Goal: Task Accomplishment & Management: Use online tool/utility

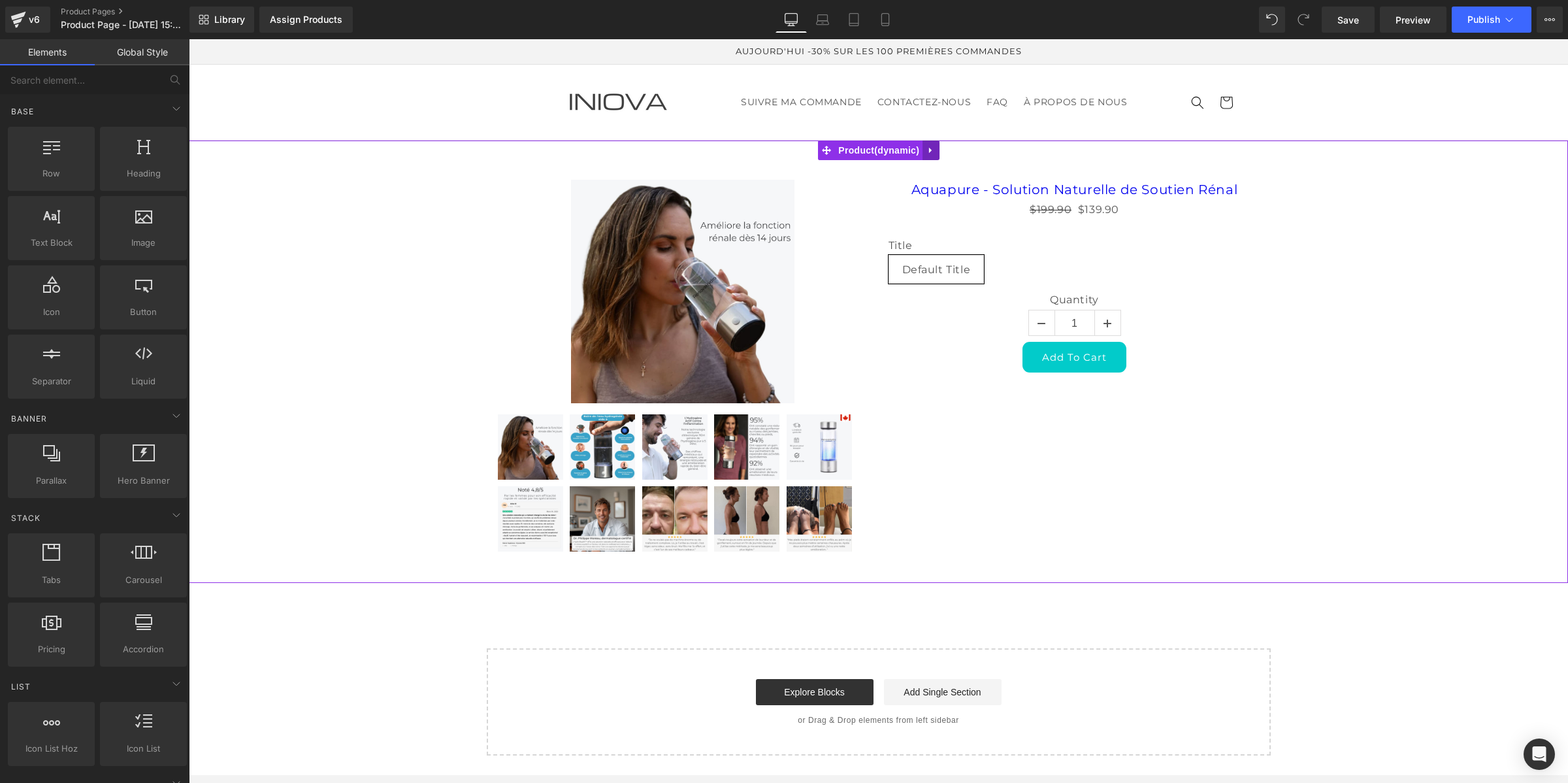
click at [926, 152] on icon at bounding box center [931, 150] width 9 height 10
click at [944, 145] on link at bounding box center [939, 150] width 17 height 20
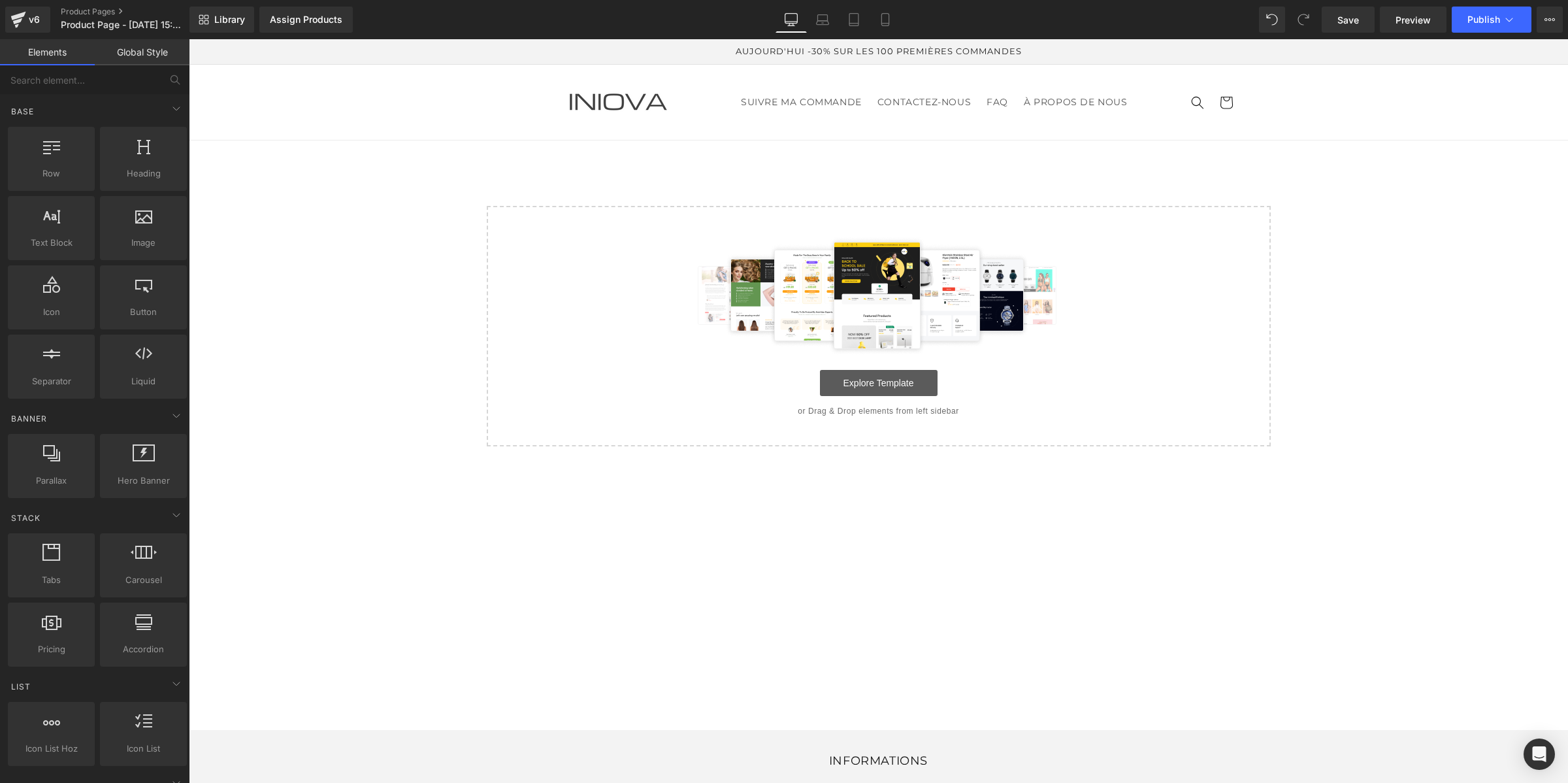
click at [906, 389] on link "Explore Template" at bounding box center [878, 382] width 118 height 26
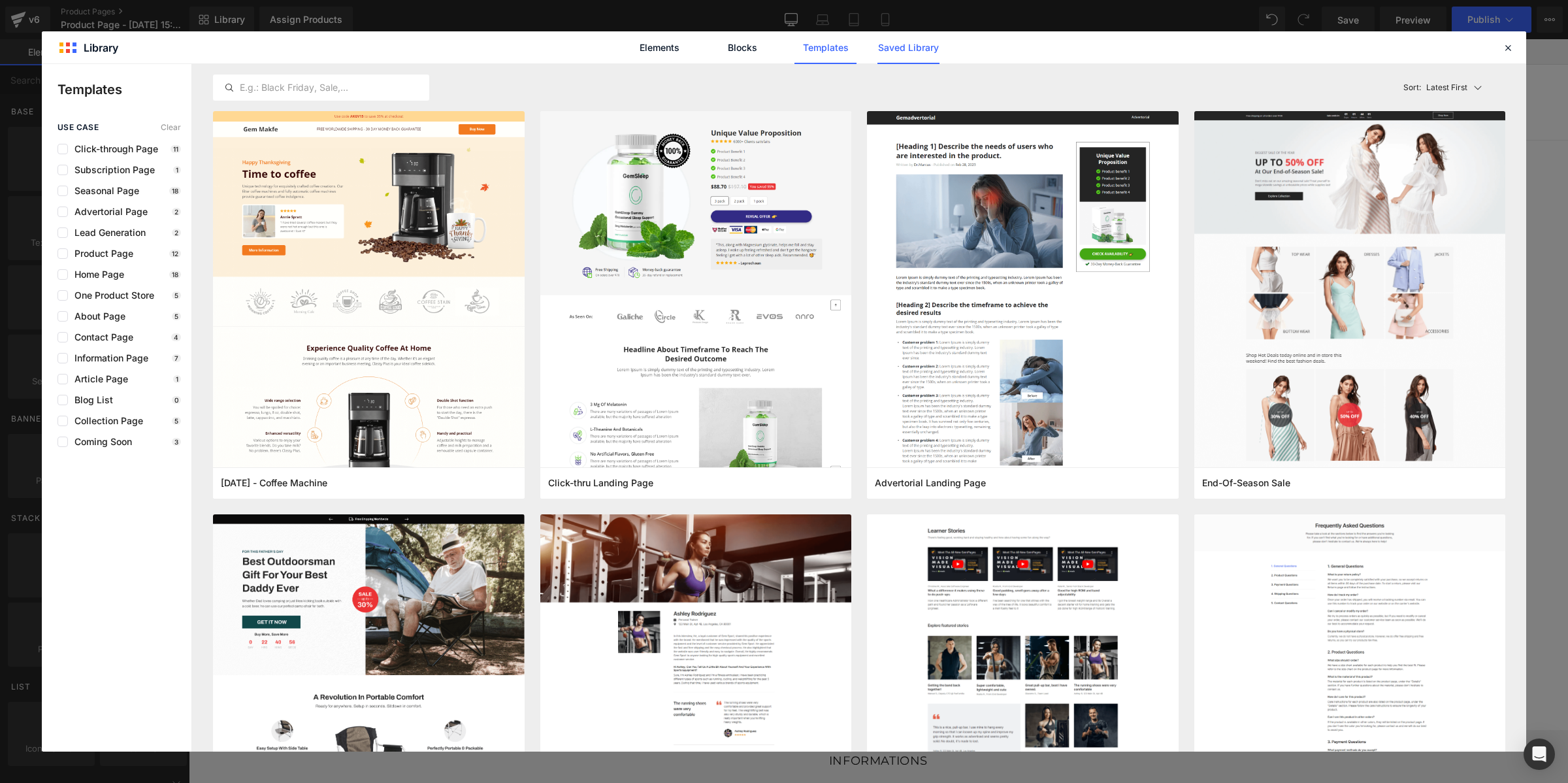
click at [900, 47] on link "Saved Library" at bounding box center [908, 48] width 62 height 32
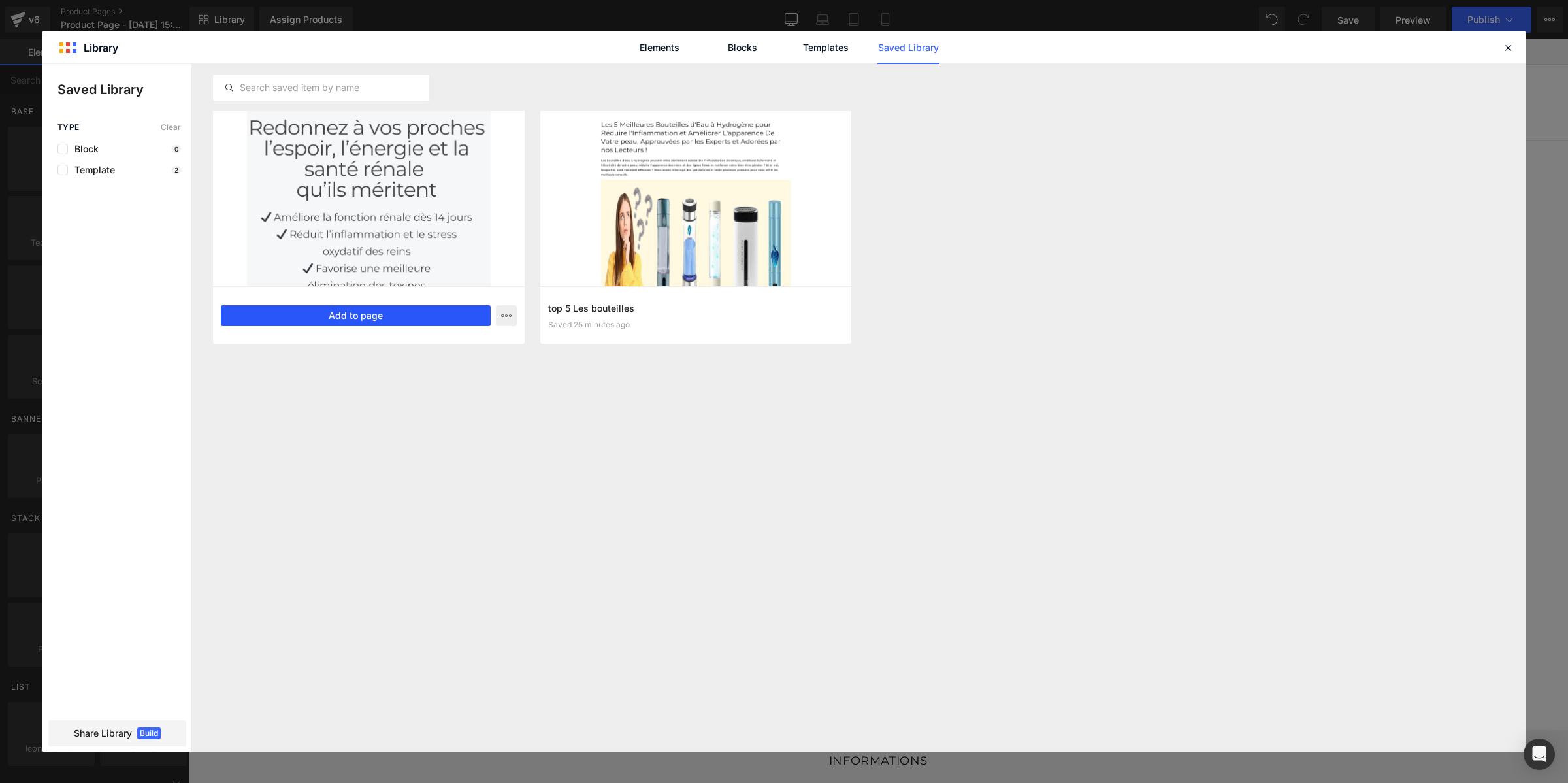
click at [390, 315] on button "Add to page" at bounding box center [356, 316] width 270 height 21
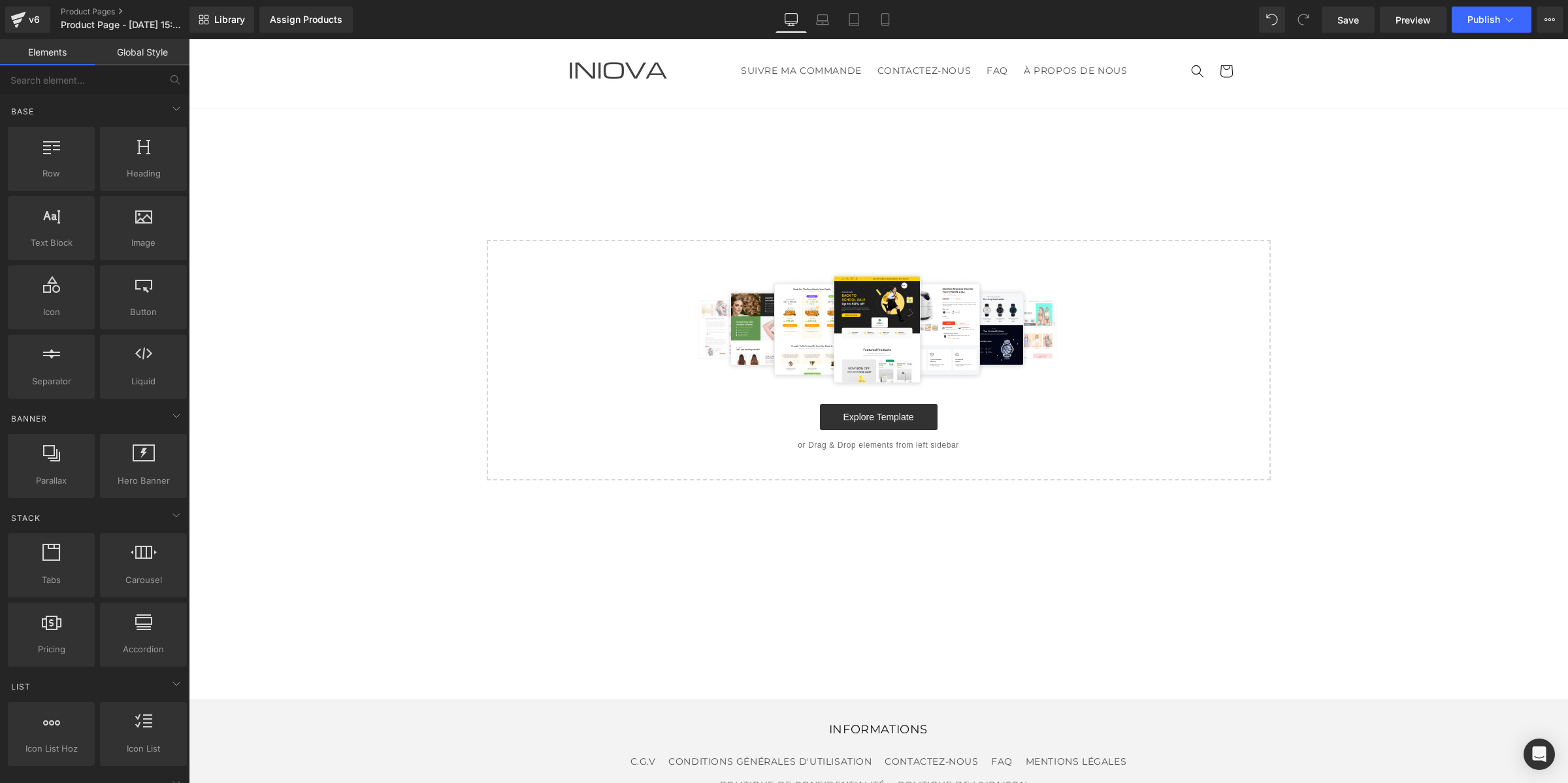
scroll to position [36, 0]
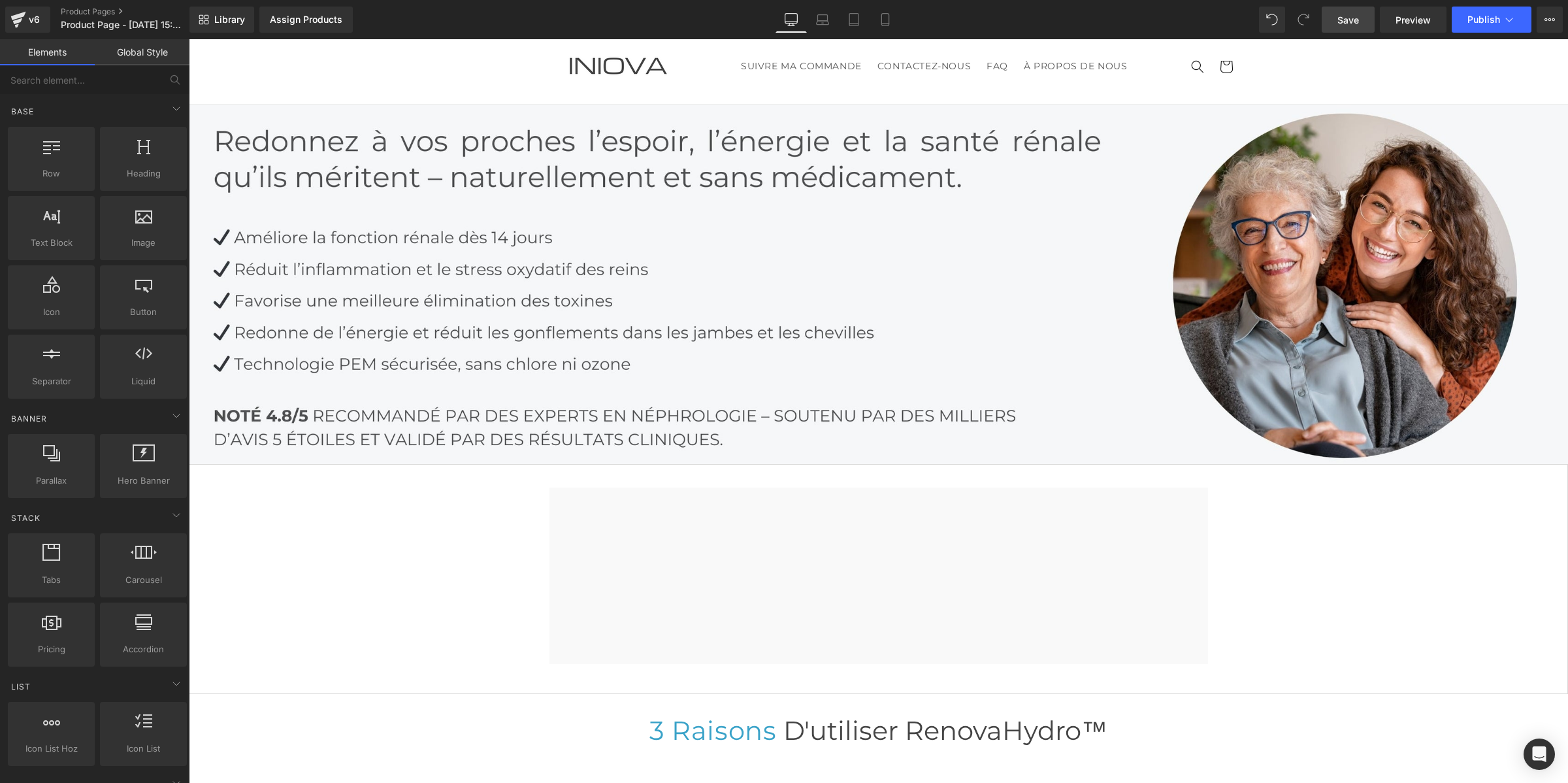
click at [1347, 26] on span "Save" at bounding box center [1348, 20] width 22 height 13
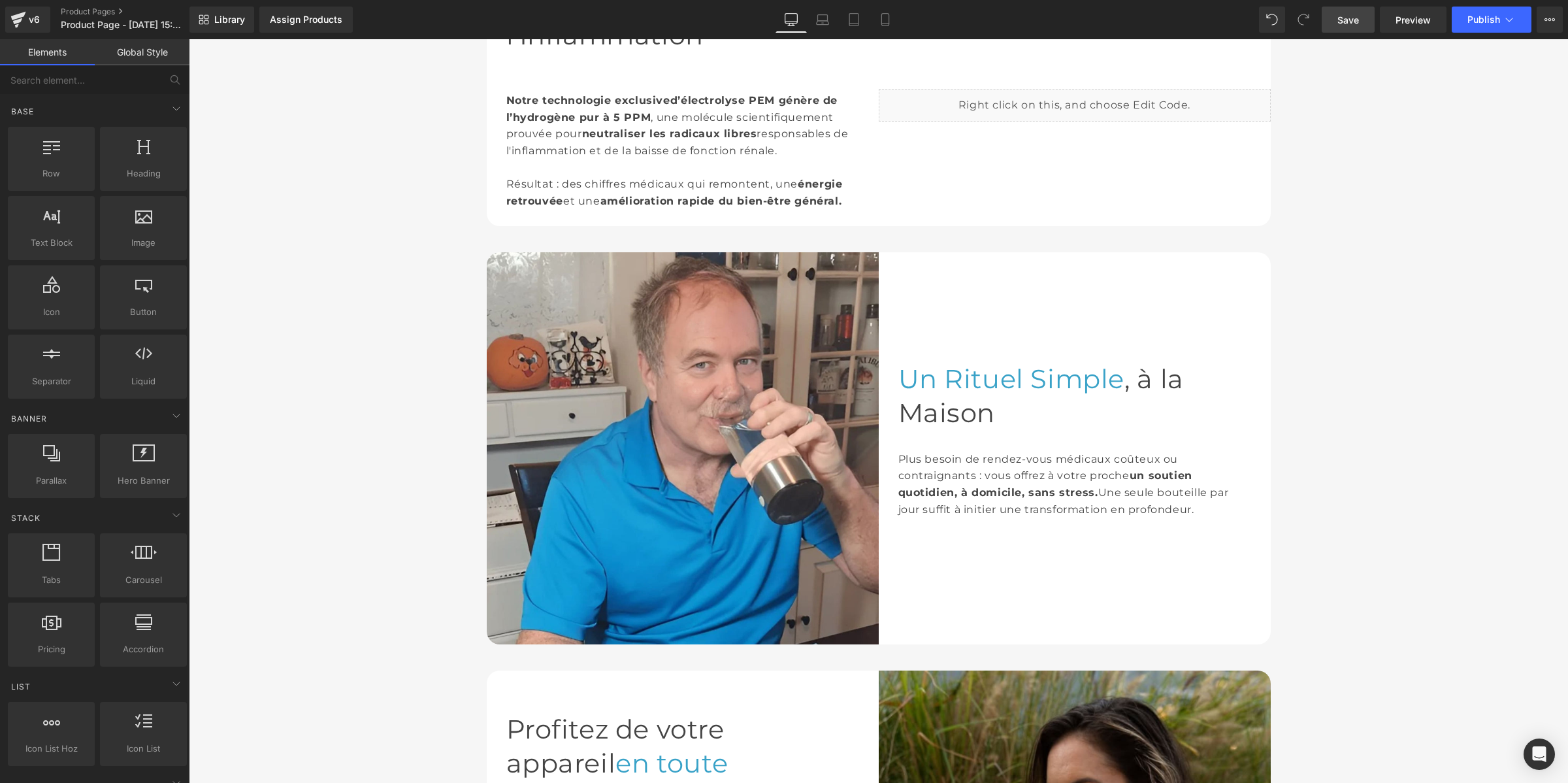
scroll to position [1474, 0]
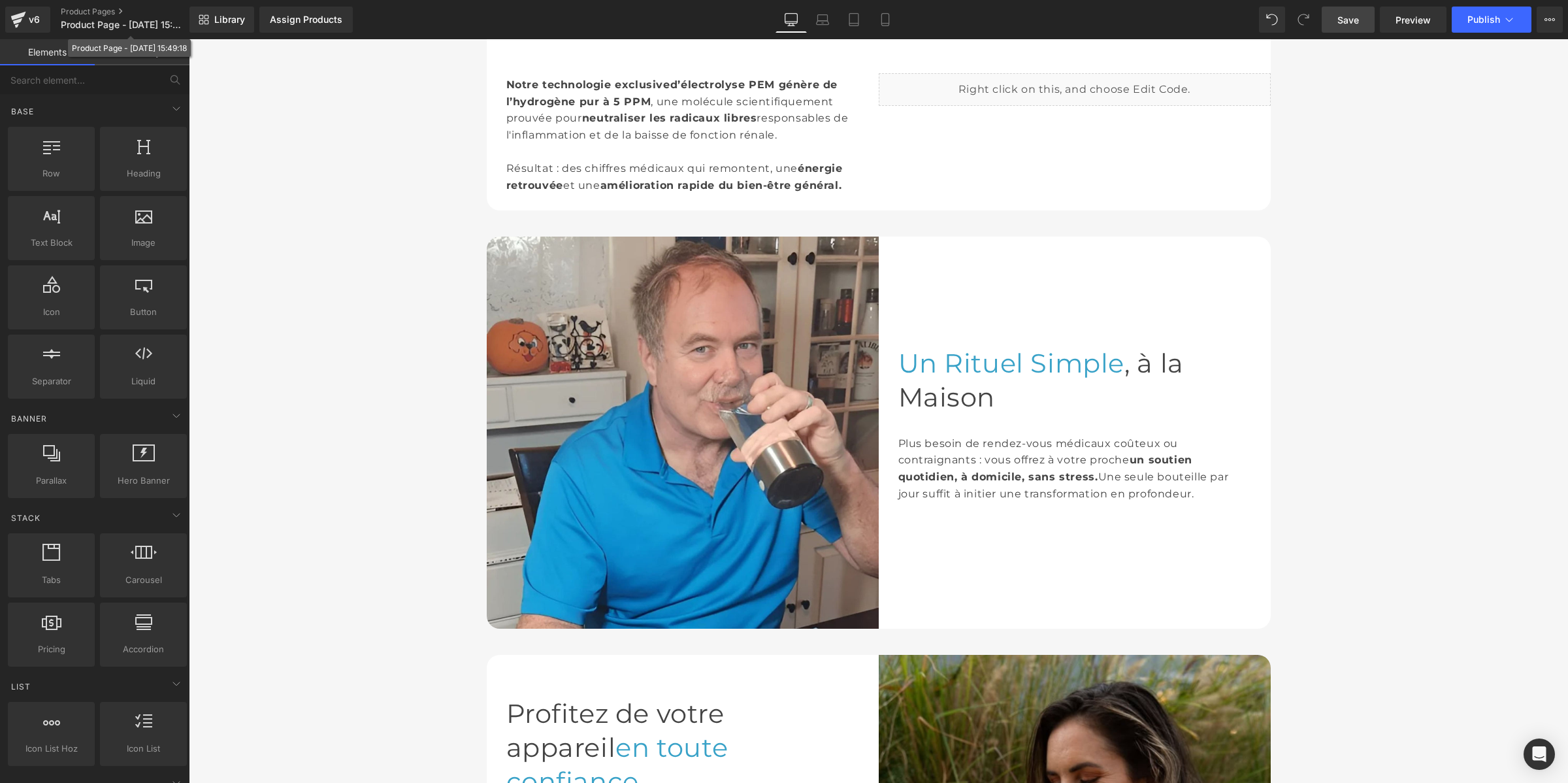
click at [122, 44] on div "Product Page - Aug 12, 15:49:18" at bounding box center [129, 48] width 115 height 13
click at [124, 57] on link "Global Style" at bounding box center [141, 52] width 94 height 26
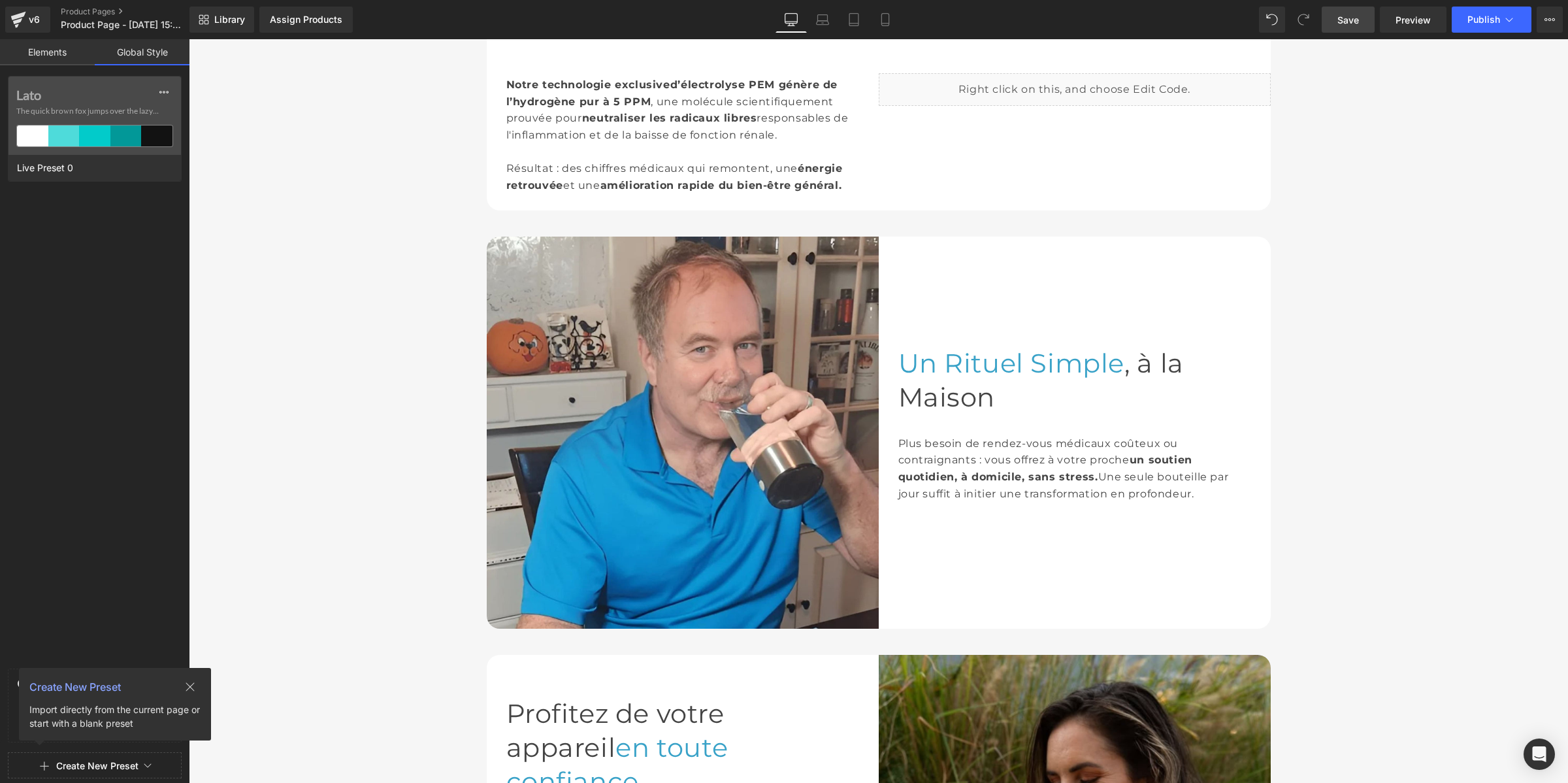
click at [94, 765] on button "Create New Preset" at bounding box center [98, 766] width 83 height 28
click at [93, 716] on div "From This Page" at bounding box center [94, 710] width 109 height 21
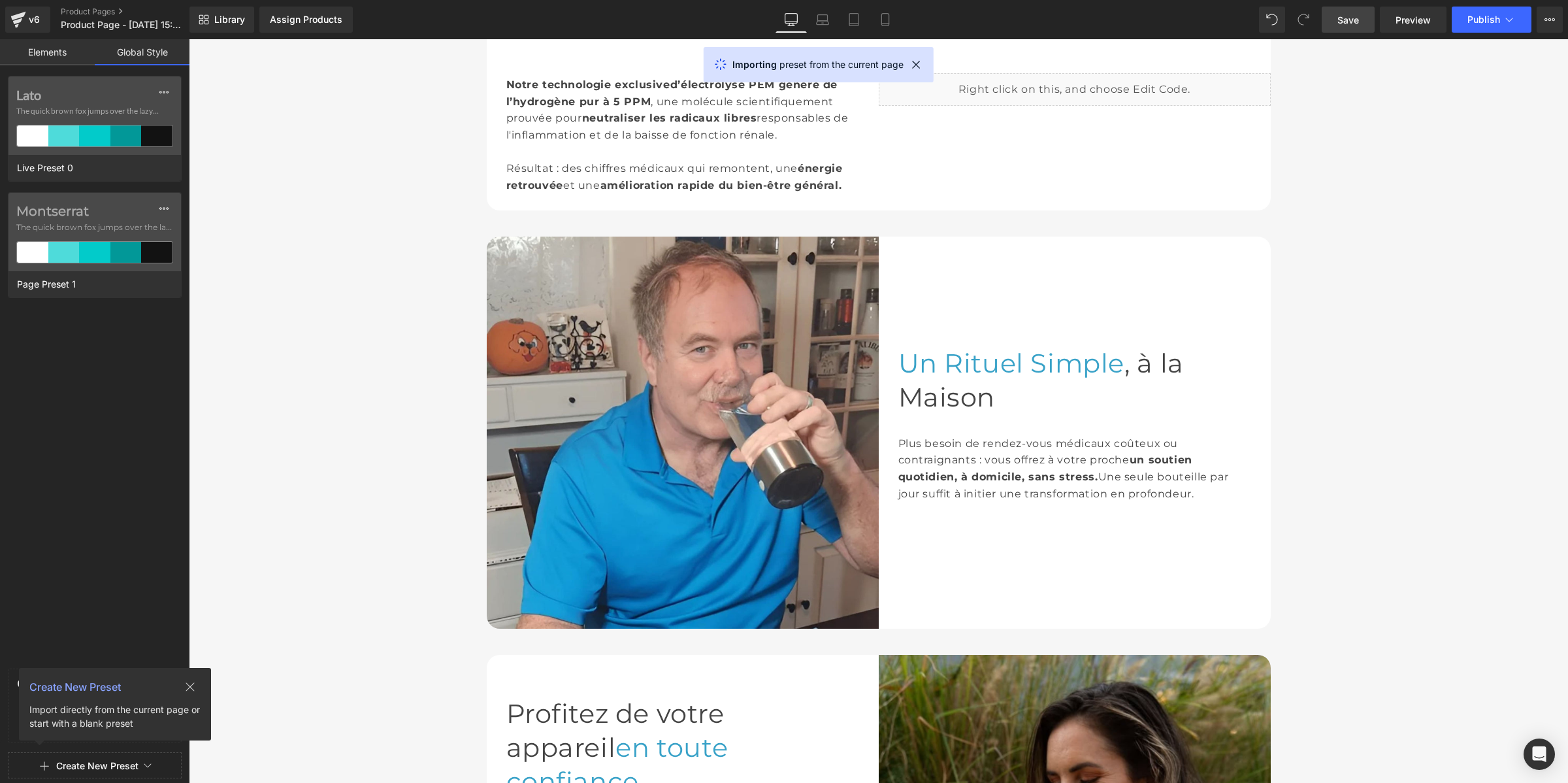
scroll to position [1508, 0]
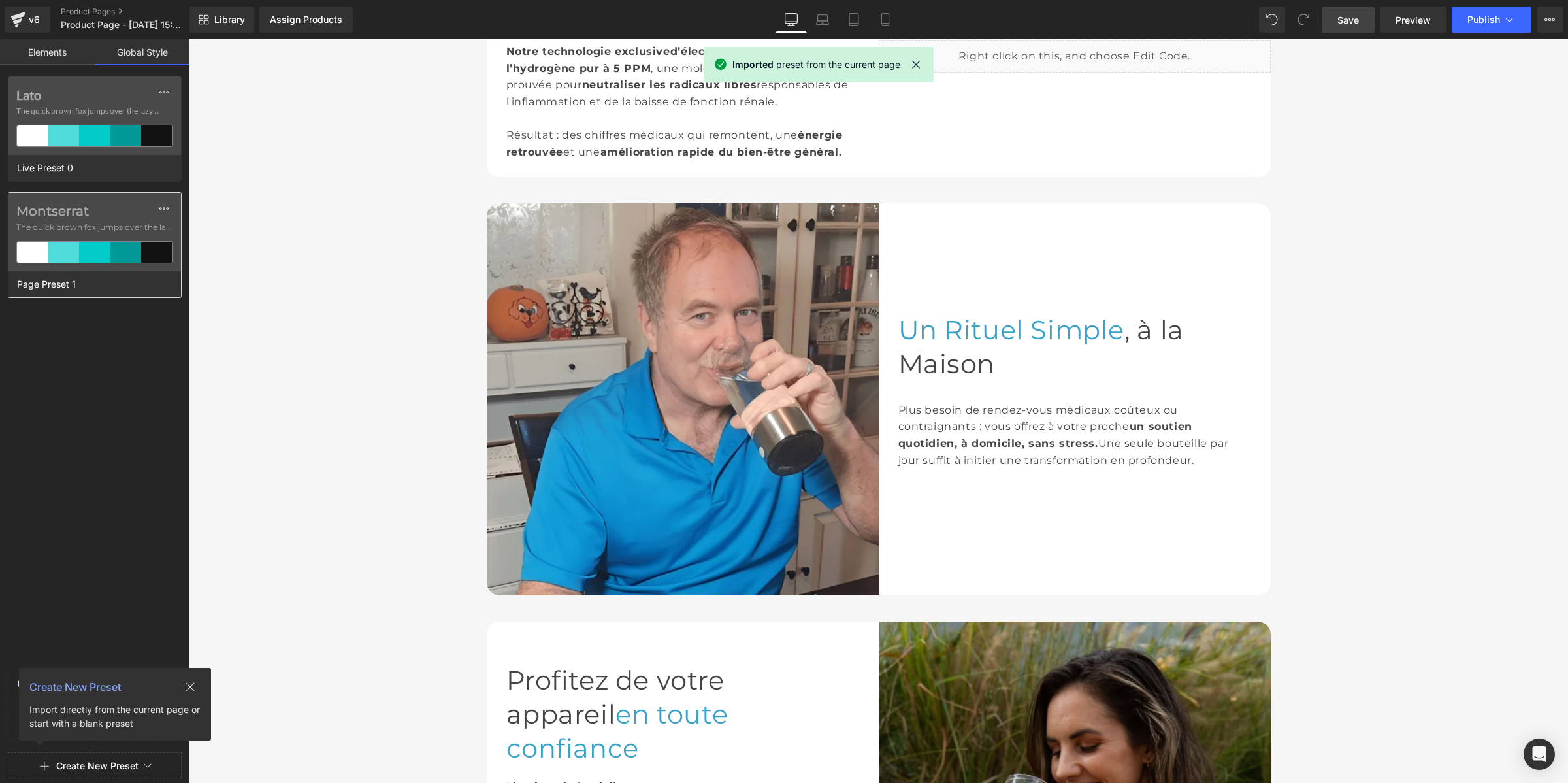
click at [64, 211] on label "Montserrat" at bounding box center [94, 210] width 156 height 15
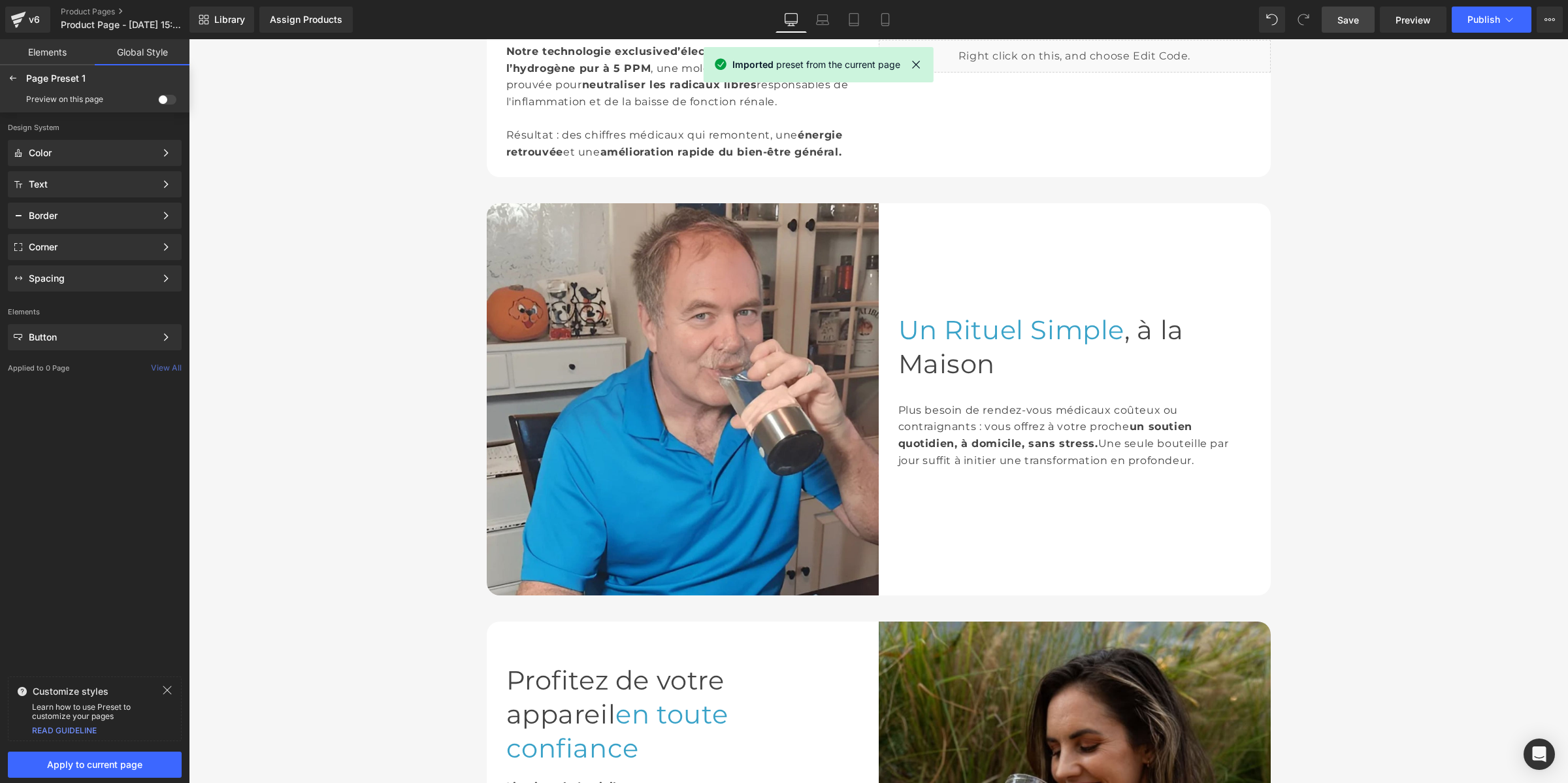
click at [169, 100] on span at bounding box center [167, 99] width 18 height 10
click at [158, 102] on input "checkbox" at bounding box center [158, 102] width 0 height 0
click at [120, 151] on div "Color" at bounding box center [92, 153] width 127 height 11
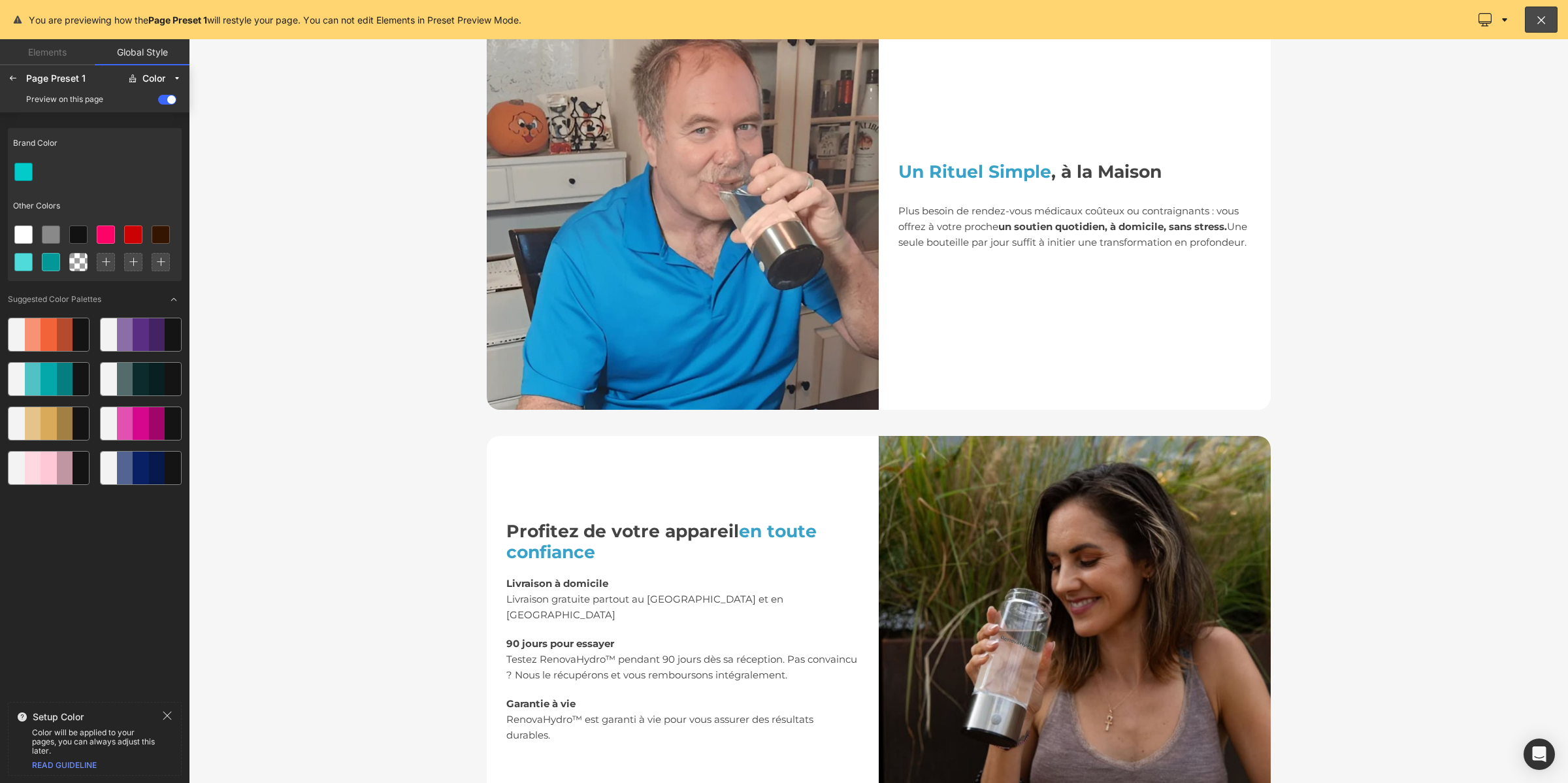
scroll to position [1339, 0]
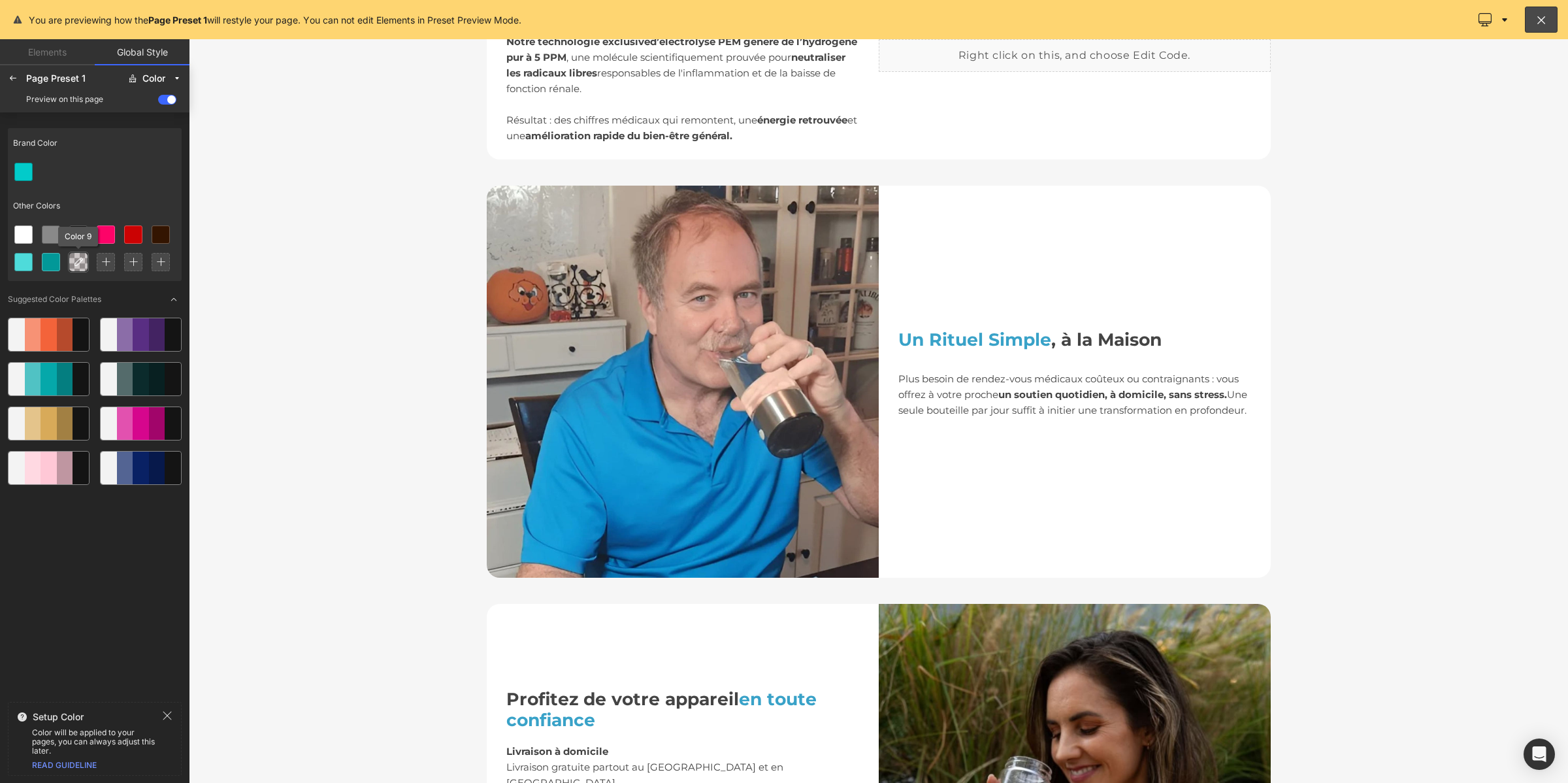
click at [75, 265] on icon at bounding box center [78, 262] width 11 height 11
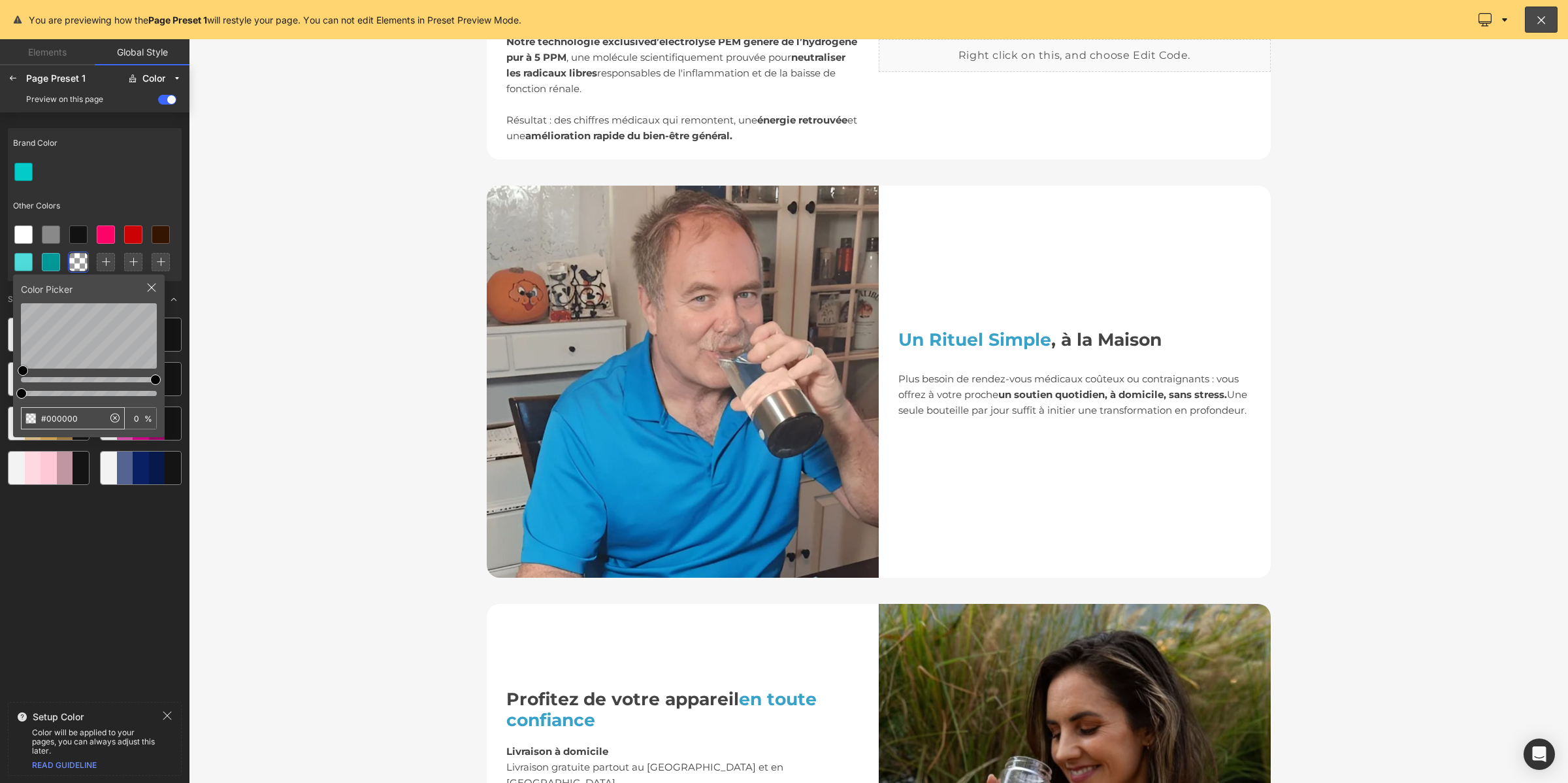
click at [71, 415] on input "#000000" at bounding box center [62, 418] width 82 height 21
type input "#01B76B"
type input "100"
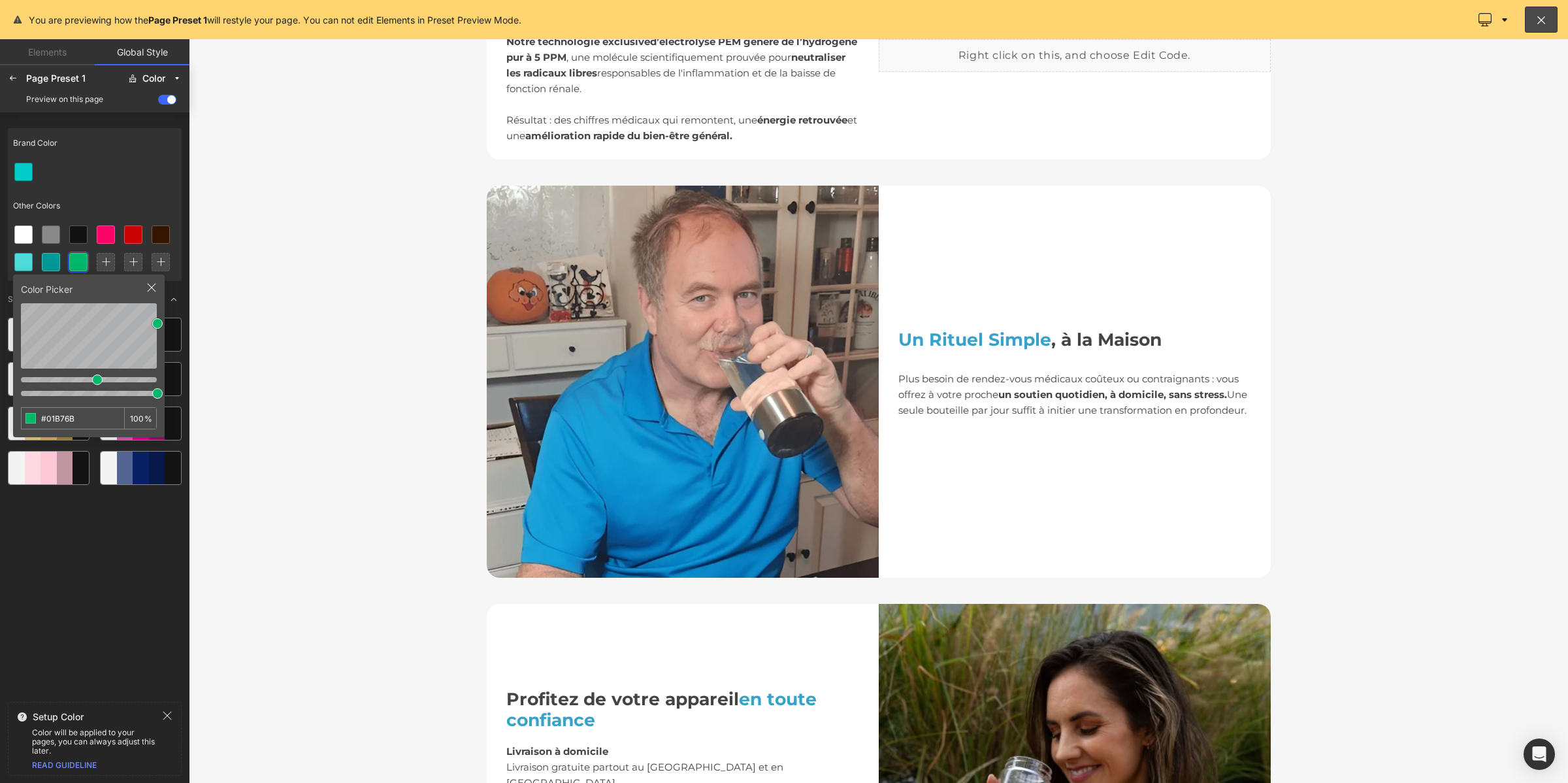
scroll to position [850, 0]
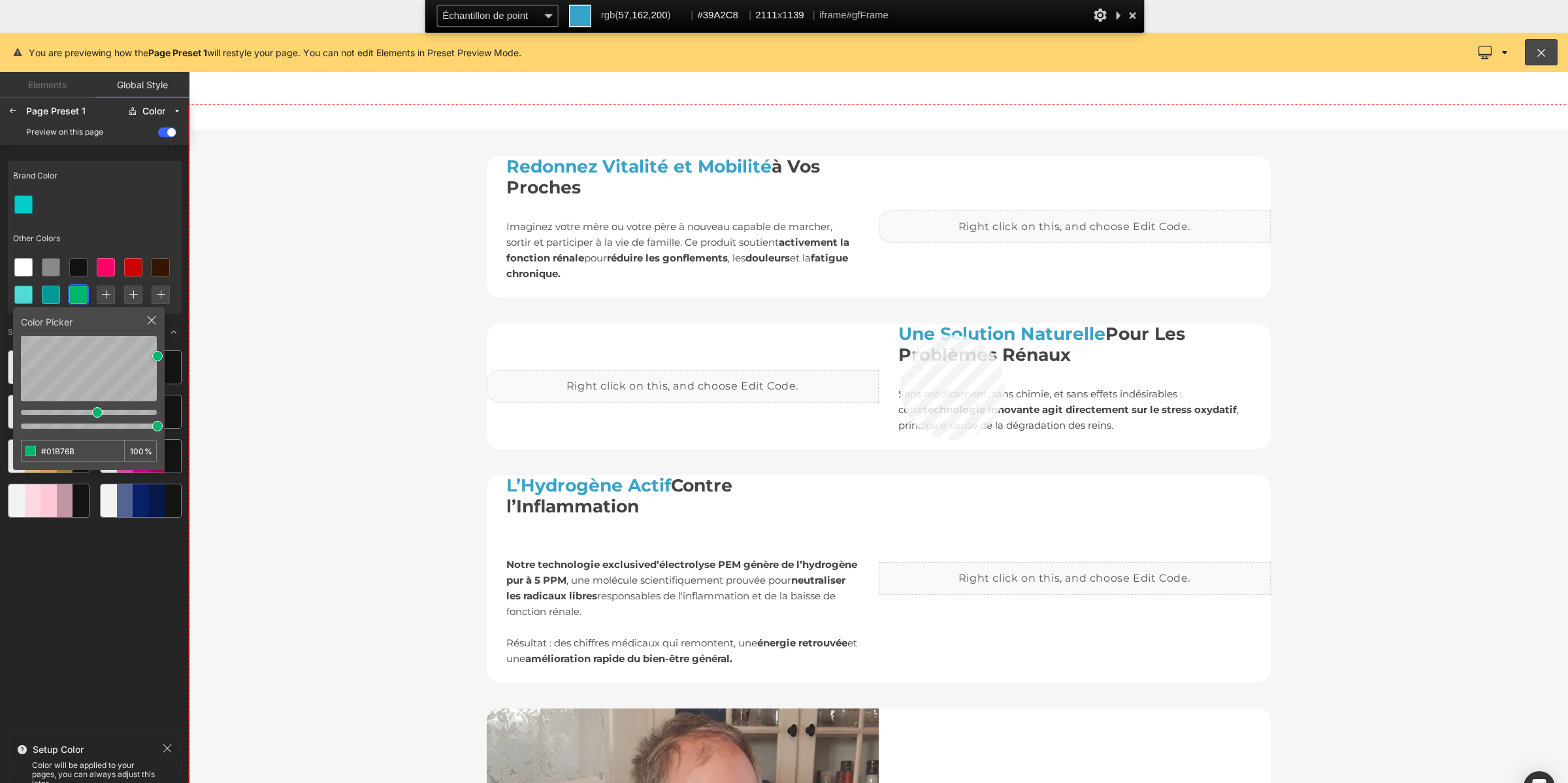
click at [900, 335] on div at bounding box center [878, 476] width 1379 height 744
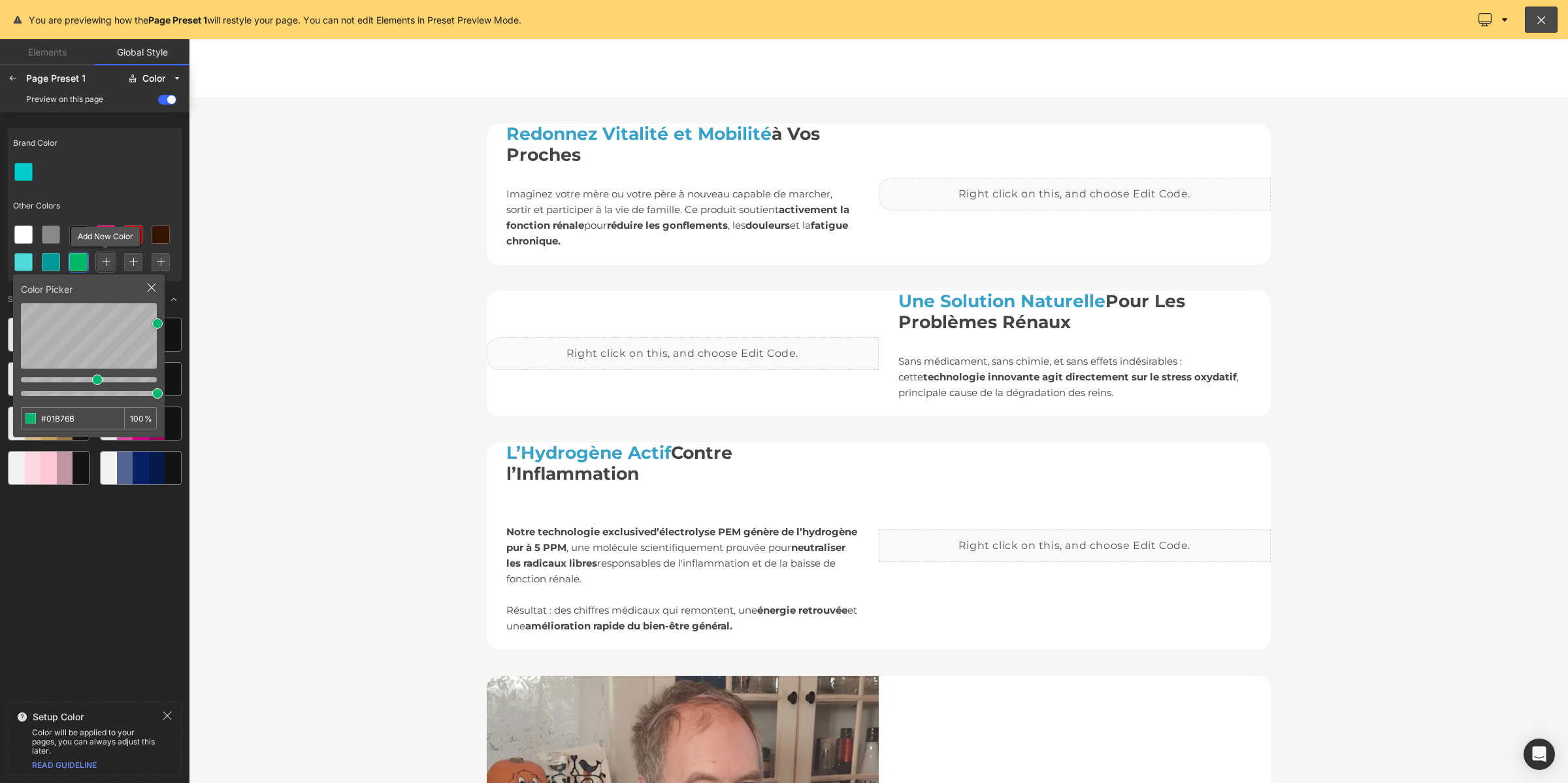
click at [99, 260] on div at bounding box center [106, 262] width 18 height 18
click at [74, 423] on input "#000000" at bounding box center [62, 418] width 82 height 21
type input "#39A2C8"
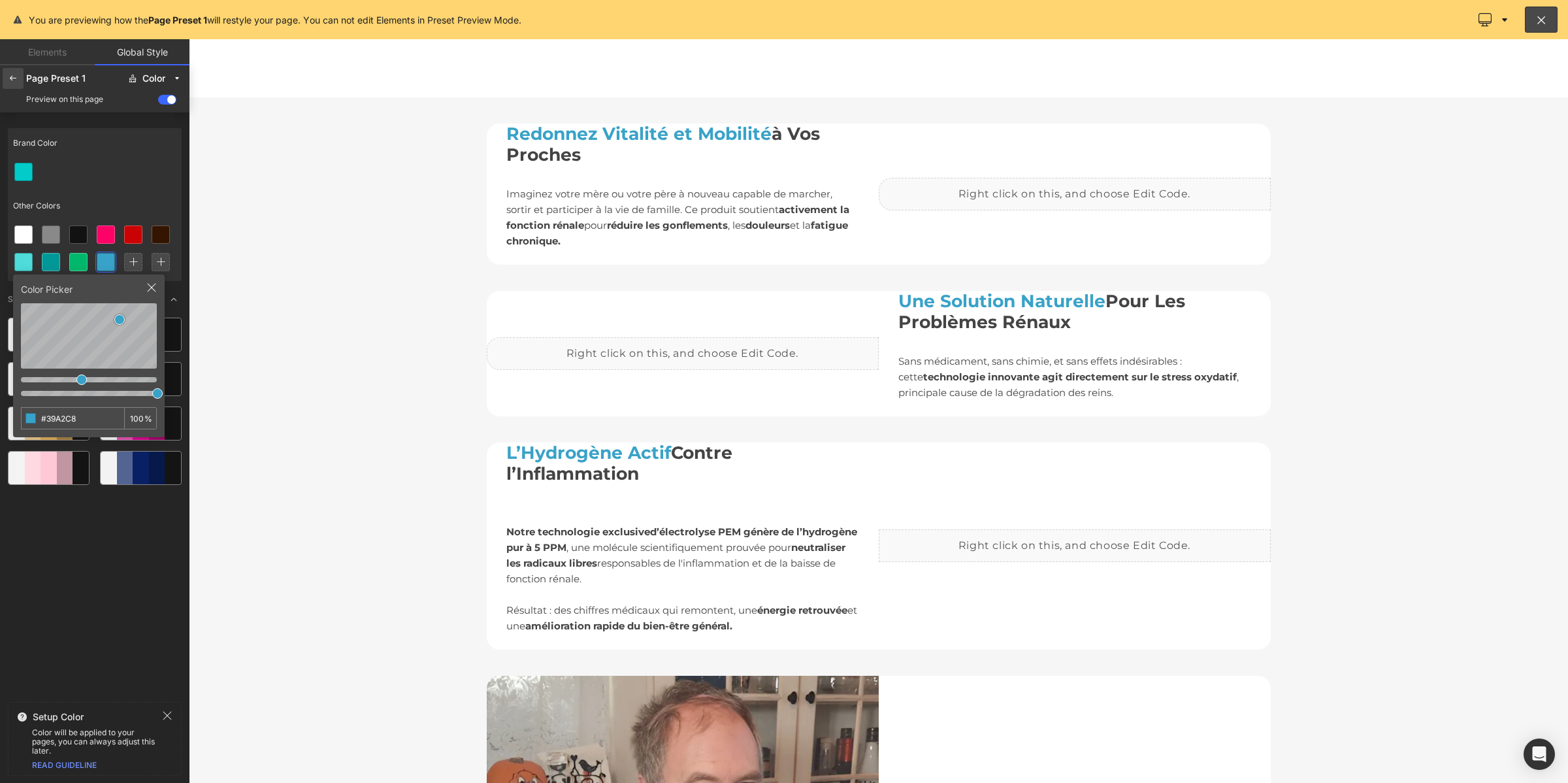
click at [13, 83] on icon at bounding box center [13, 78] width 11 height 11
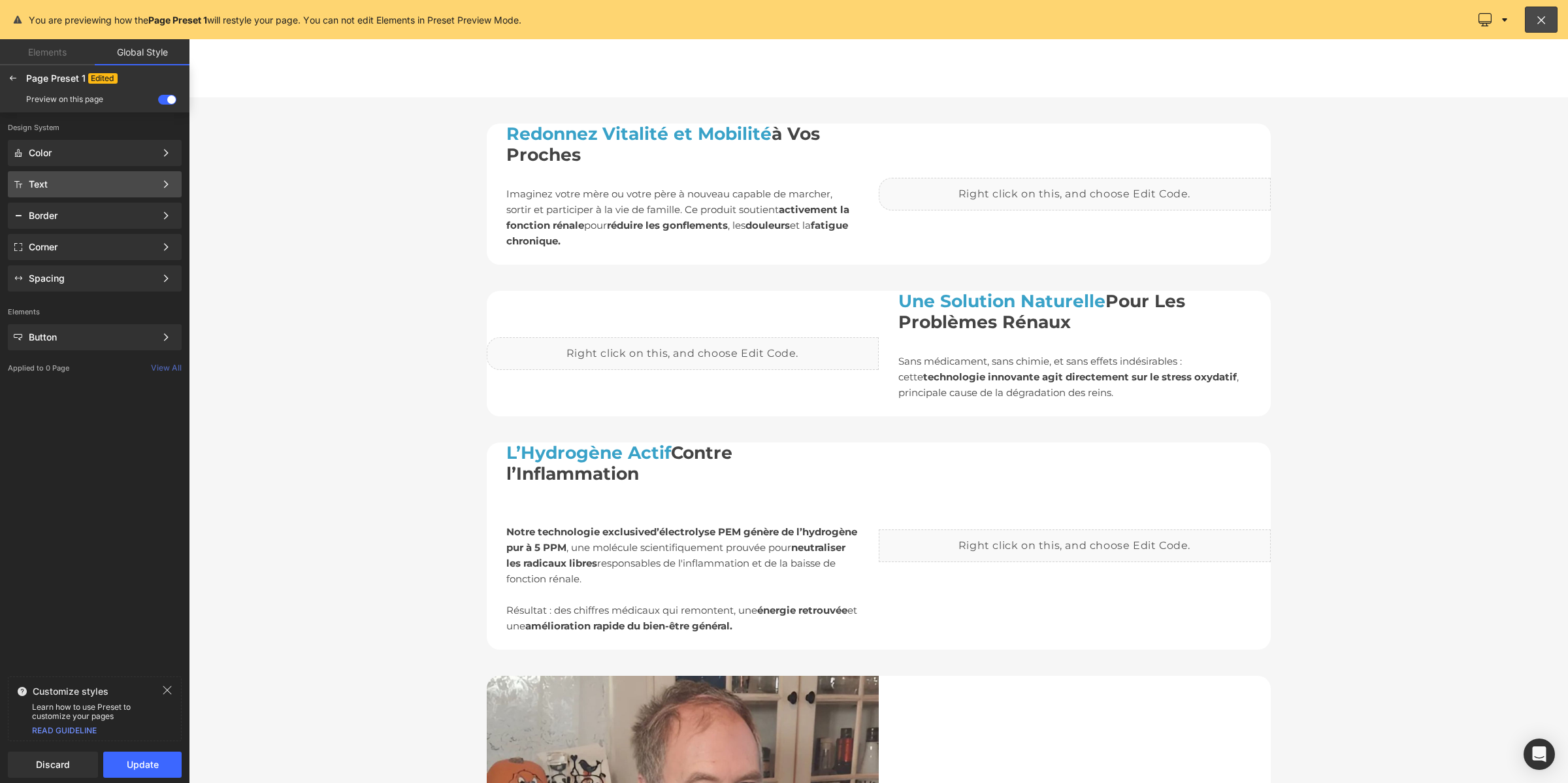
click at [59, 181] on div "Text" at bounding box center [92, 184] width 127 height 11
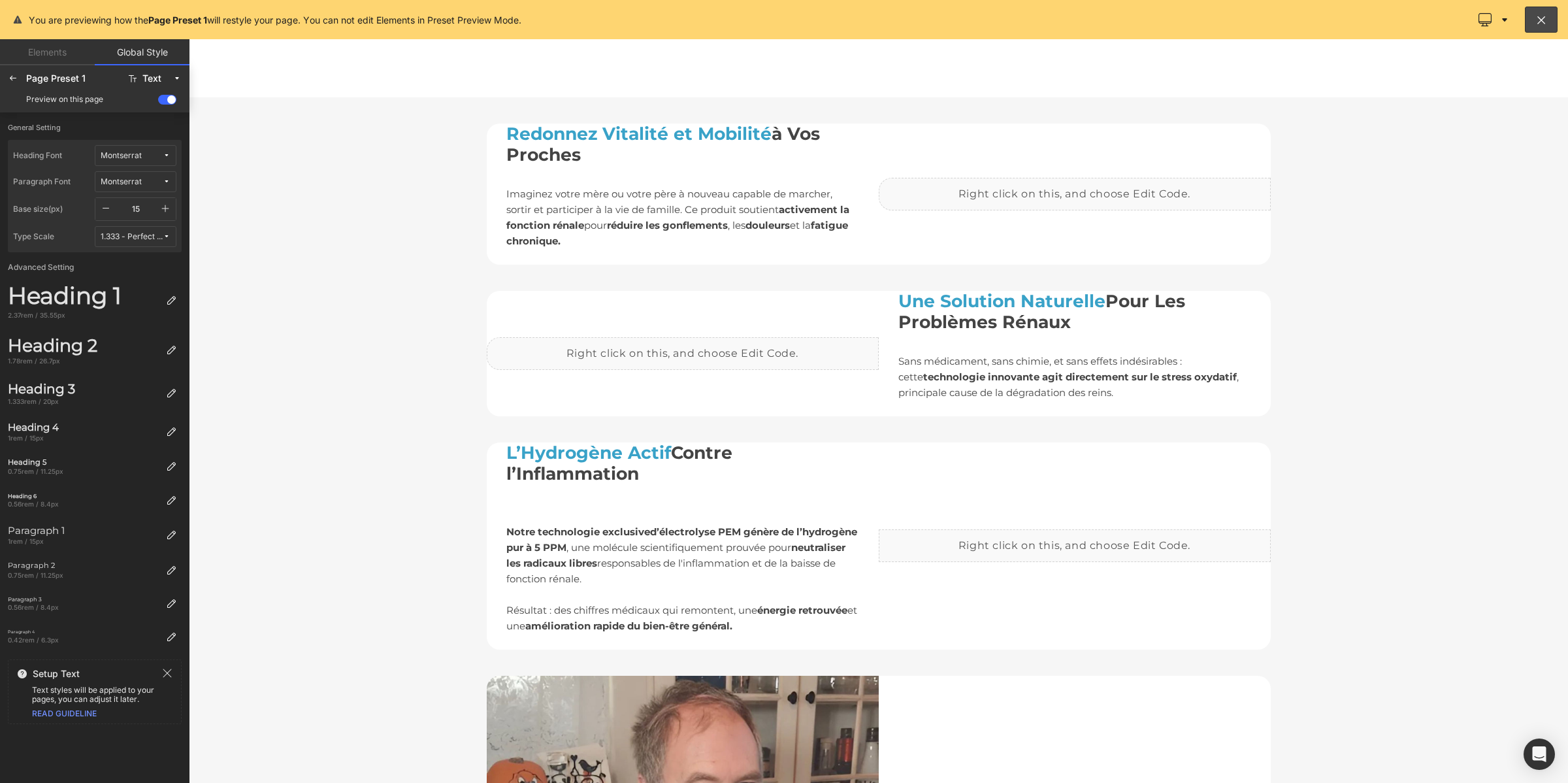
click at [162, 209] on icon "button" at bounding box center [165, 209] width 11 height 11
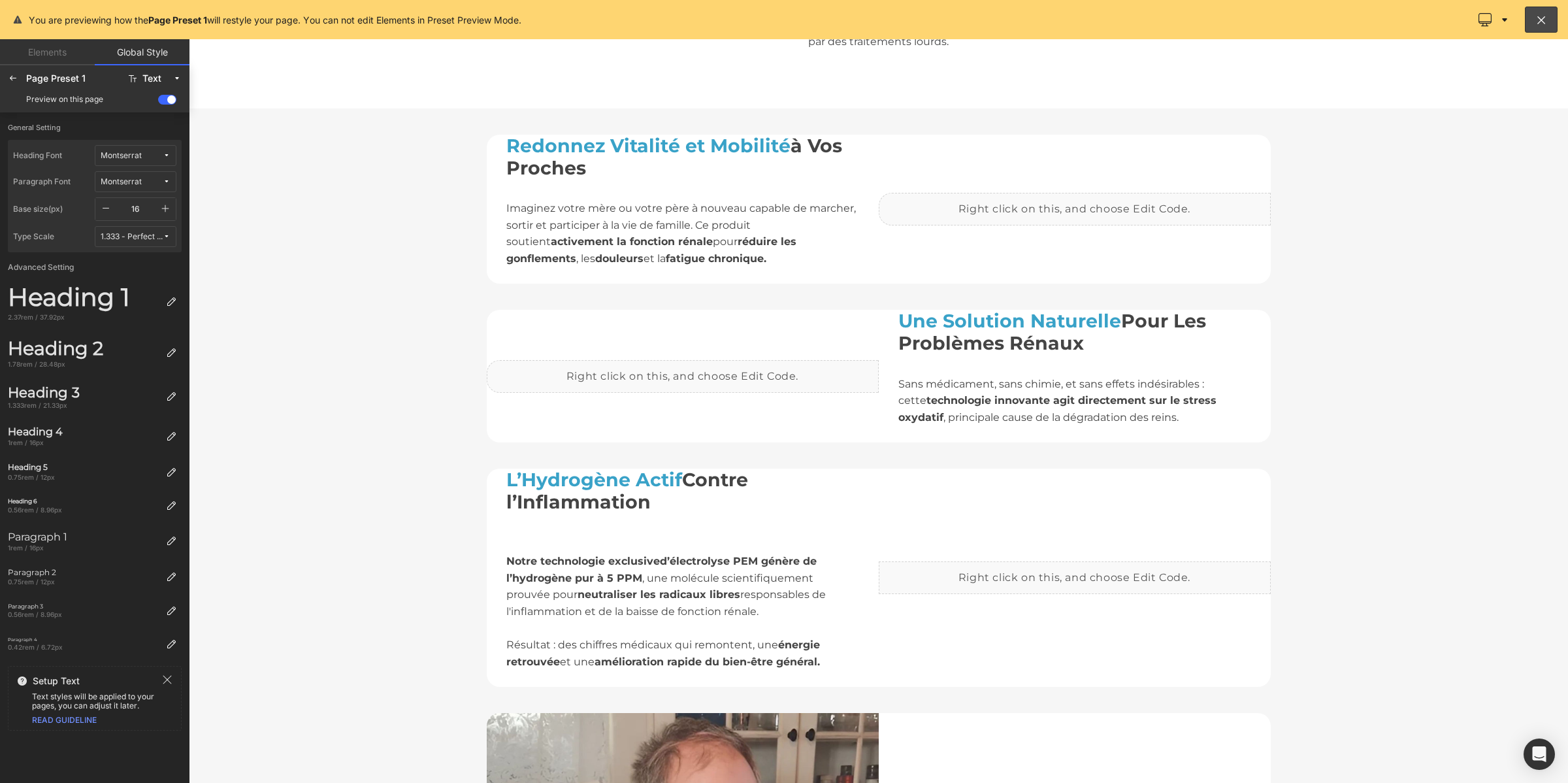
click at [162, 209] on icon "button" at bounding box center [165, 209] width 11 height 11
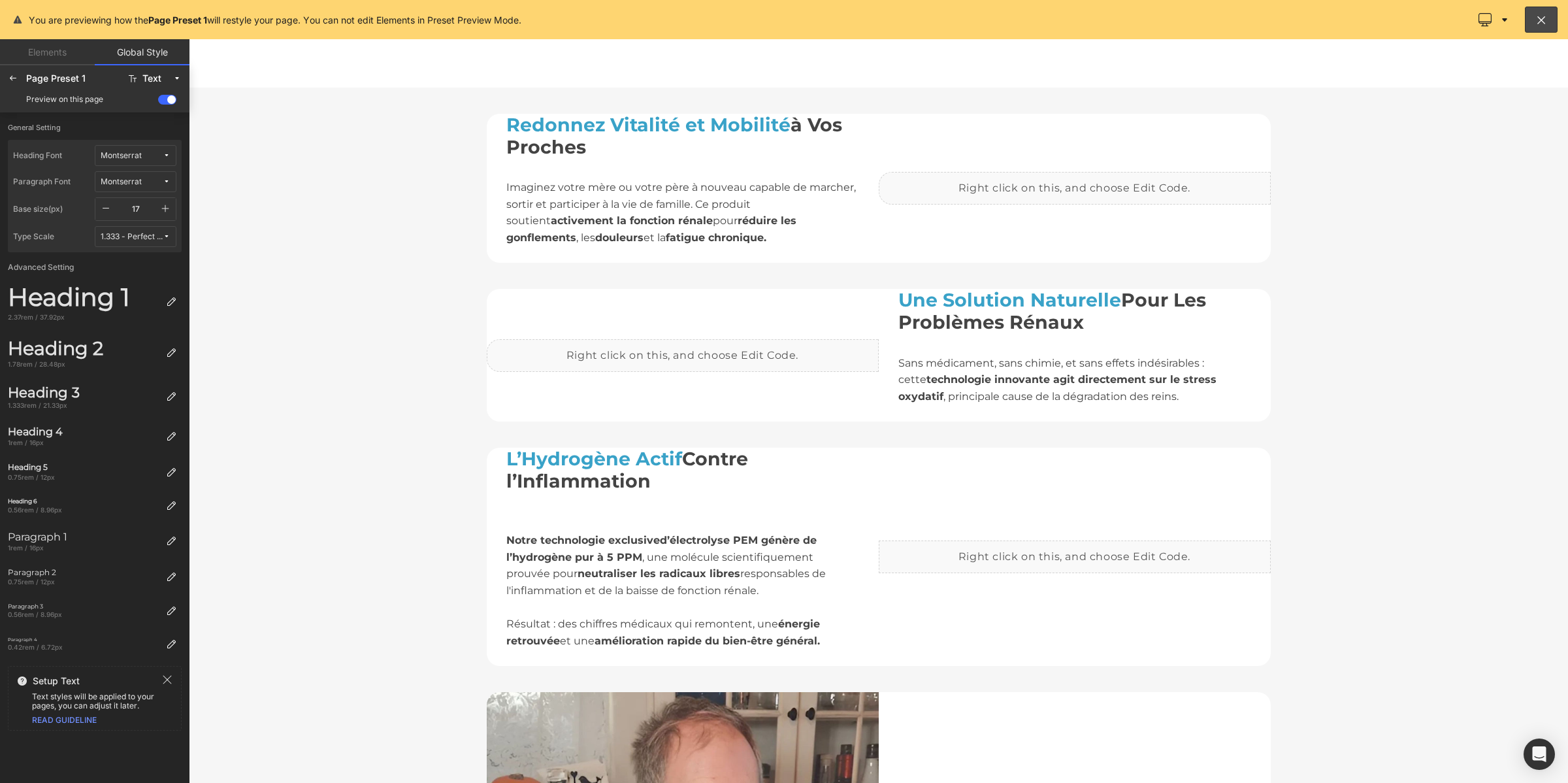
click at [162, 209] on icon "button" at bounding box center [165, 209] width 11 height 11
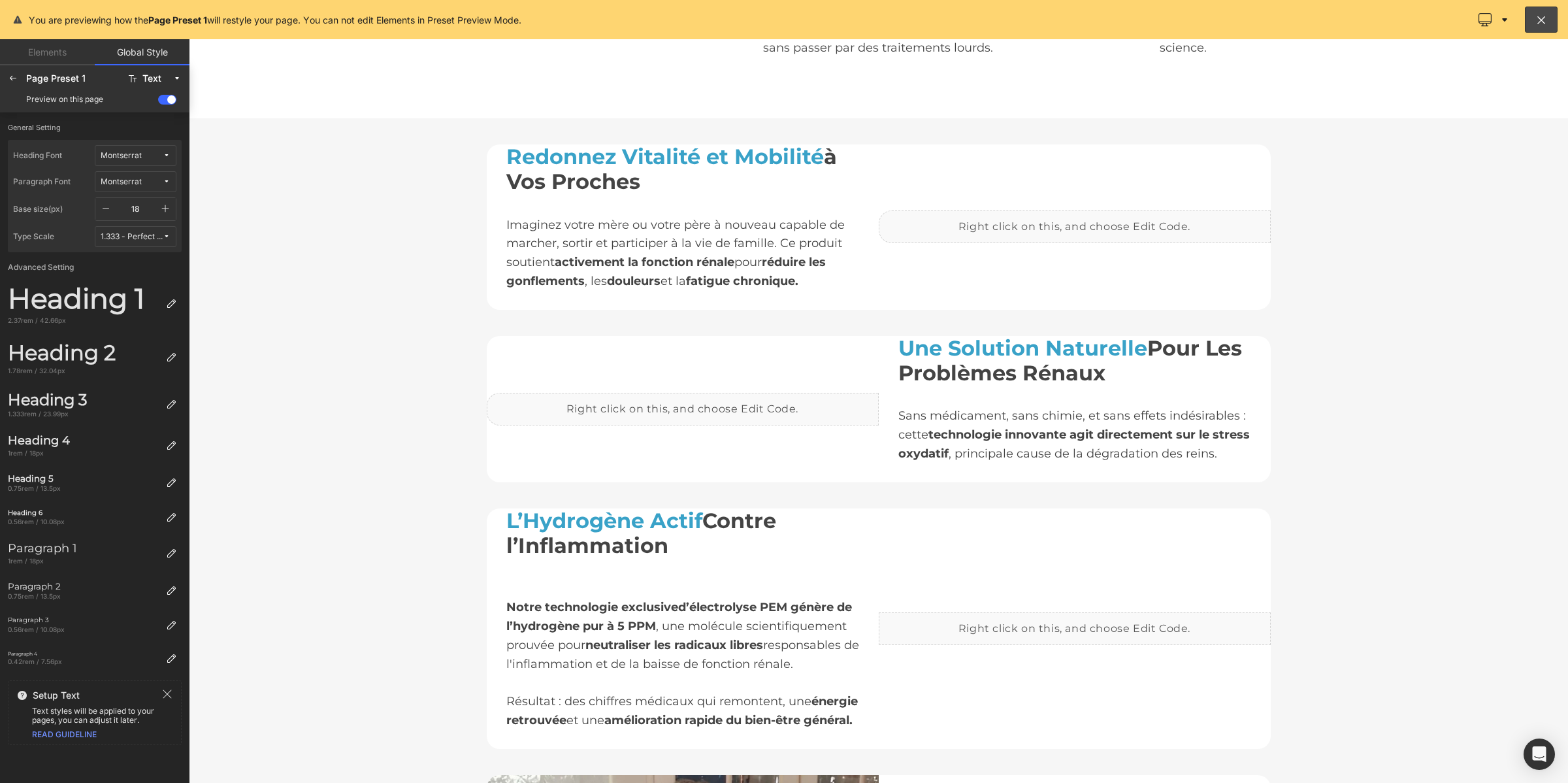
click at [162, 209] on icon "button" at bounding box center [165, 209] width 11 height 11
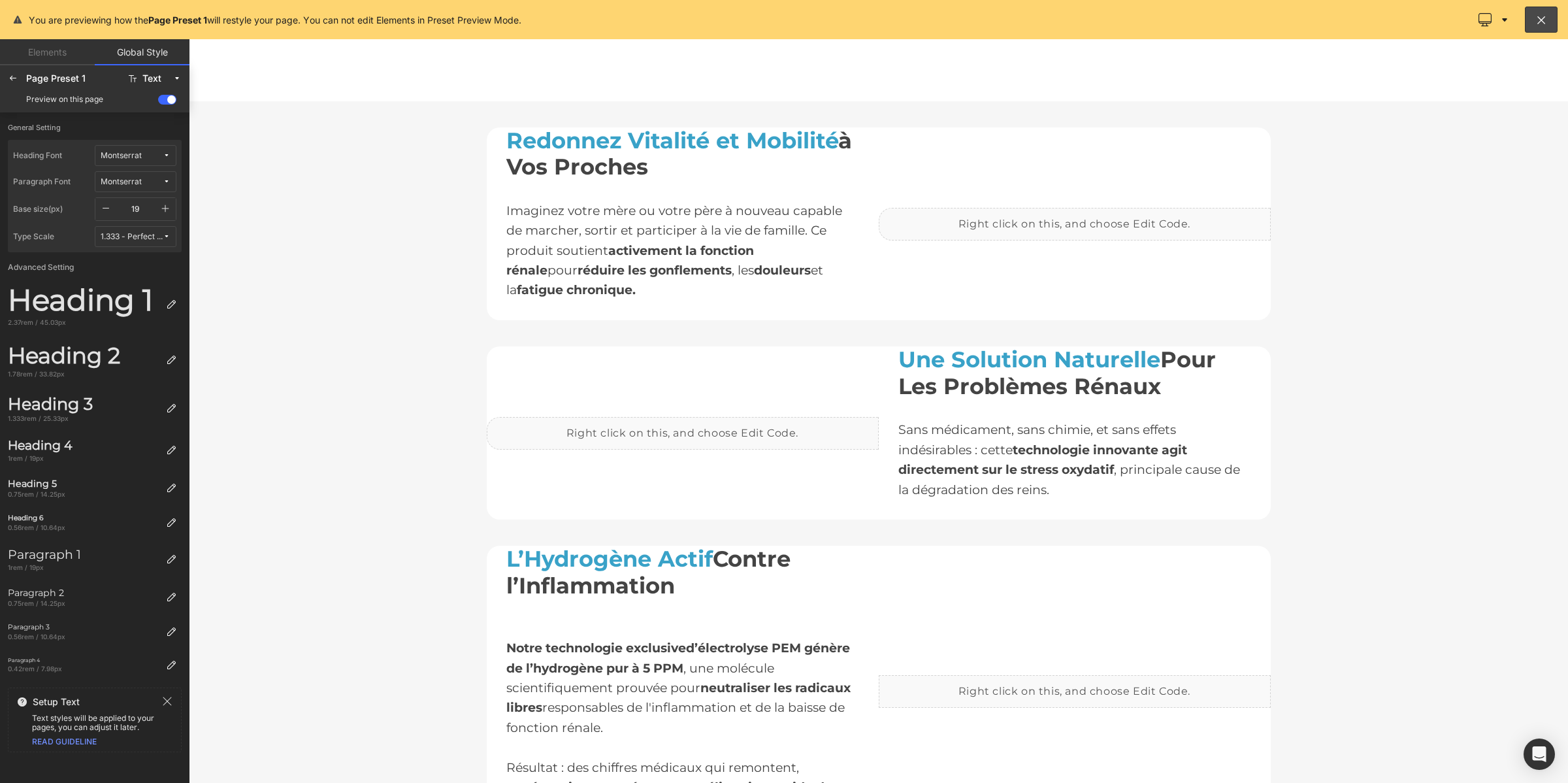
click at [162, 209] on icon "button" at bounding box center [165, 209] width 11 height 11
type input "20"
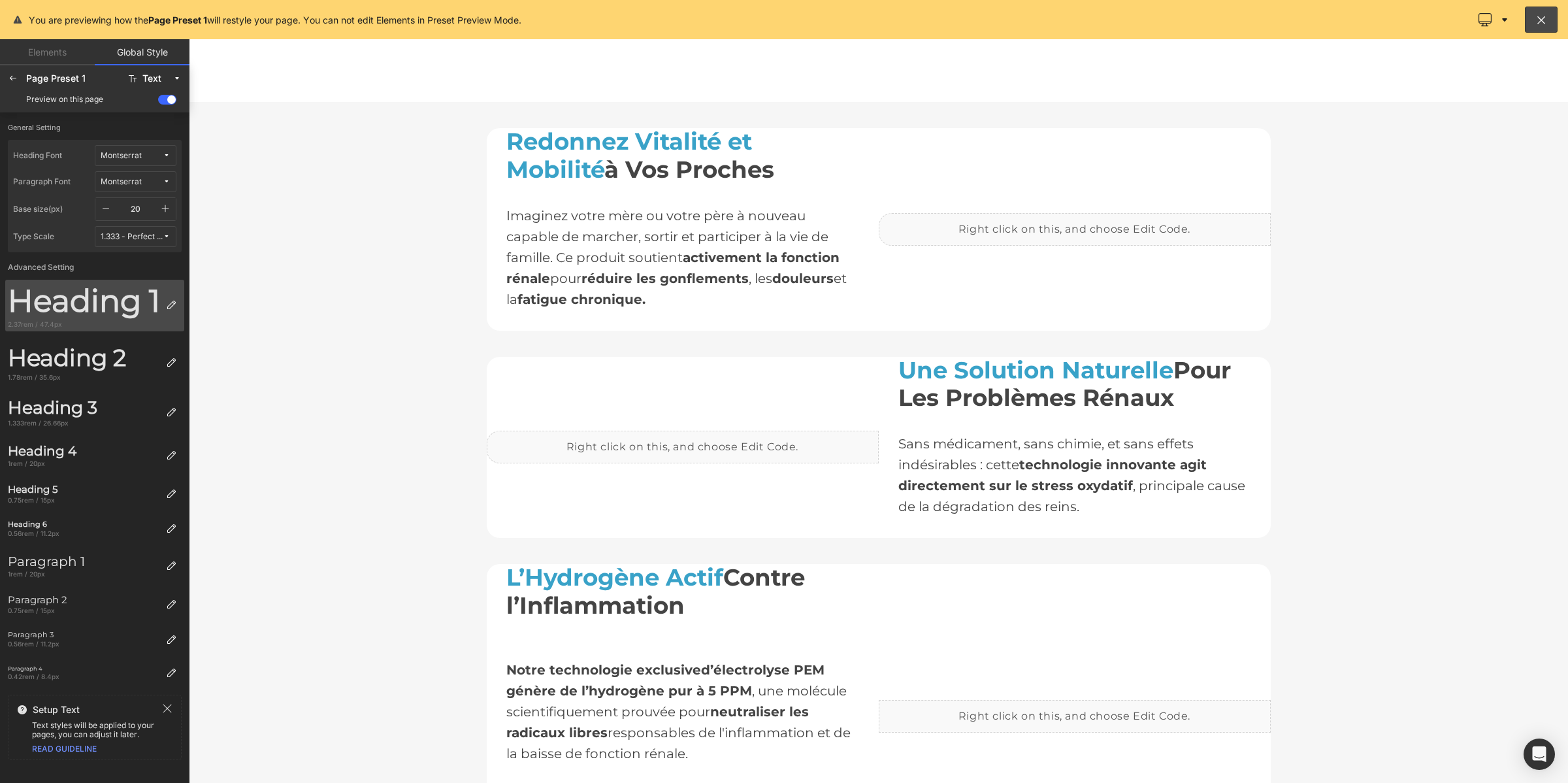
click at [122, 303] on div "Heading 1" at bounding box center [84, 300] width 153 height 37
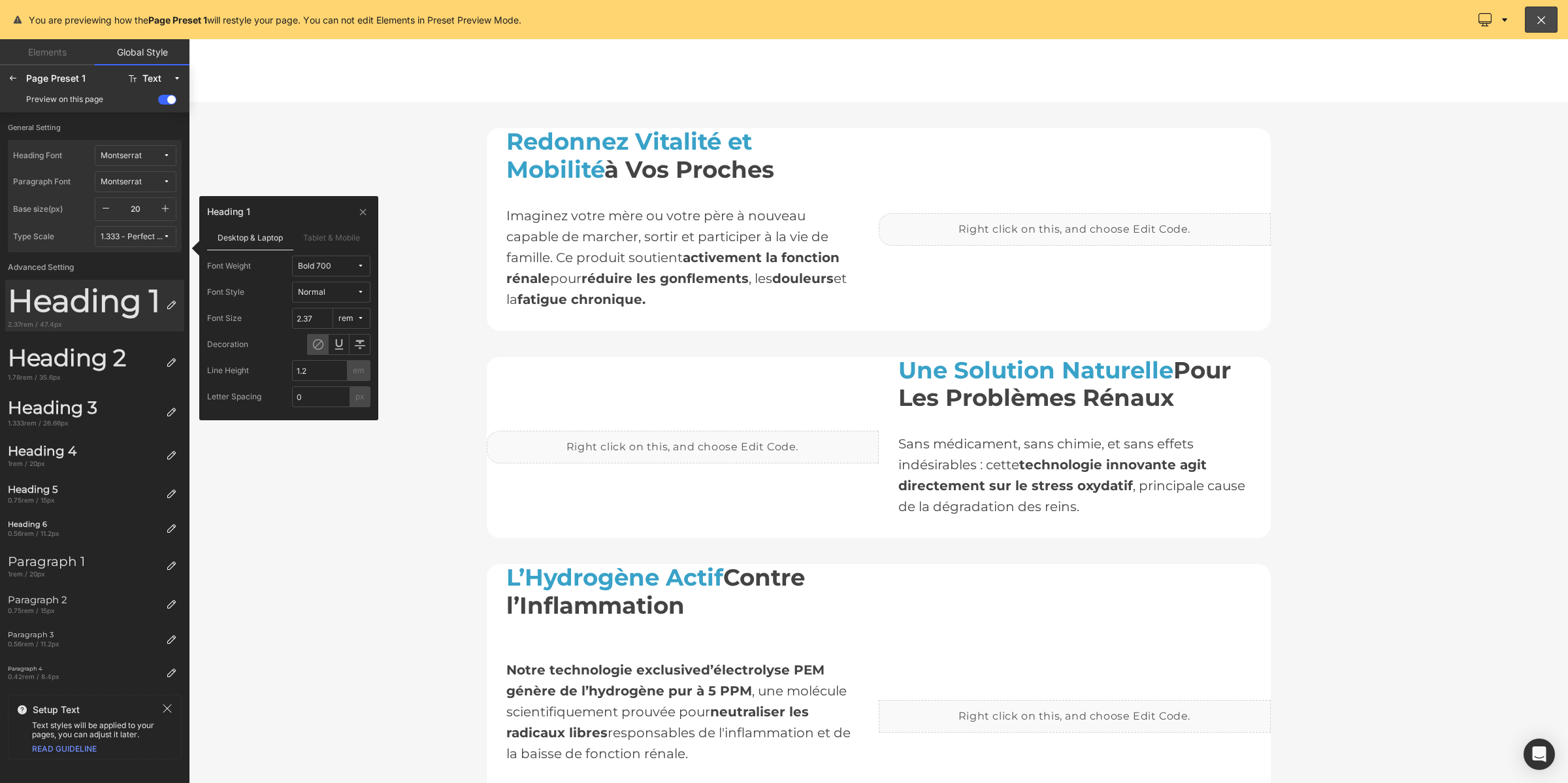
click at [308, 269] on div "Bold 700" at bounding box center [314, 266] width 33 height 10
click at [313, 387] on div "Medium 500" at bounding box center [324, 396] width 82 height 21
click at [154, 363] on div "Heading 2" at bounding box center [84, 358] width 153 height 28
click at [176, 363] on icon at bounding box center [172, 363] width 11 height 11
click at [331, 264] on div "Bold 700" at bounding box center [314, 266] width 33 height 10
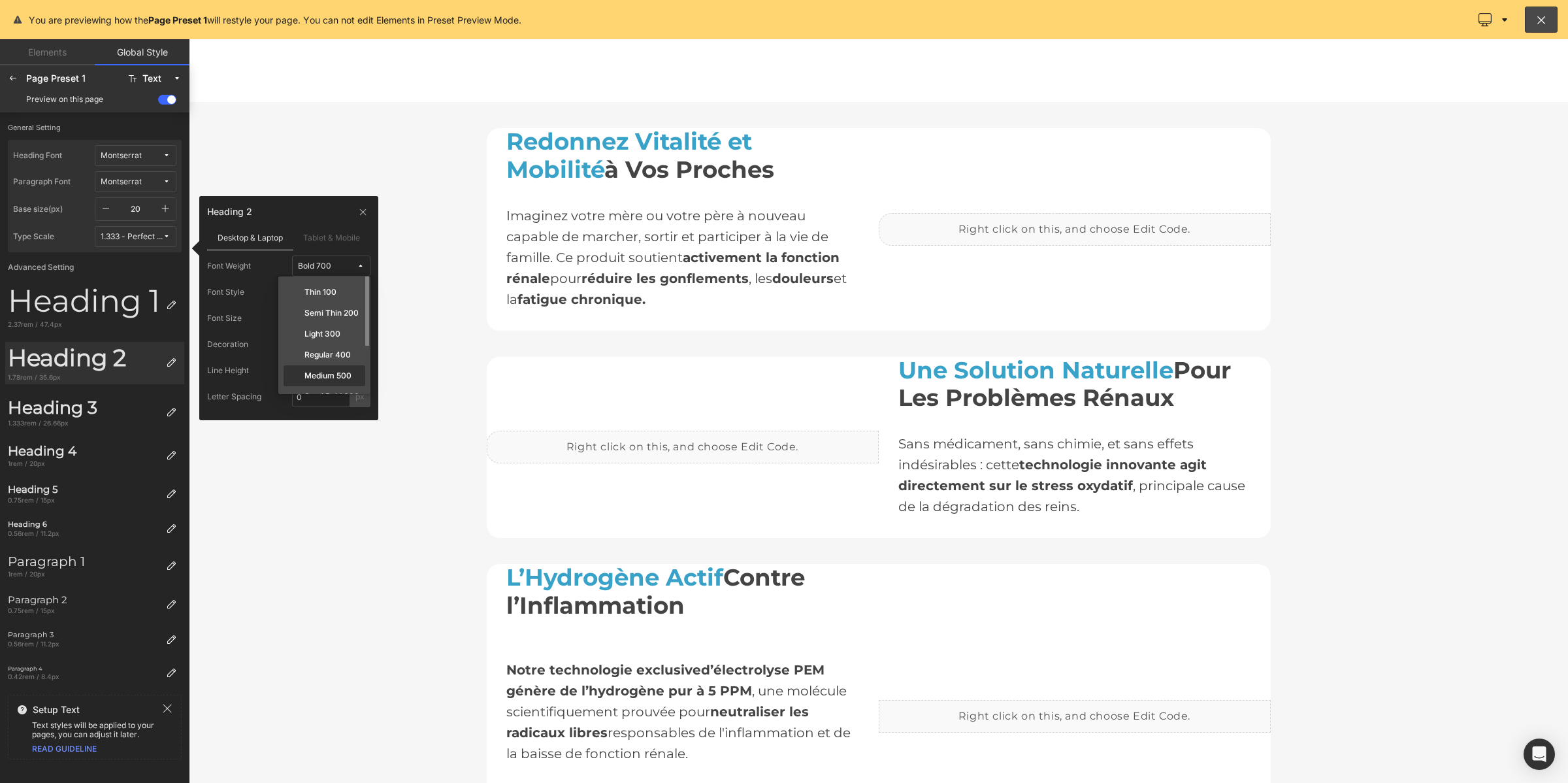
click at [309, 387] on div "Medium 500" at bounding box center [324, 396] width 82 height 21
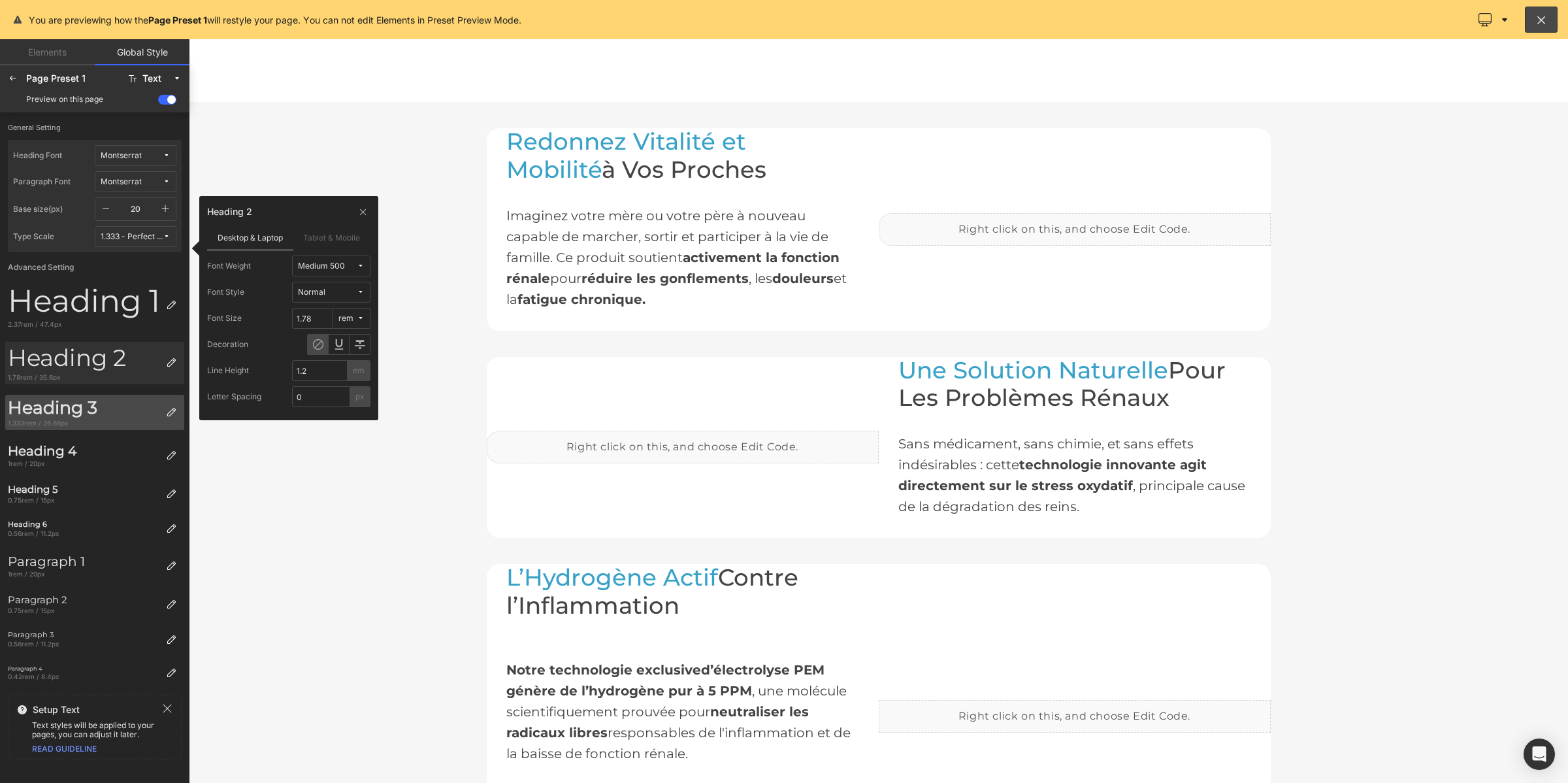
click at [116, 412] on div "Heading 3" at bounding box center [84, 407] width 153 height 21
click at [303, 265] on div "Bold 700" at bounding box center [314, 266] width 33 height 10
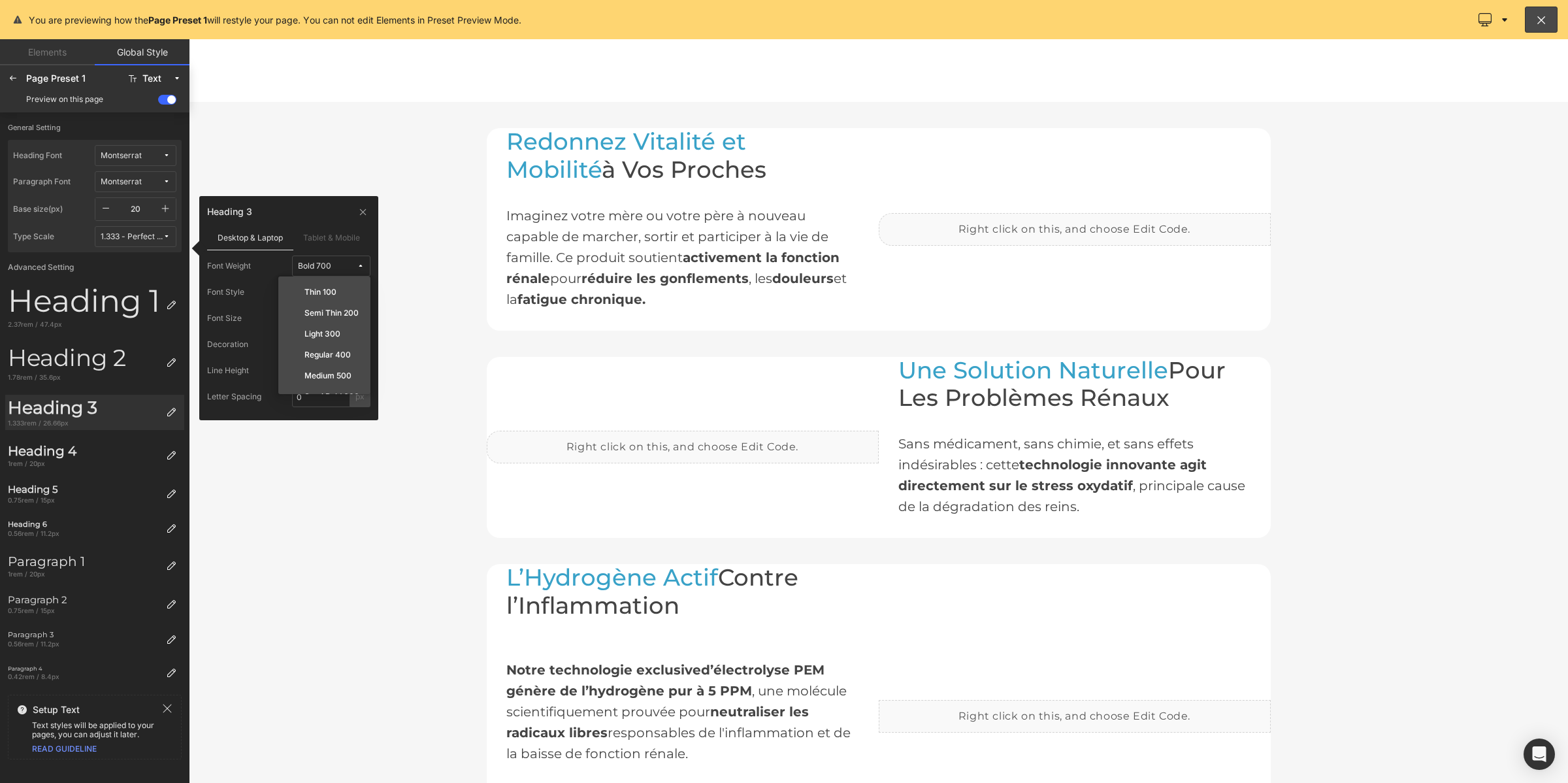
click at [314, 374] on label "Medium 500" at bounding box center [328, 376] width 47 height 9
click at [120, 441] on div "Heading 4 1rem / 20px" at bounding box center [83, 455] width 155 height 30
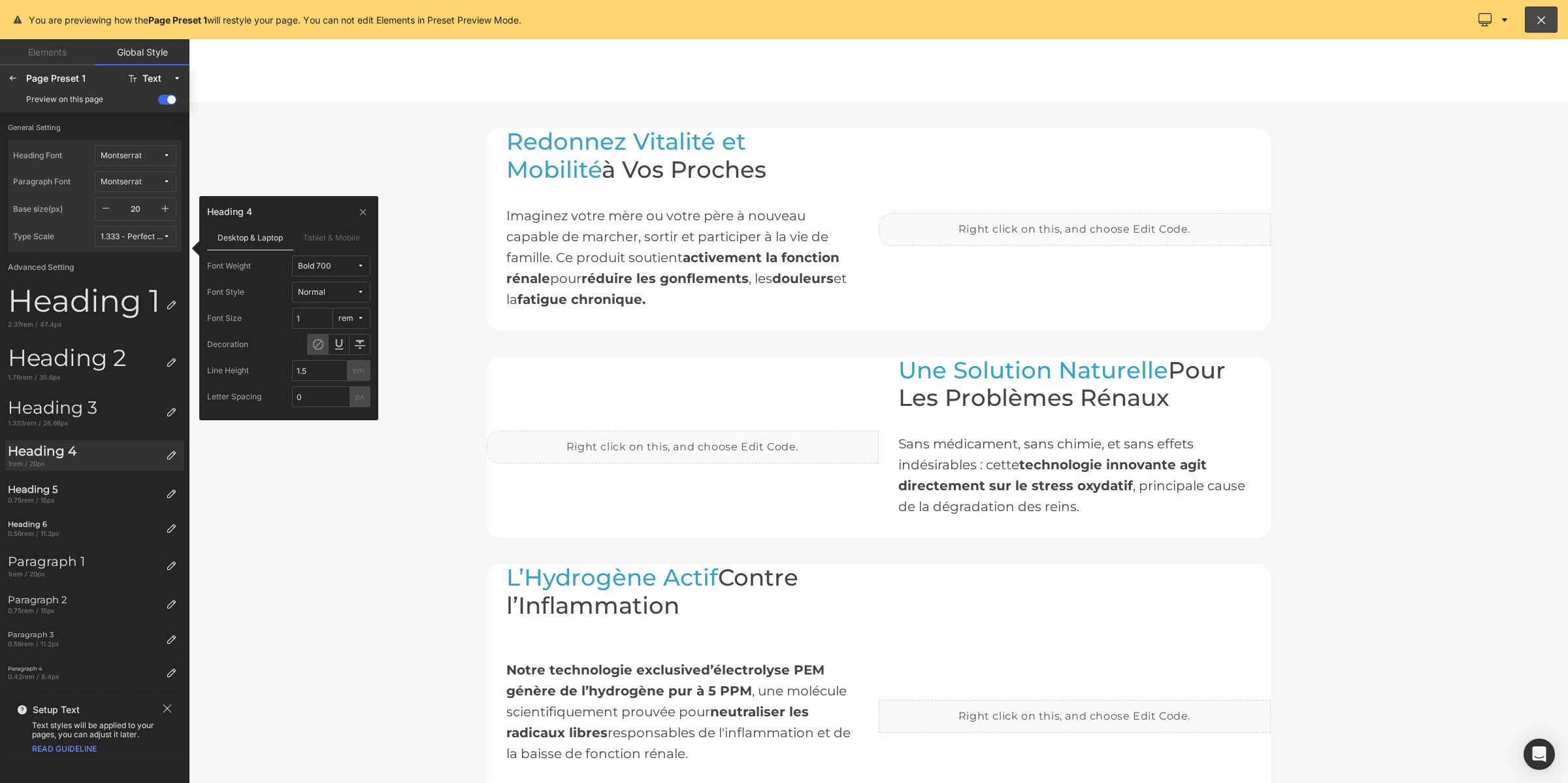
click at [325, 270] on div "Bold 700" at bounding box center [314, 266] width 33 height 10
click at [315, 377] on label "Medium 500" at bounding box center [328, 376] width 47 height 9
click at [128, 490] on div "Heading 5" at bounding box center [84, 489] width 153 height 12
click at [327, 268] on div "Bold 700" at bounding box center [314, 266] width 33 height 10
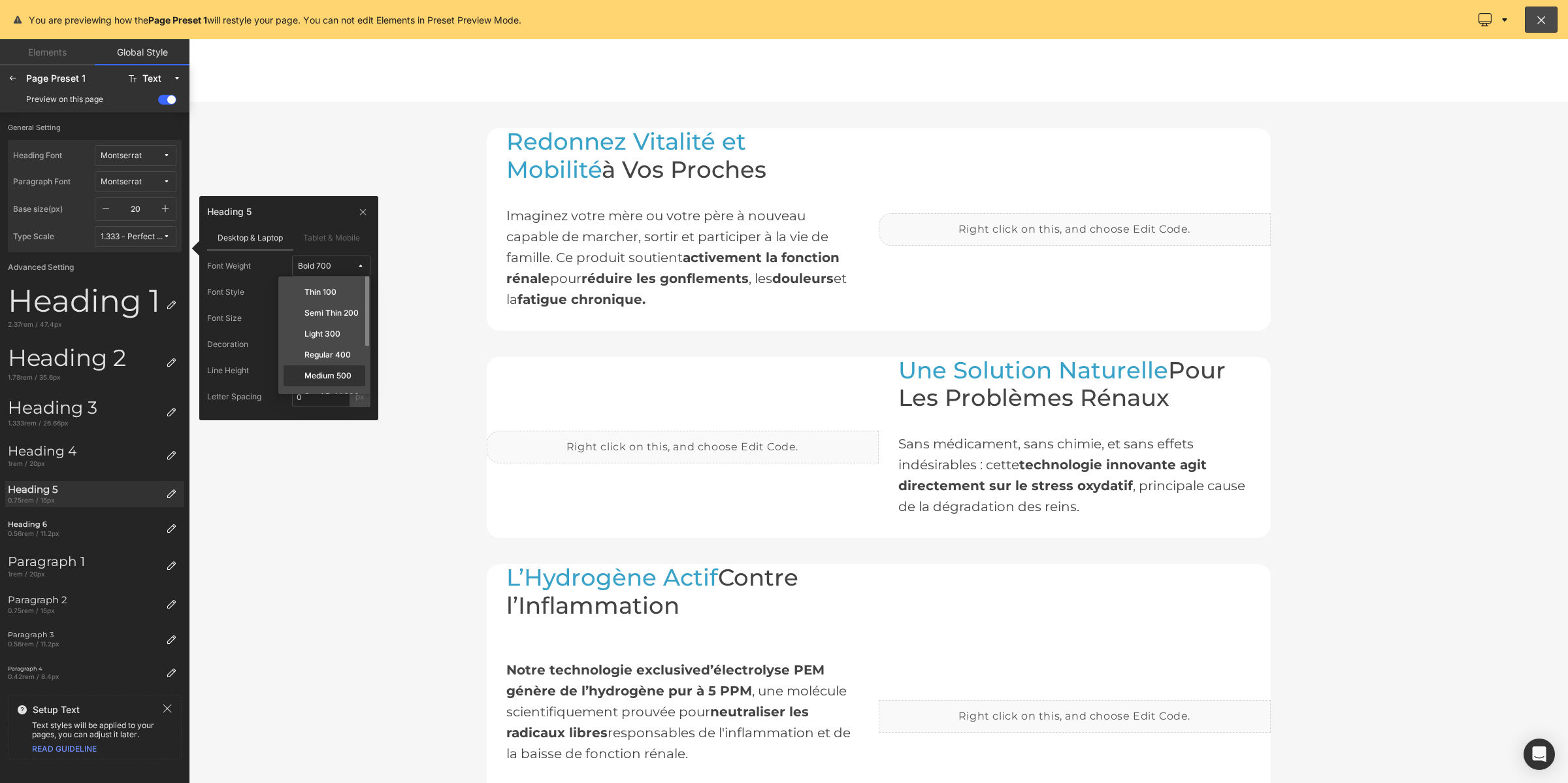
click at [317, 379] on label "Medium 500" at bounding box center [328, 376] width 47 height 9
click at [121, 521] on div "Heading 6" at bounding box center [84, 524] width 153 height 8
click at [323, 262] on div "Bold 700" at bounding box center [314, 266] width 33 height 10
click at [318, 371] on label "Medium 500" at bounding box center [328, 376] width 47 height 9
click at [10, 76] on icon at bounding box center [13, 78] width 11 height 11
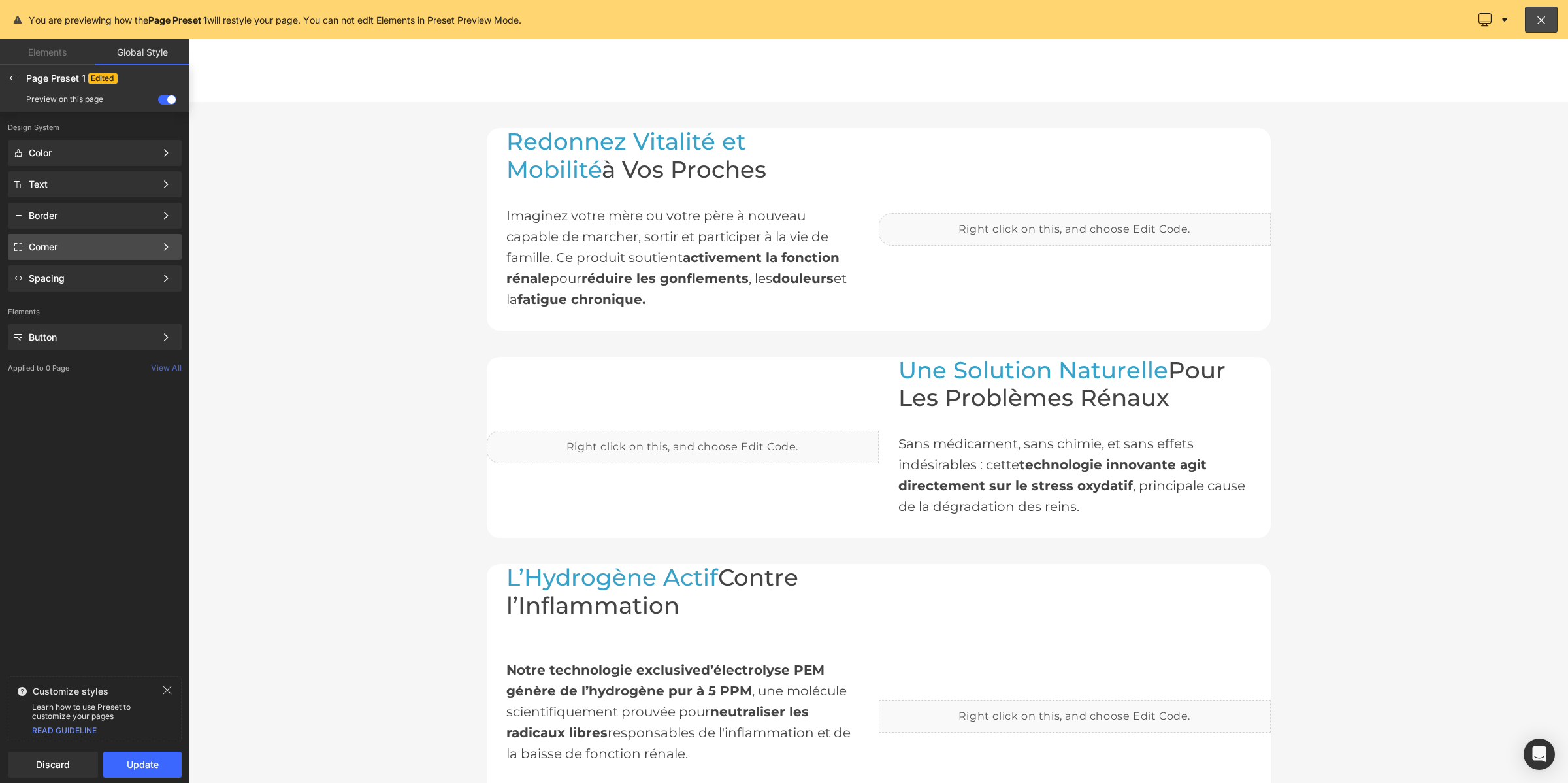
click at [40, 248] on div "Corner" at bounding box center [92, 247] width 127 height 11
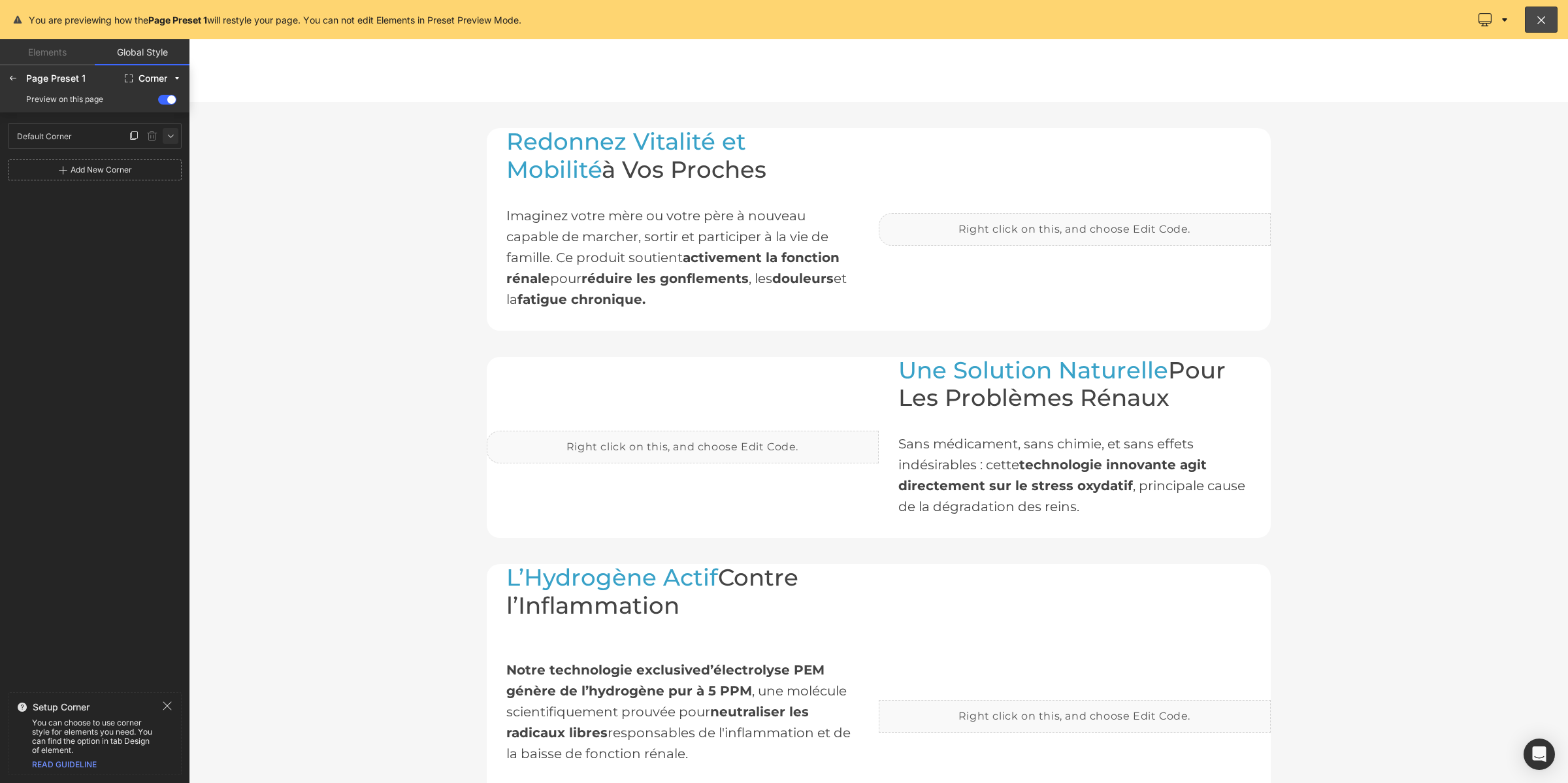
click at [169, 135] on icon at bounding box center [171, 136] width 11 height 11
click at [28, 182] on input "0" at bounding box center [33, 181] width 40 height 21
type input "1"
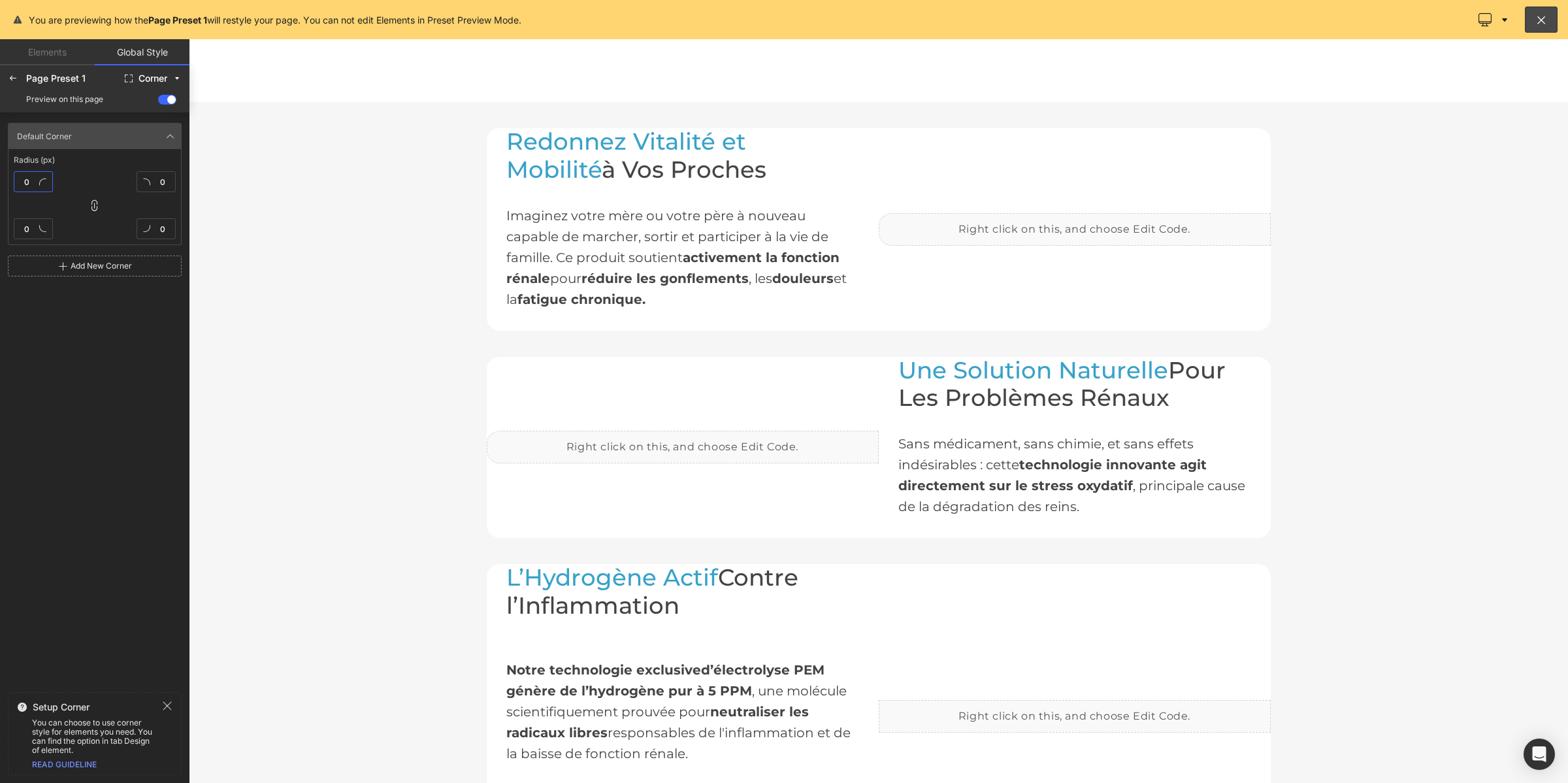
type input "1"
type input "10"
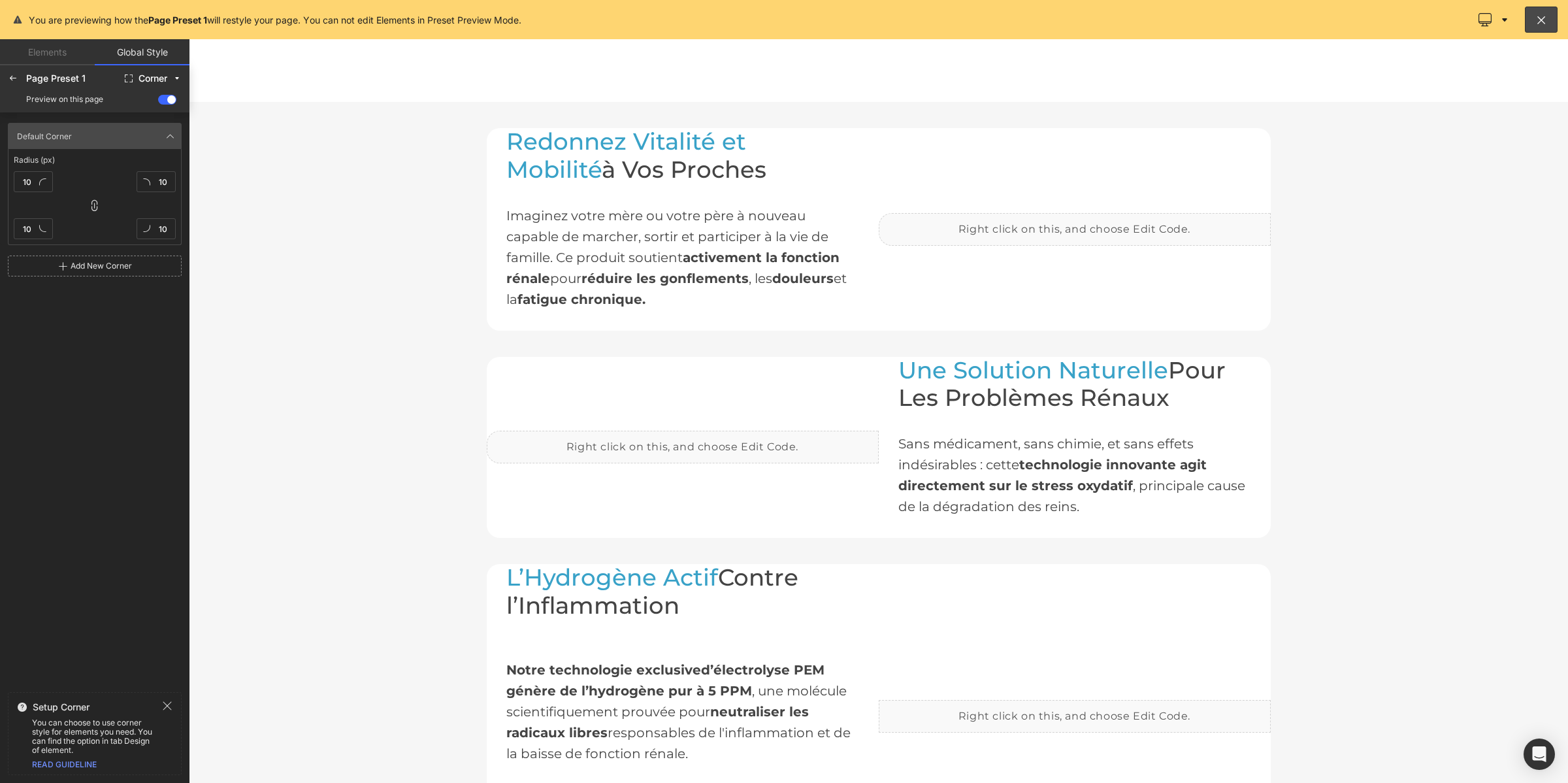
click at [58, 351] on div "Default Corner Default Corner Radius (px) 10 10 10 10 Add New Corner" at bounding box center [94, 399] width 190 height 574
click at [11, 83] on icon at bounding box center [13, 78] width 11 height 11
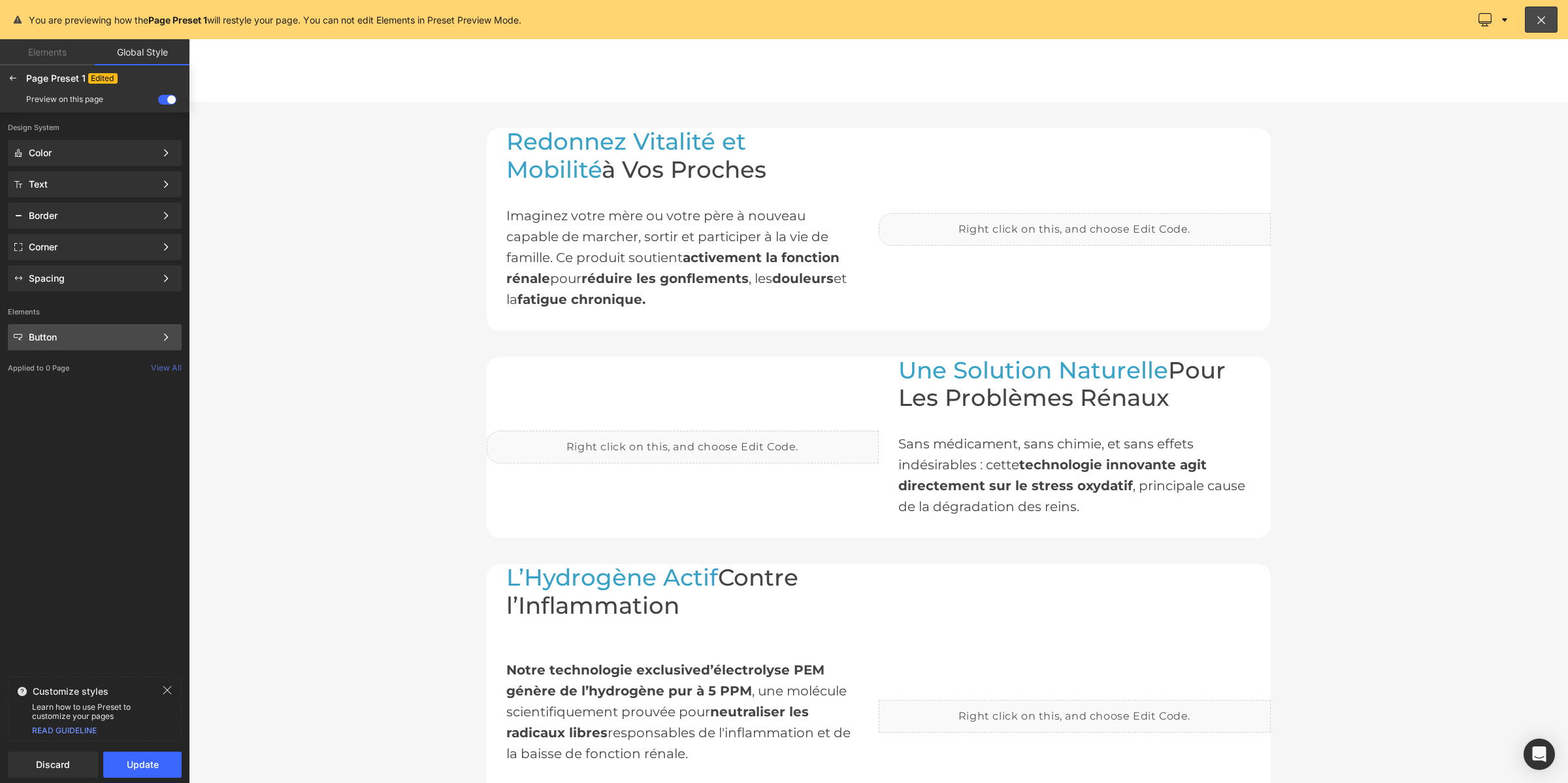
click at [60, 198] on div "Button Color Style Define a color palette and apply it to your pages 1 of 3 Next" at bounding box center [94, 183] width 173 height 26
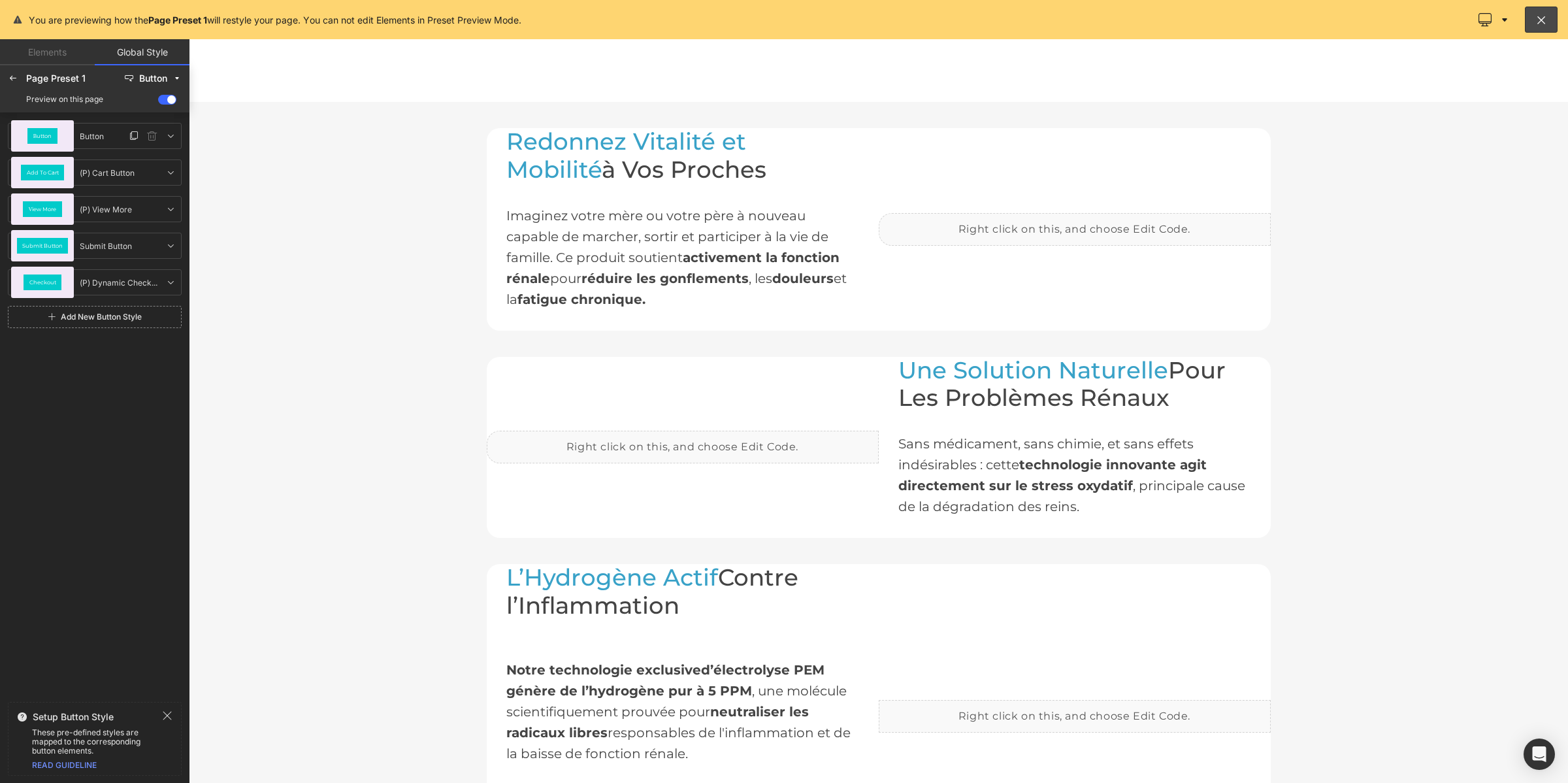
click at [54, 132] on div "Button" at bounding box center [42, 135] width 30 height 15
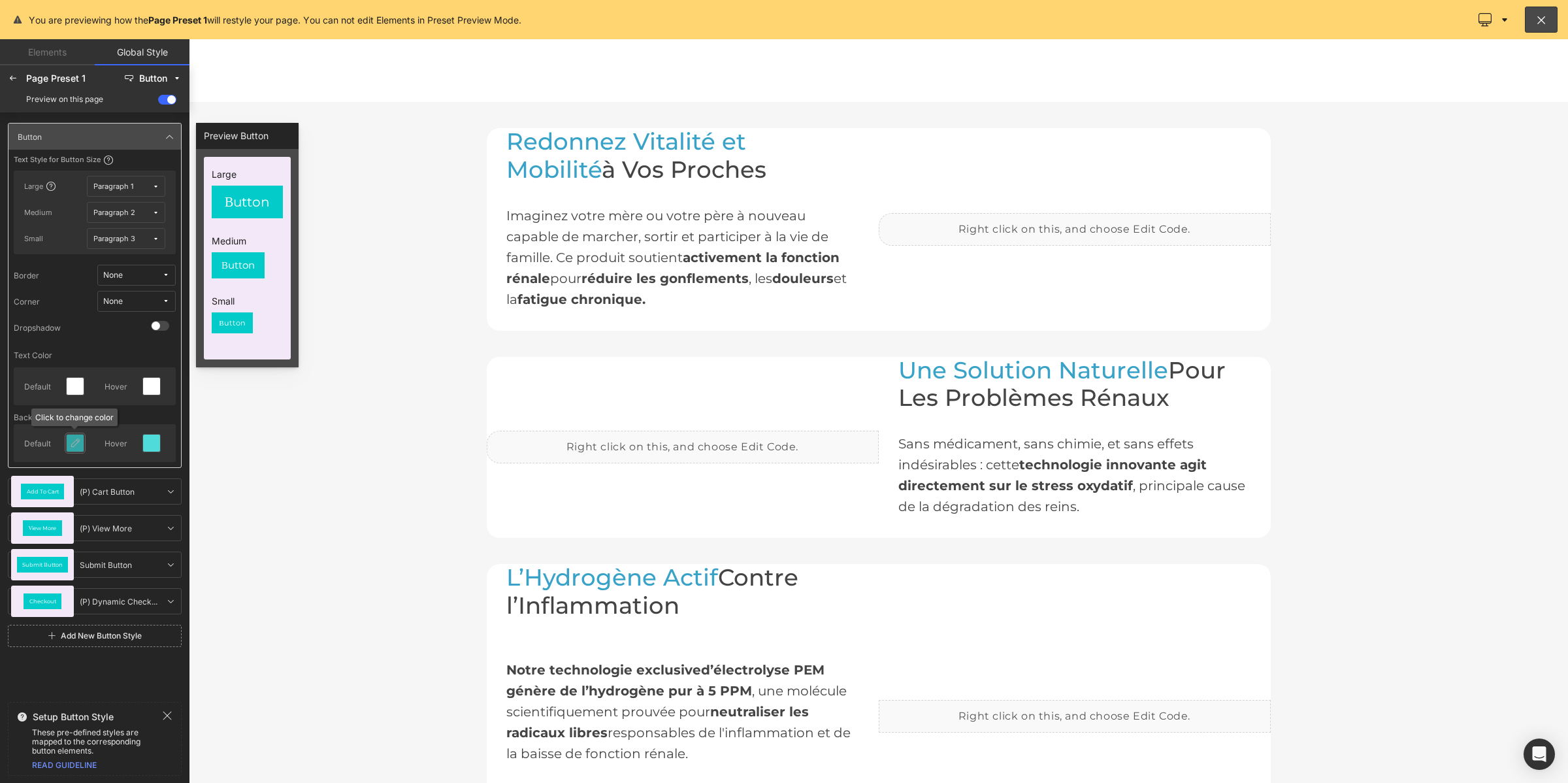
click at [76, 443] on icon at bounding box center [75, 443] width 11 height 11
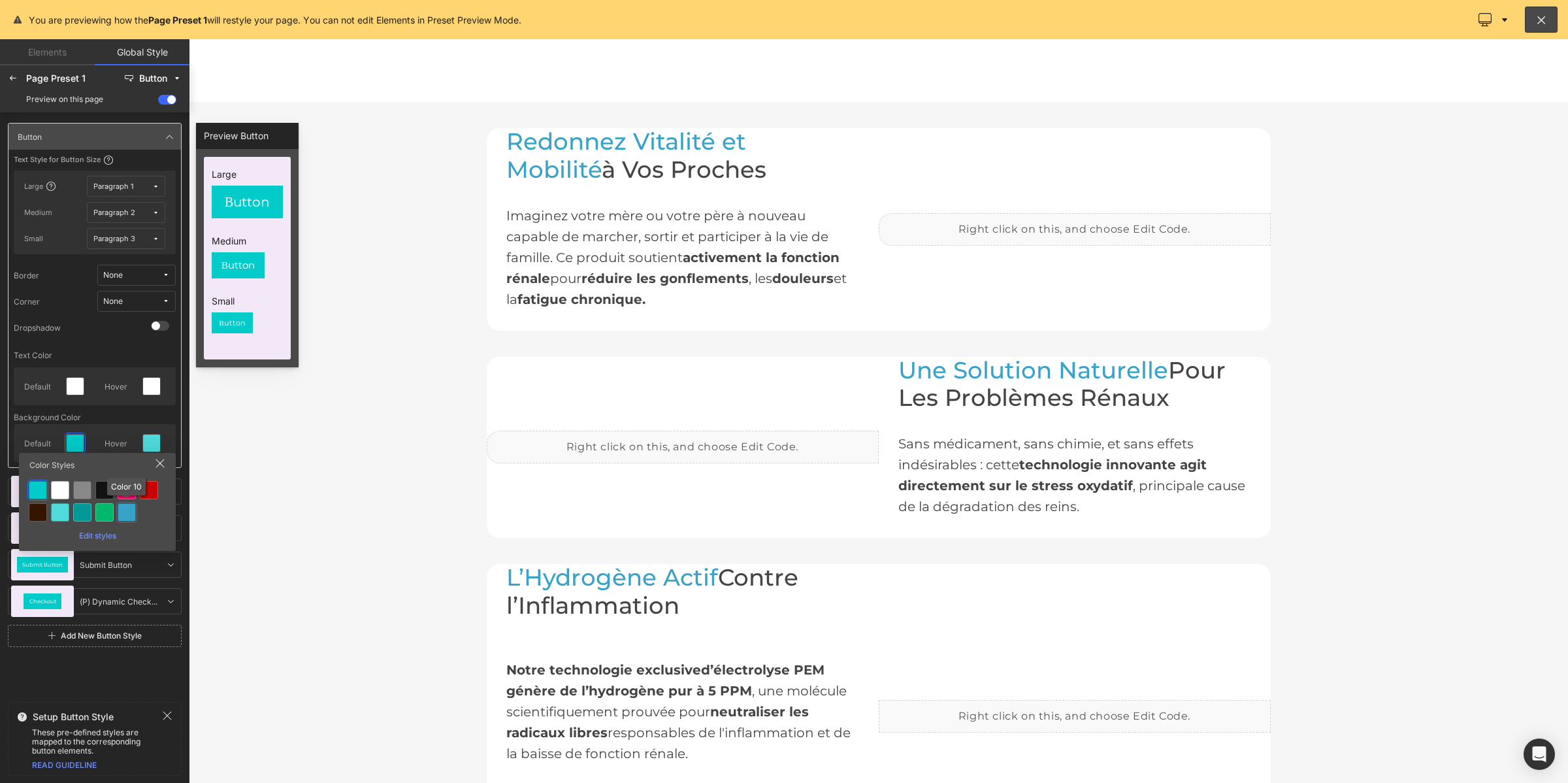
click at [119, 512] on div at bounding box center [127, 512] width 18 height 18
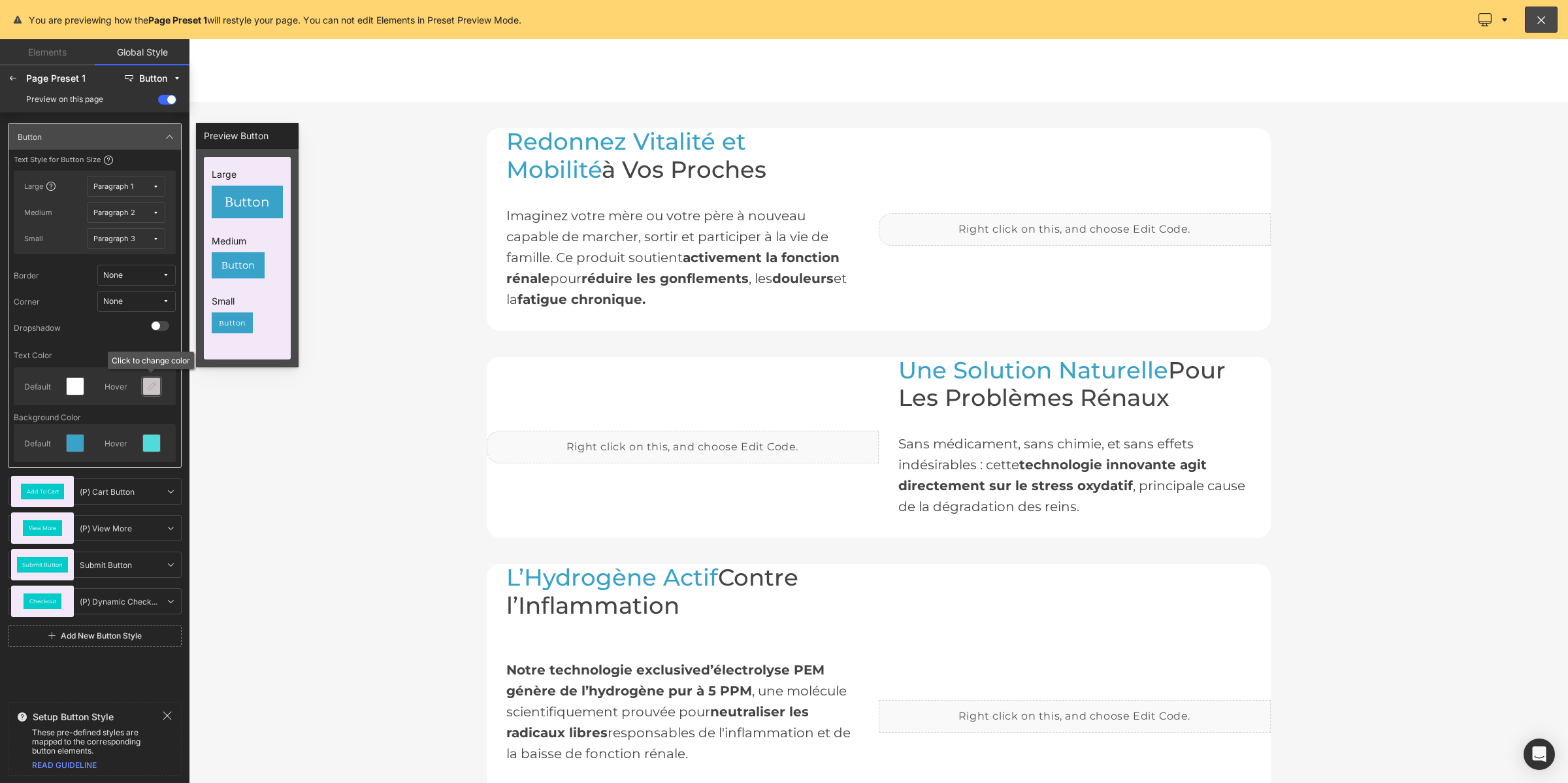
click at [154, 378] on div at bounding box center [151, 386] width 17 height 17
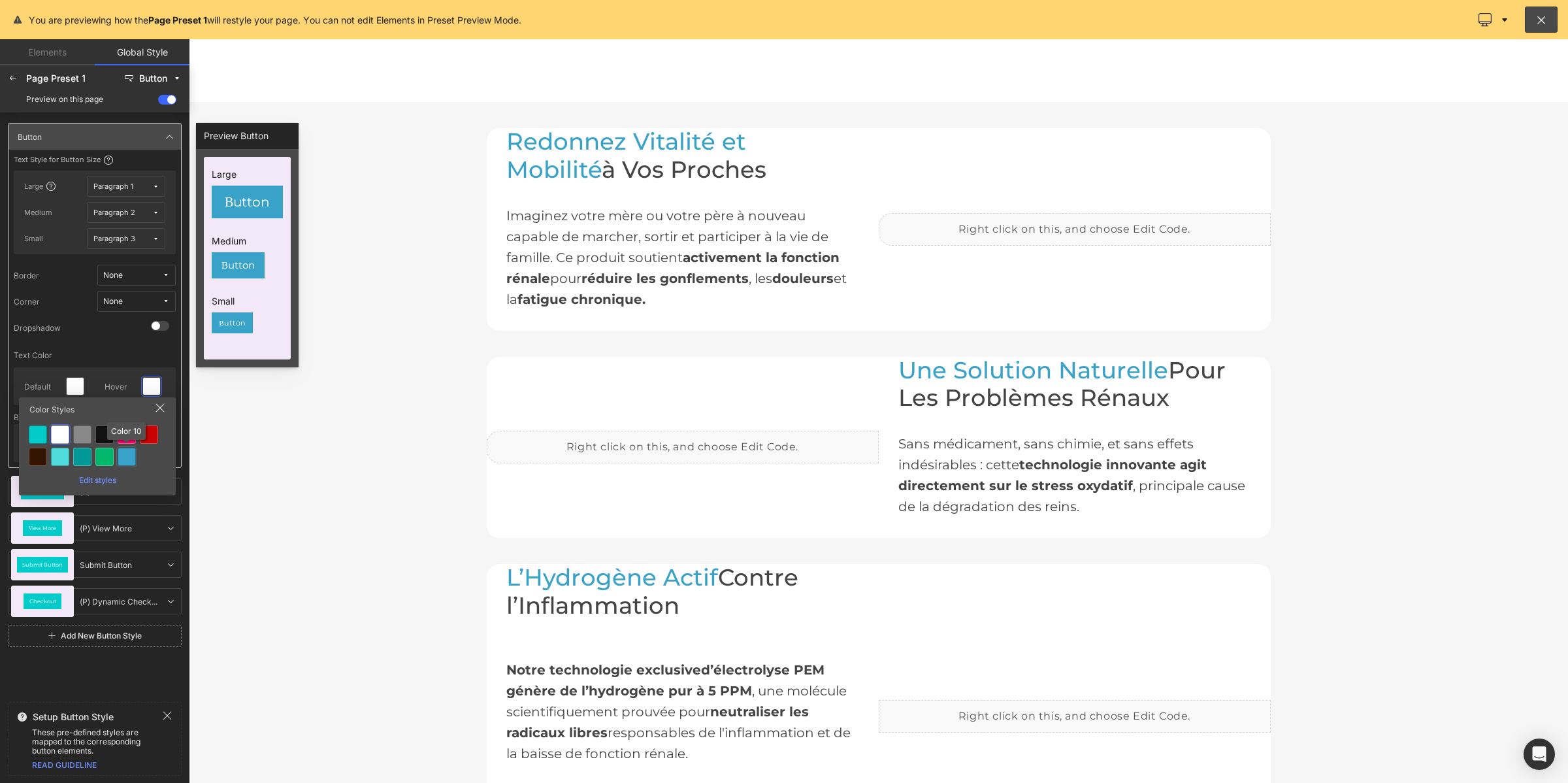
click at [120, 461] on div at bounding box center [127, 457] width 18 height 18
click at [147, 447] on icon at bounding box center [152, 443] width 11 height 11
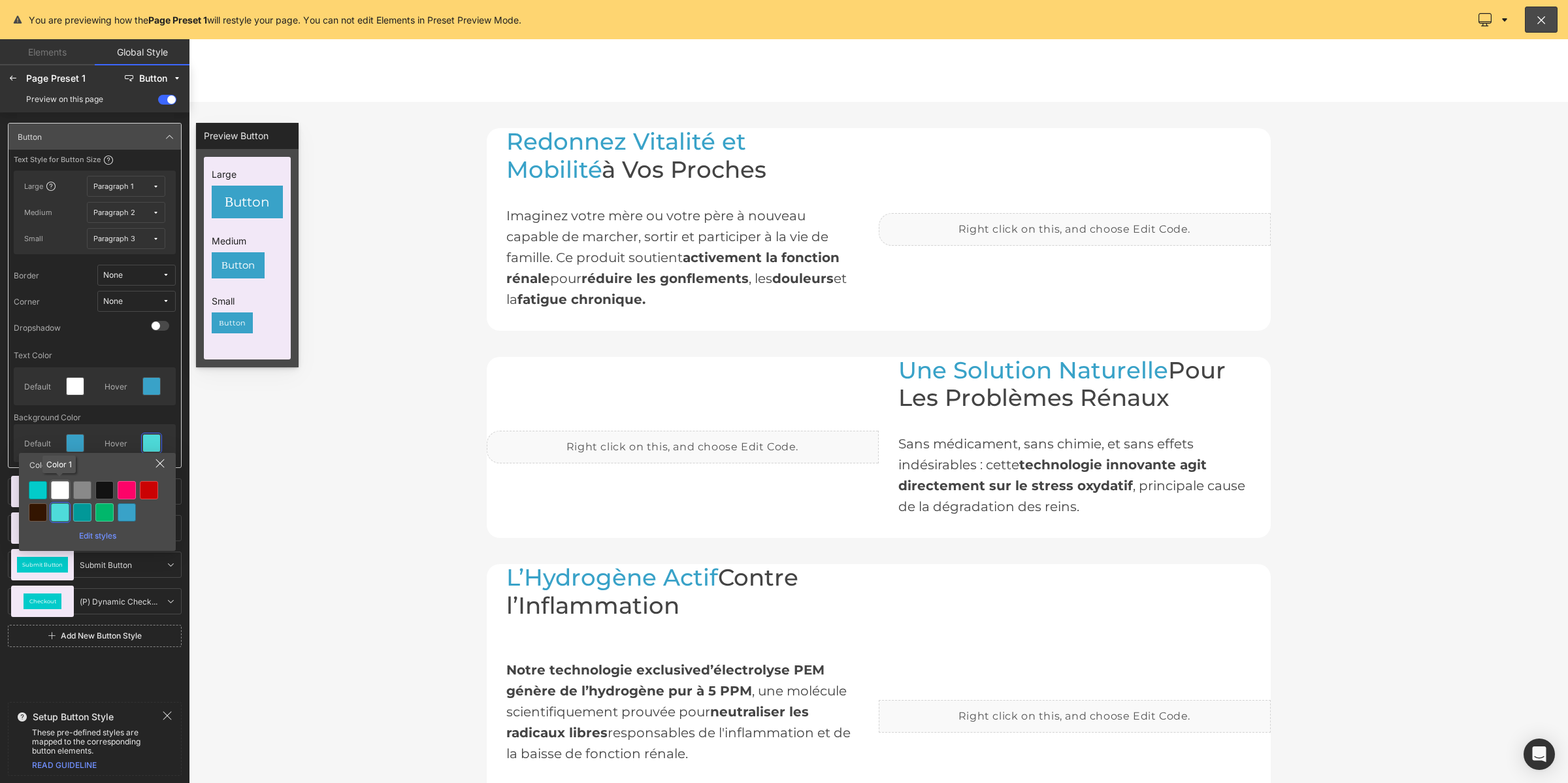
click at [58, 495] on div at bounding box center [60, 490] width 18 height 18
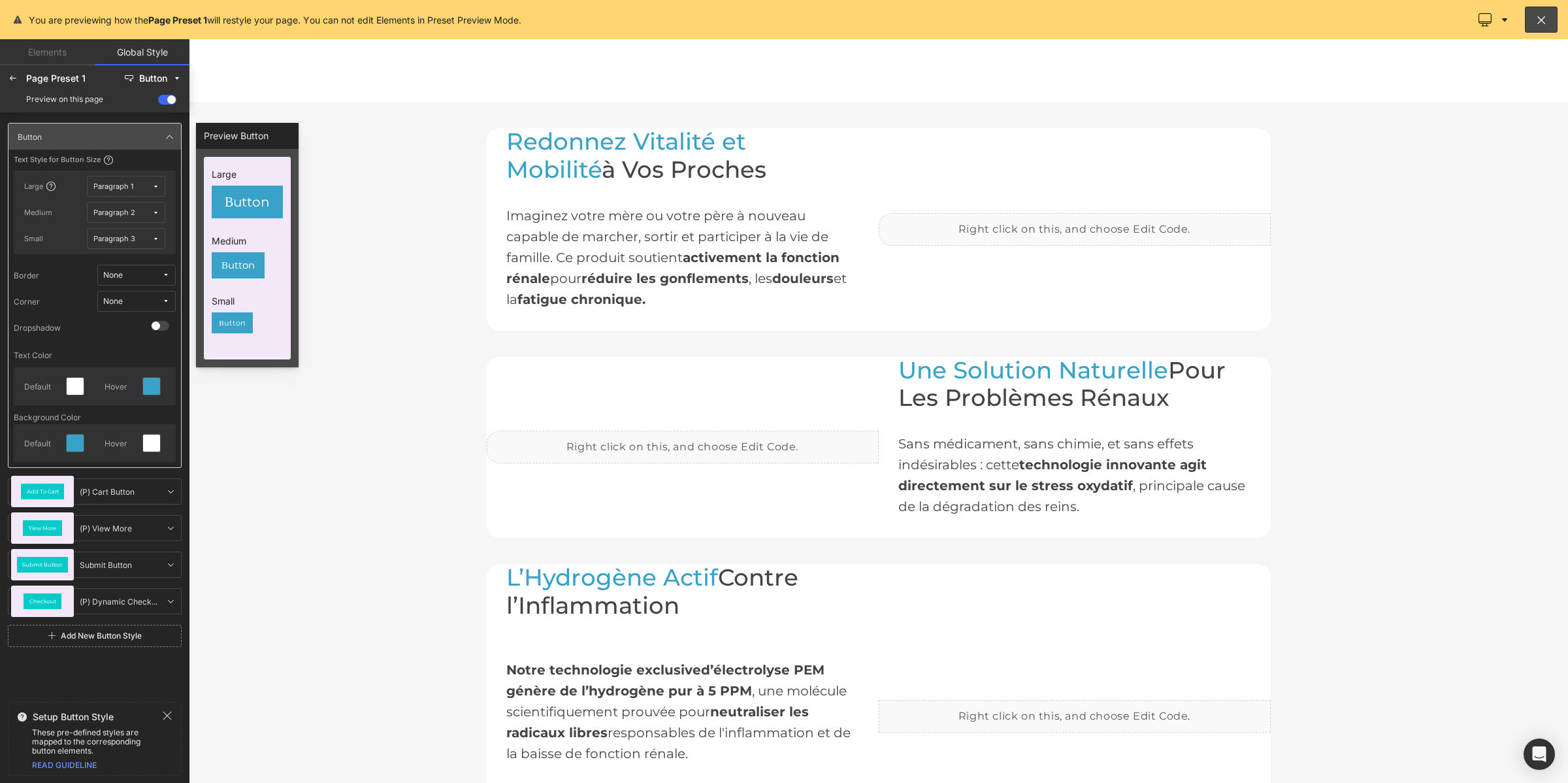
click at [112, 297] on div "None" at bounding box center [113, 301] width 20 height 10
click at [100, 346] on label "Default Corner" at bounding box center [125, 348] width 56 height 9
click at [30, 489] on span "Add To Cart" at bounding box center [43, 492] width 32 height 5
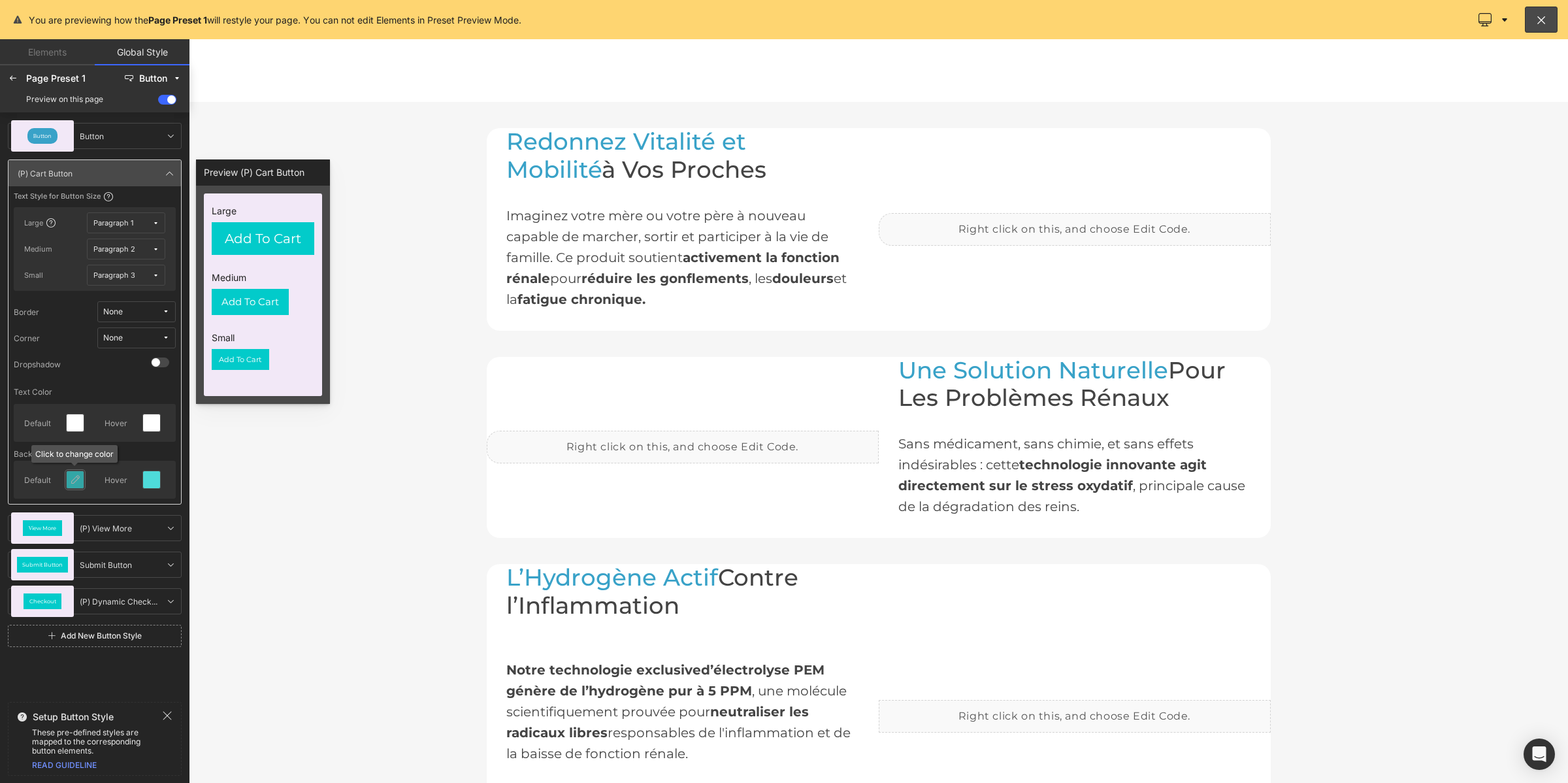
click at [73, 470] on div at bounding box center [75, 479] width 18 height 18
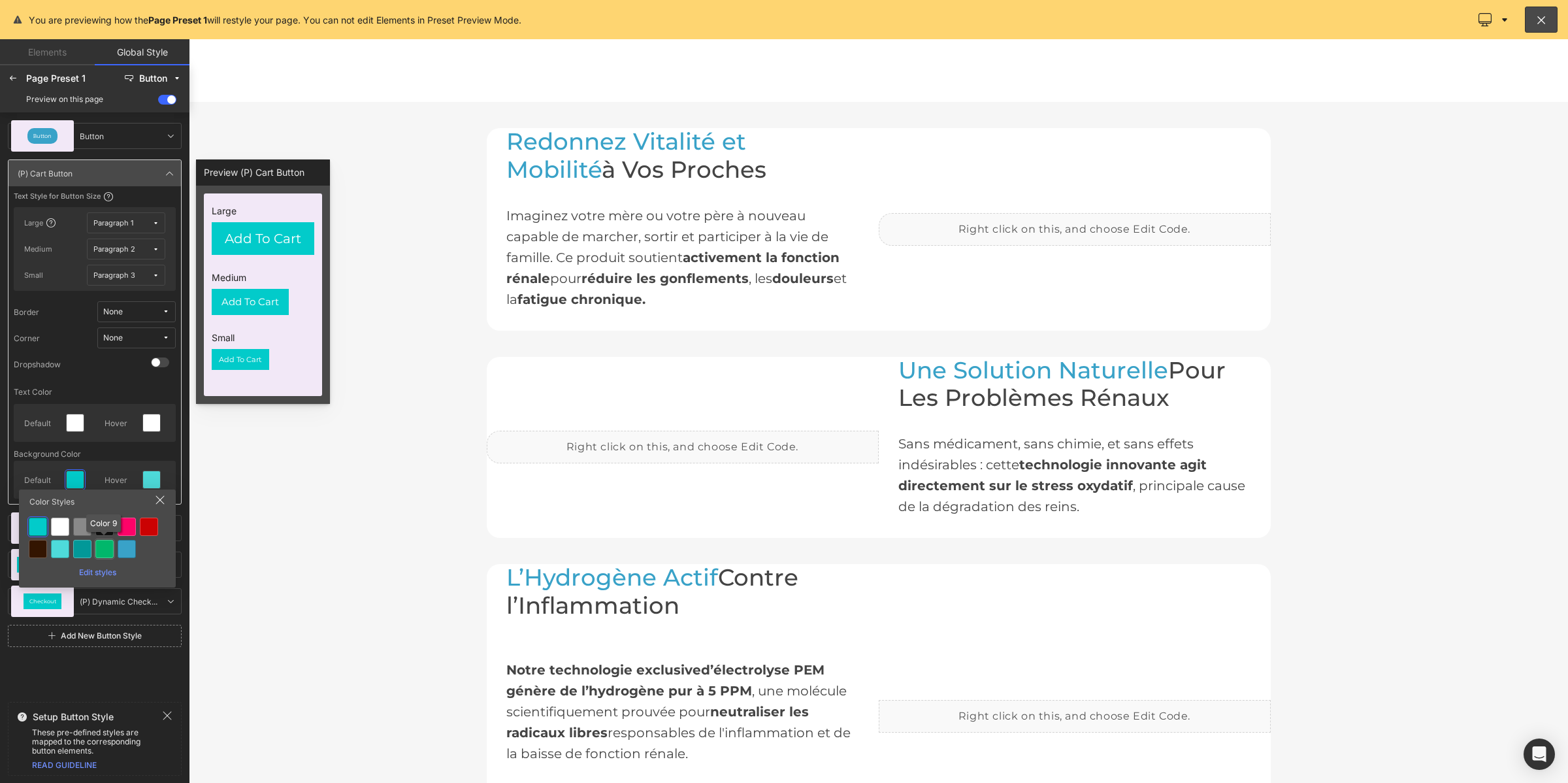
click at [104, 553] on div at bounding box center [104, 549] width 18 height 18
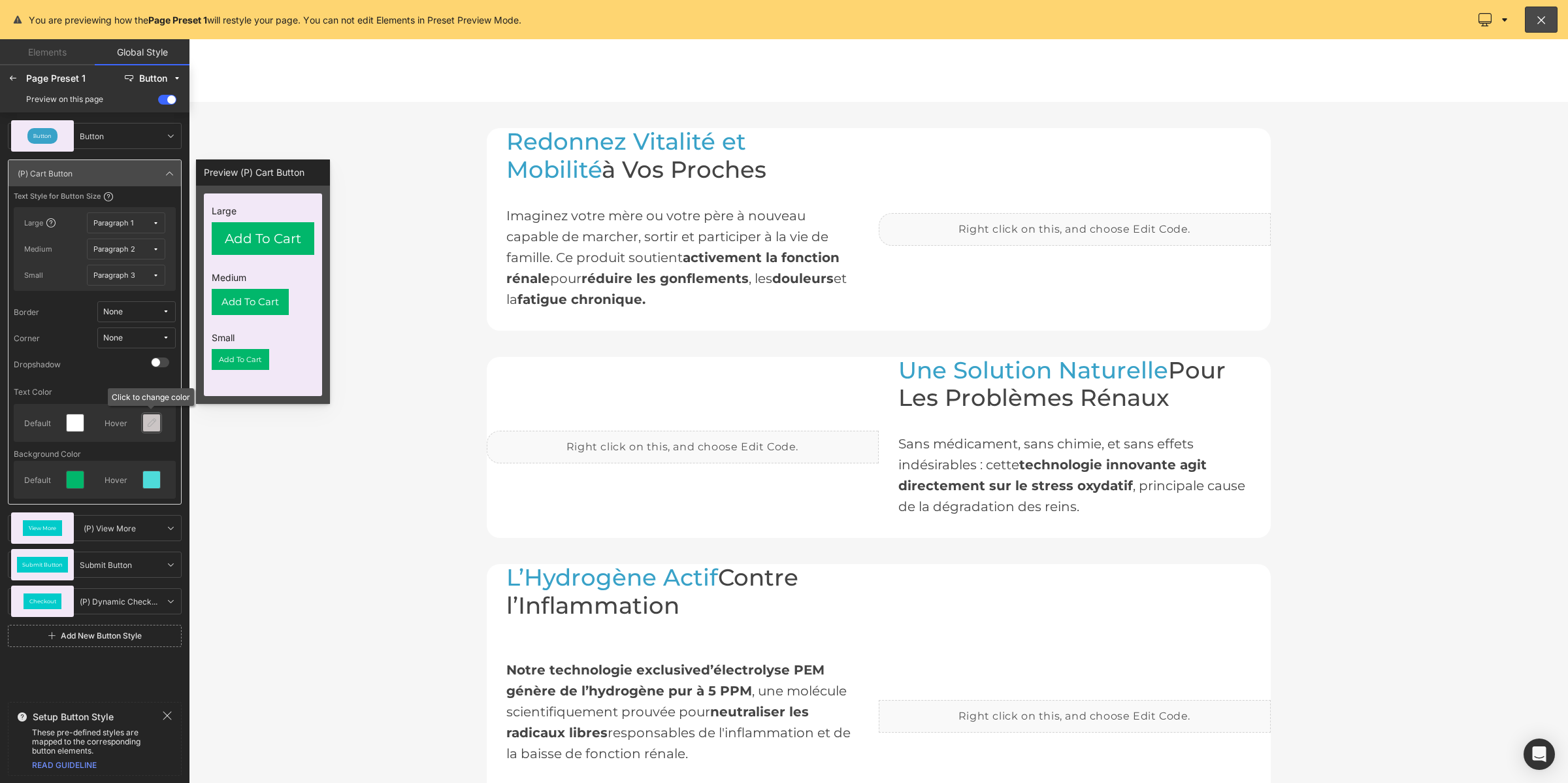
click at [155, 423] on icon at bounding box center [152, 423] width 11 height 11
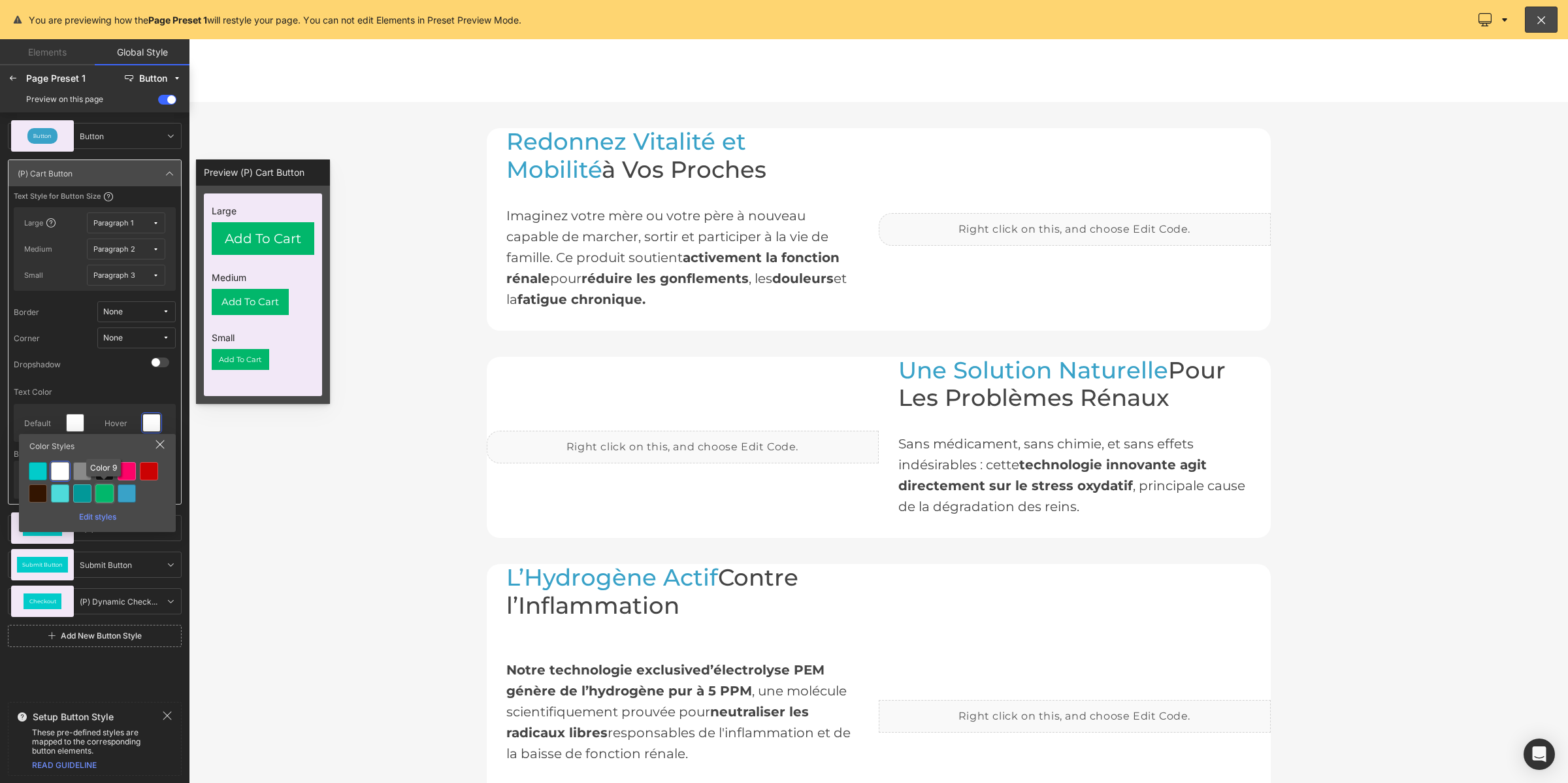
click at [110, 494] on div at bounding box center [104, 494] width 18 height 18
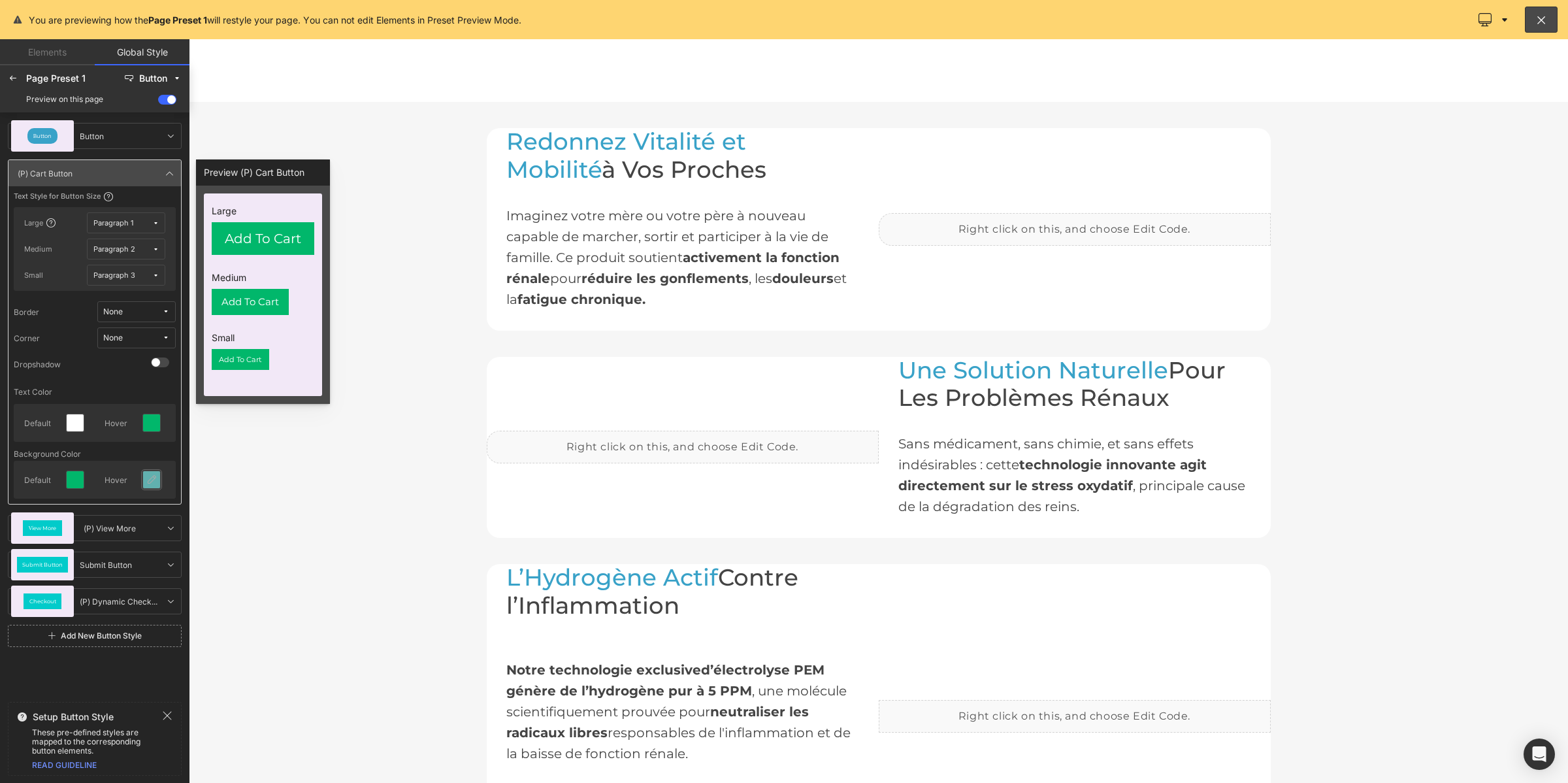
click at [143, 485] on div at bounding box center [151, 479] width 17 height 17
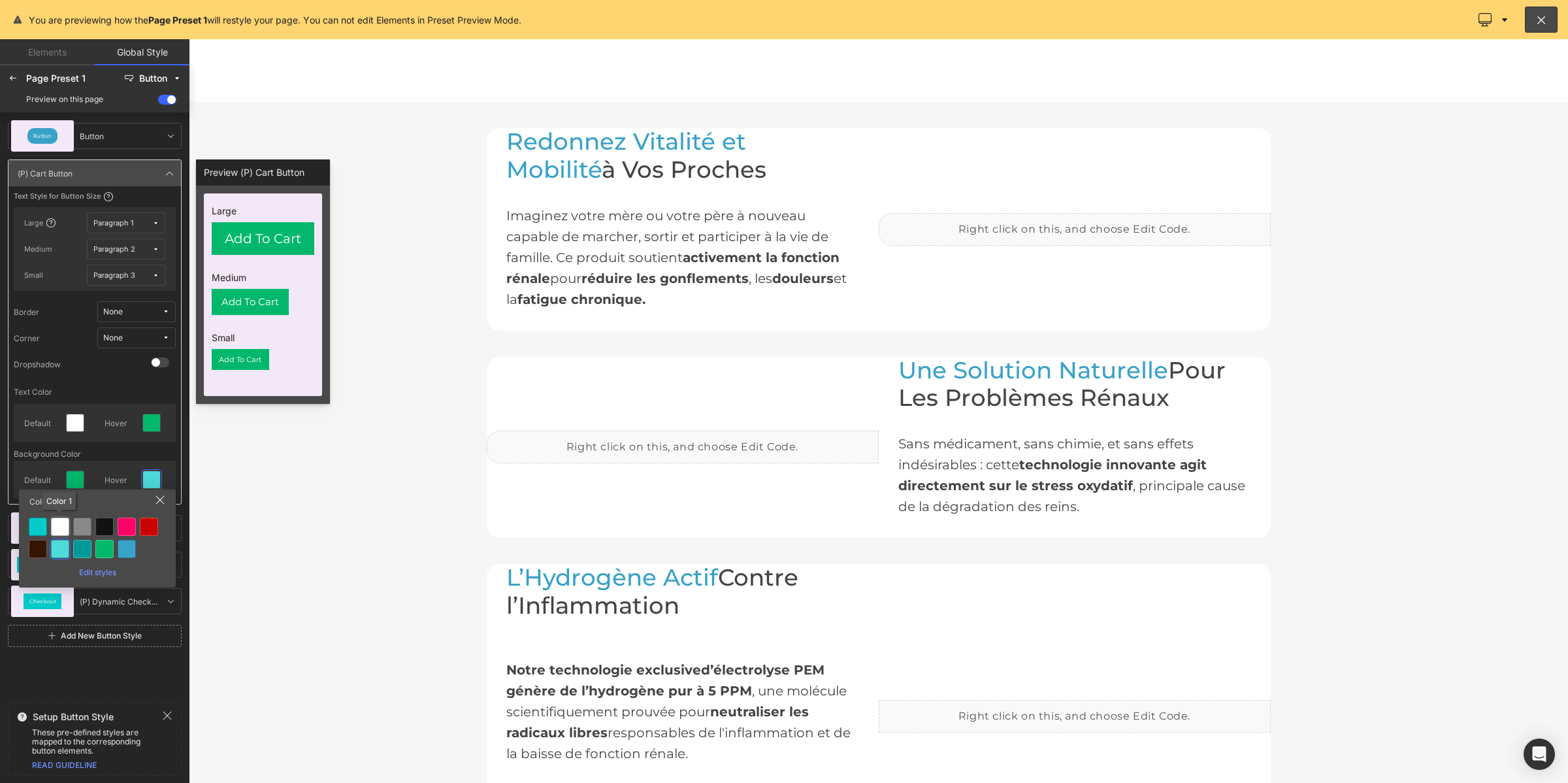
click at [61, 524] on div at bounding box center [60, 527] width 18 height 18
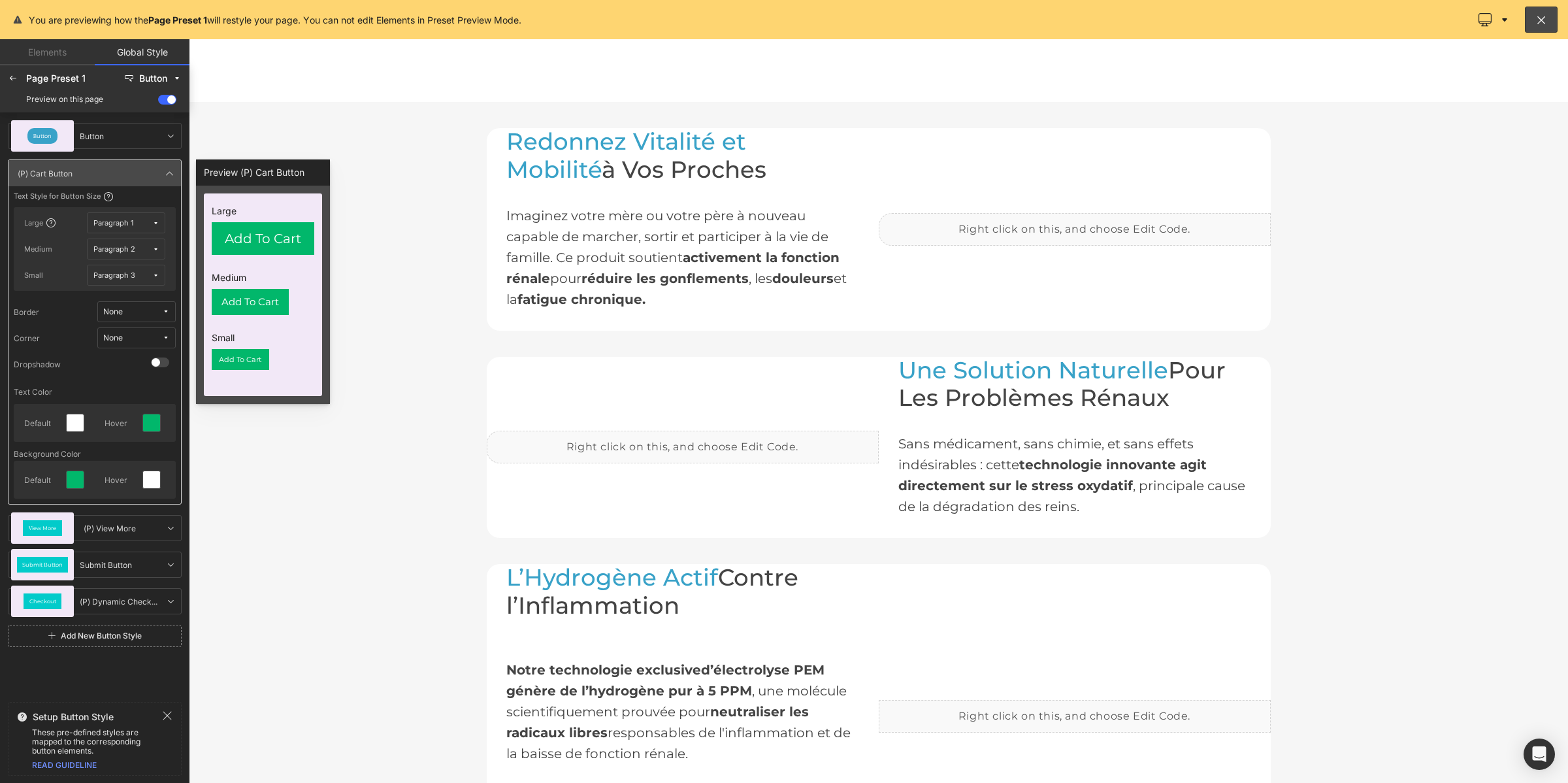
click at [118, 343] on button "None" at bounding box center [136, 337] width 78 height 21
click at [119, 386] on label "Default Corner" at bounding box center [125, 385] width 56 height 9
click at [5, 70] on div at bounding box center [13, 78] width 21 height 21
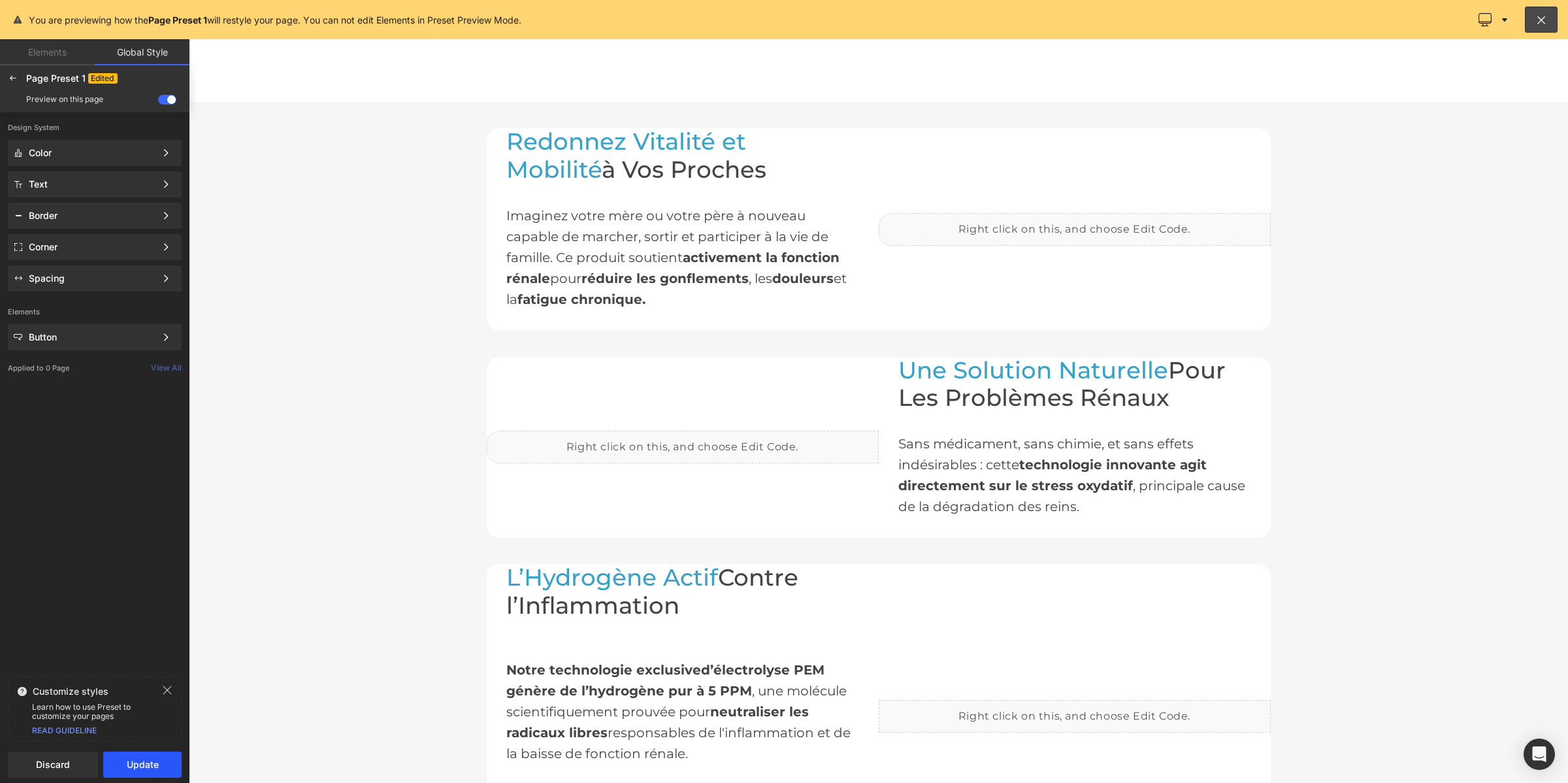
click at [136, 767] on button "Update" at bounding box center [142, 764] width 78 height 26
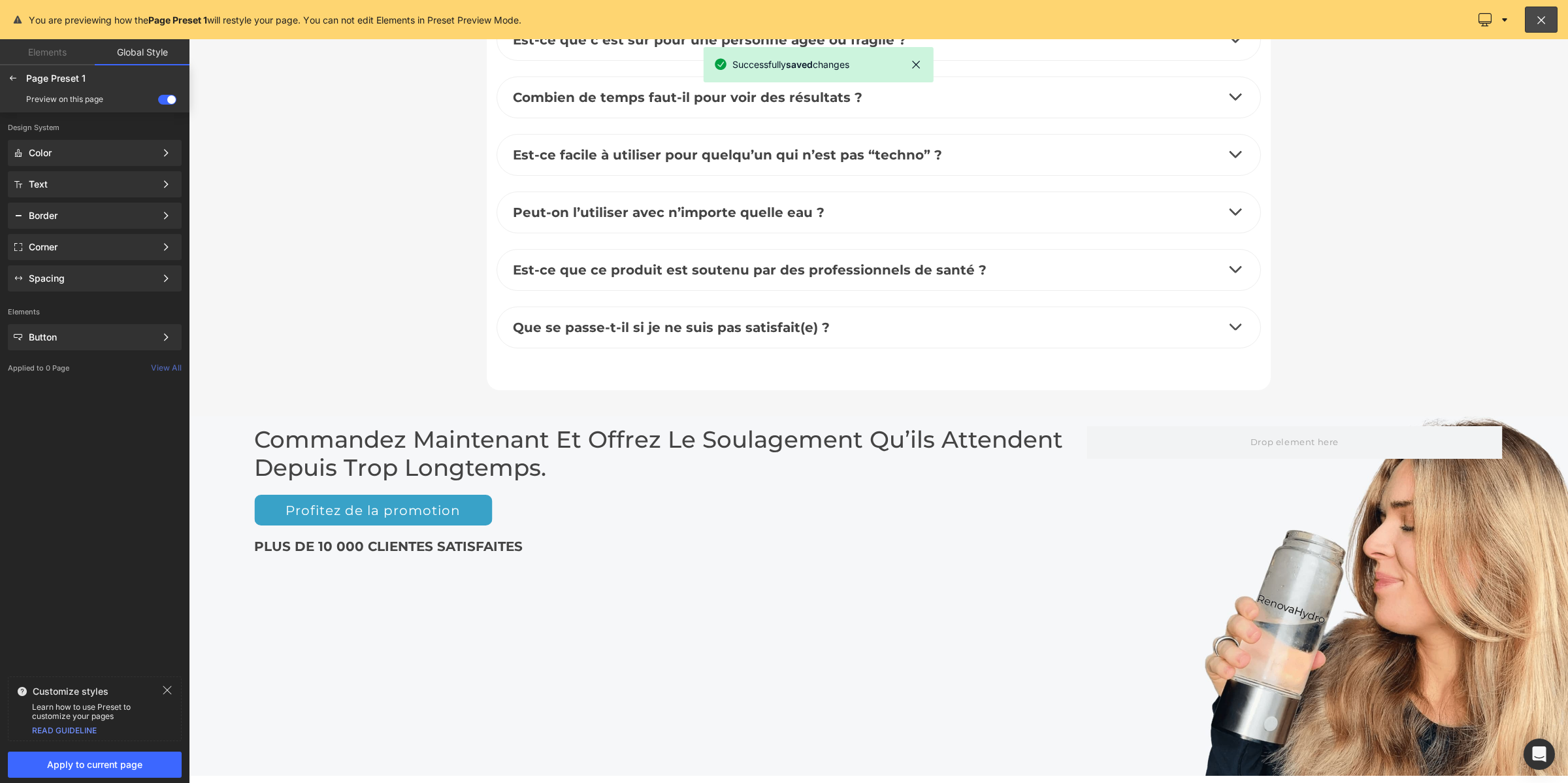
scroll to position [5925, 0]
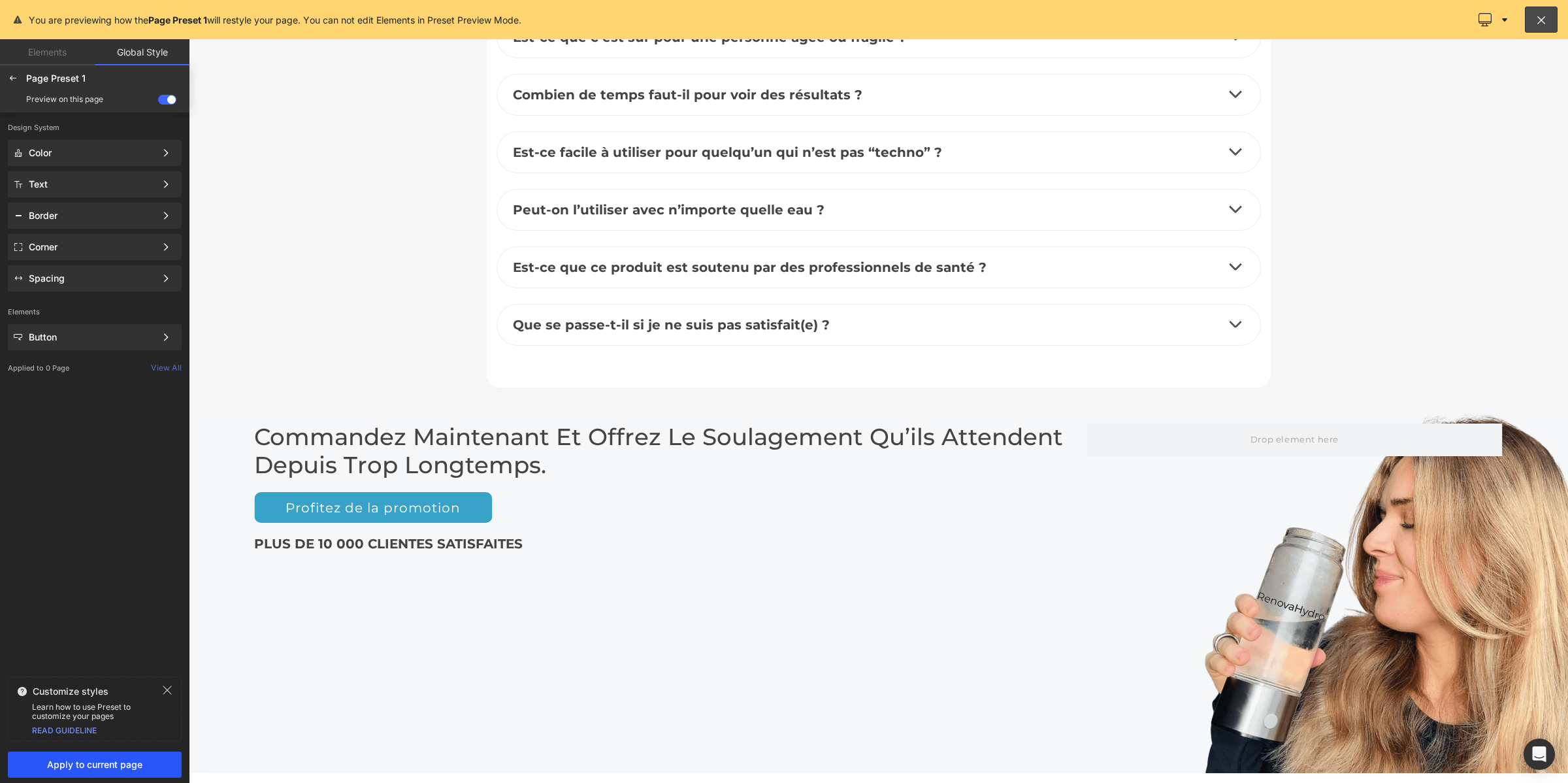
click at [149, 765] on span "Apply to current page" at bounding box center [94, 765] width 158 height 11
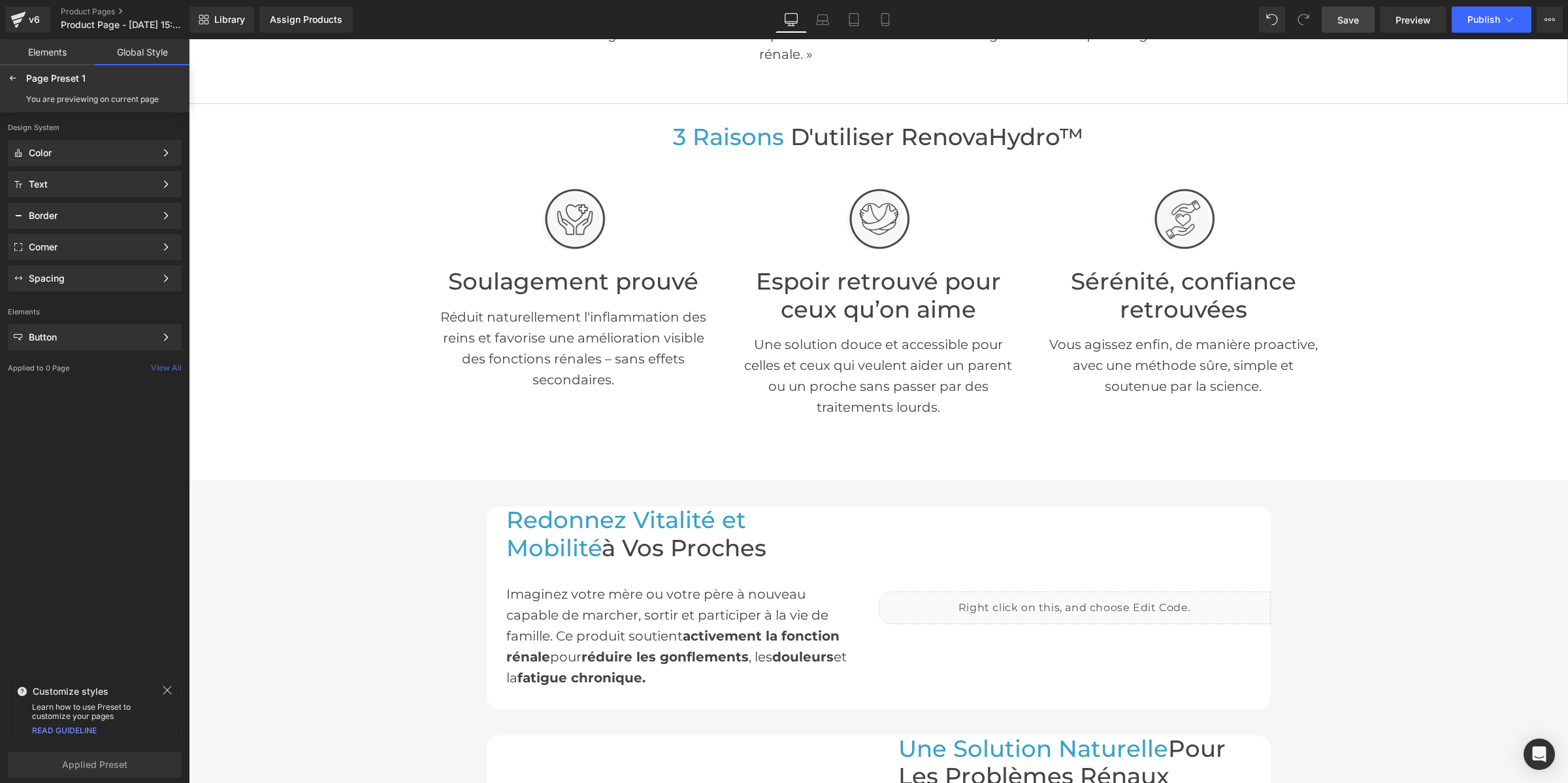
scroll to position [669, 0]
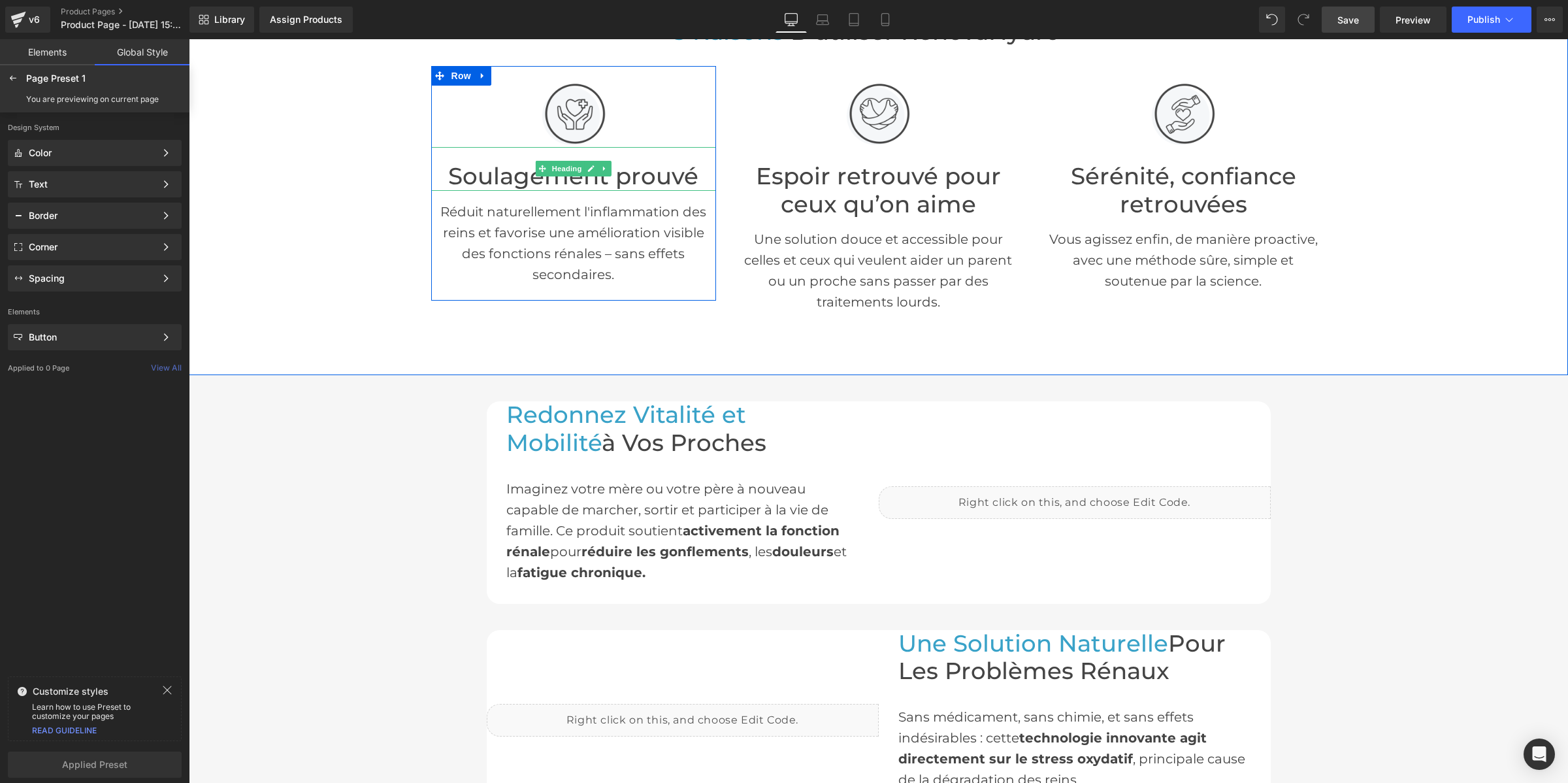
click at [449, 174] on h1 "Soulagement prouvé" at bounding box center [574, 176] width 286 height 28
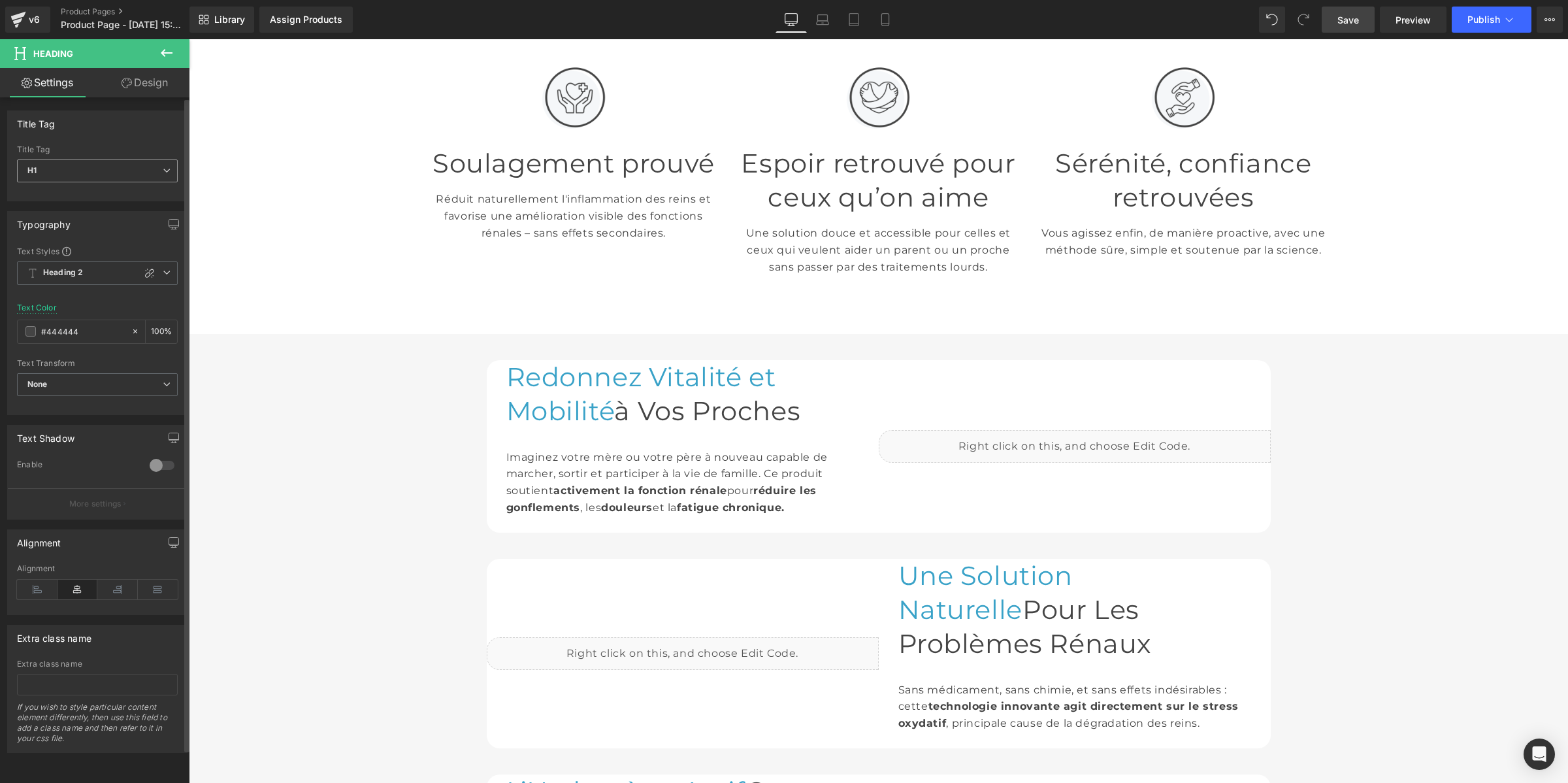
click at [63, 166] on span "H1" at bounding box center [97, 170] width 161 height 22
click at [75, 210] on li "H2" at bounding box center [98, 213] width 162 height 20
type input "#121212"
type input "100"
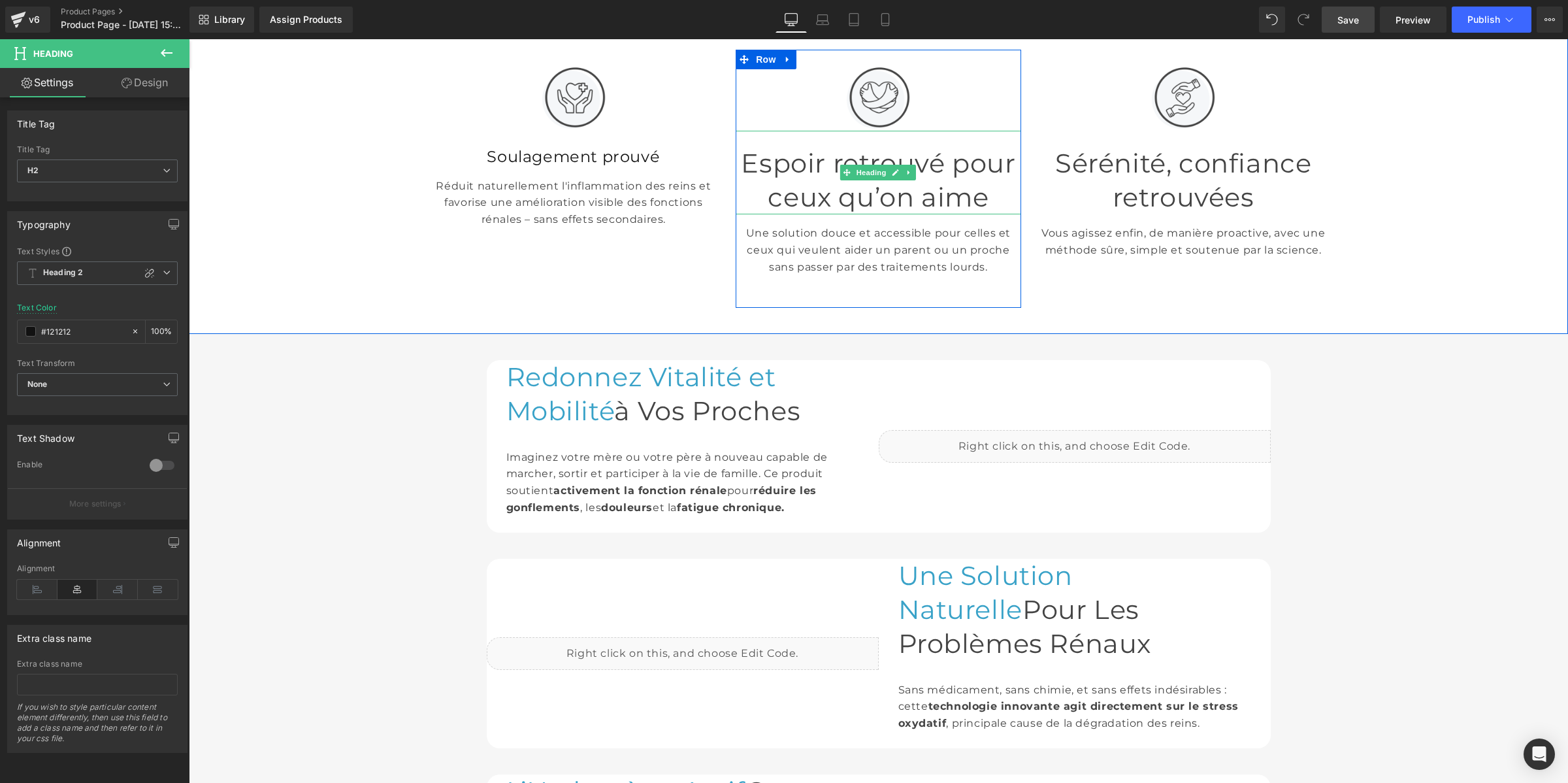
click at [774, 170] on h1 "Espoir retrouvé pour ceux qu’on aime" at bounding box center [879, 181] width 286 height 68
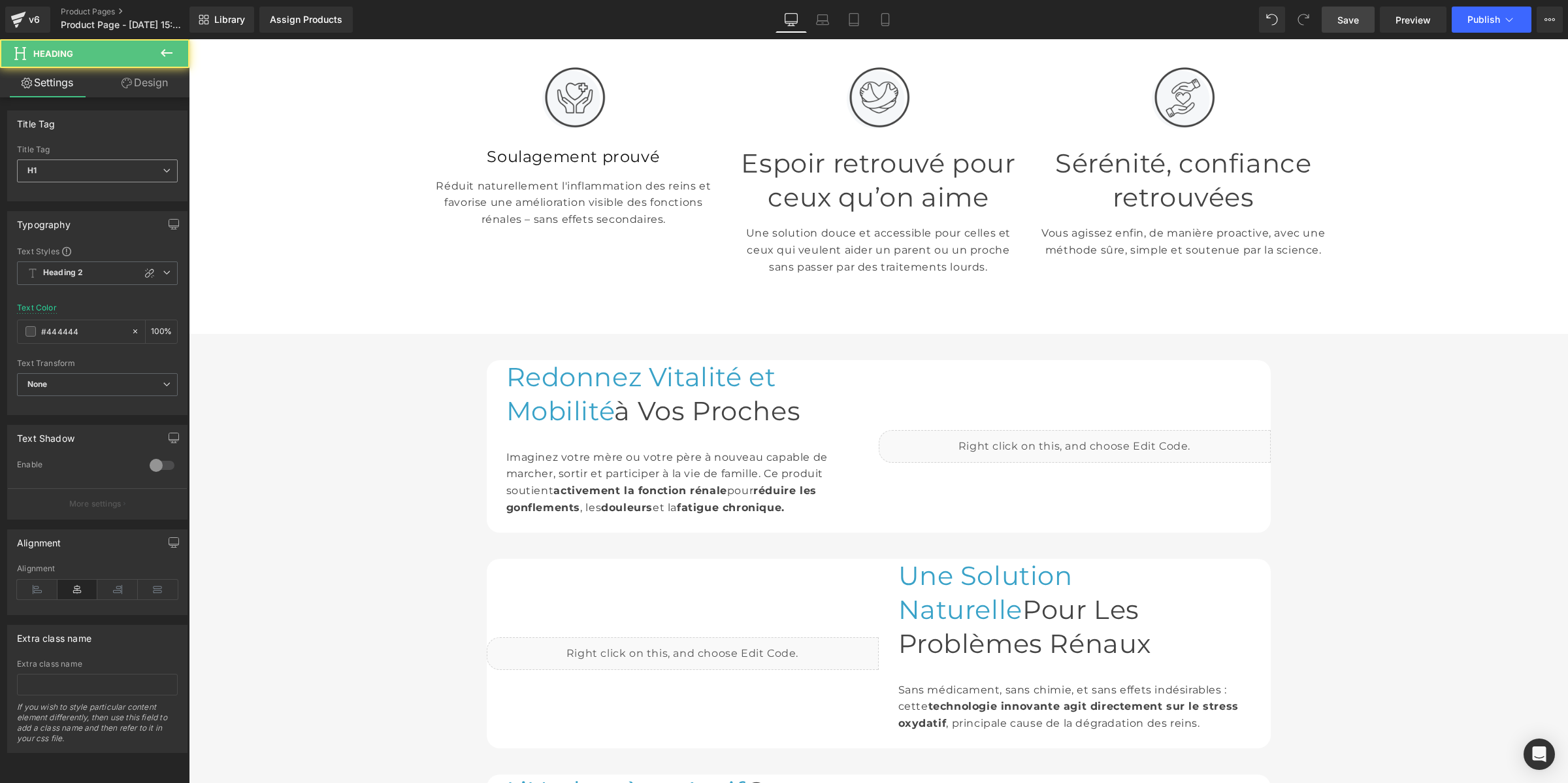
click at [102, 174] on span "H1" at bounding box center [97, 170] width 161 height 22
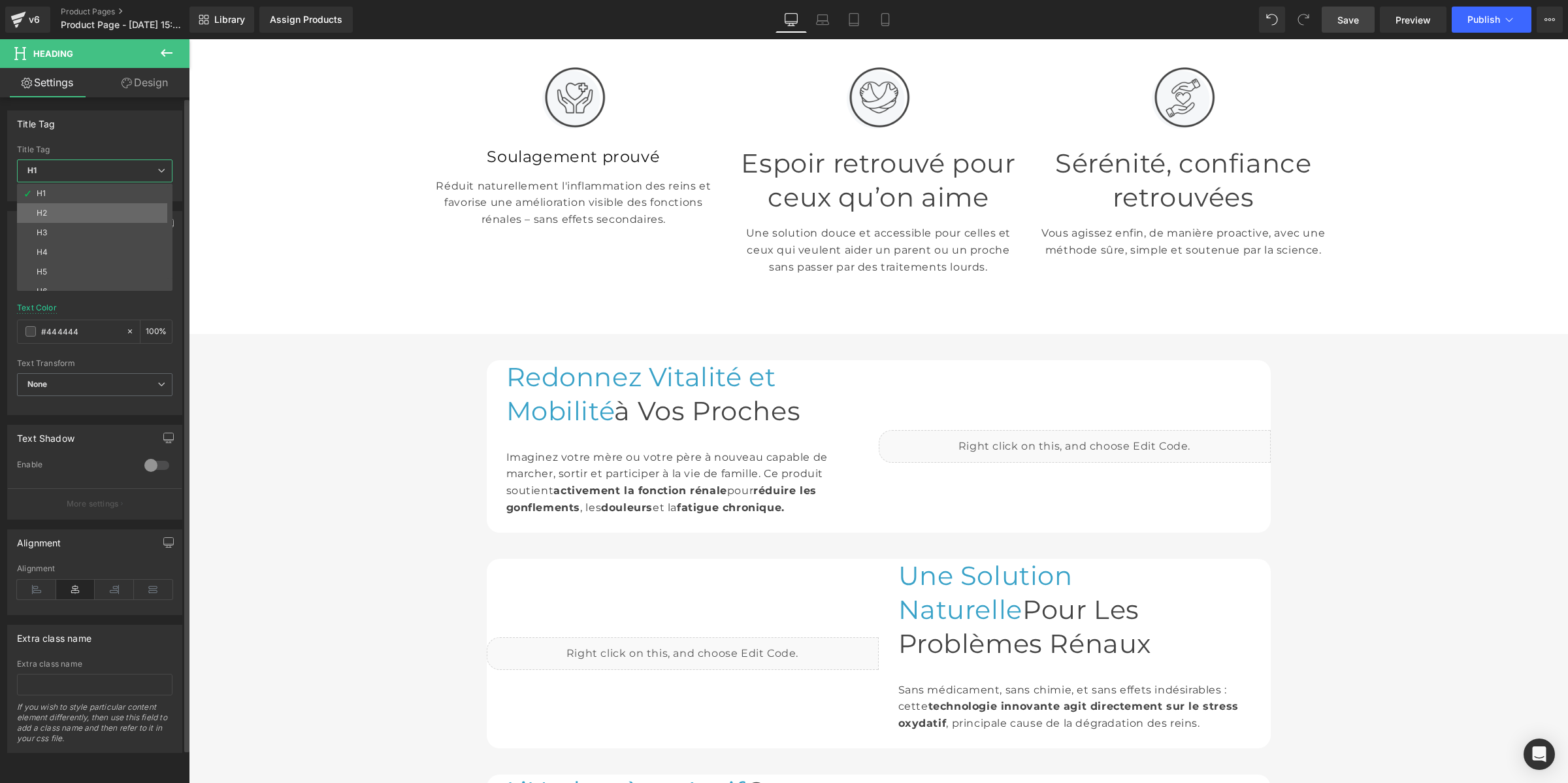
click at [102, 208] on li "H2" at bounding box center [98, 213] width 162 height 20
type input "#121212"
type input "100"
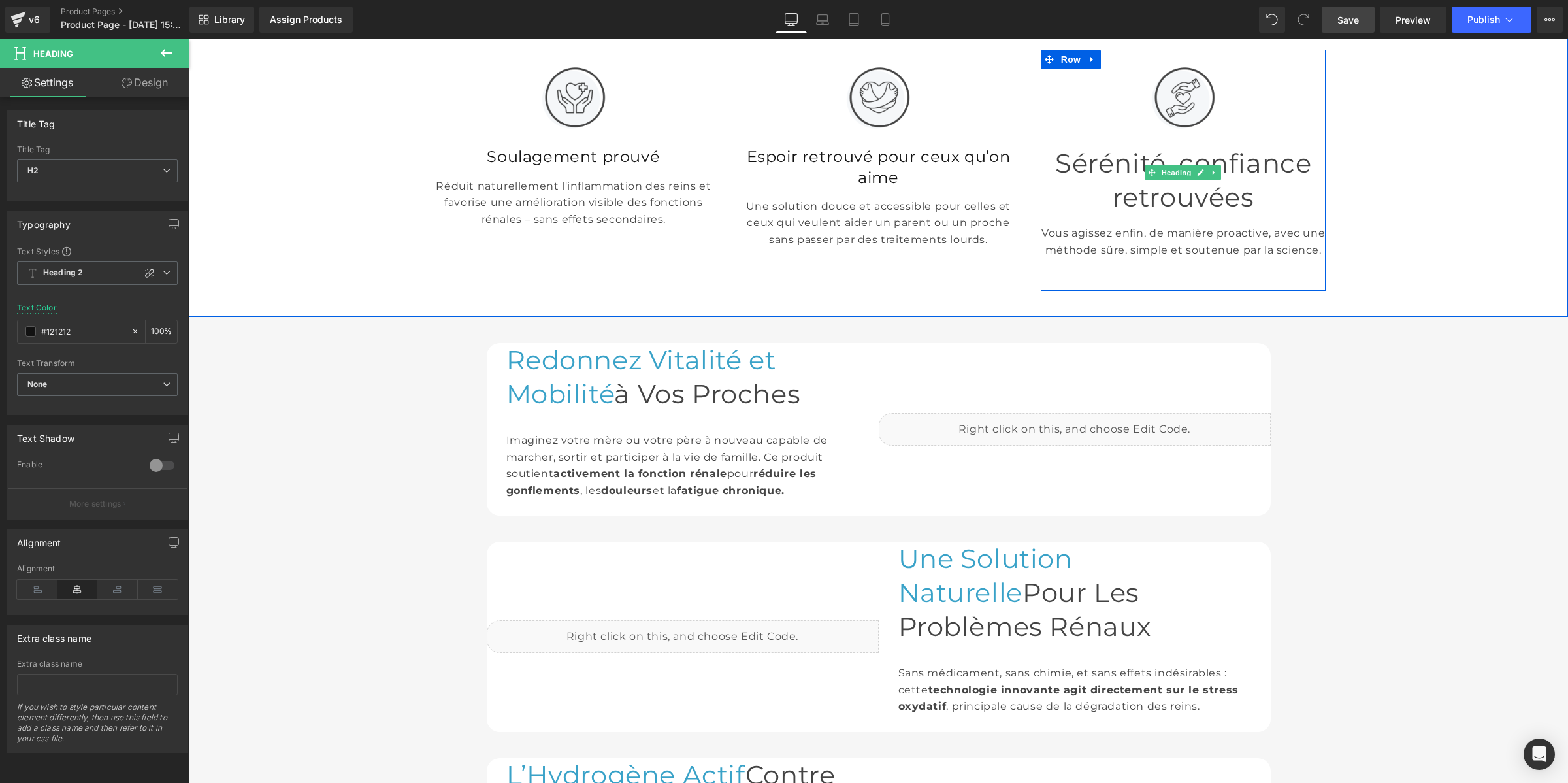
click at [1094, 191] on h1 "Sérénité, confiance retrouvées" at bounding box center [1183, 181] width 286 height 68
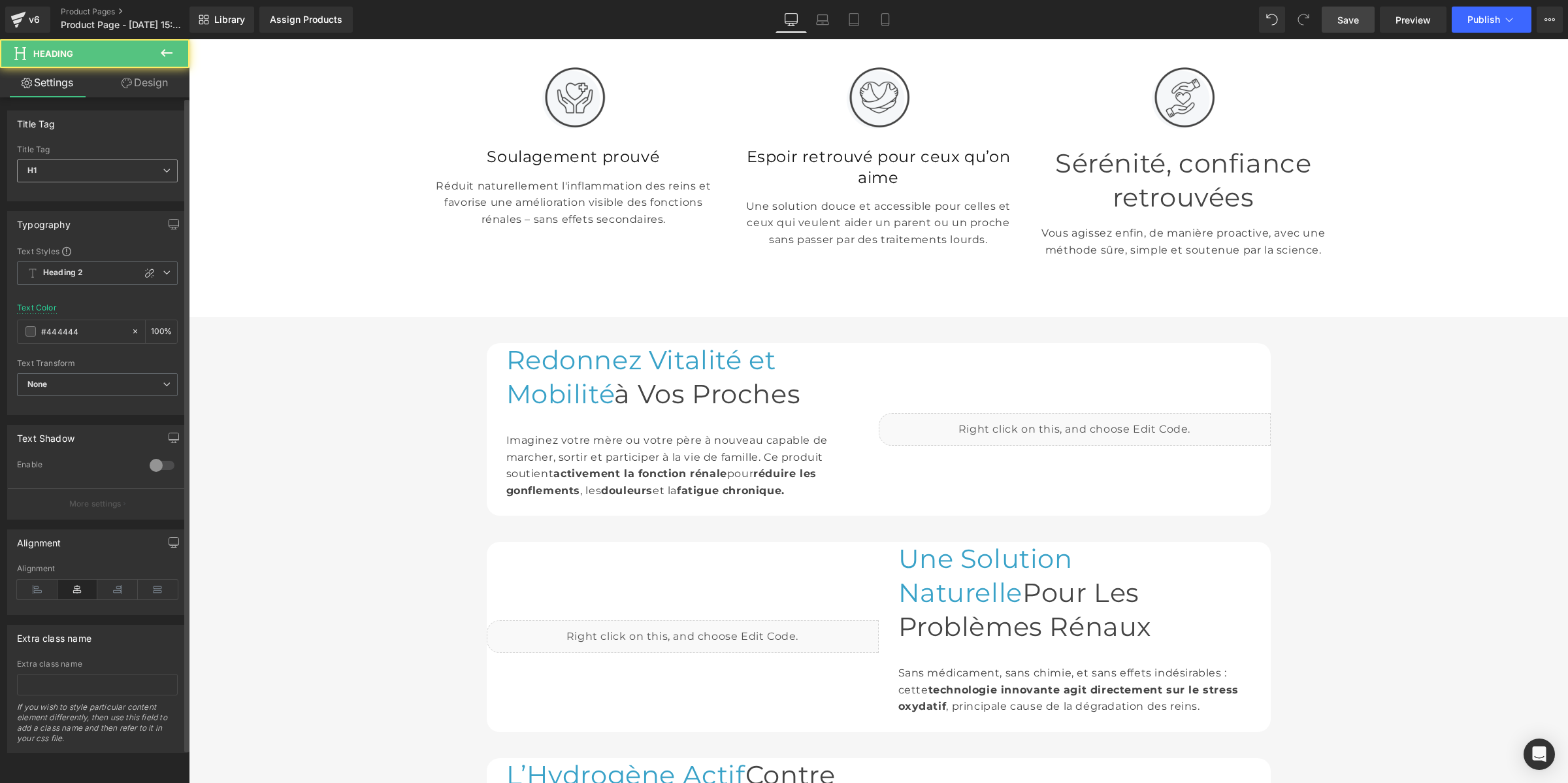
click at [92, 161] on span "H1" at bounding box center [97, 170] width 161 height 22
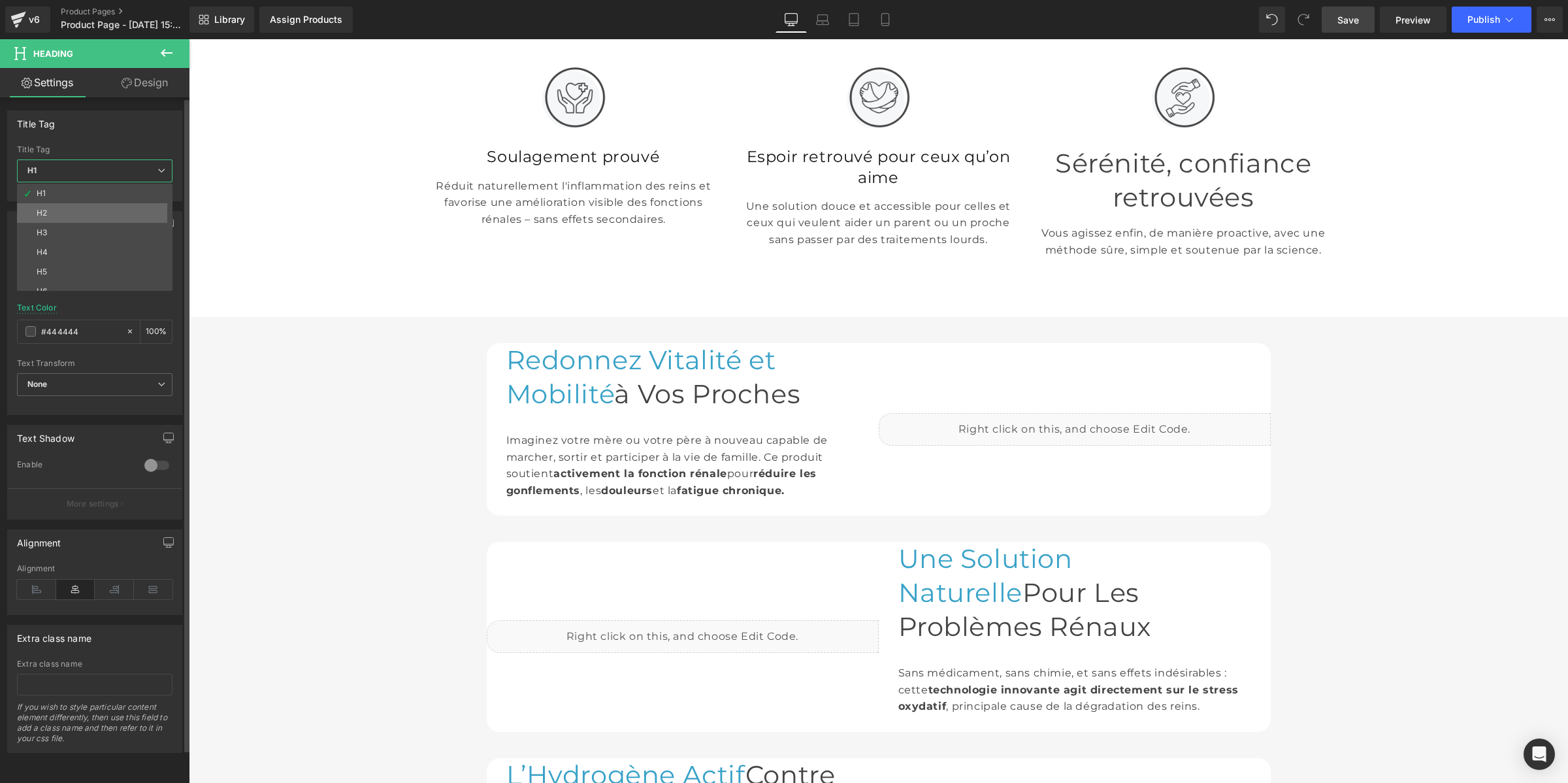
click at [88, 207] on li "H2" at bounding box center [98, 213] width 162 height 20
type input "#121212"
type input "100"
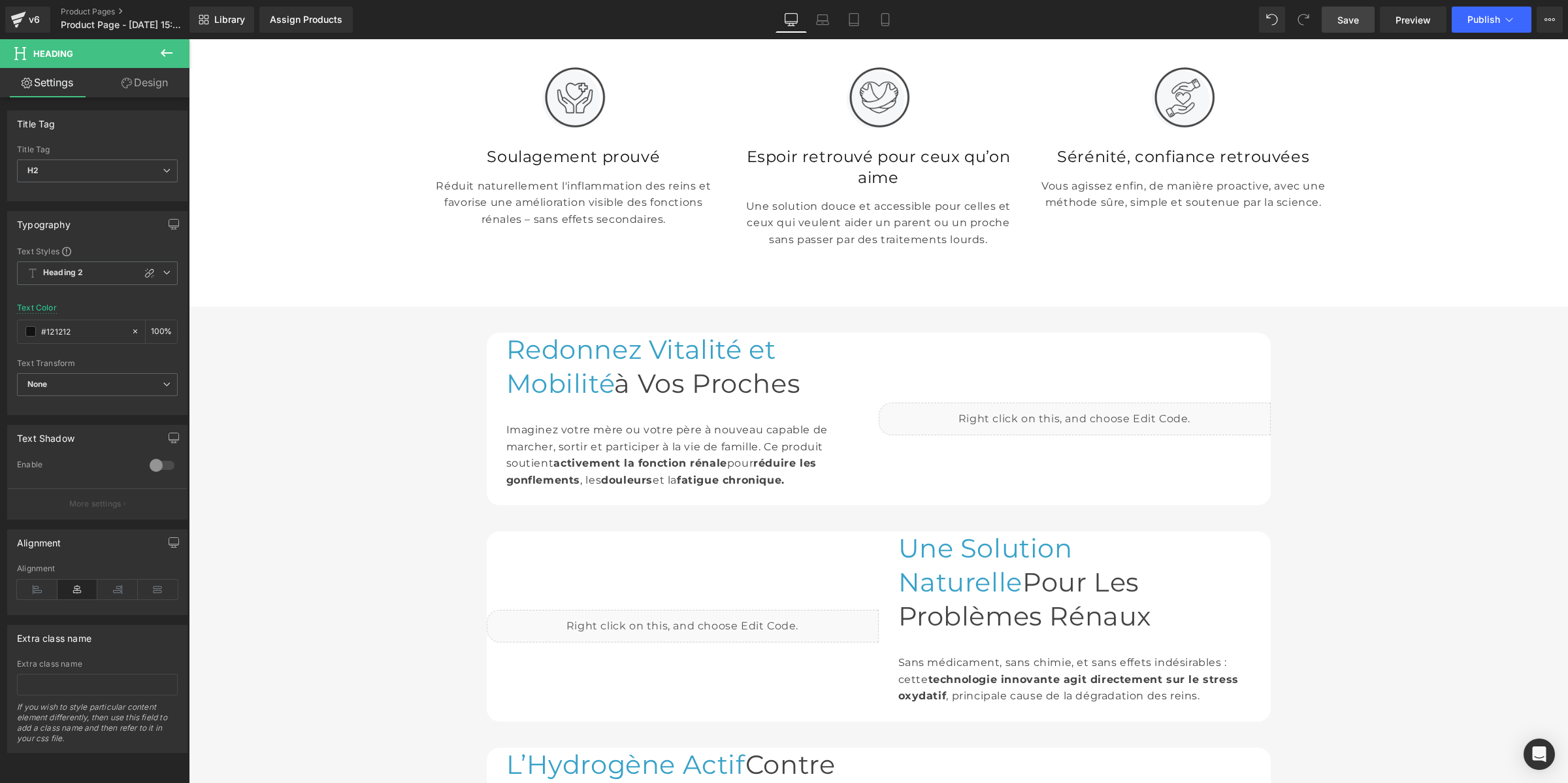
click at [527, 401] on h1 "Redonnez Vitalité et Mobilité à Vos Proches" at bounding box center [682, 367] width 353 height 68
click at [49, 171] on span "H1" at bounding box center [97, 170] width 161 height 22
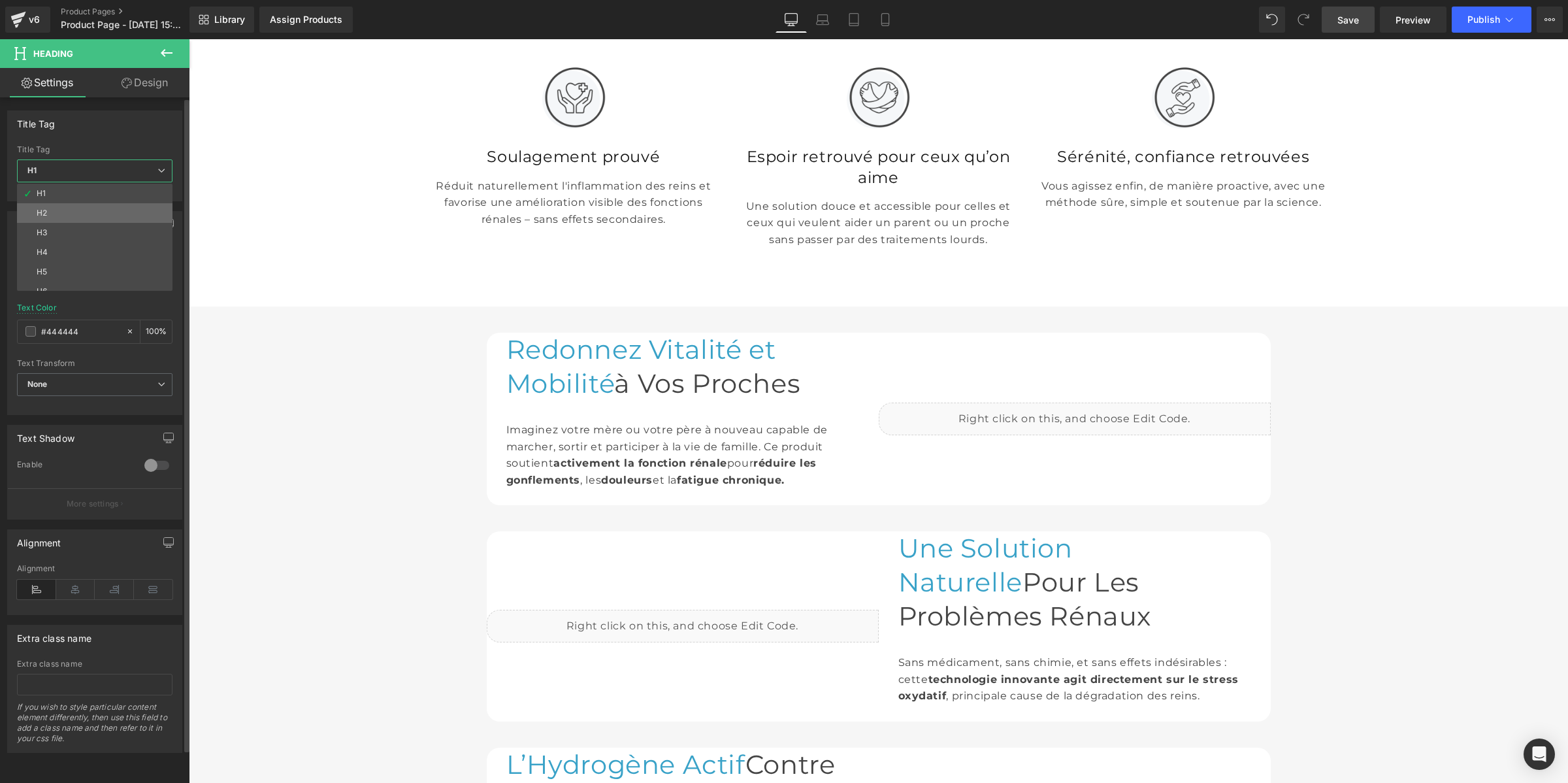
click at [40, 207] on li "H2" at bounding box center [98, 213] width 162 height 20
type input "#121212"
type input "100"
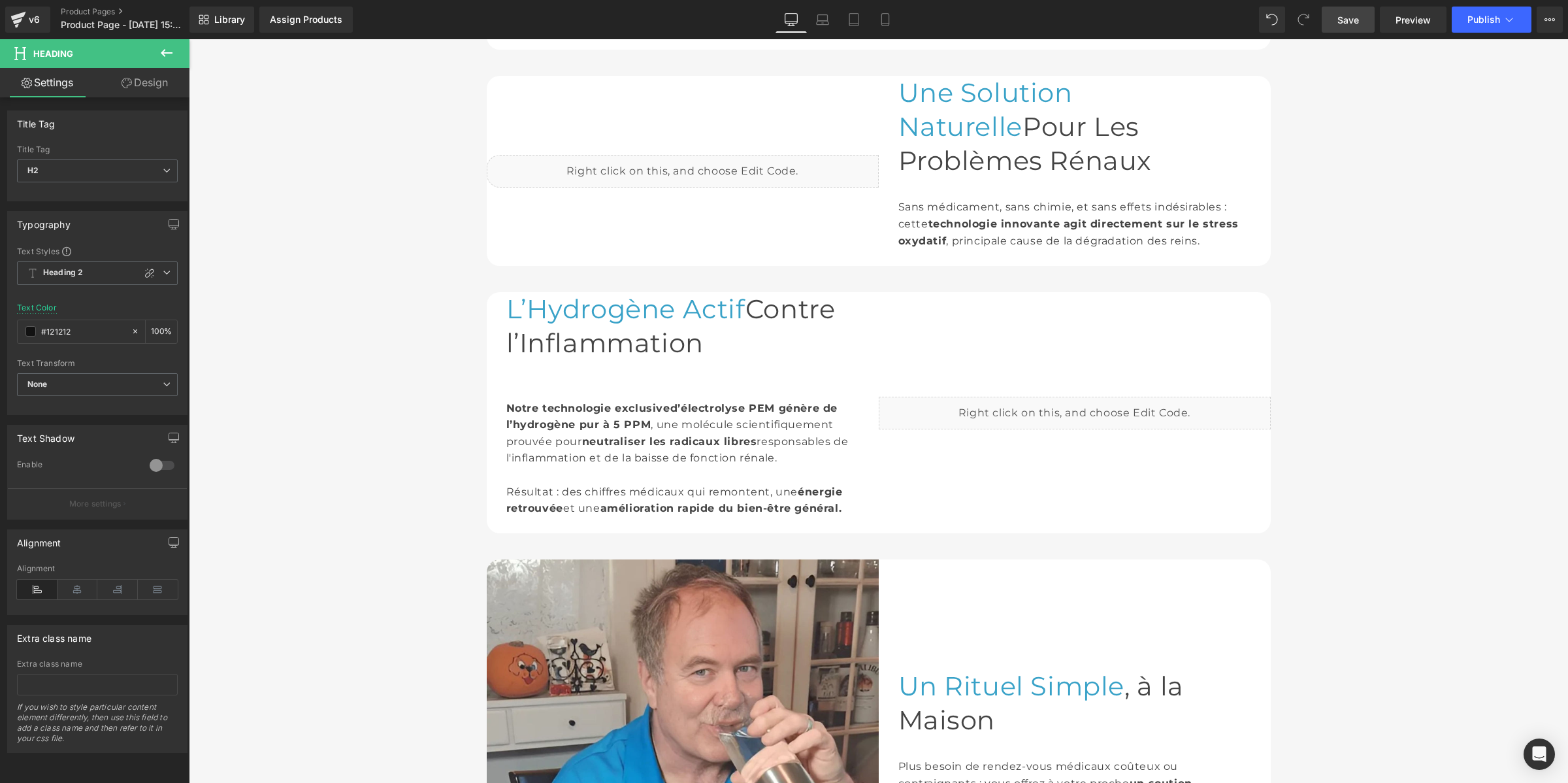
scroll to position [1077, 0]
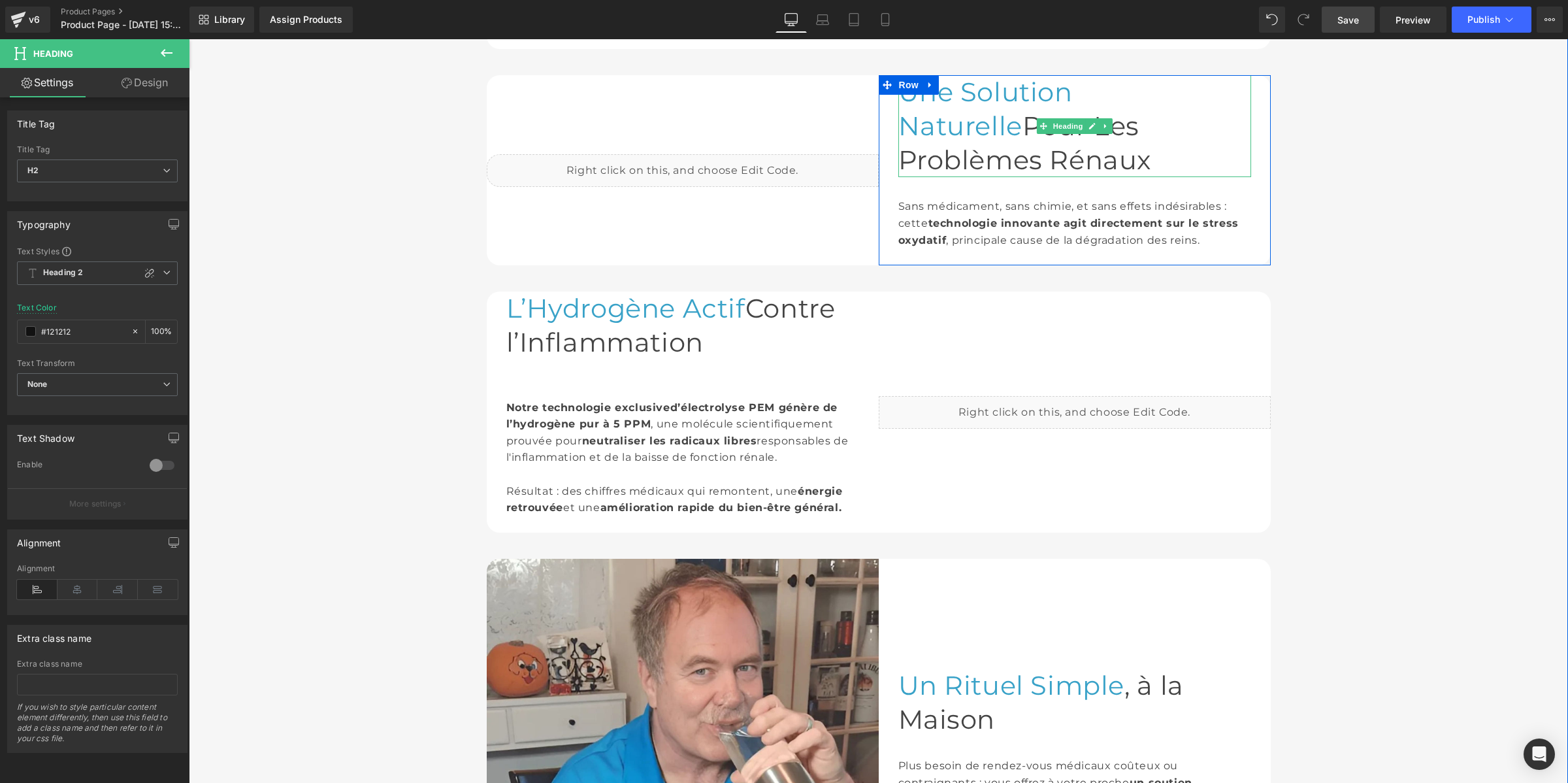
click at [946, 177] on h1 "Une Solution Naturelle Pour Les Problèmes Rénaux" at bounding box center [1075, 126] width 353 height 102
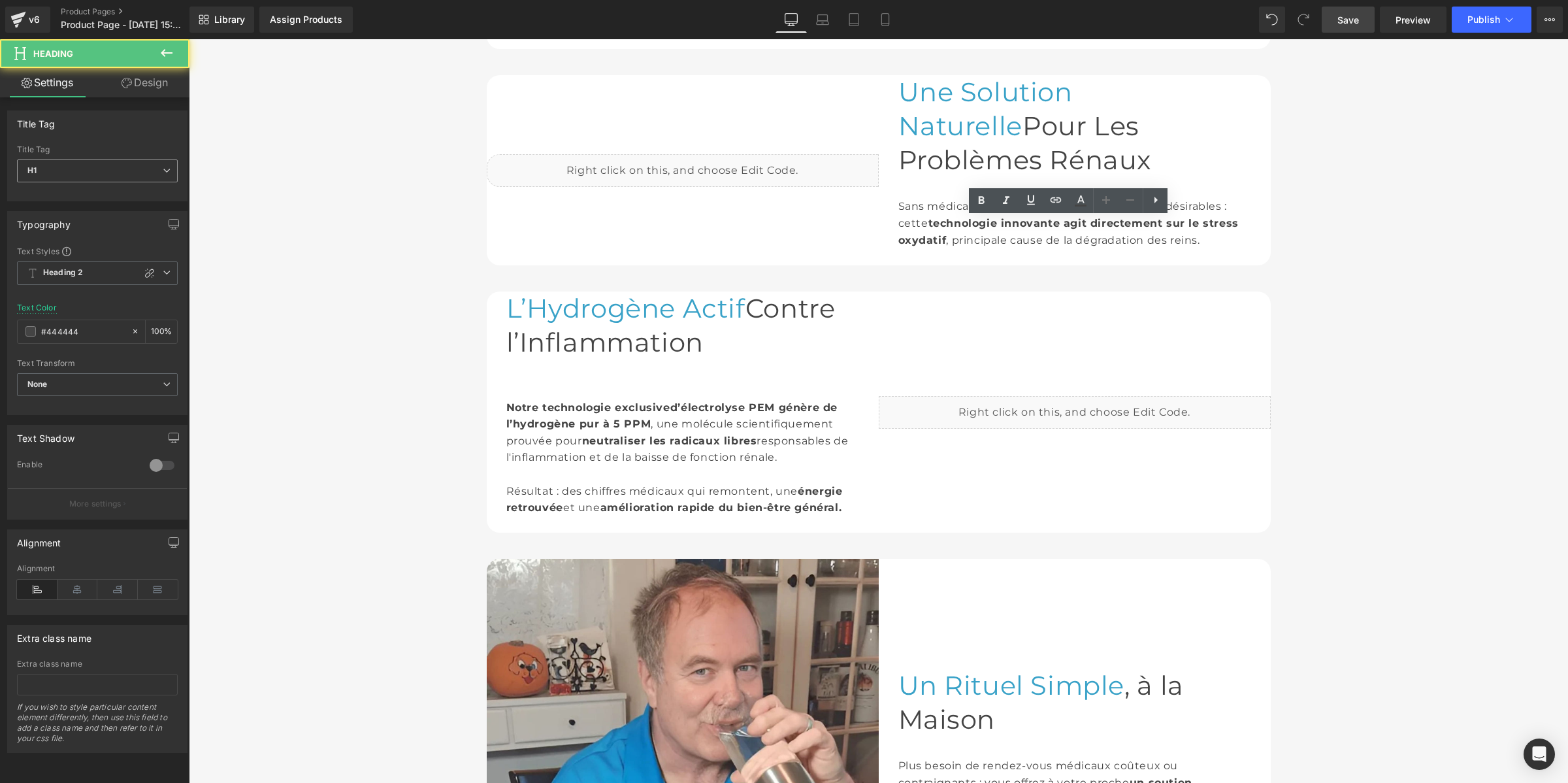
click at [111, 165] on span "H1" at bounding box center [97, 170] width 161 height 22
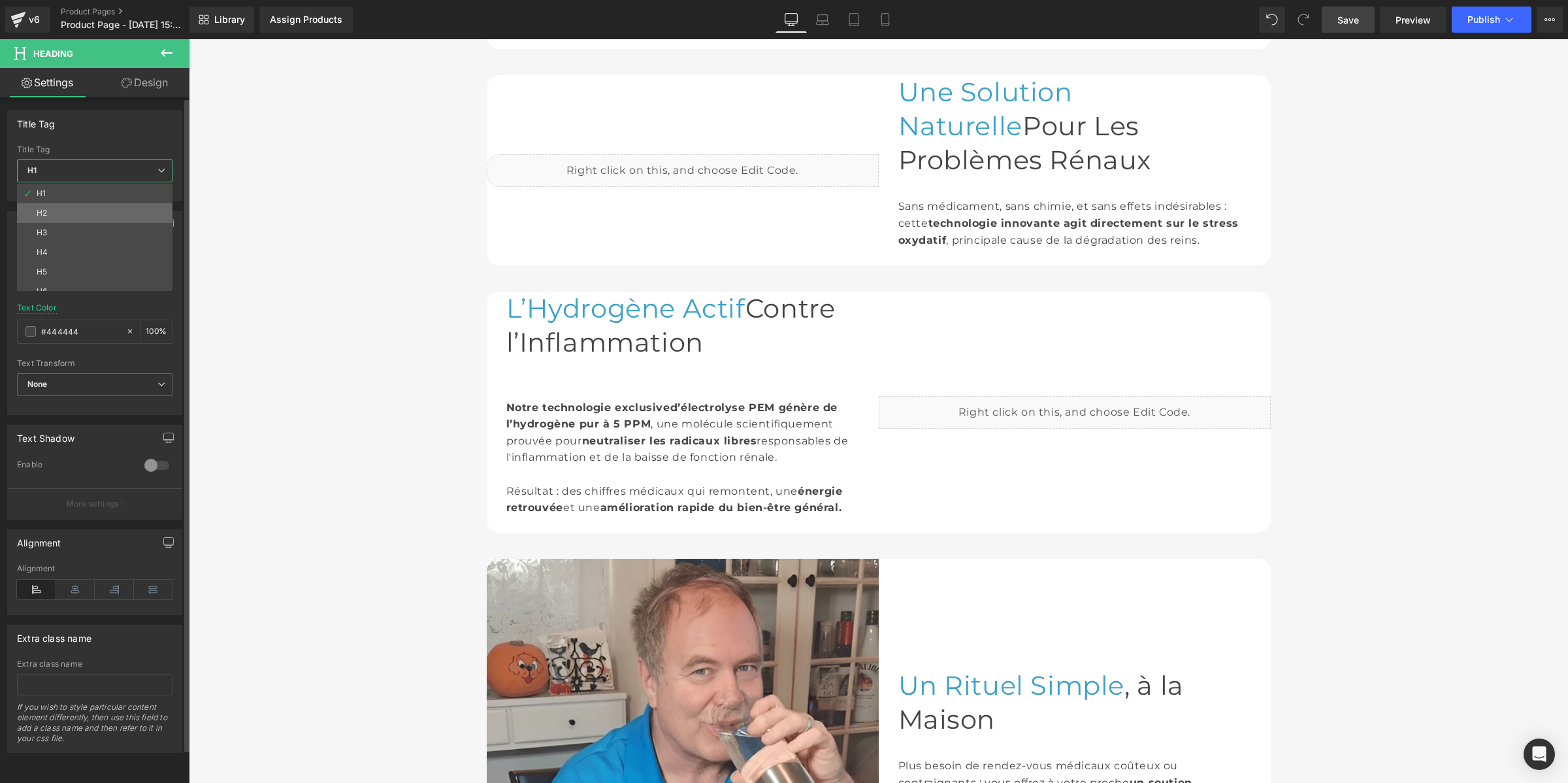
click at [89, 216] on li "H2" at bounding box center [98, 213] width 162 height 20
type input "#121212"
type input "100"
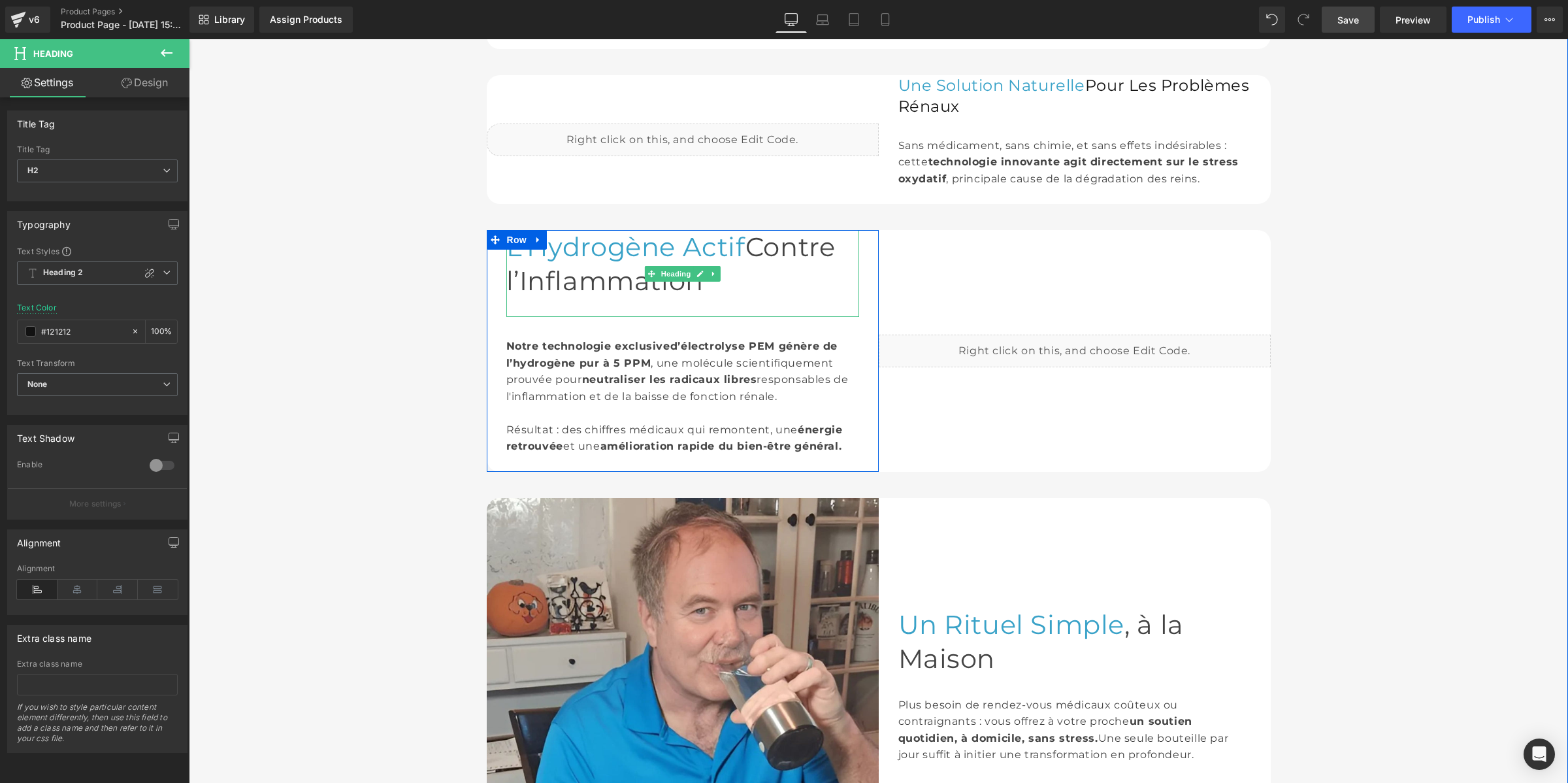
click at [531, 298] on h1 "L’Hydrogène Actif Contre l’Inflammation" at bounding box center [682, 264] width 353 height 68
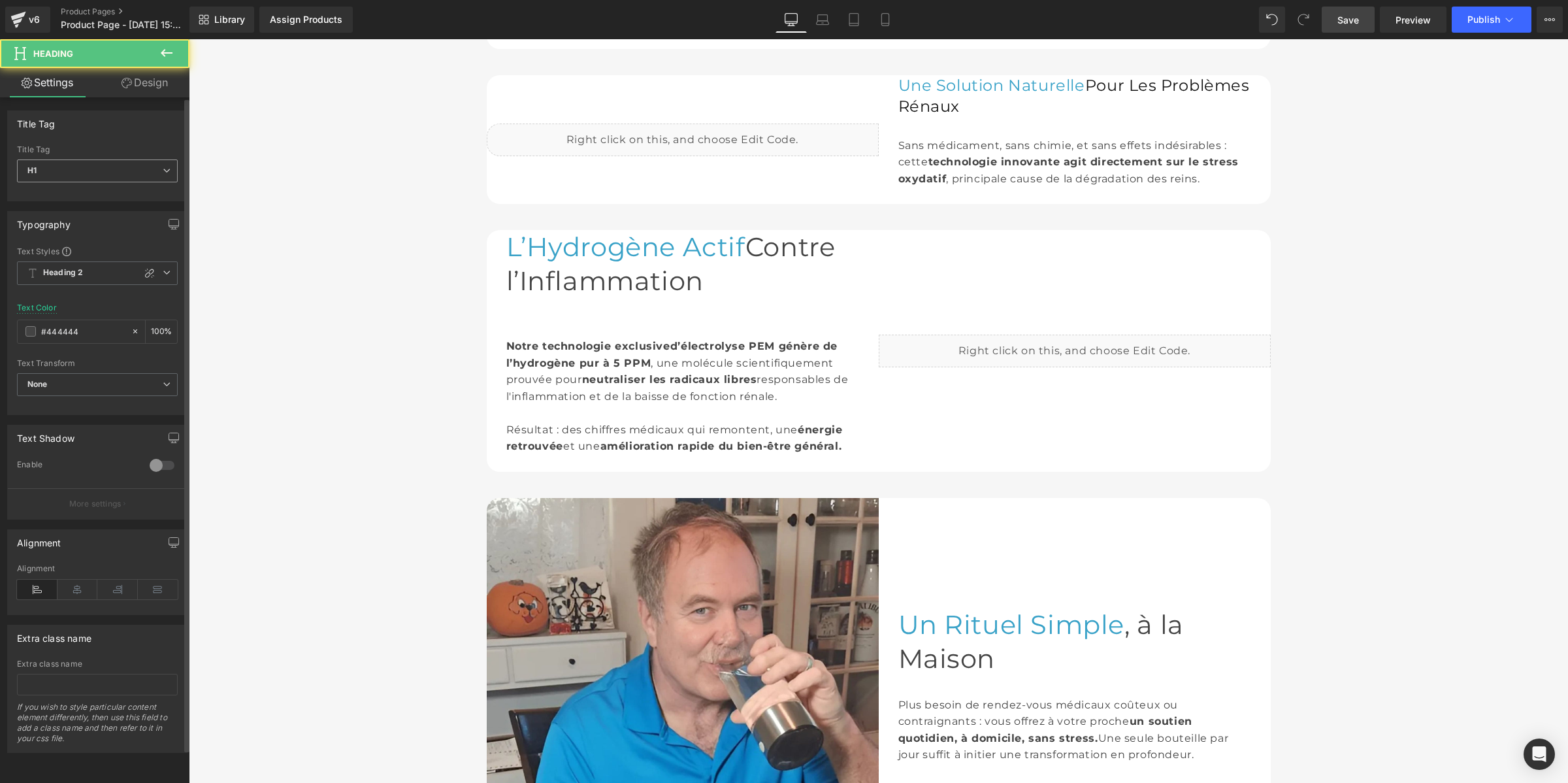
click at [73, 174] on span "H1" at bounding box center [97, 170] width 161 height 22
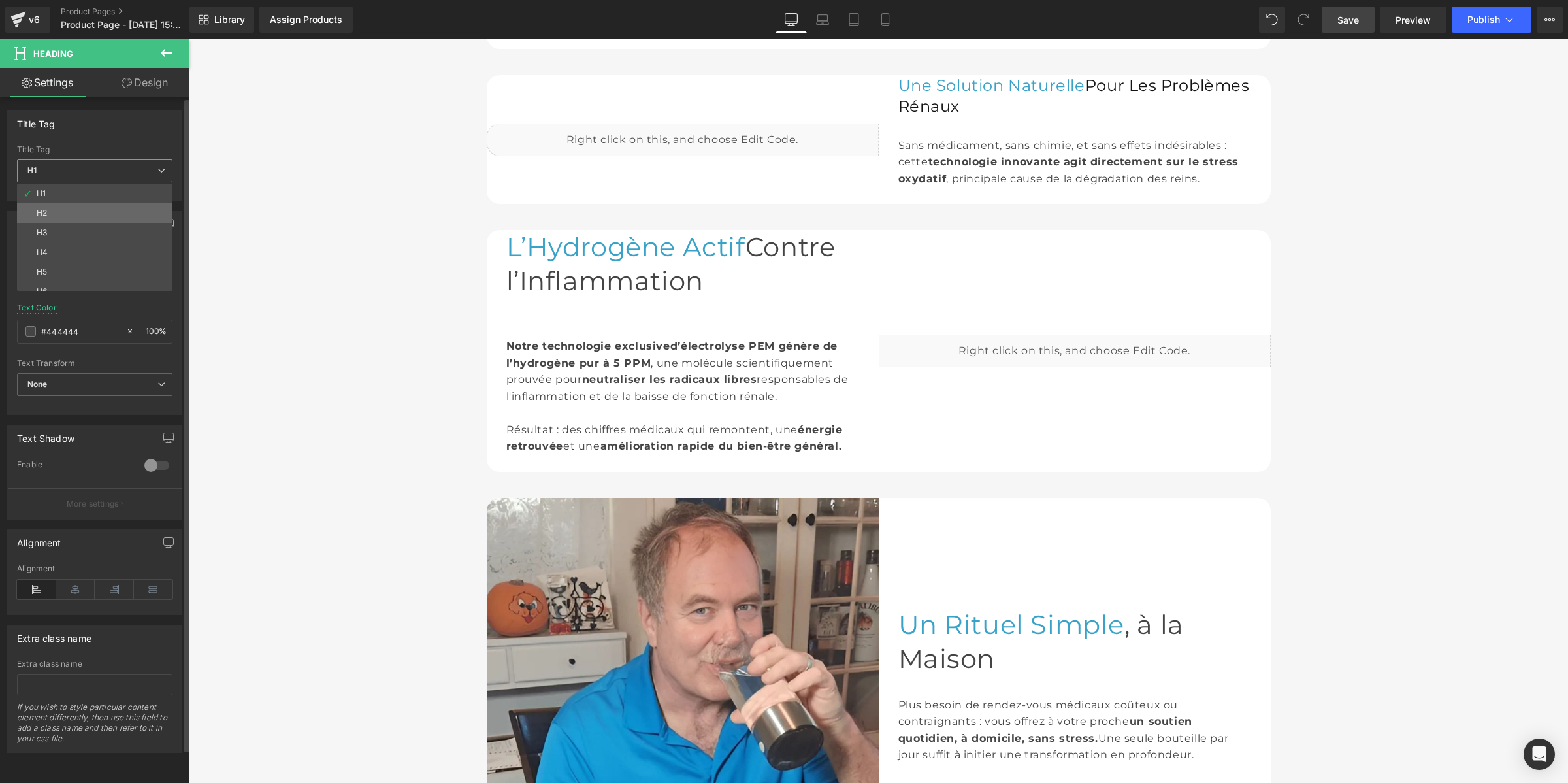
click at [58, 210] on li "H2" at bounding box center [98, 213] width 162 height 20
type input "#121212"
type input "100"
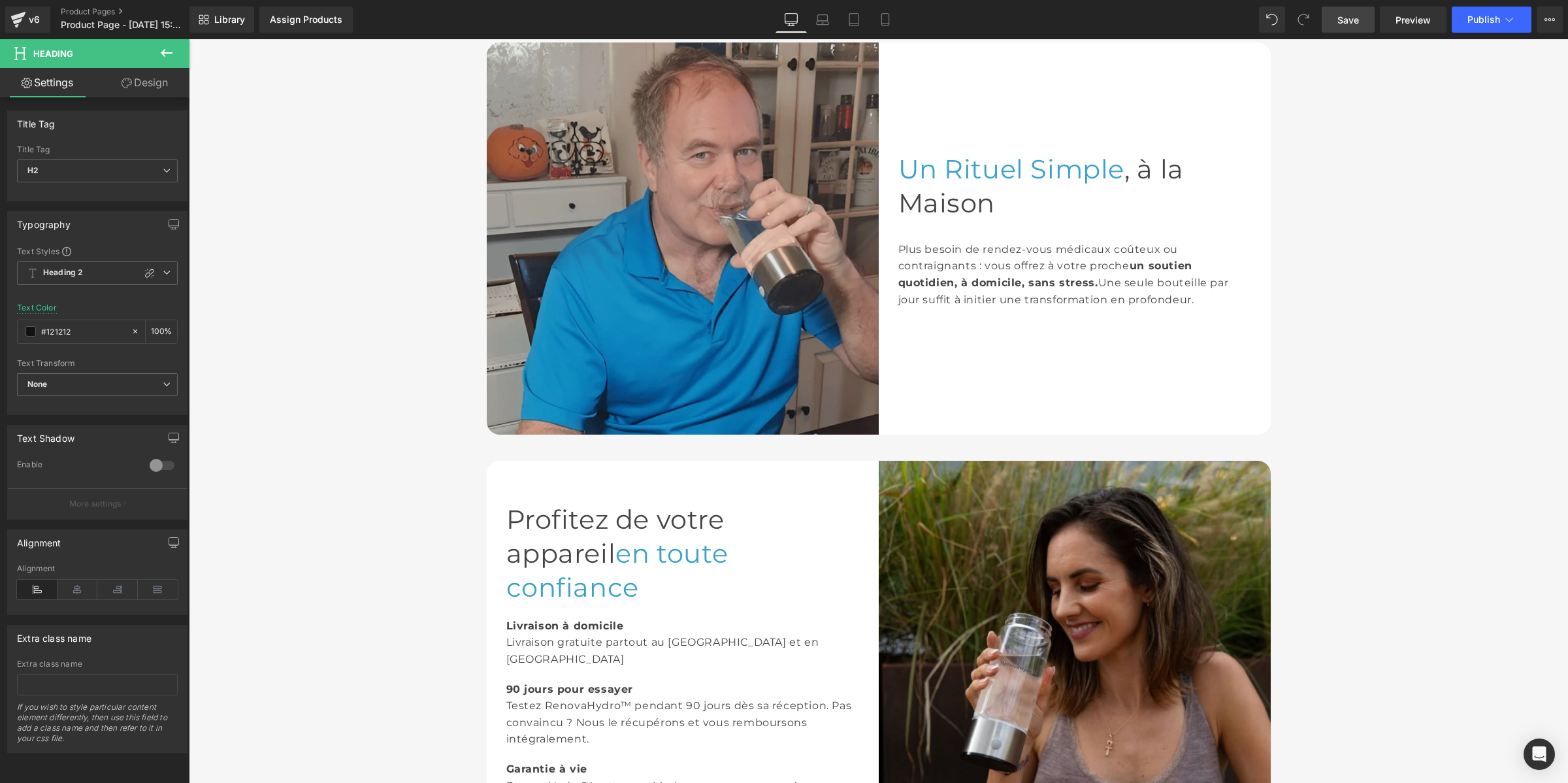
scroll to position [1485, 0]
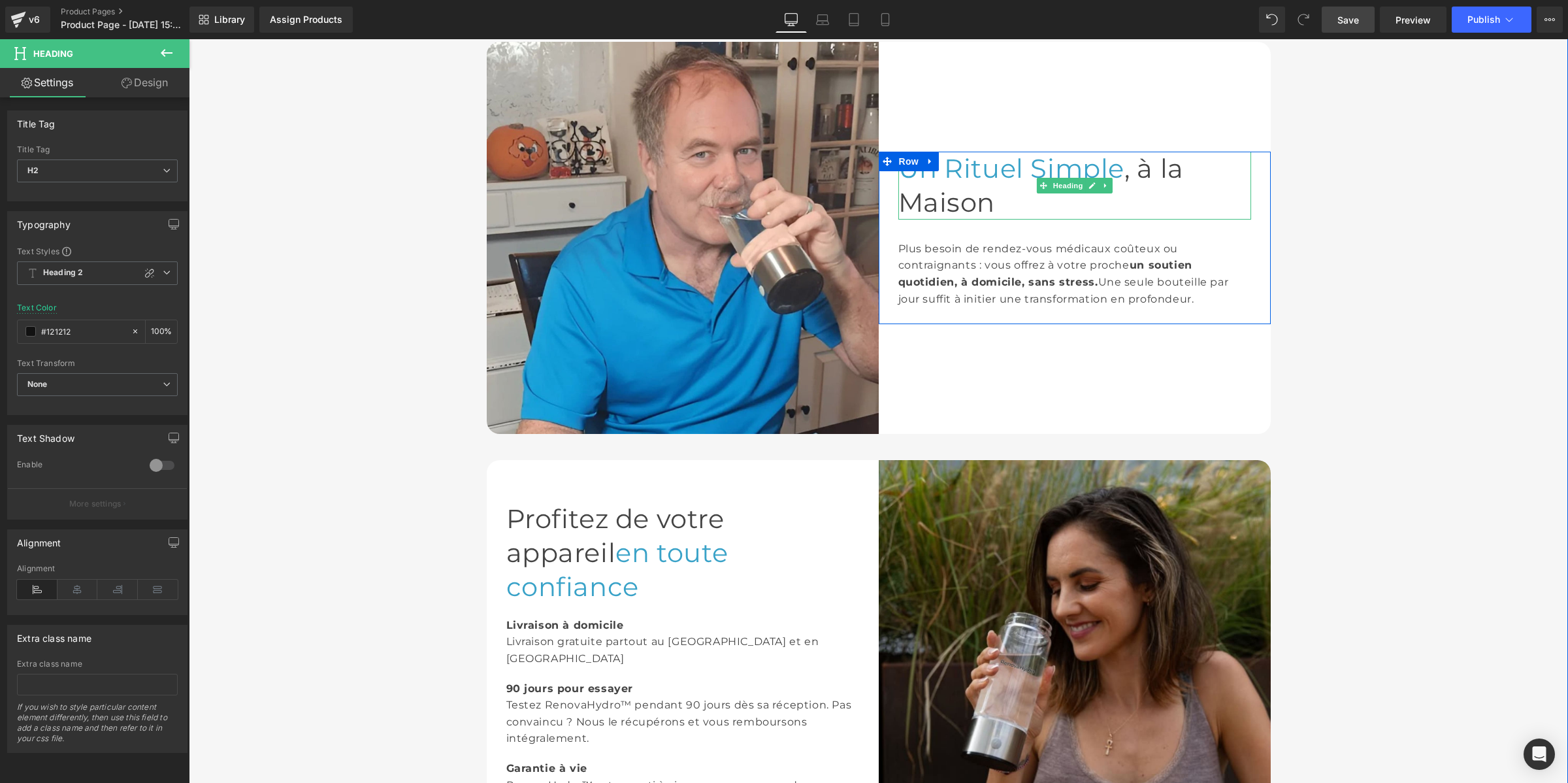
click at [952, 184] on span "Un Rituel Simple" at bounding box center [1012, 168] width 226 height 32
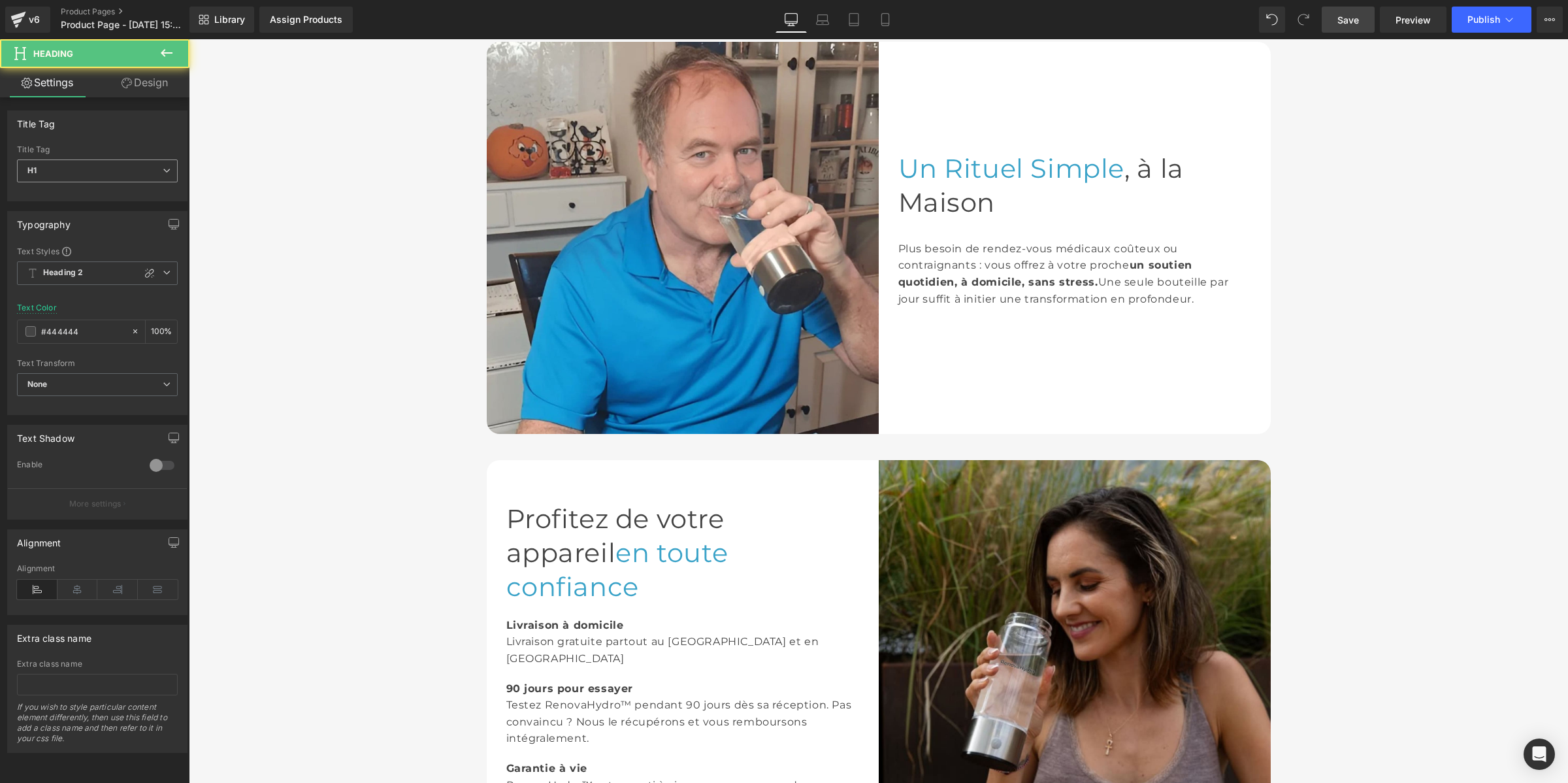
click at [85, 165] on span "H1" at bounding box center [97, 170] width 161 height 22
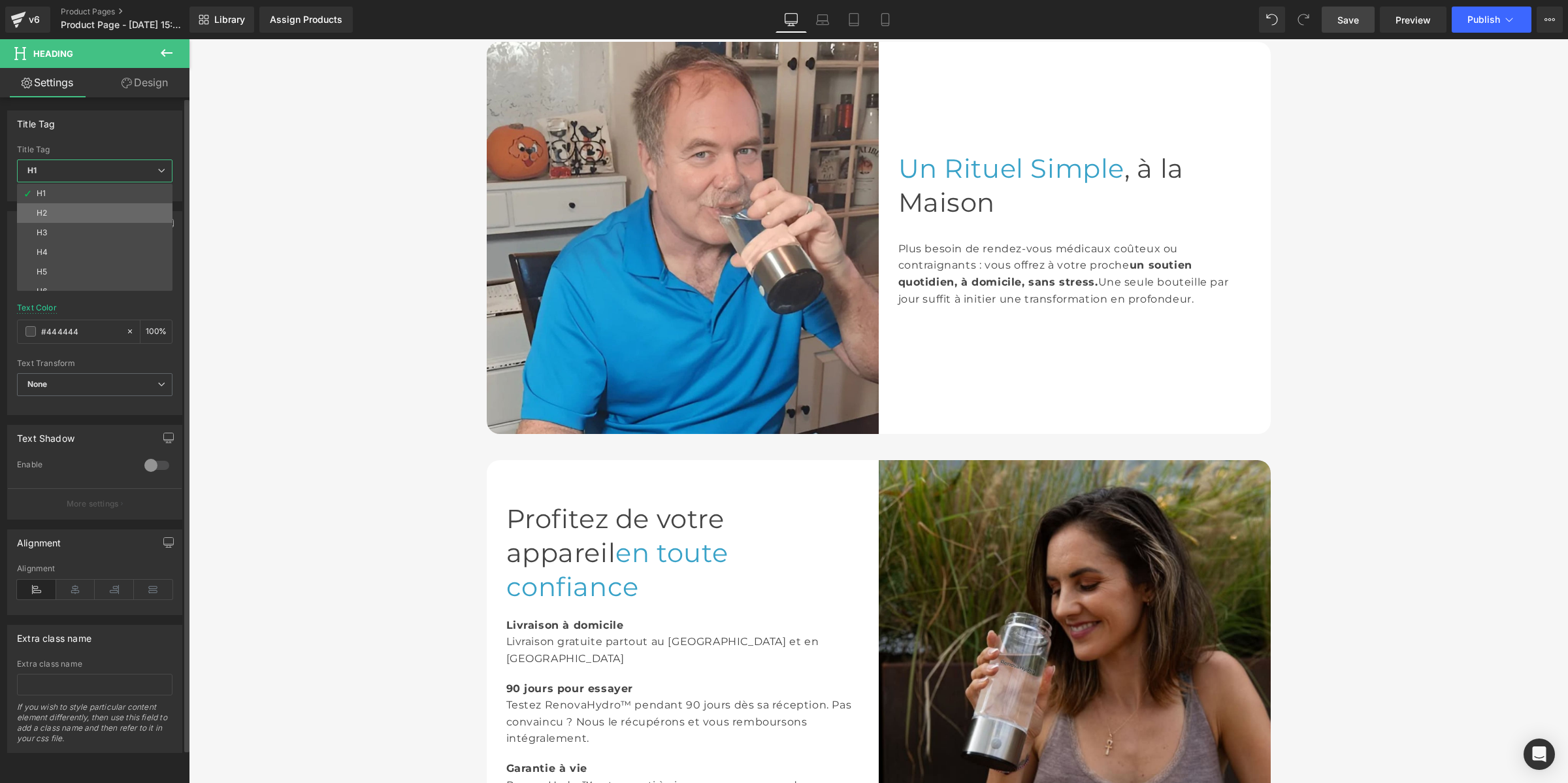
click at [75, 207] on li "H2" at bounding box center [98, 213] width 162 height 20
type input "#121212"
type input "100"
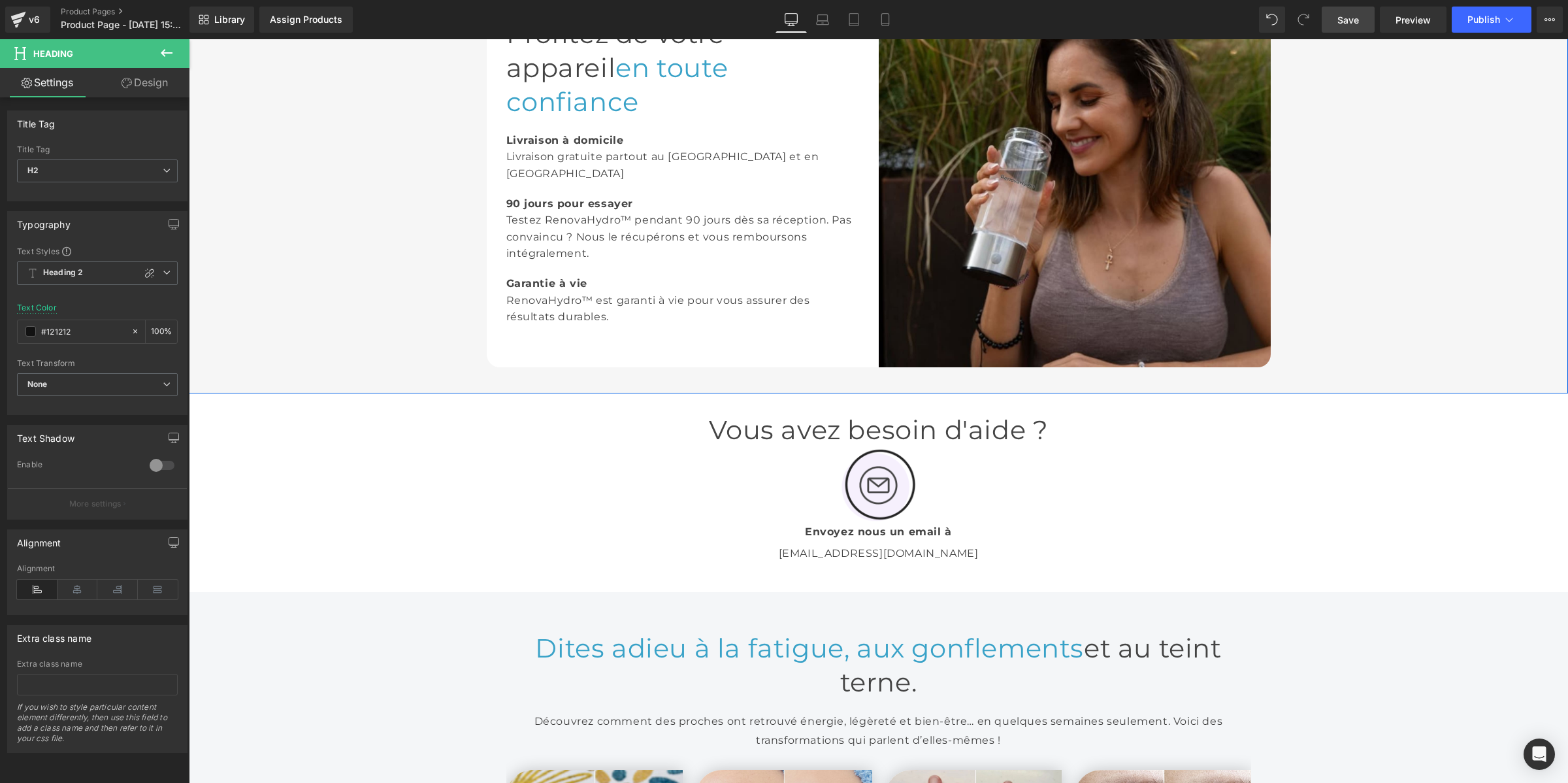
scroll to position [1976, 0]
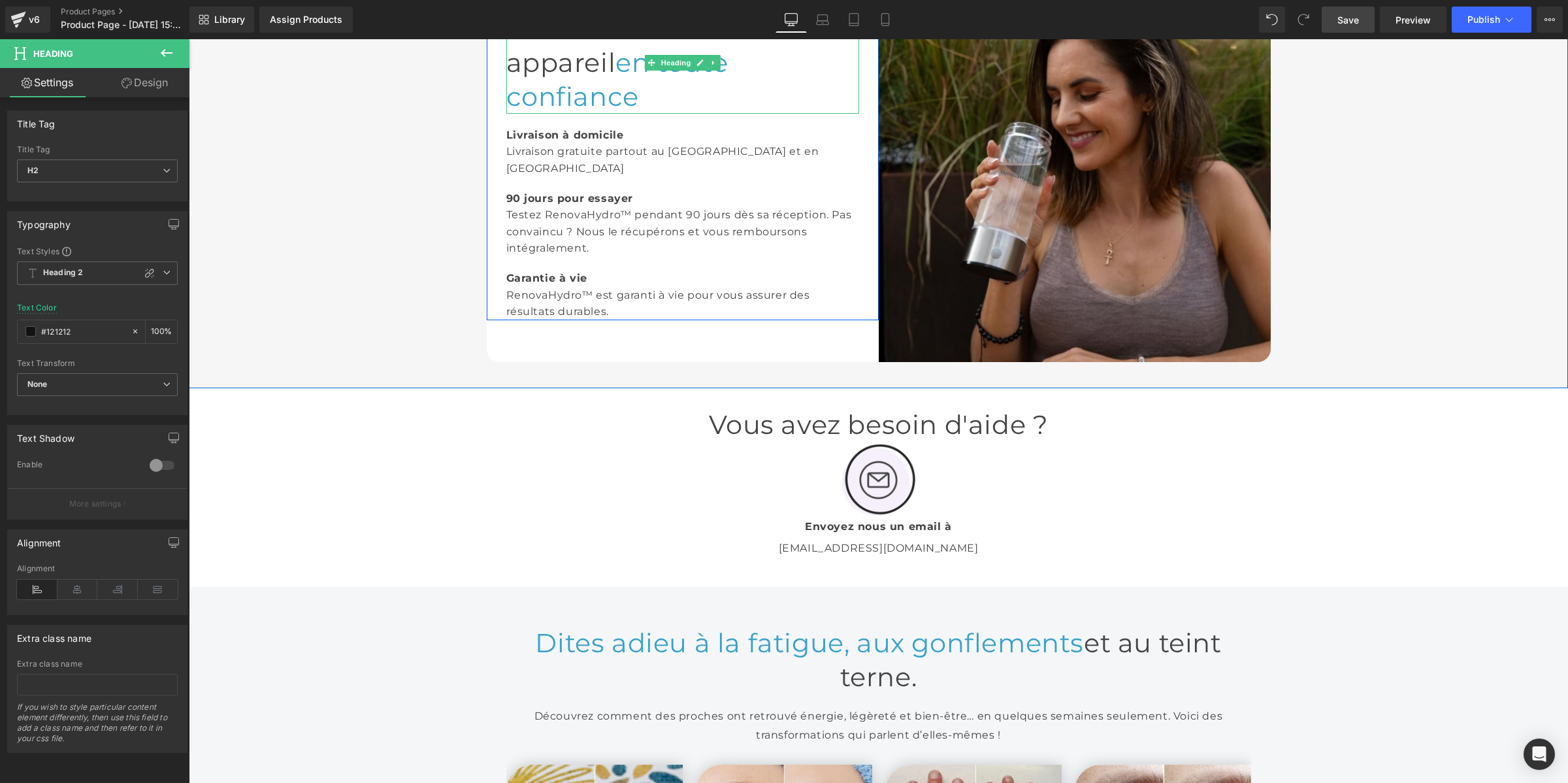
click at [527, 112] on span "en toute confiance" at bounding box center [616, 79] width 222 height 66
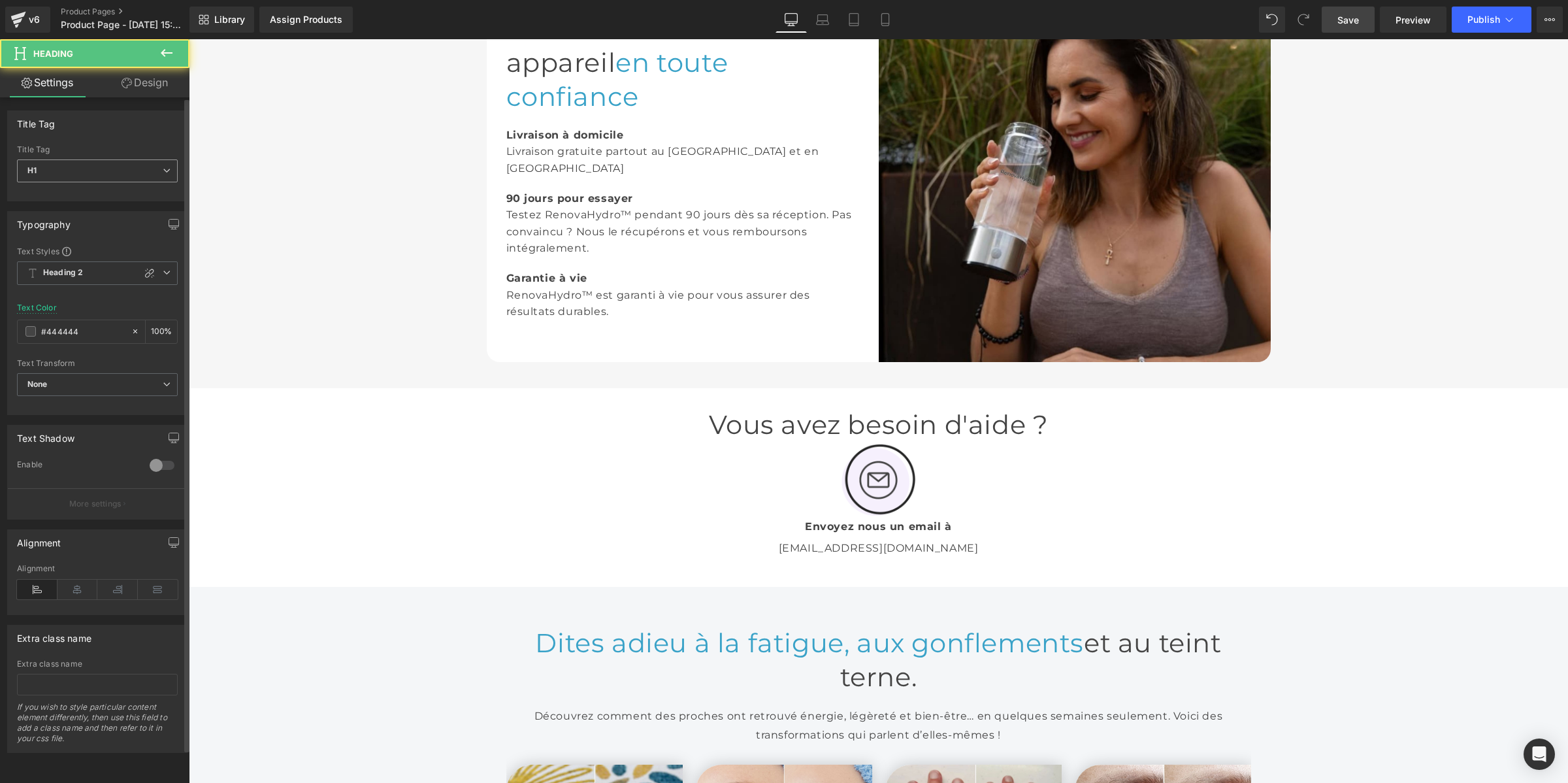
click at [94, 174] on span "H1" at bounding box center [97, 170] width 161 height 22
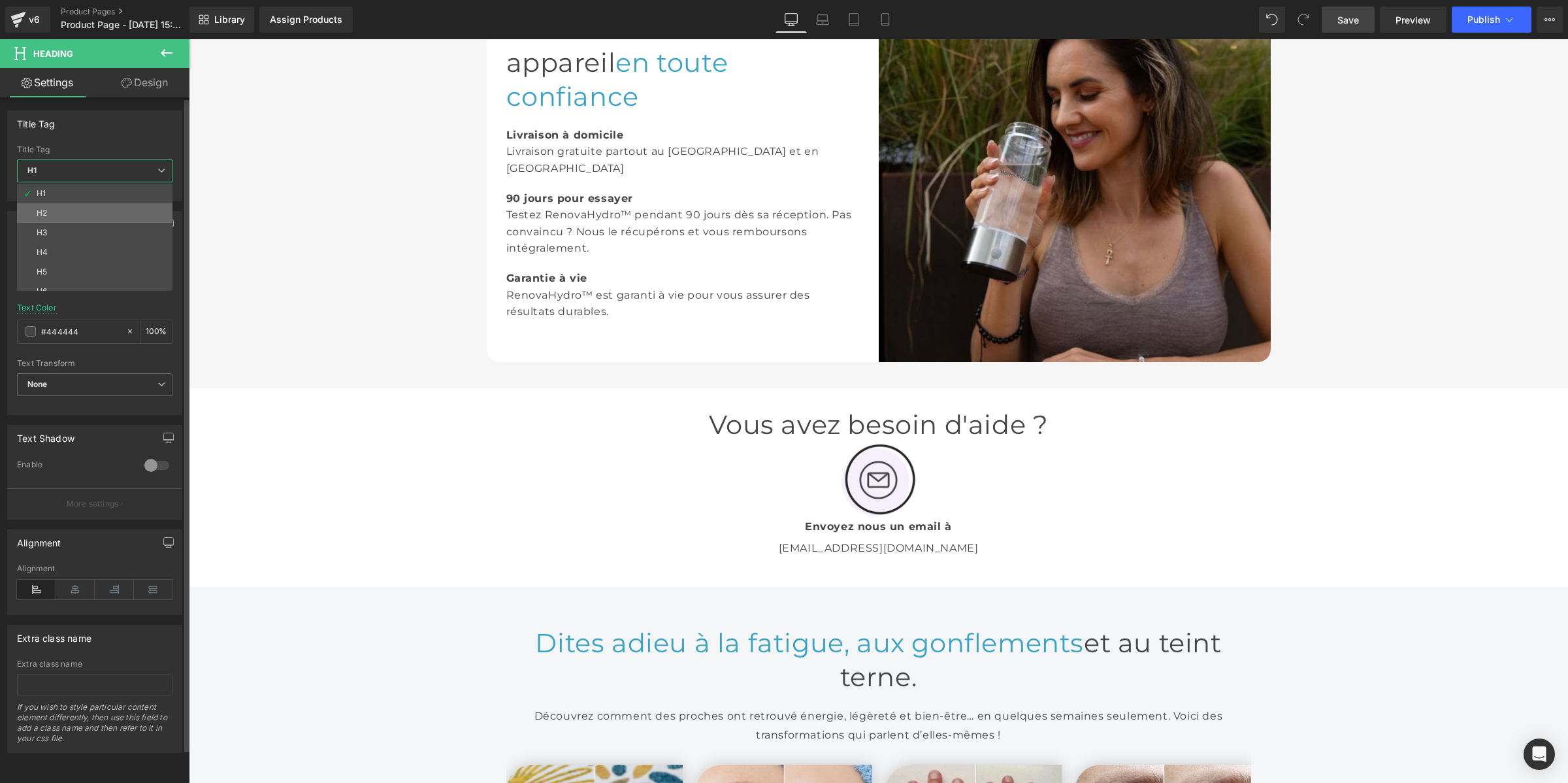
click at [85, 210] on li "H2" at bounding box center [98, 213] width 162 height 20
type input "#121212"
type input "100"
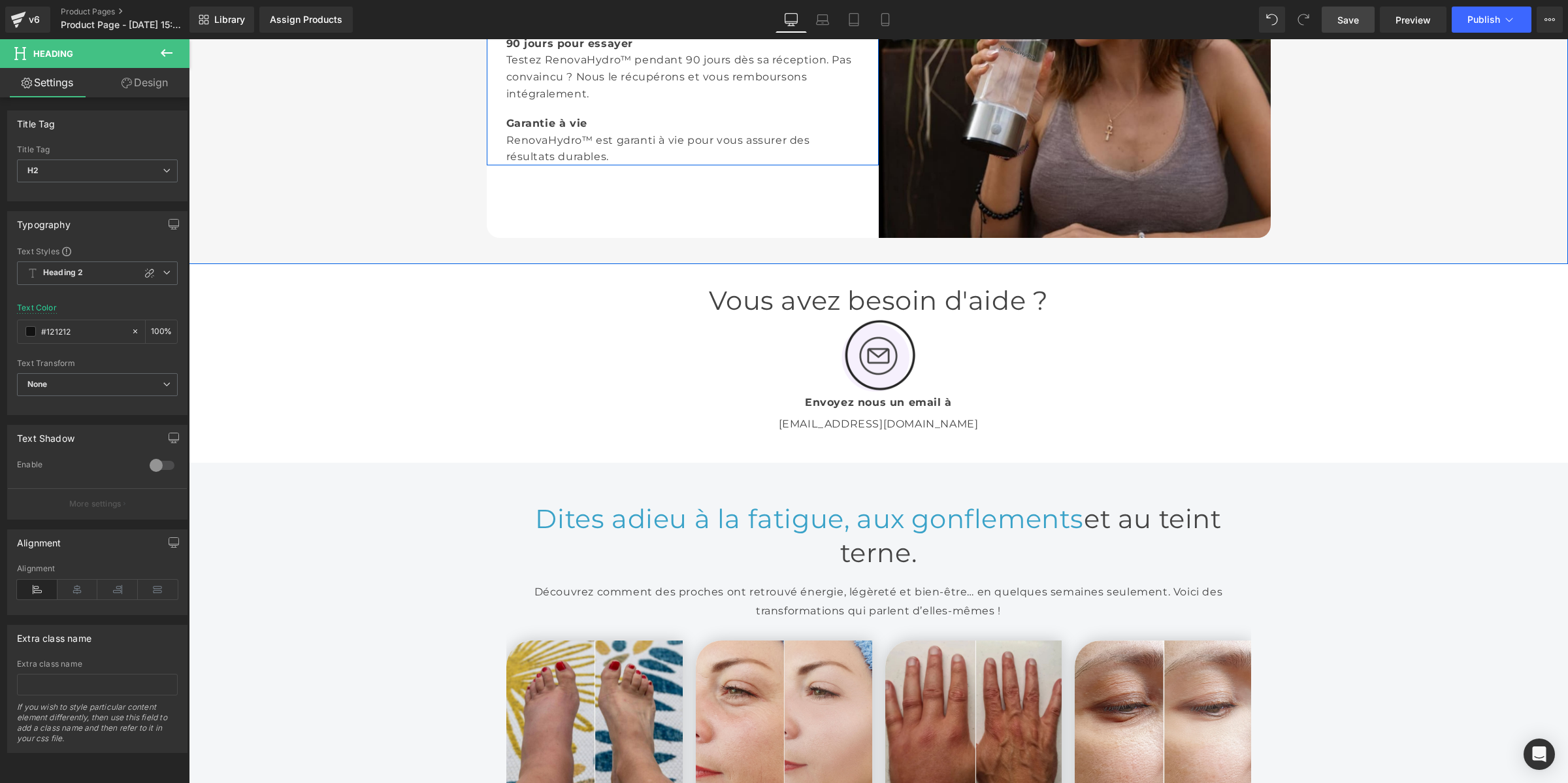
scroll to position [2466, 0]
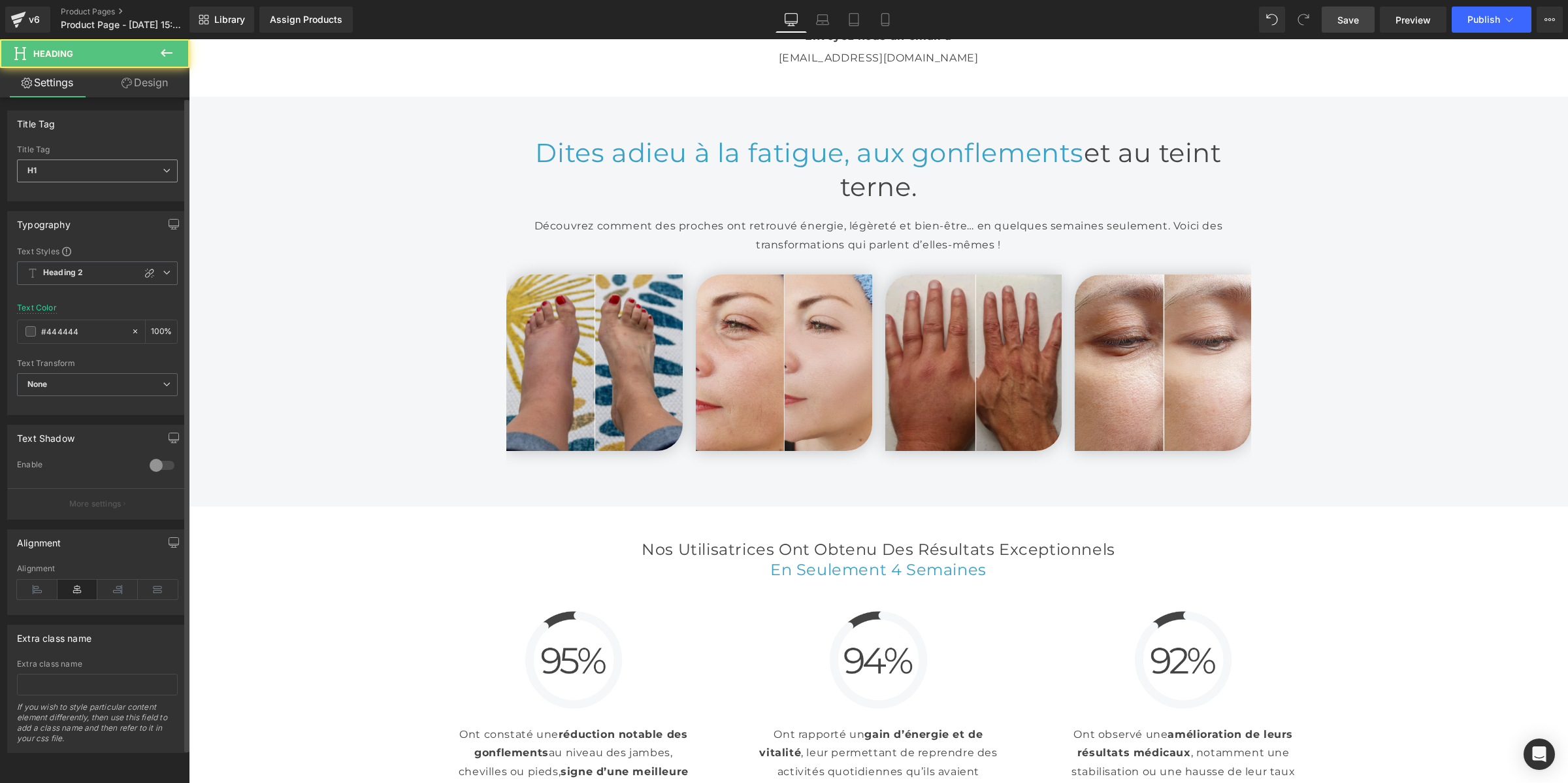
click at [114, 166] on span "H1" at bounding box center [97, 170] width 161 height 22
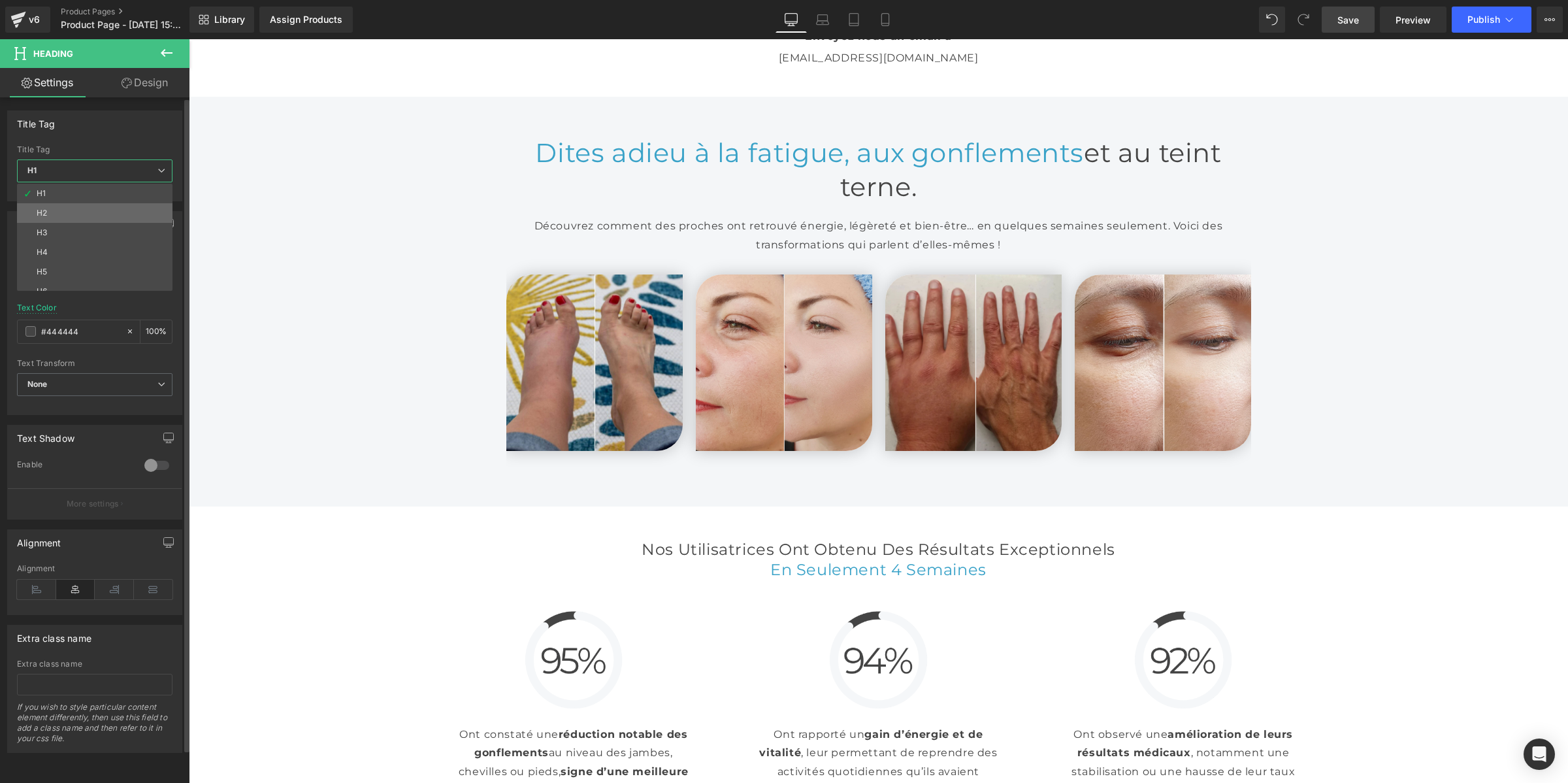
click at [99, 213] on li "H2" at bounding box center [98, 213] width 162 height 20
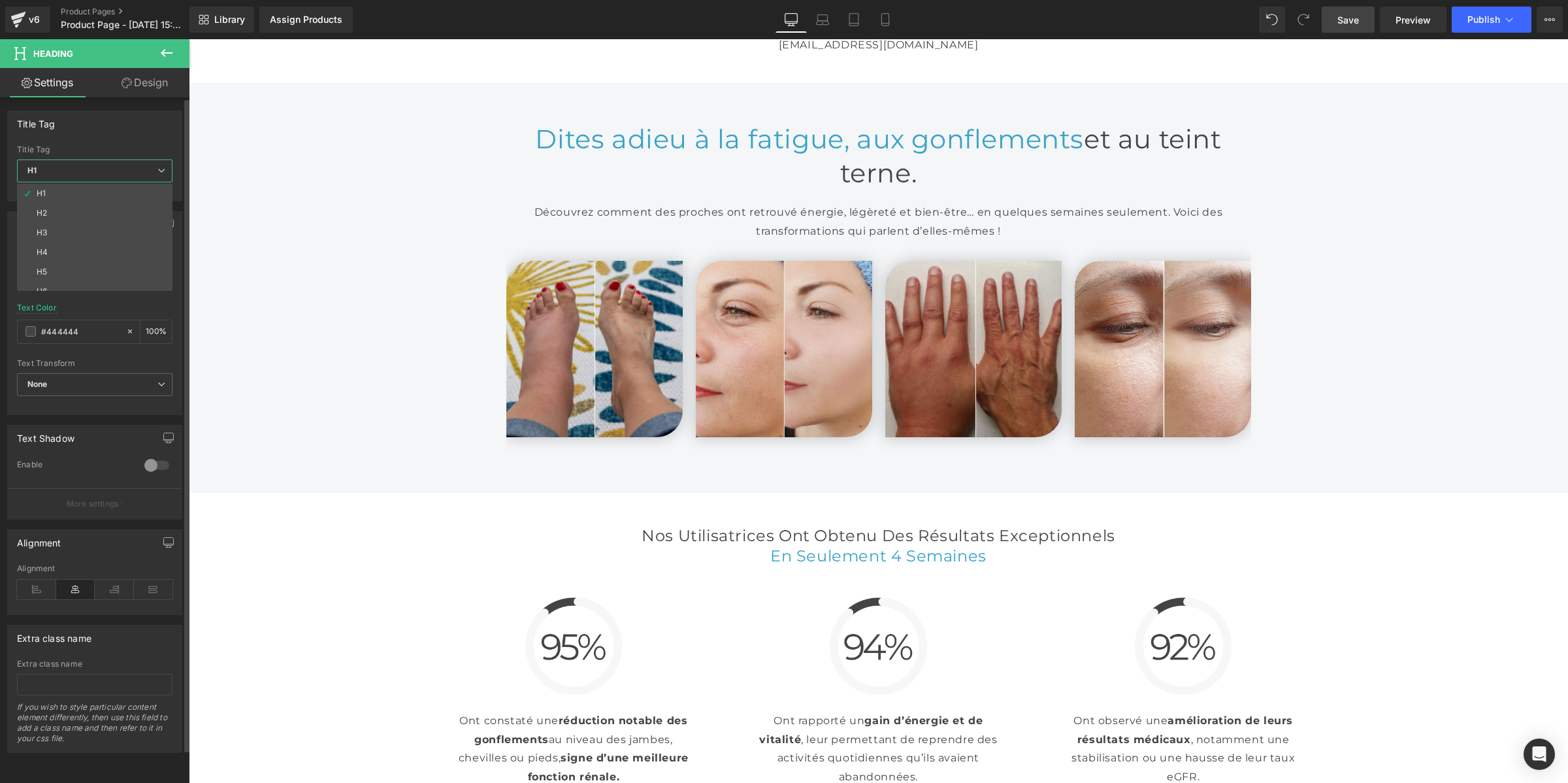
type input "#121212"
type input "100"
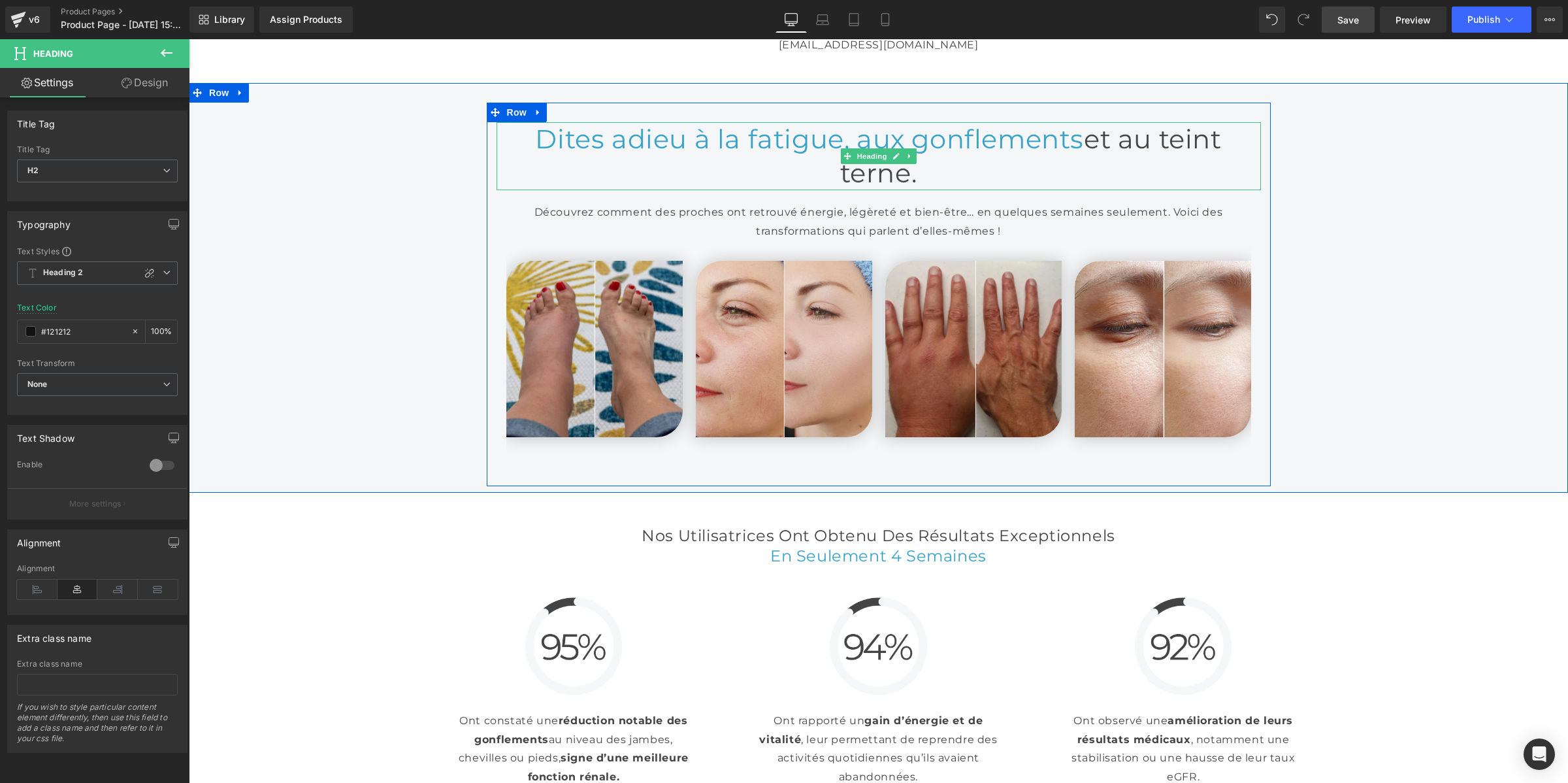
click at [587, 155] on span "Dites adieu à la fatigue, aux gonflements" at bounding box center [809, 139] width 549 height 32
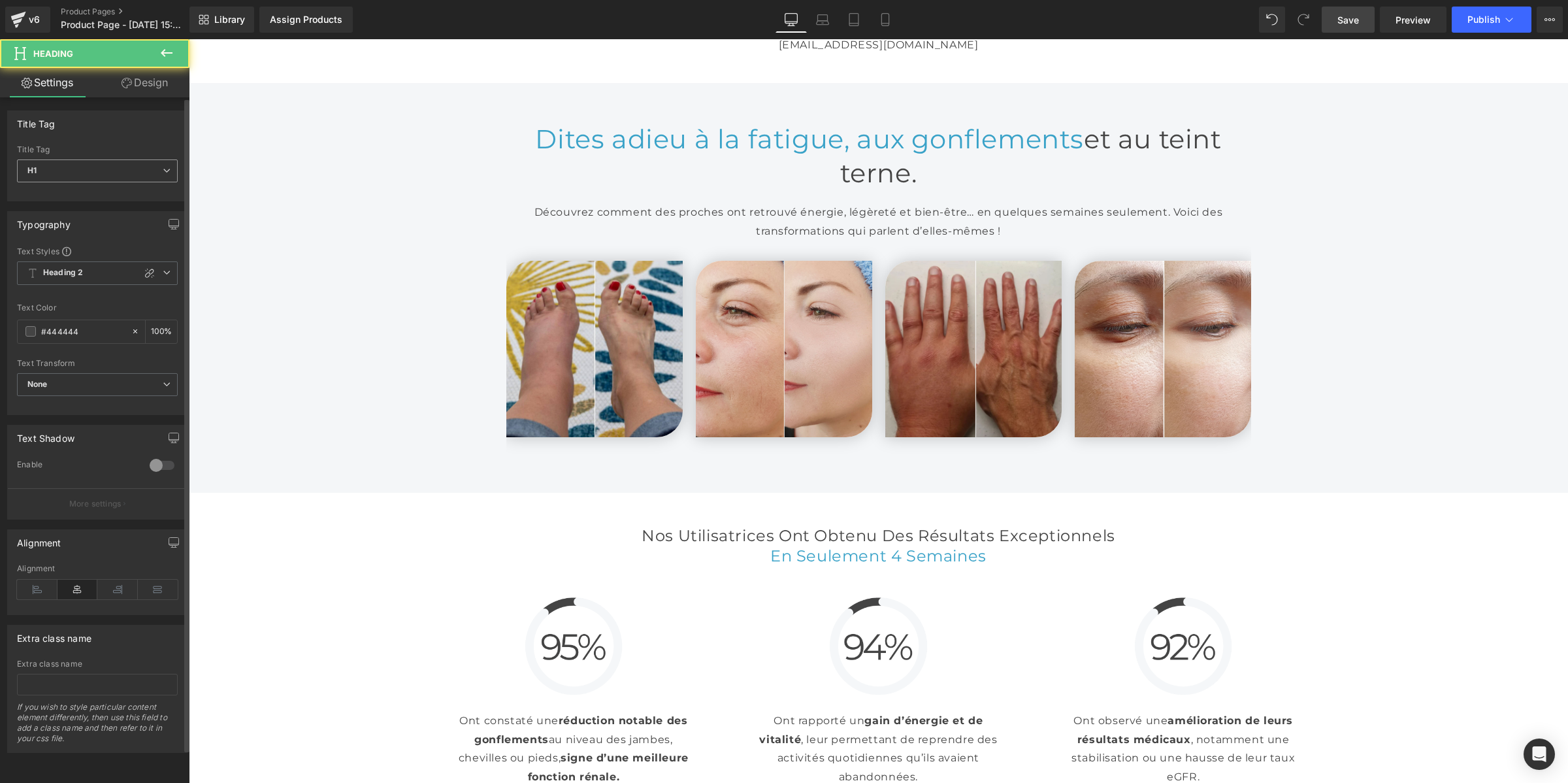
click at [57, 174] on span "H1" at bounding box center [97, 170] width 161 height 22
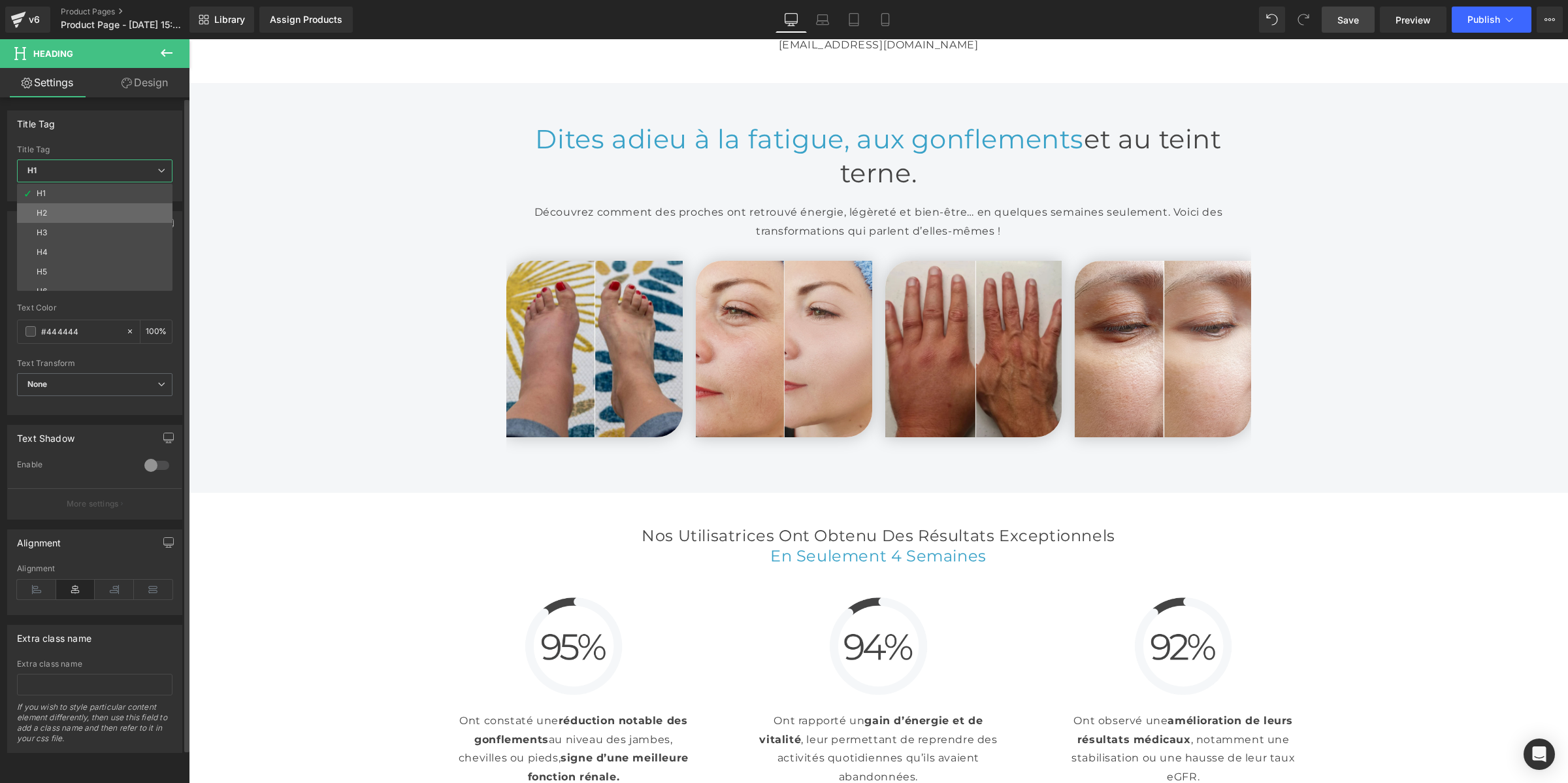
click at [43, 209] on div "H2" at bounding box center [42, 213] width 11 height 9
type input "#121212"
type input "100"
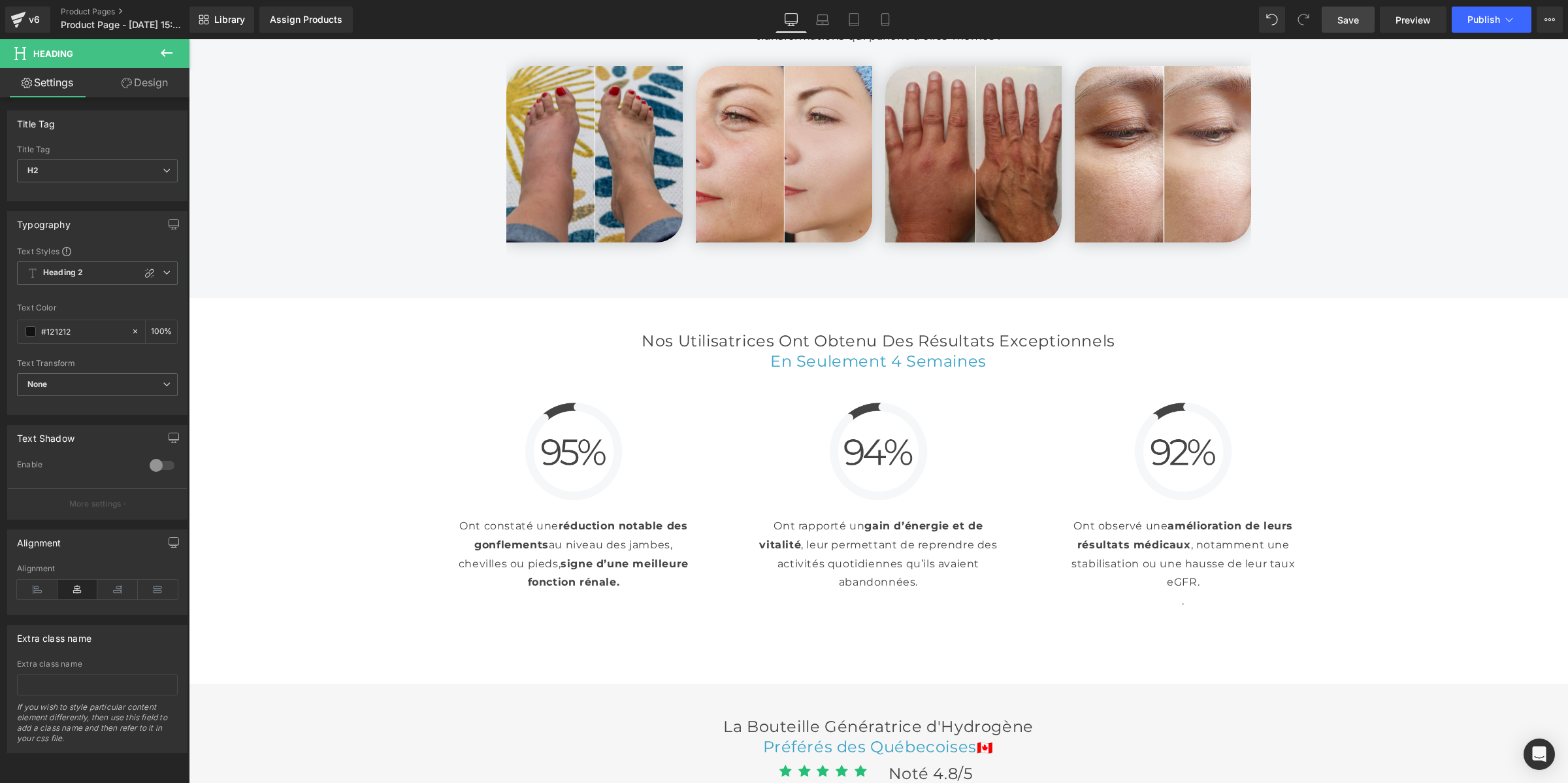
scroll to position [2956, 0]
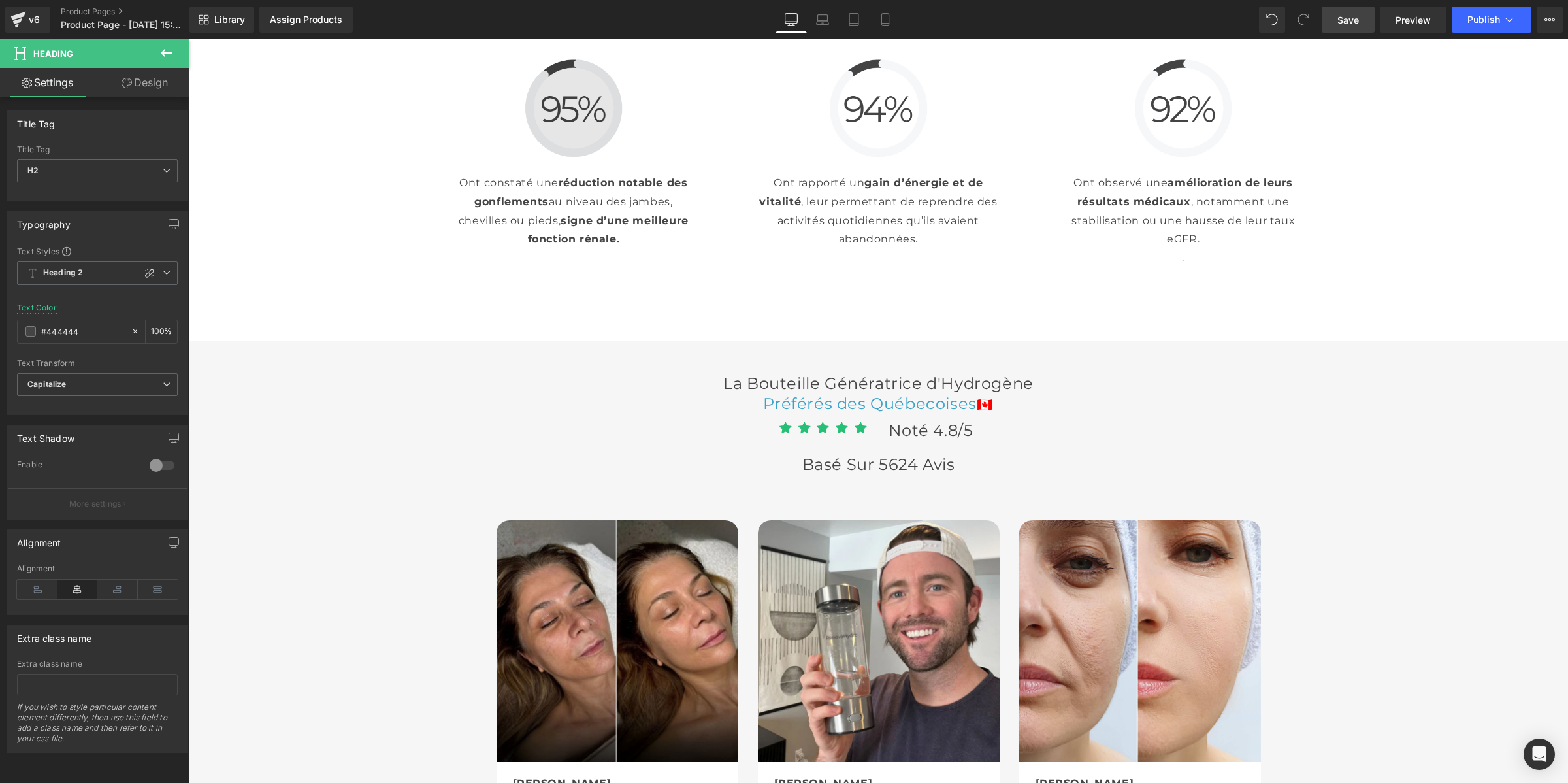
scroll to position [3365, 0]
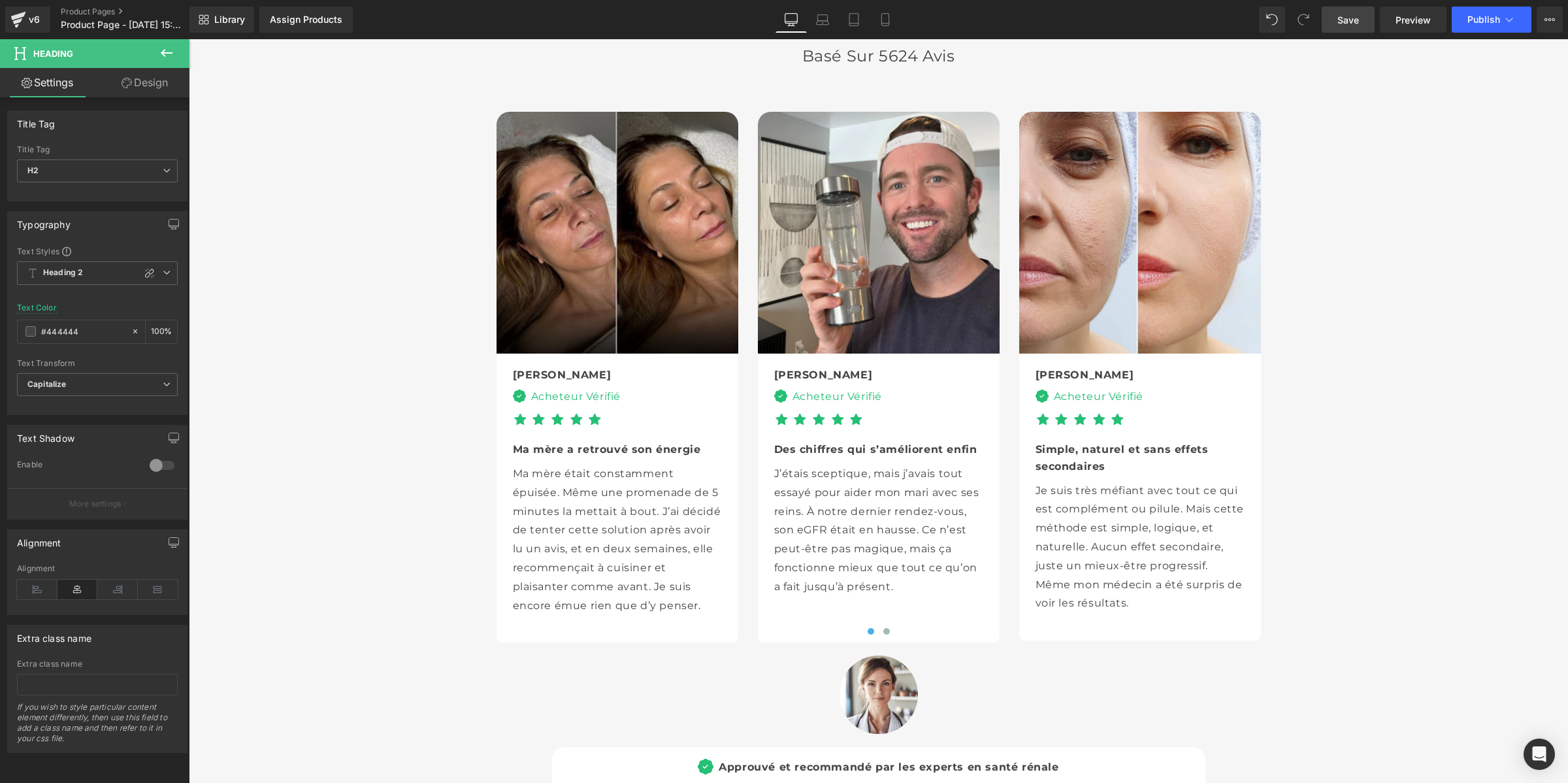
click at [110, 172] on span "H2" at bounding box center [97, 170] width 161 height 22
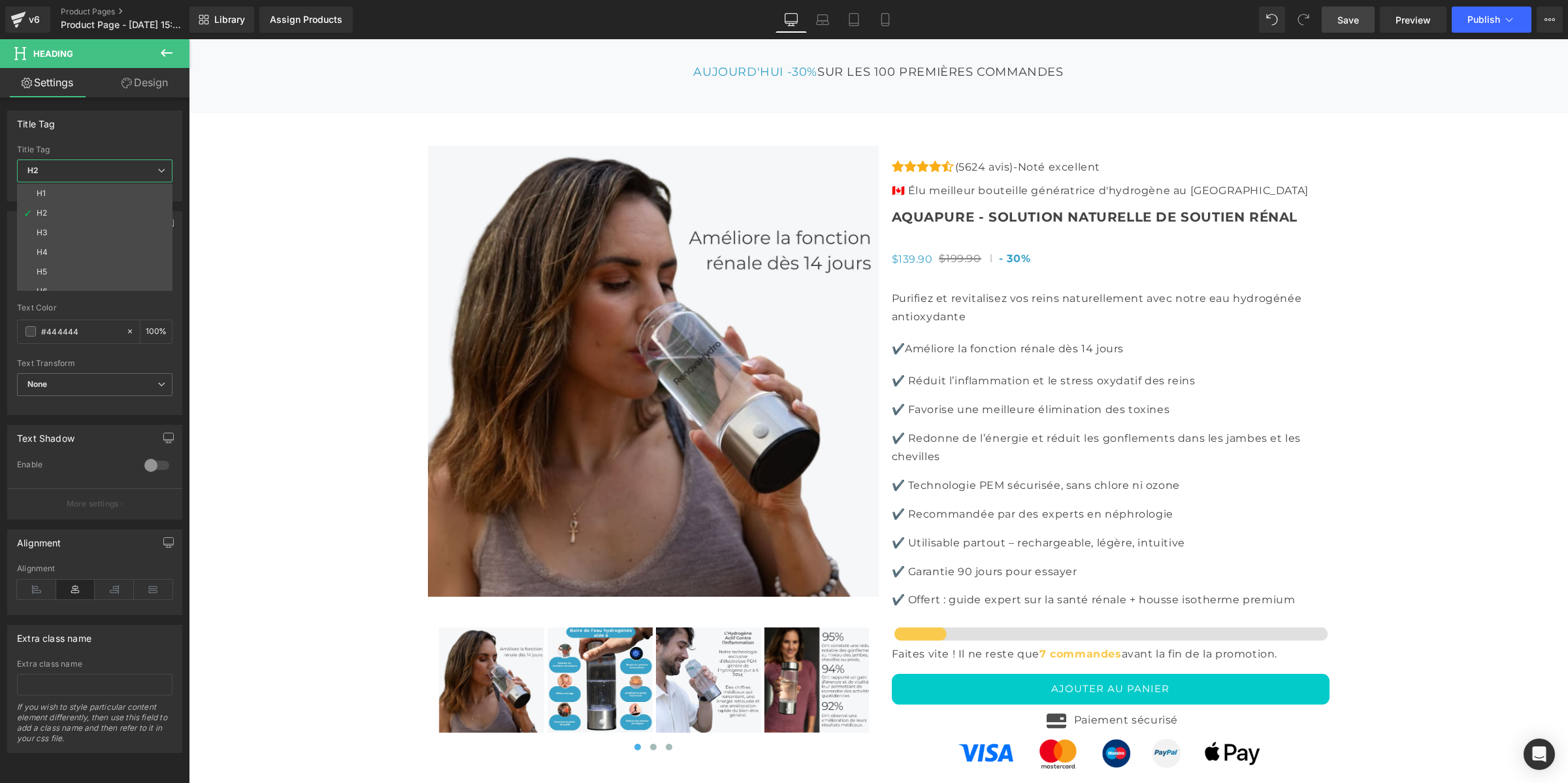
scroll to position [4263, 0]
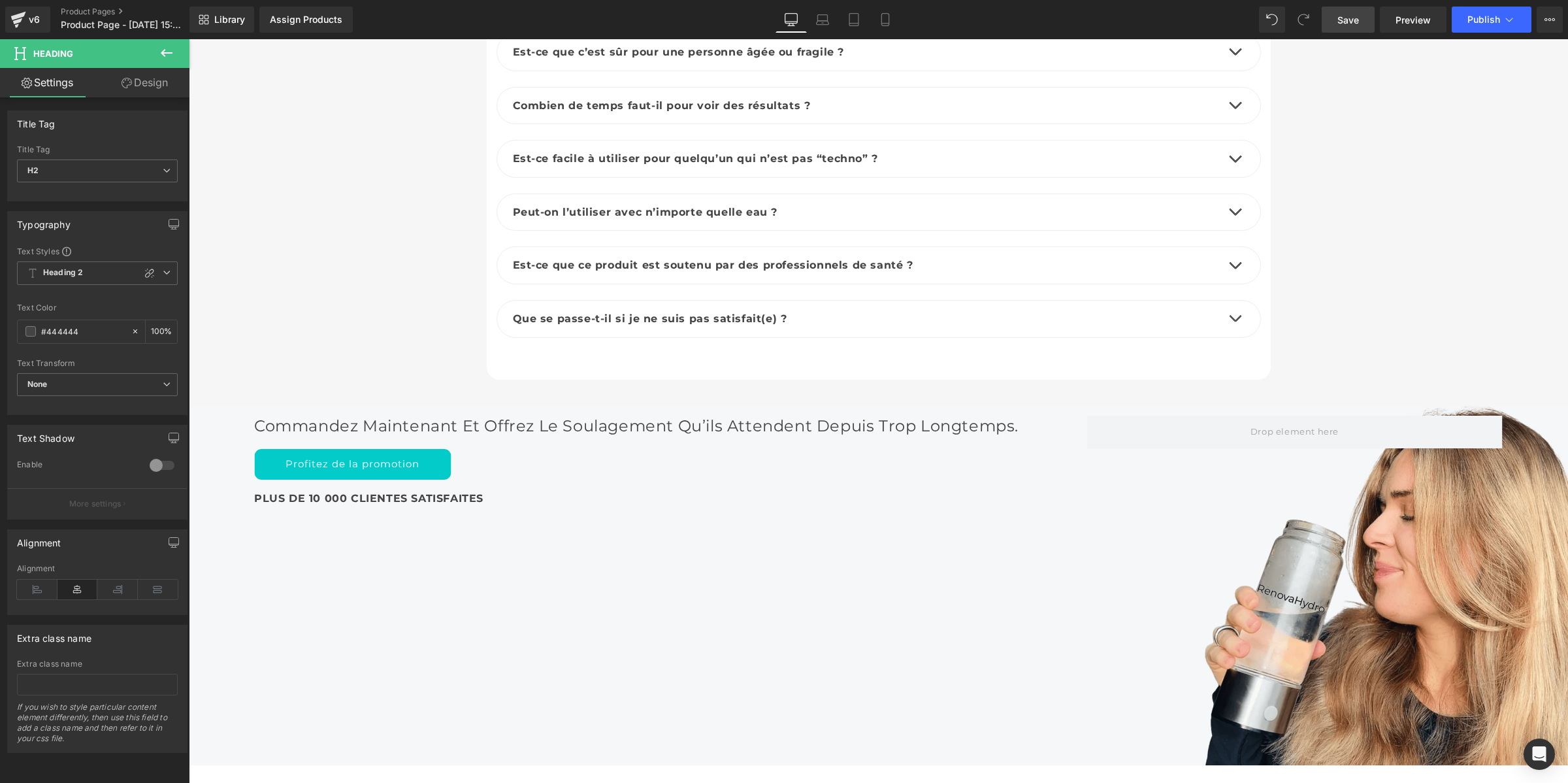
scroll to position [5406, 0]
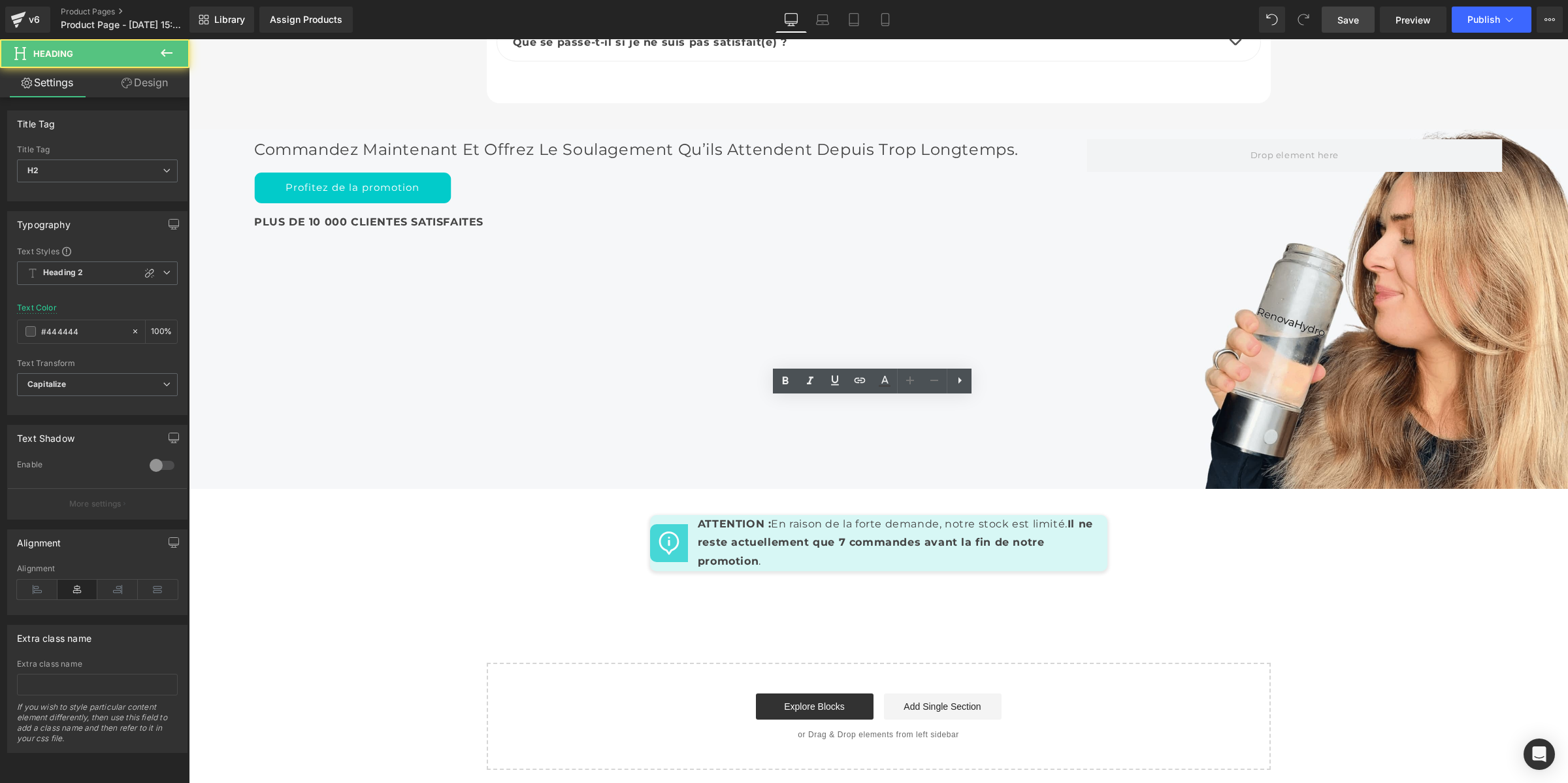
scroll to position [5897, 0]
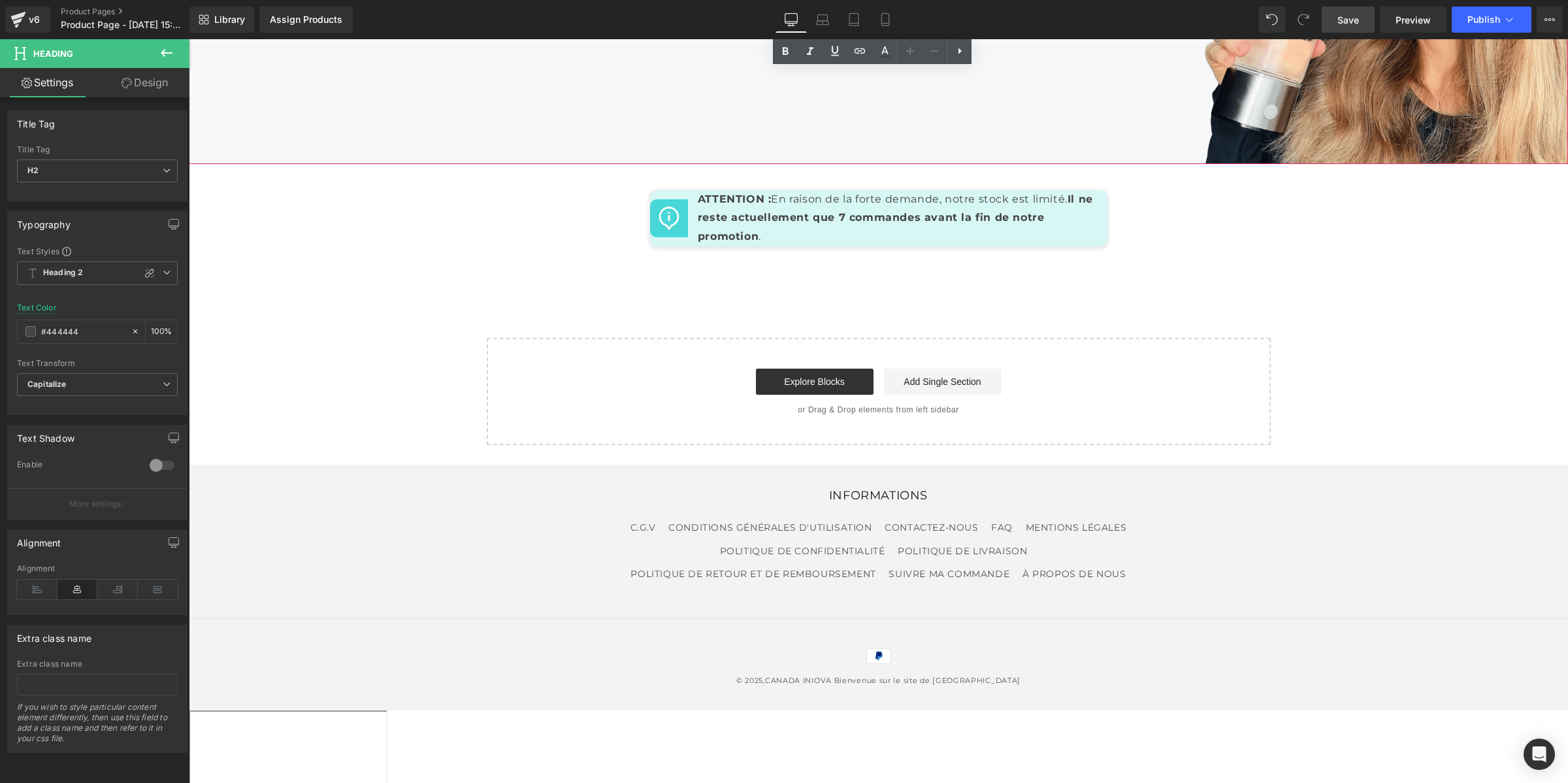
drag, startPoint x: 1350, startPoint y: 18, endPoint x: 1050, endPoint y: 257, distance: 383.6
click at [1350, 18] on span "Save" at bounding box center [1348, 20] width 22 height 13
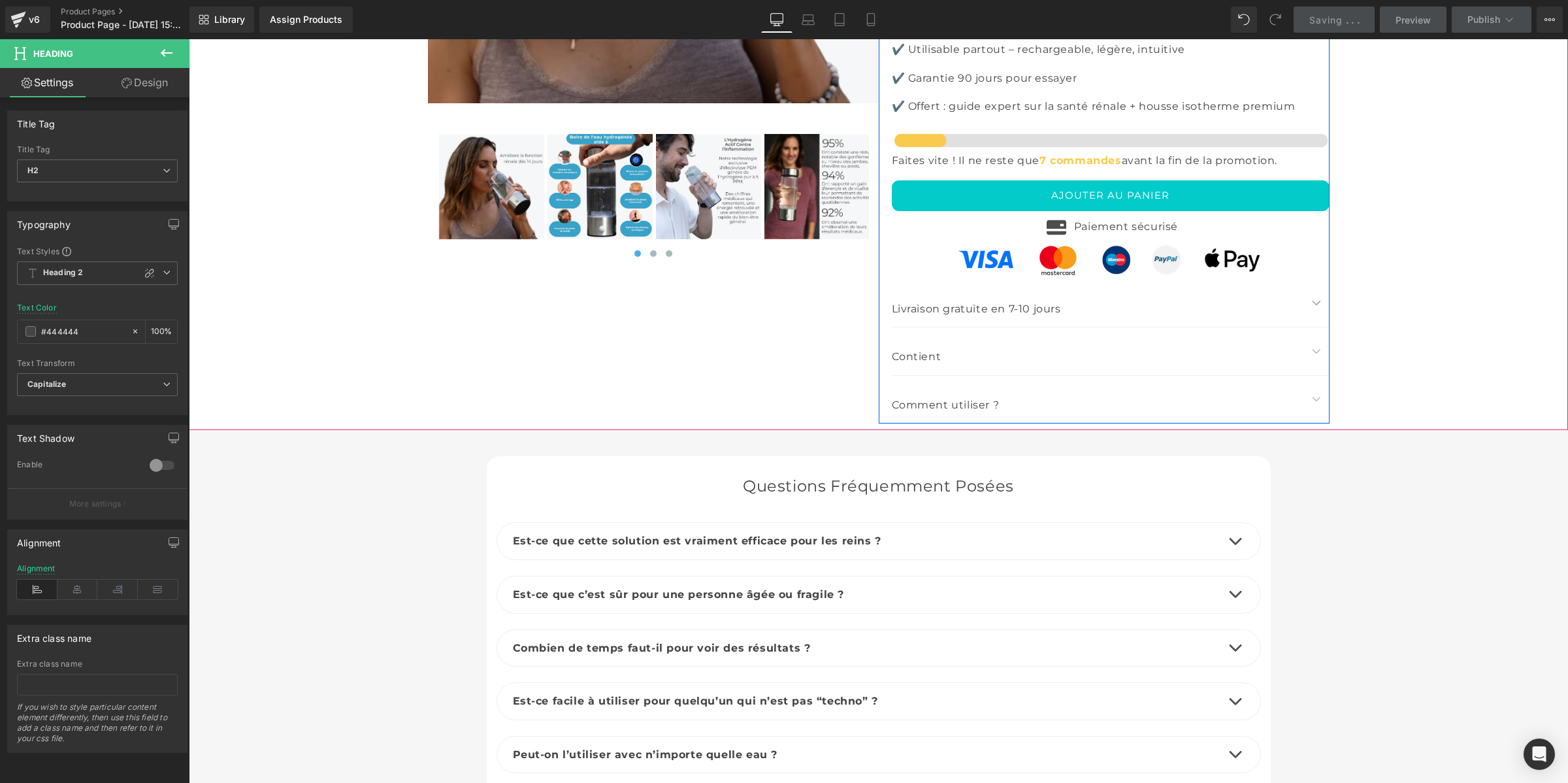
scroll to position [4427, 0]
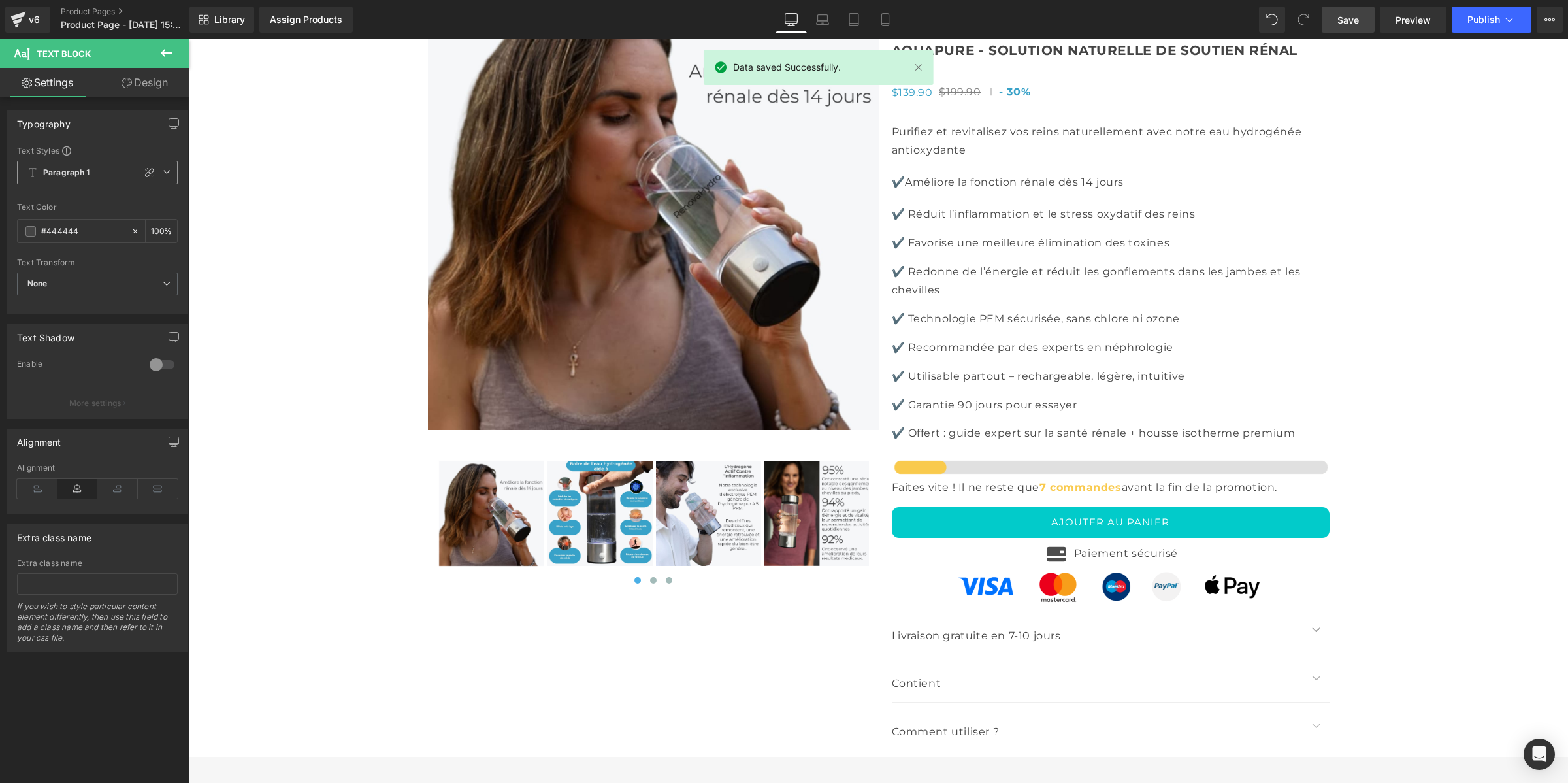
click at [95, 176] on span "Paragraph 1" at bounding box center [97, 173] width 161 height 23
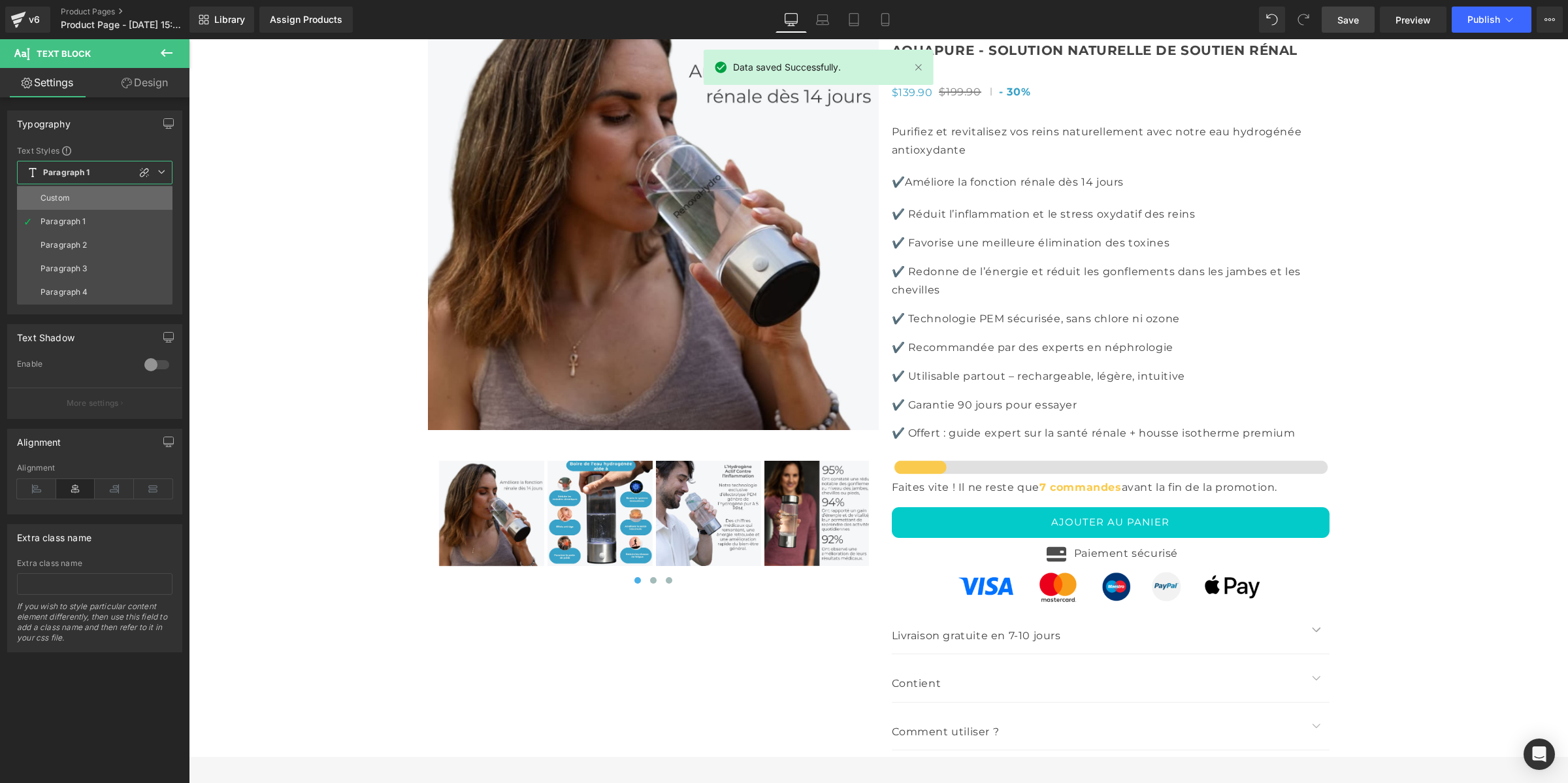
click at [84, 200] on li "Custom" at bounding box center [94, 198] width 155 height 23
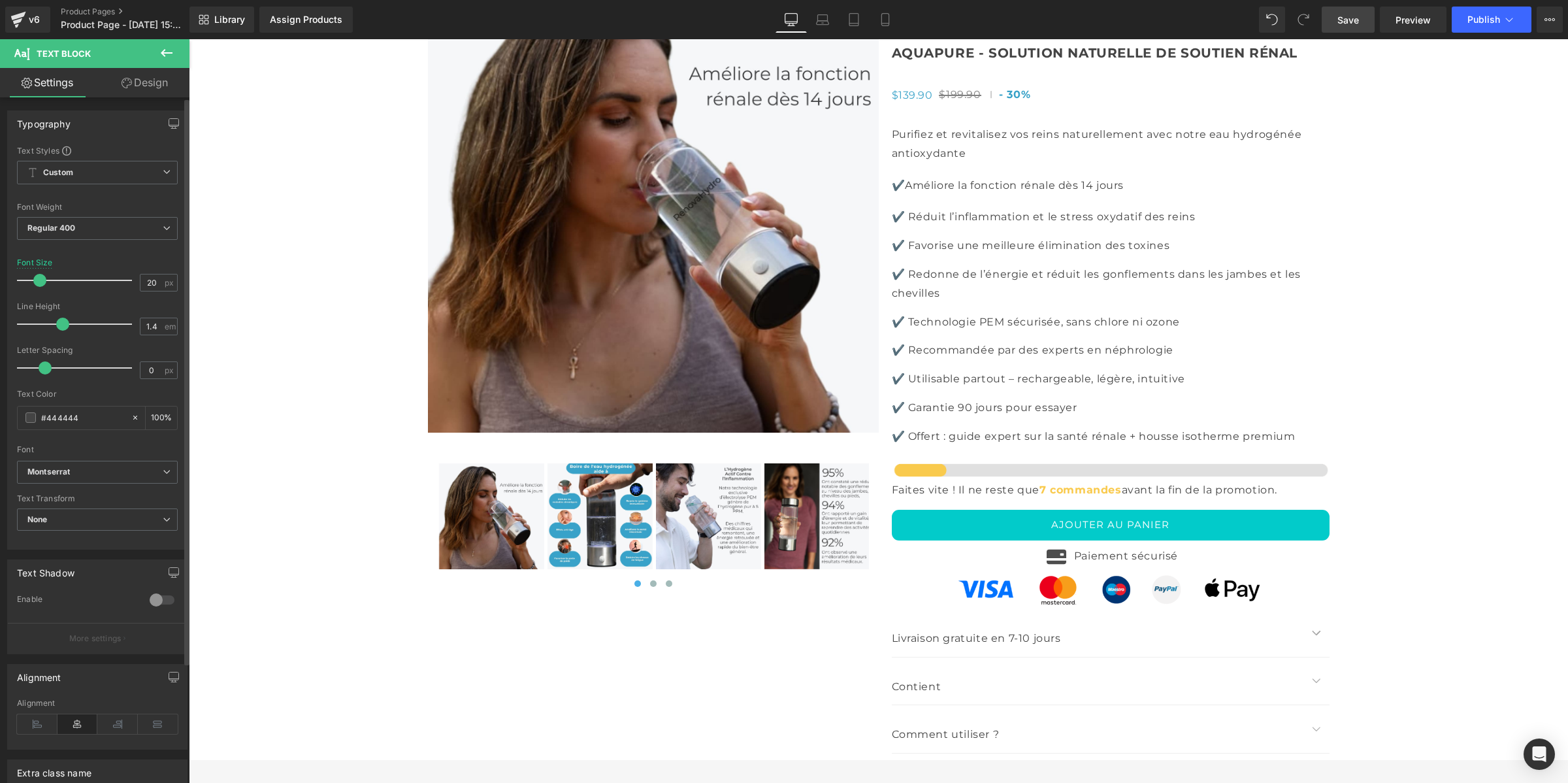
type input "1.3"
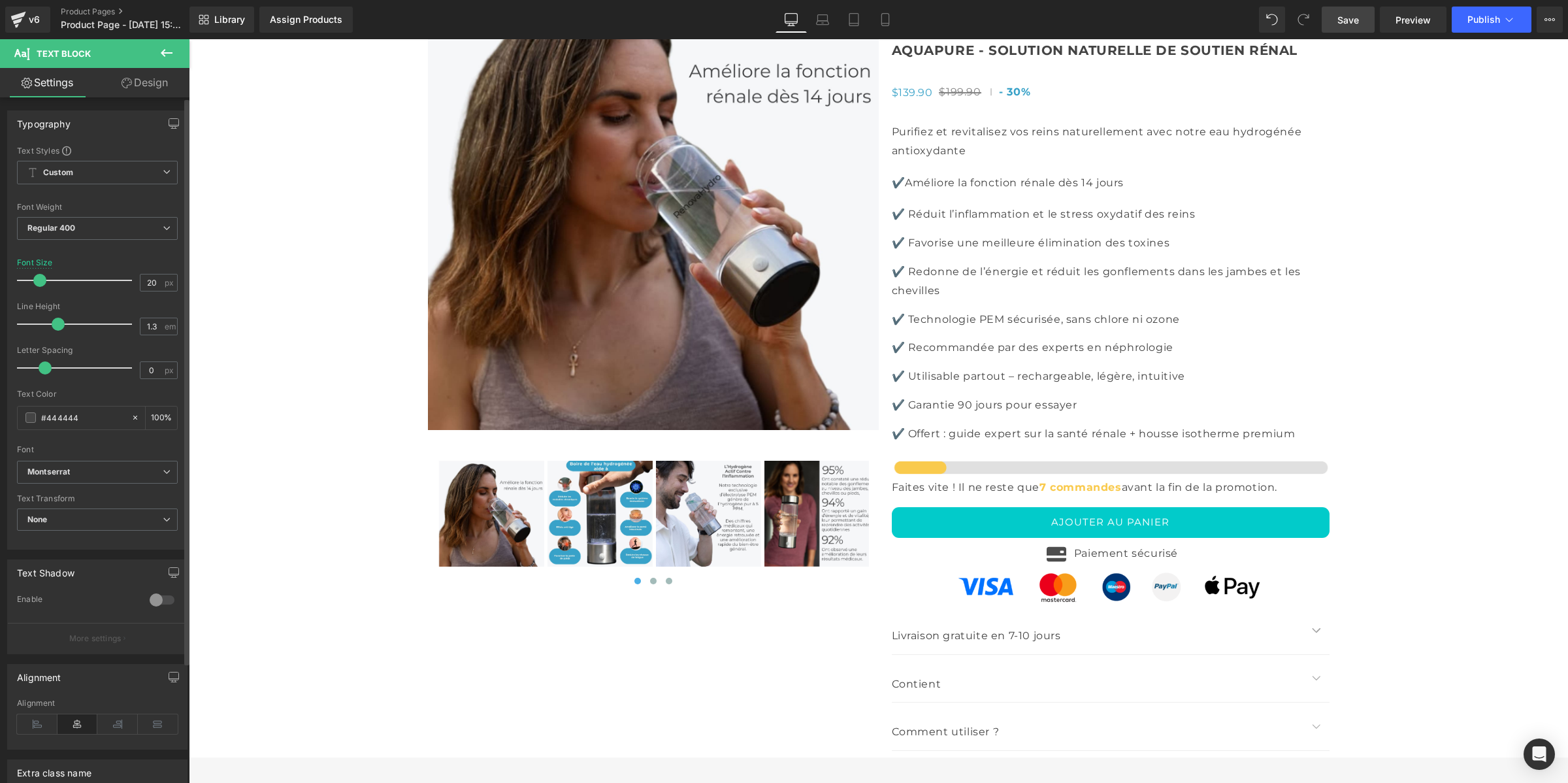
click at [60, 324] on span at bounding box center [58, 324] width 13 height 13
click at [1354, 16] on span "Save" at bounding box center [1348, 20] width 22 height 13
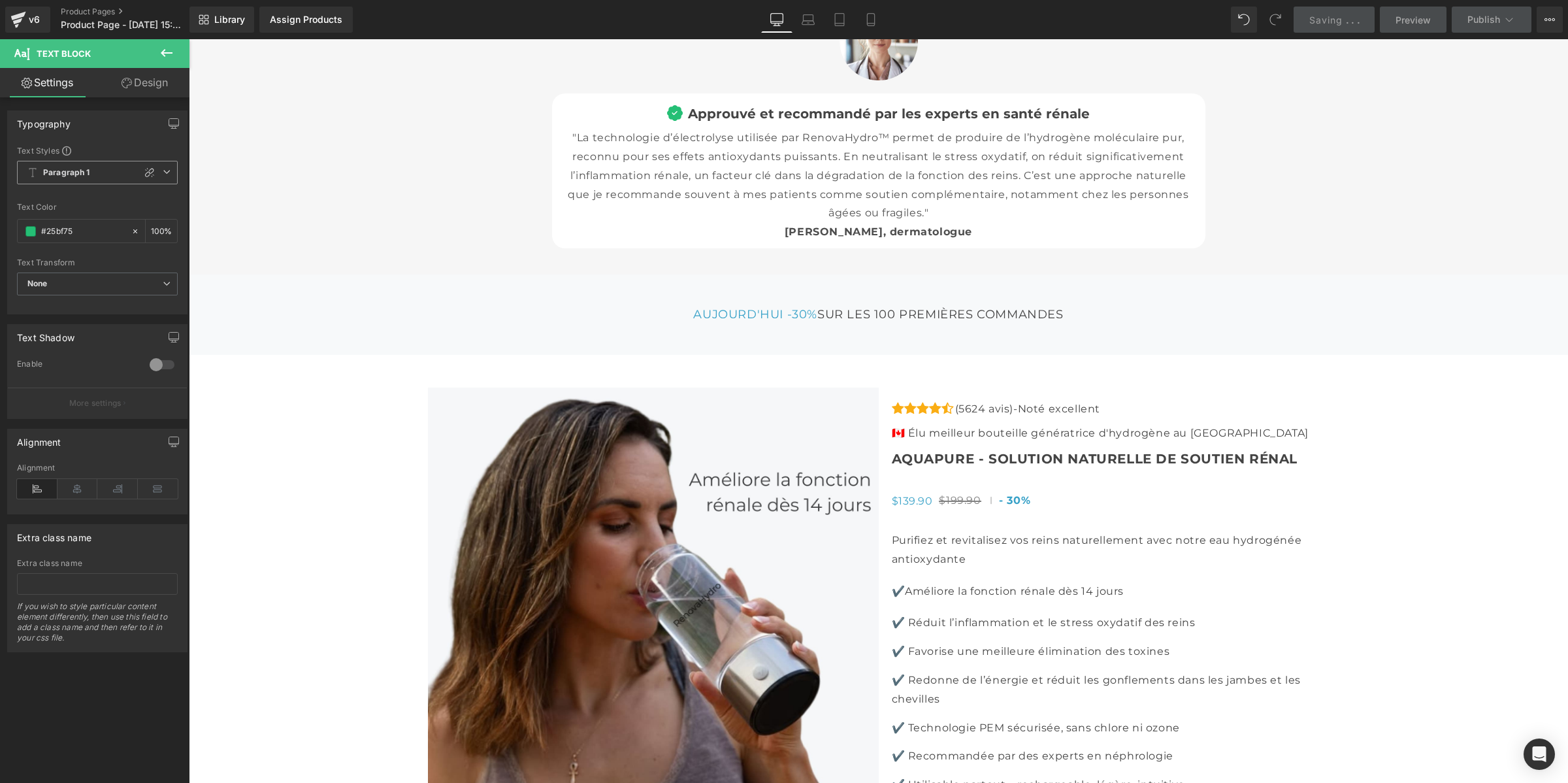
click at [106, 171] on span "Paragraph 1" at bounding box center [97, 173] width 161 height 23
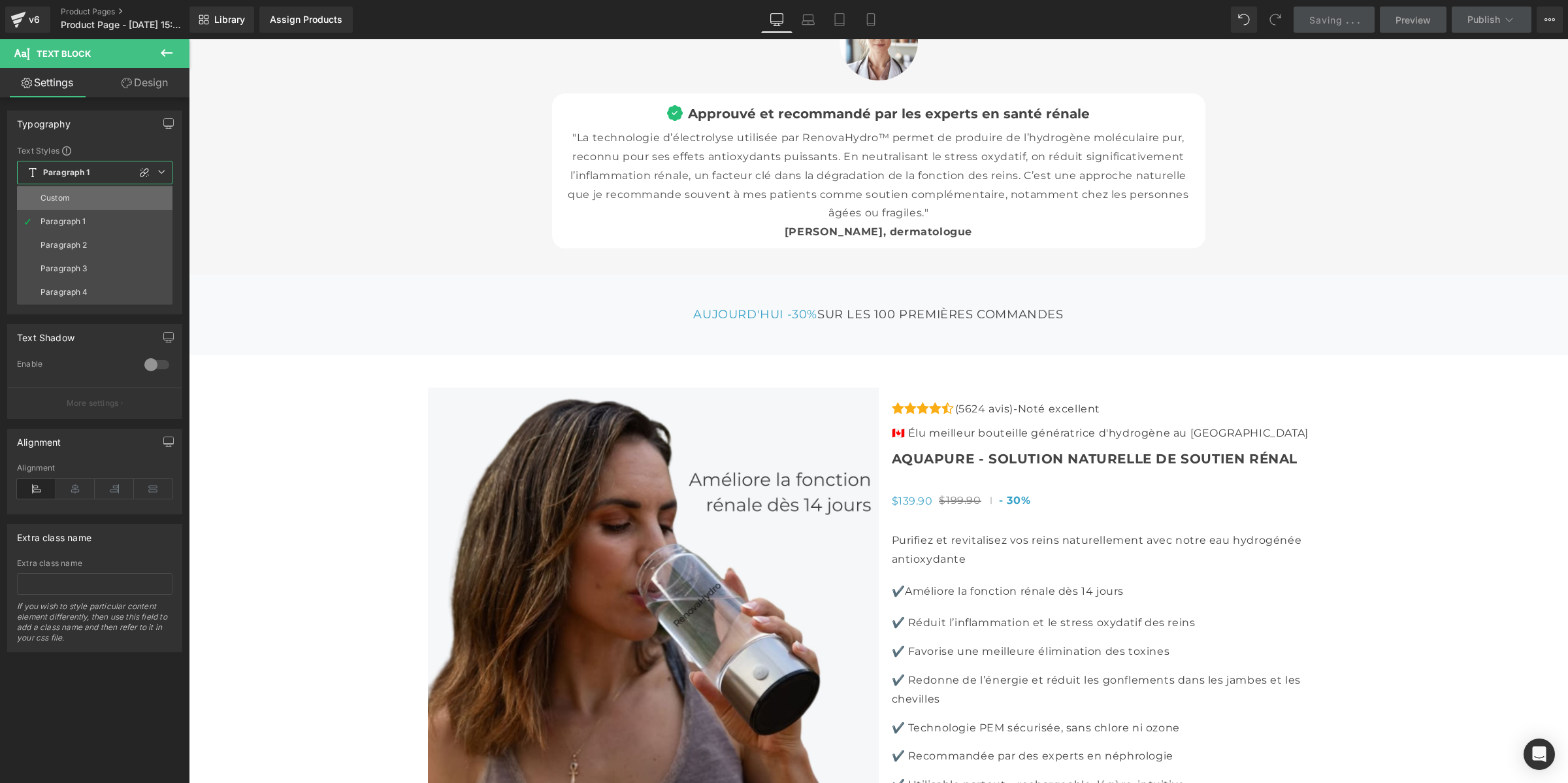
click at [100, 193] on li "Custom" at bounding box center [94, 198] width 155 height 23
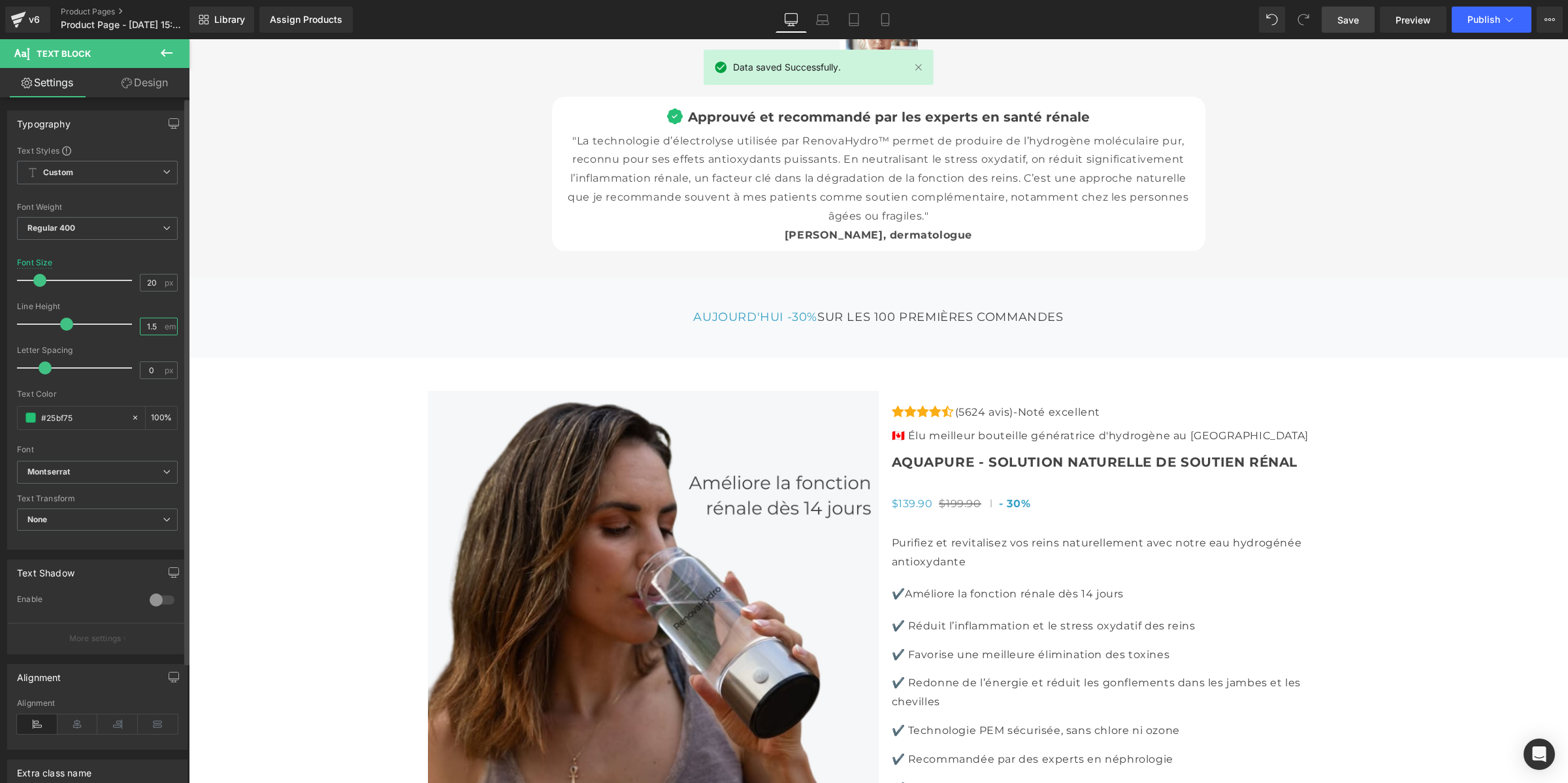
click at [154, 325] on input "1.5" at bounding box center [151, 326] width 22 height 16
type input "1"
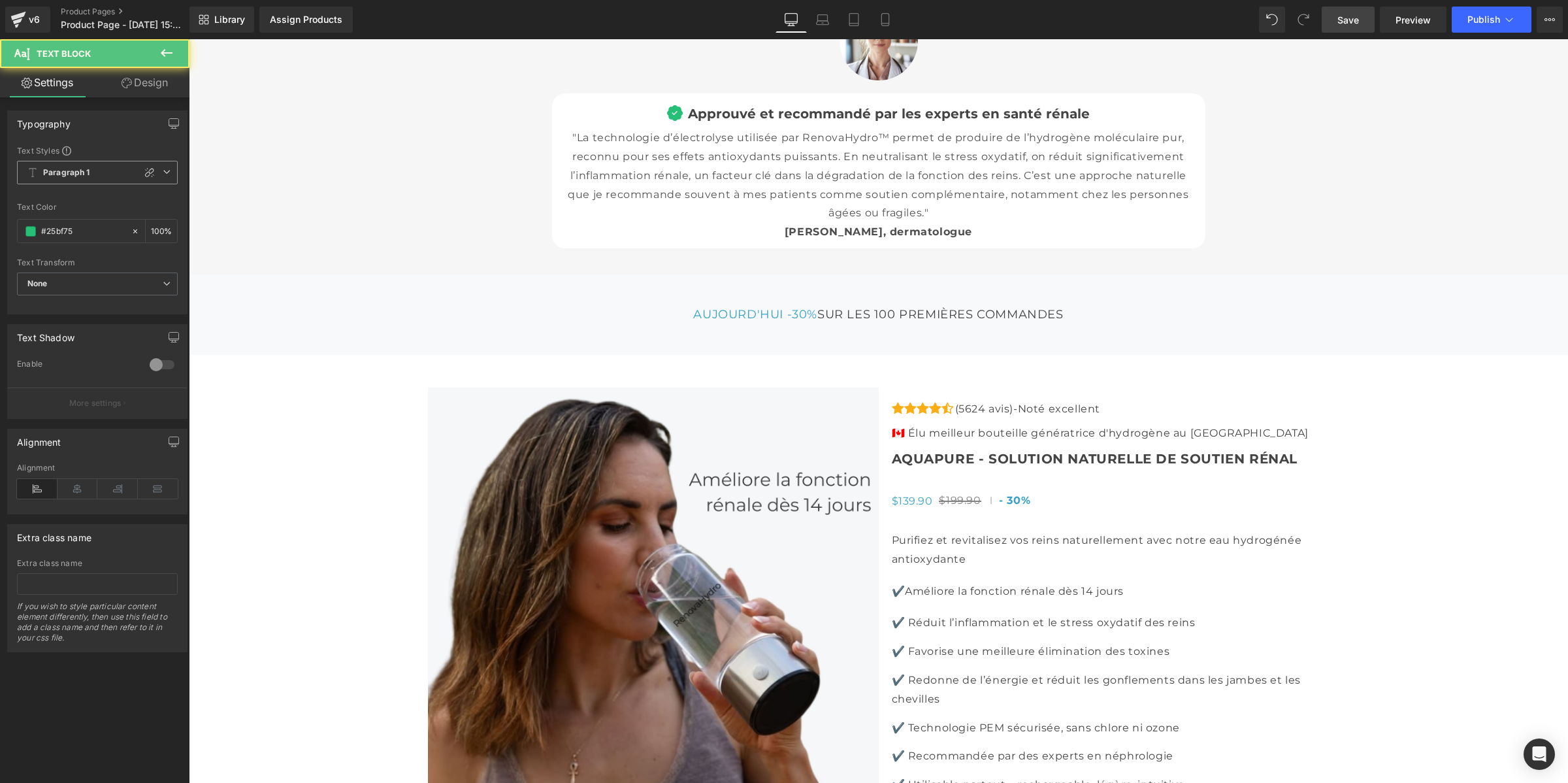
click at [88, 174] on b "Paragraph 1" at bounding box center [66, 173] width 47 height 11
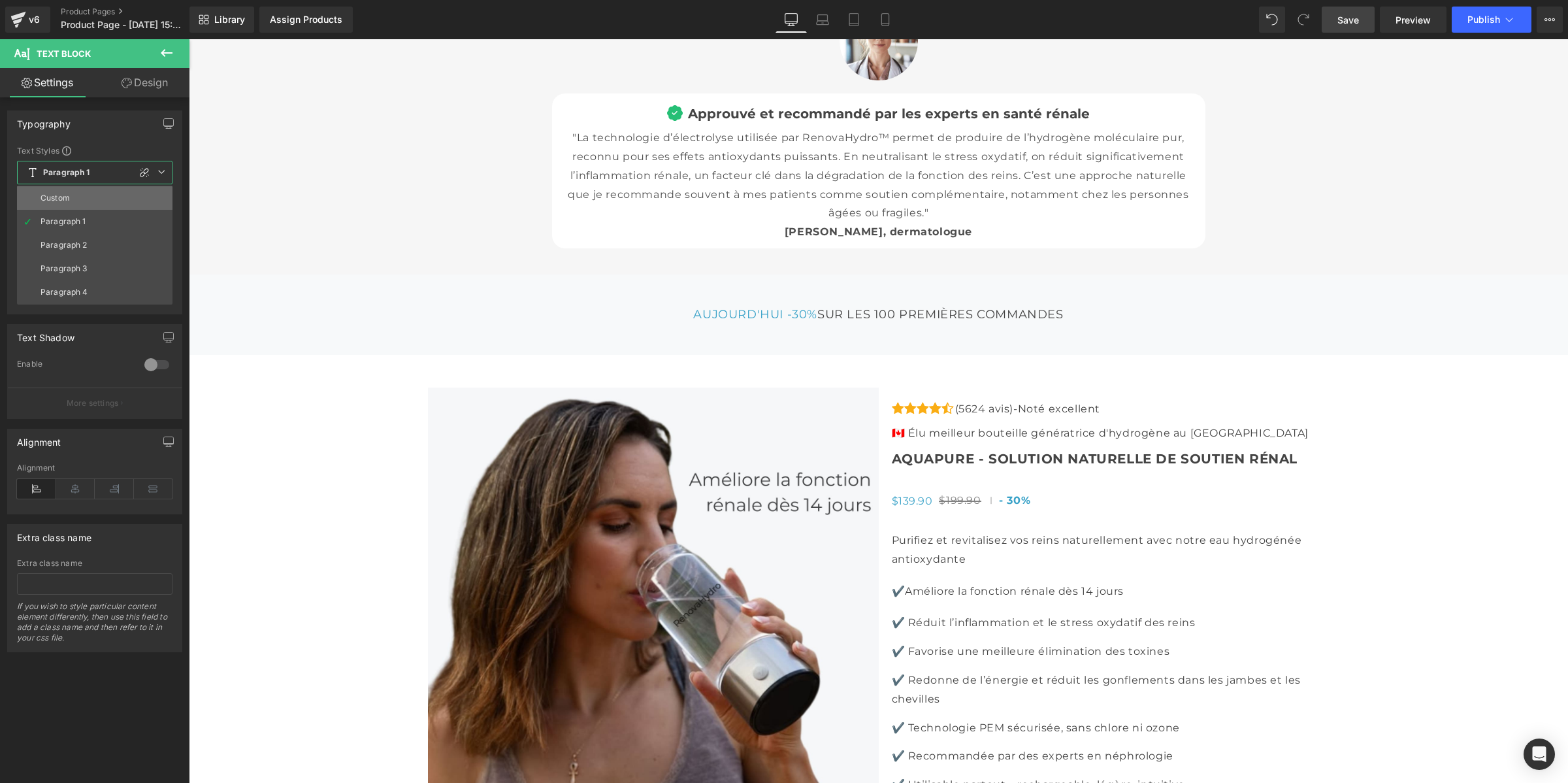
click at [72, 196] on li "Custom" at bounding box center [94, 198] width 155 height 23
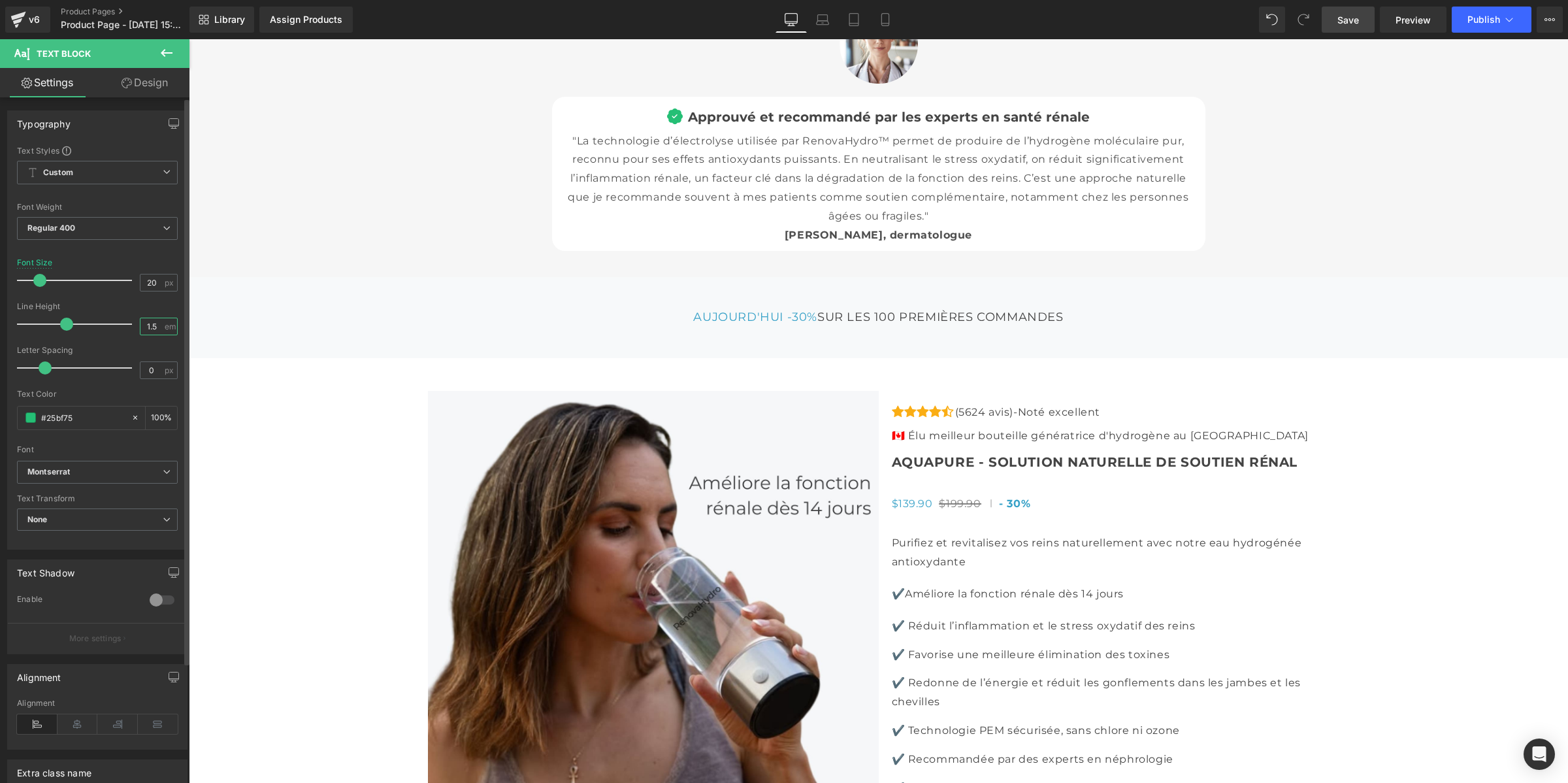
click at [150, 325] on input "1.5" at bounding box center [151, 326] width 22 height 16
type input "1"
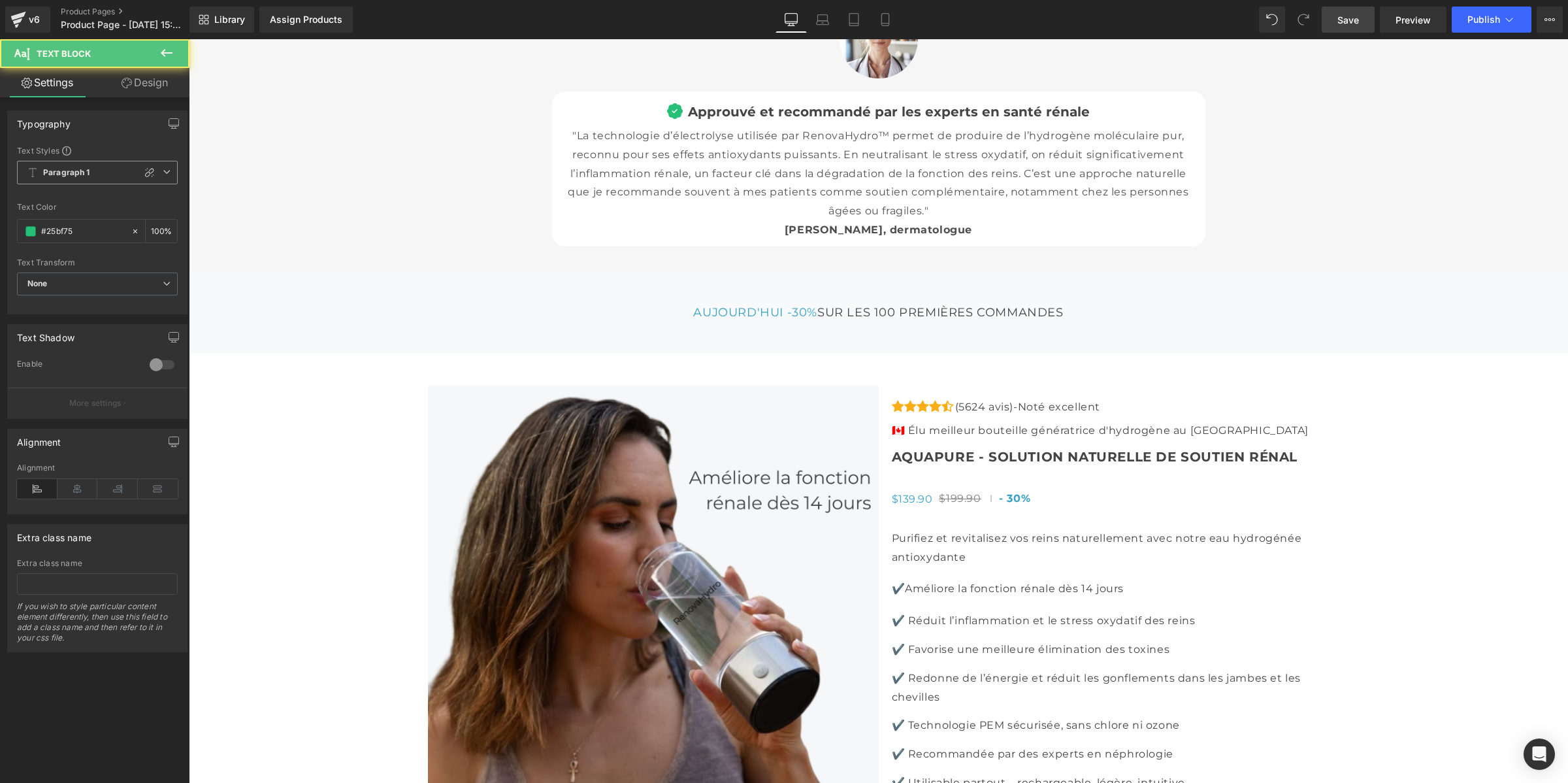
click at [109, 181] on span "Paragraph 1" at bounding box center [97, 173] width 161 height 23
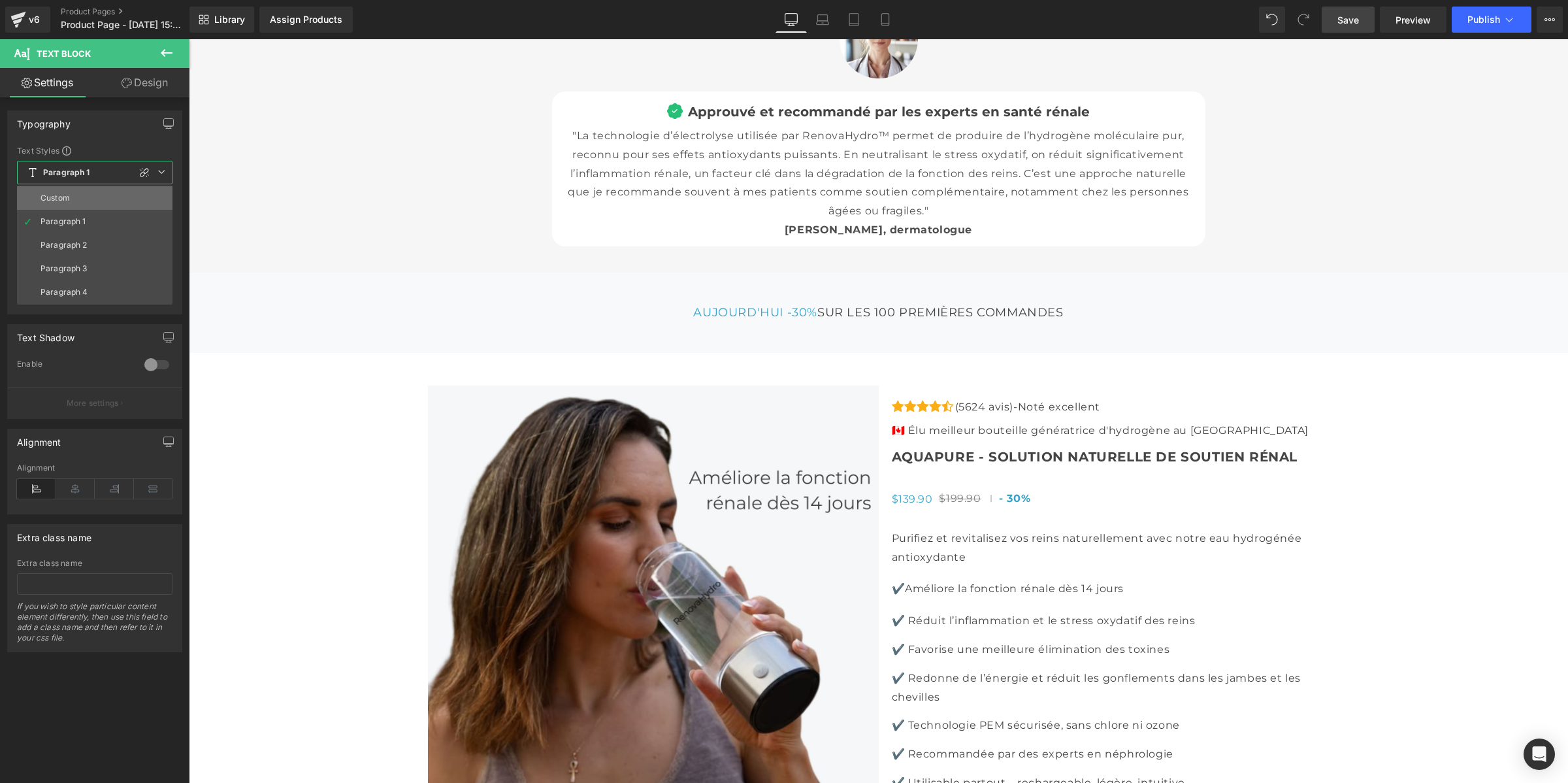
click at [90, 197] on li "Custom" at bounding box center [94, 198] width 155 height 23
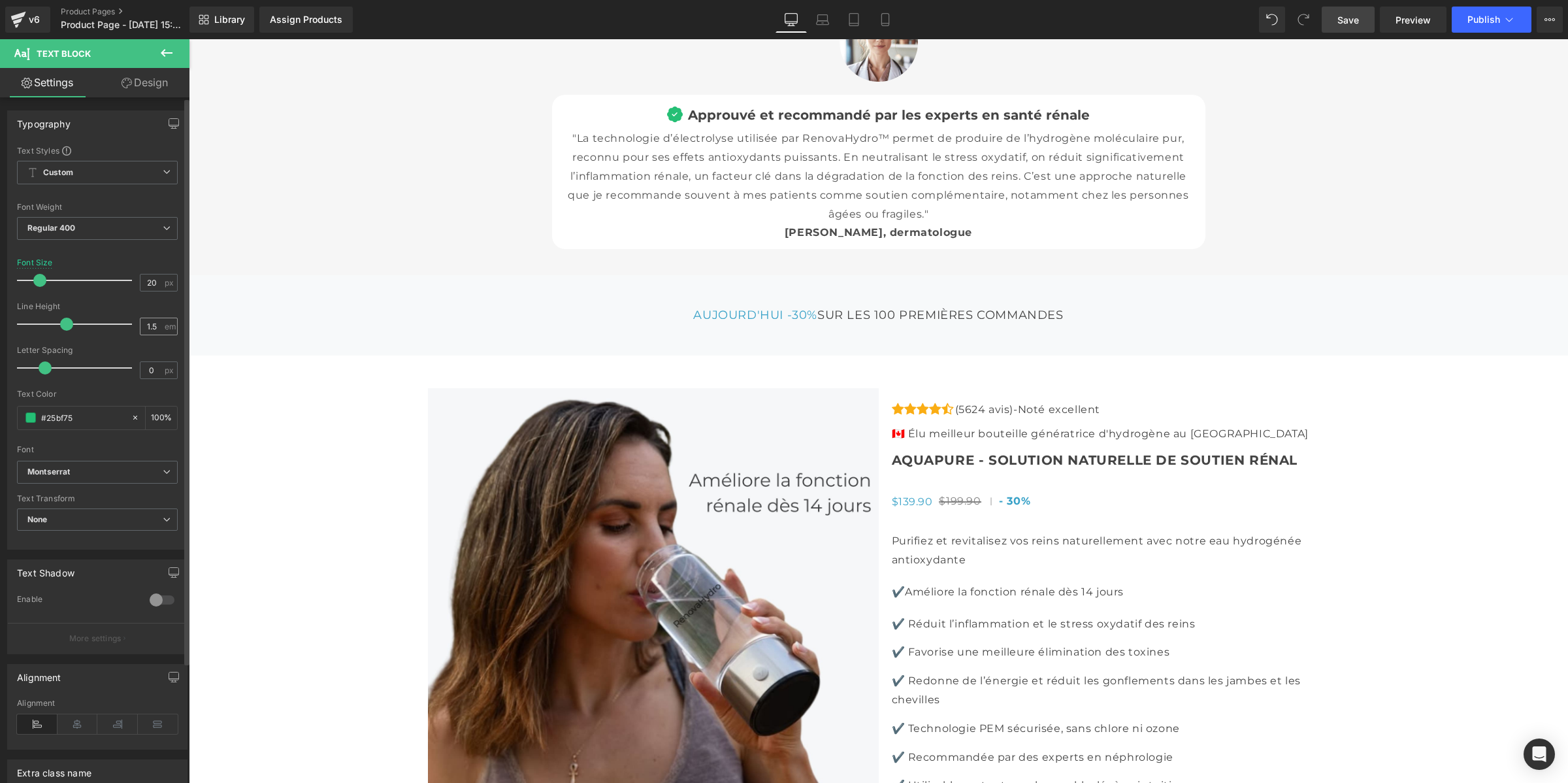
click at [162, 322] on div "1.5 em" at bounding box center [159, 326] width 38 height 18
click at [152, 325] on input "1.5" at bounding box center [151, 326] width 22 height 16
type input "1"
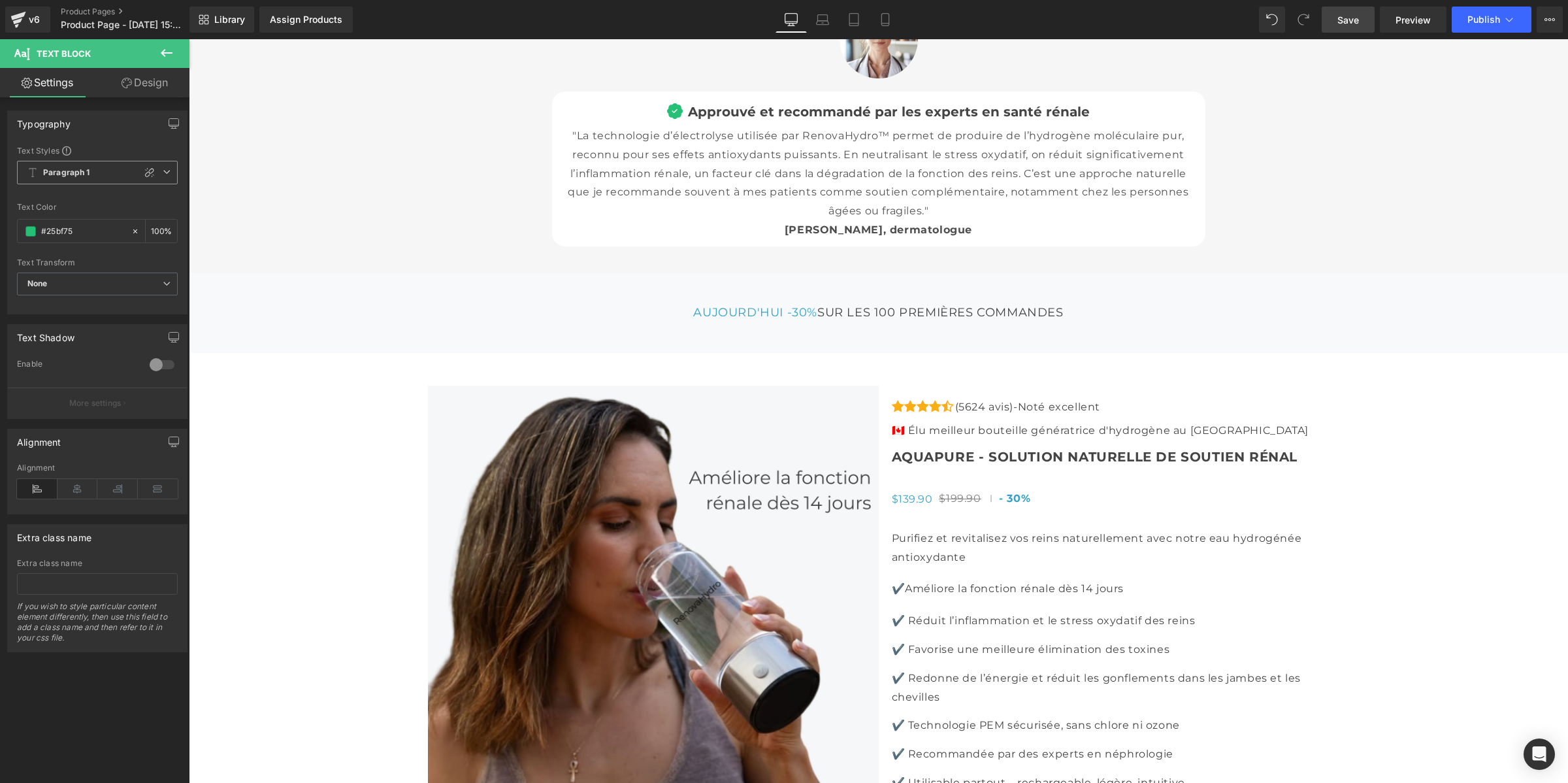
click at [100, 174] on span "Paragraph 1" at bounding box center [97, 173] width 161 height 23
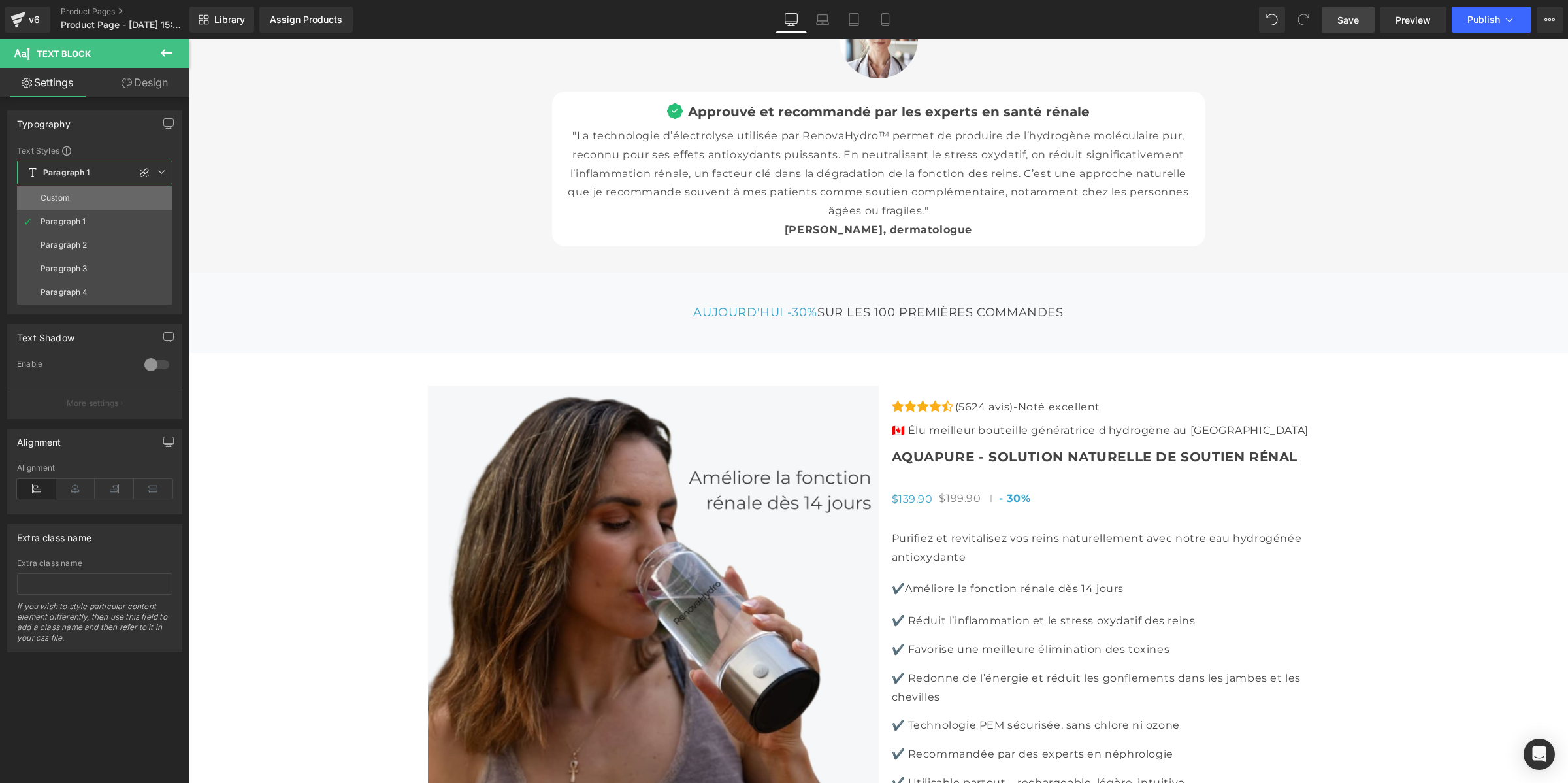
click at [94, 194] on li "Custom" at bounding box center [94, 198] width 155 height 23
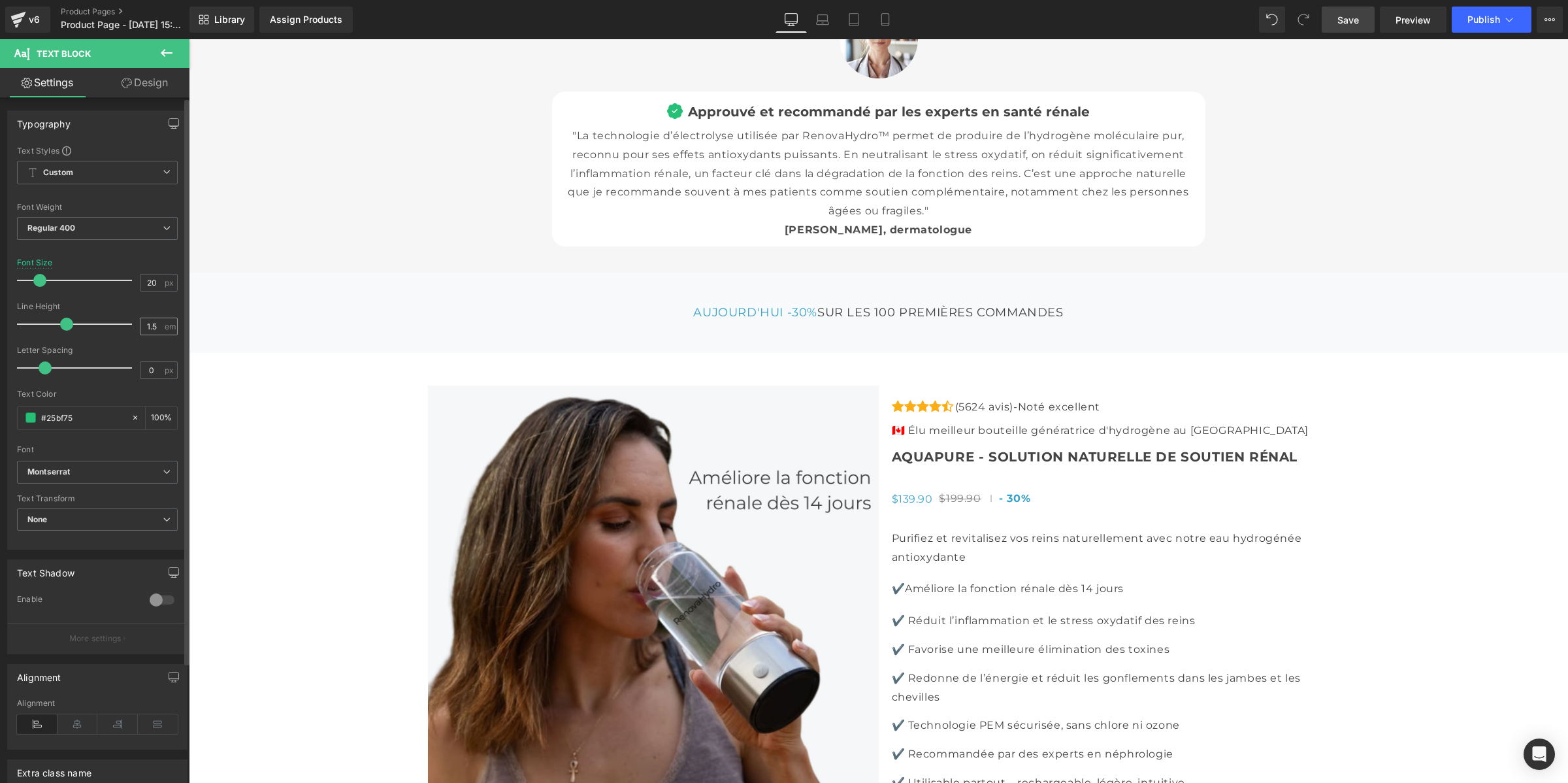
click at [160, 324] on div "1.5 em" at bounding box center [159, 326] width 38 height 18
click at [156, 325] on input "1.5" at bounding box center [151, 326] width 22 height 16
type input "1"
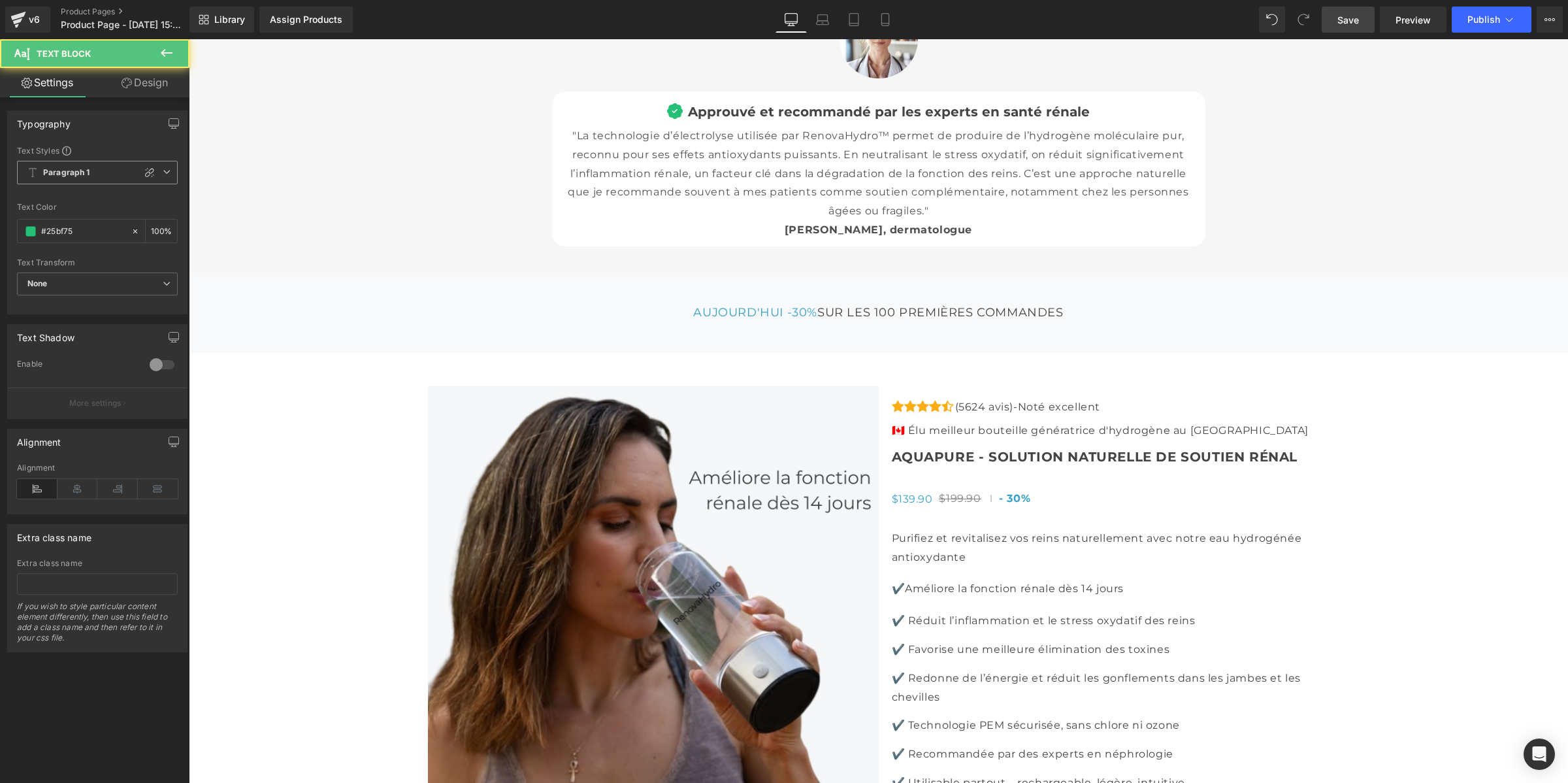
click at [109, 177] on span "Paragraph 1" at bounding box center [97, 173] width 161 height 23
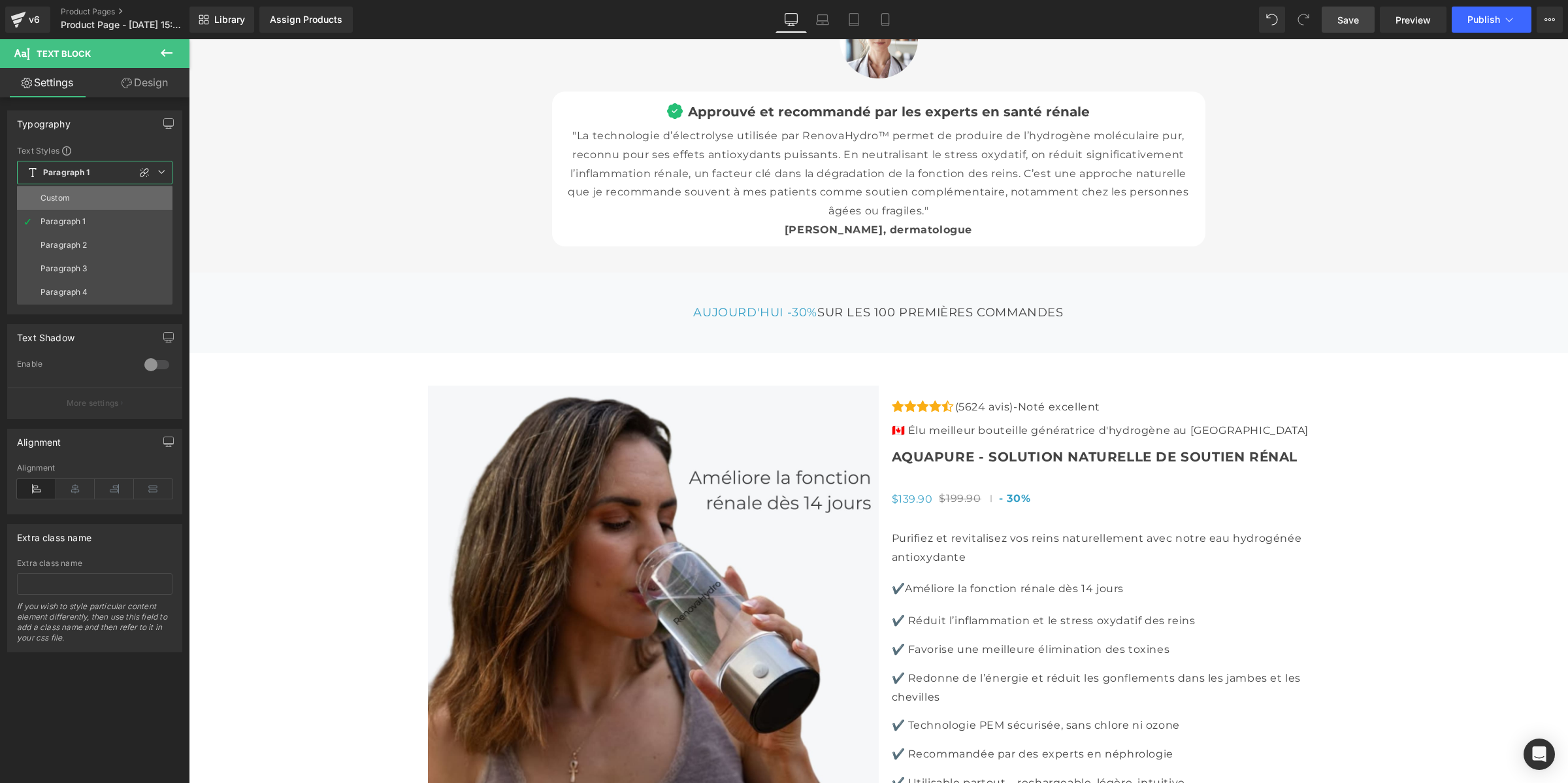
click at [104, 197] on li "Custom" at bounding box center [94, 198] width 155 height 23
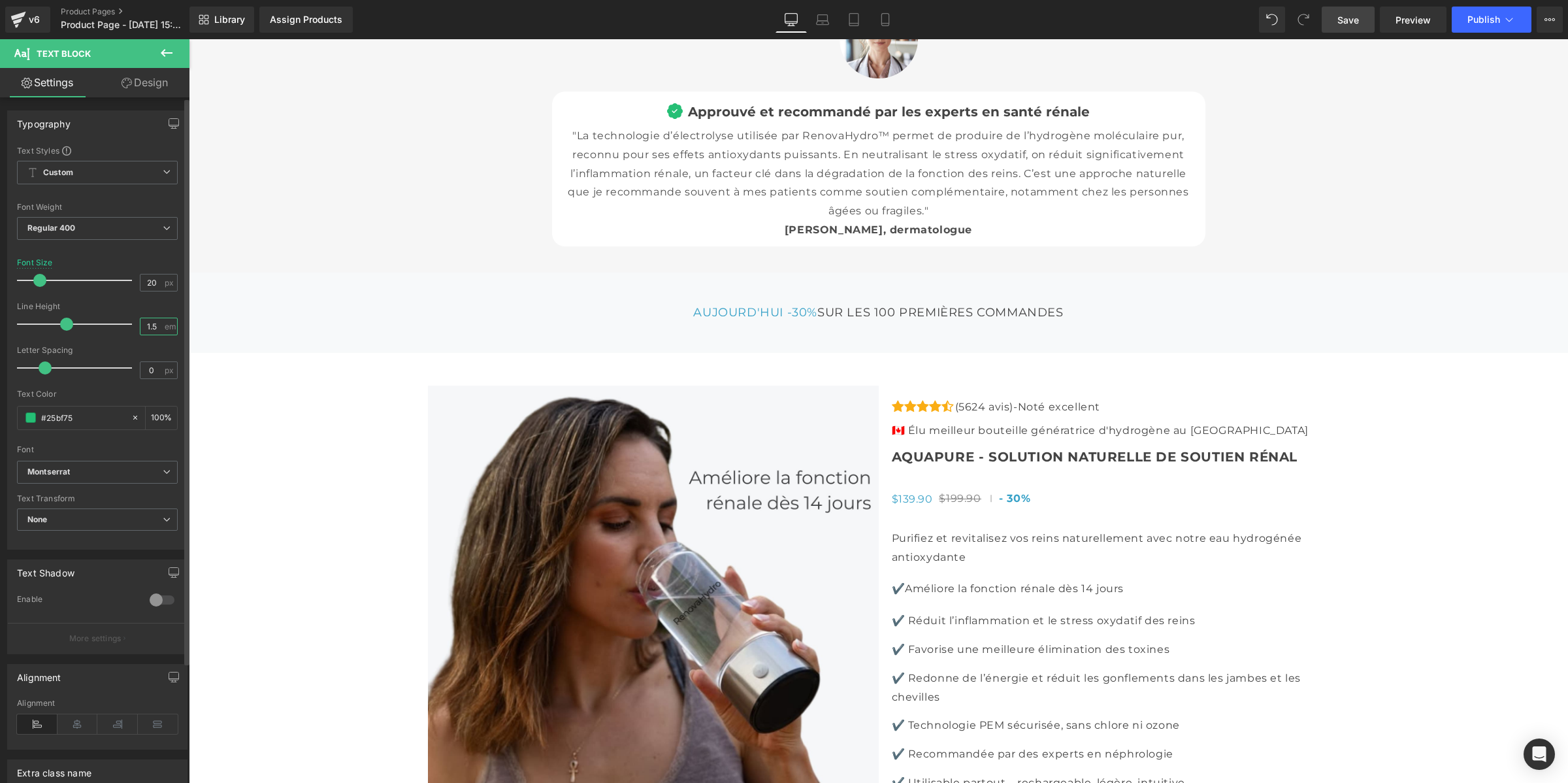
click at [155, 325] on input "1.5" at bounding box center [151, 326] width 22 height 16
type input "1"
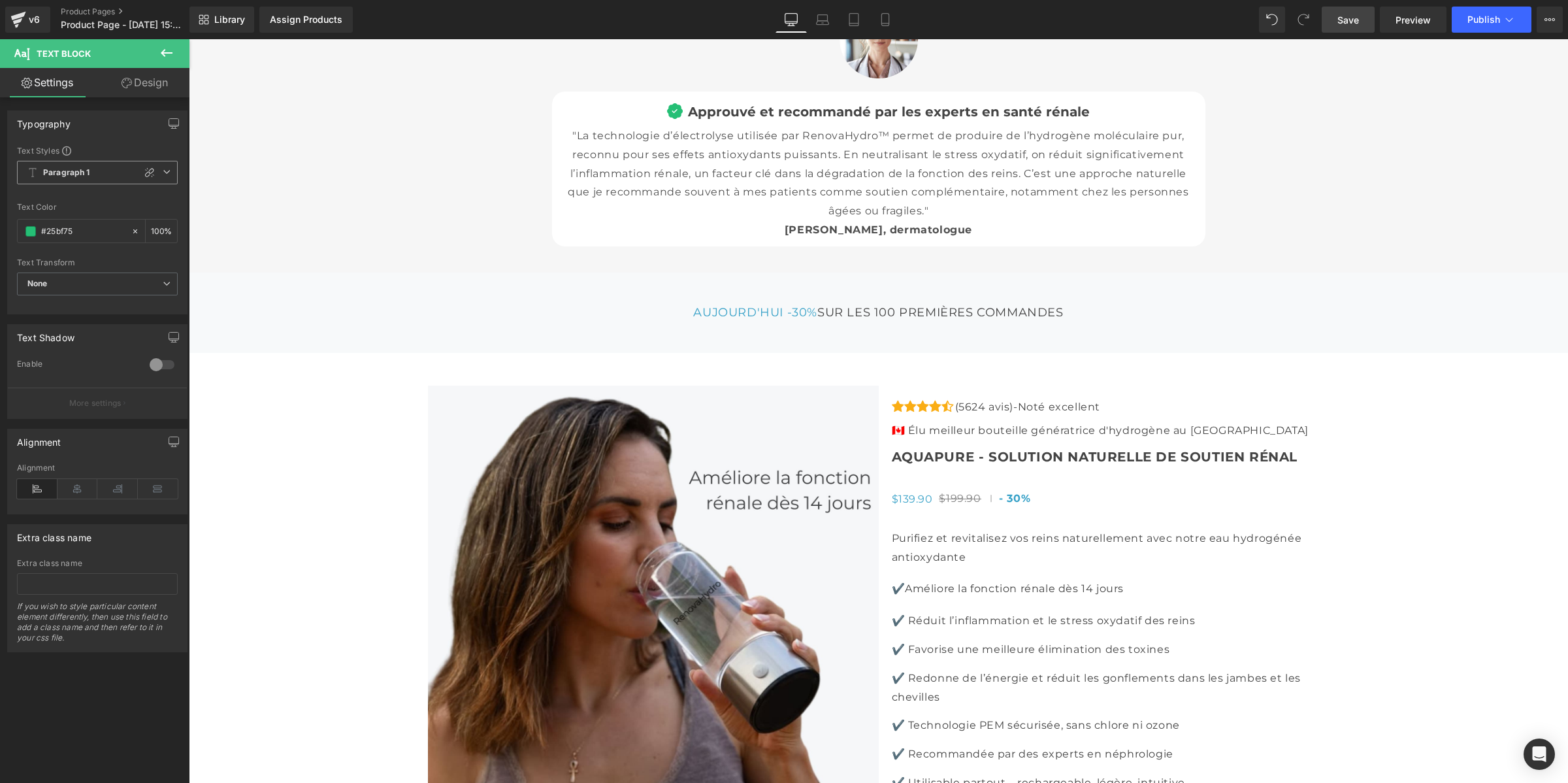
click at [75, 167] on b "Paragraph 1" at bounding box center [66, 173] width 47 height 11
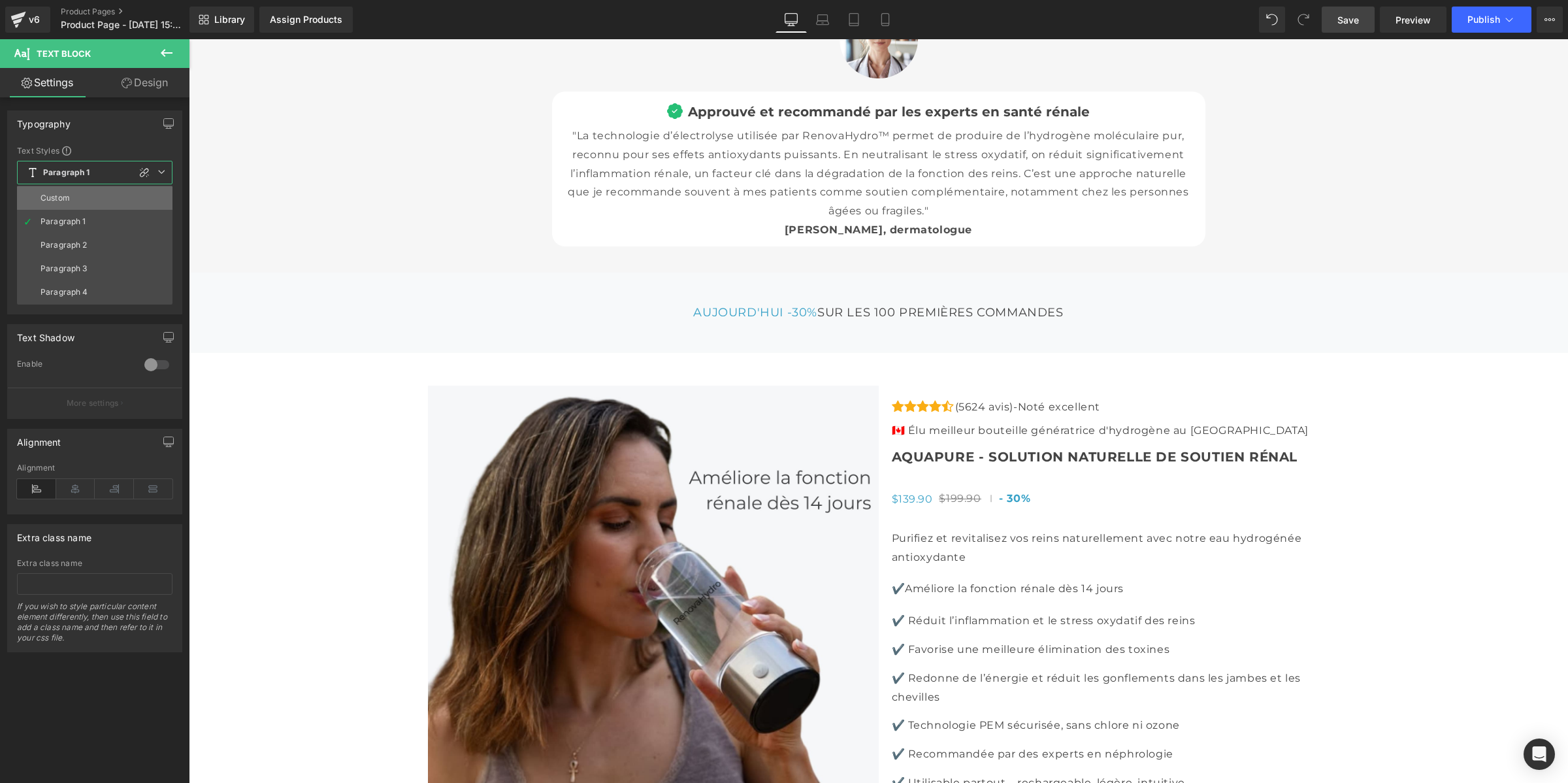
click at [79, 198] on li "Custom" at bounding box center [94, 198] width 155 height 23
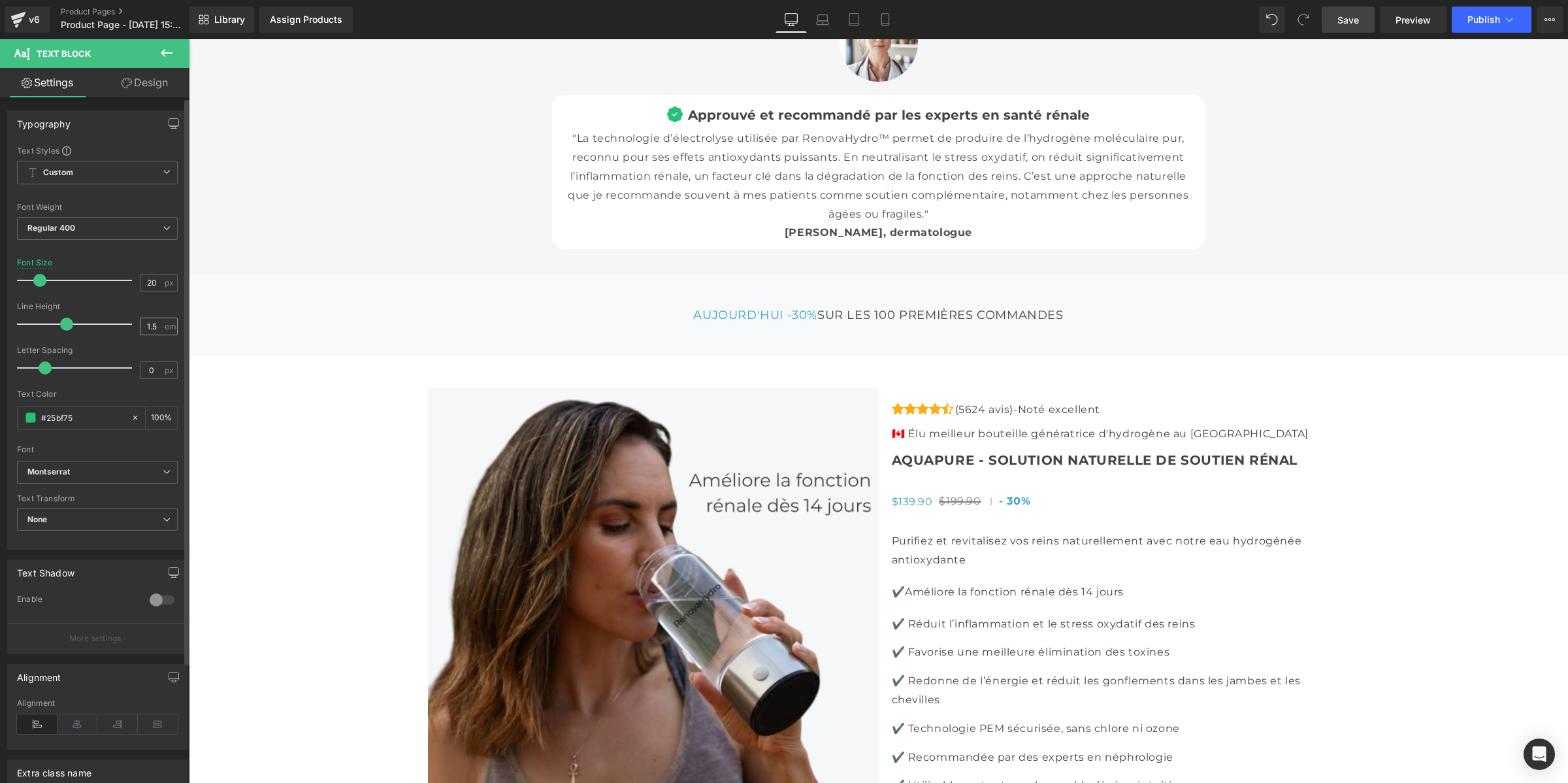
click at [159, 325] on div "1.5 em" at bounding box center [159, 326] width 38 height 18
click at [154, 322] on input "1.5" at bounding box center [151, 326] width 22 height 16
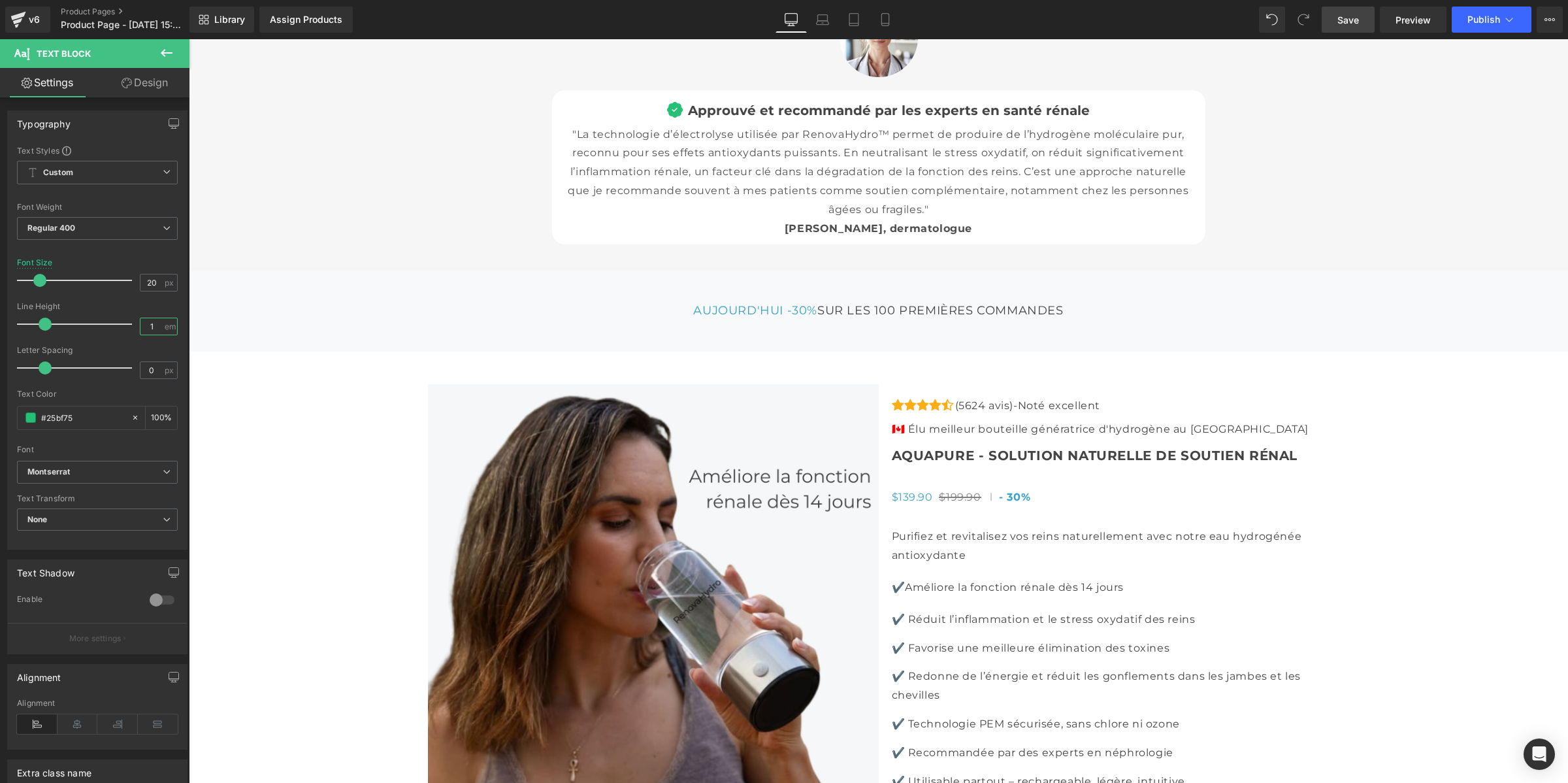
type input "1"
click at [1322, 21] on div "Save Preview Publish Scheduled Upgrade Plan View Live Page View with current Te…" at bounding box center [1442, 19] width 252 height 26
click at [1343, 13] on span "Save" at bounding box center [1348, 20] width 22 height 13
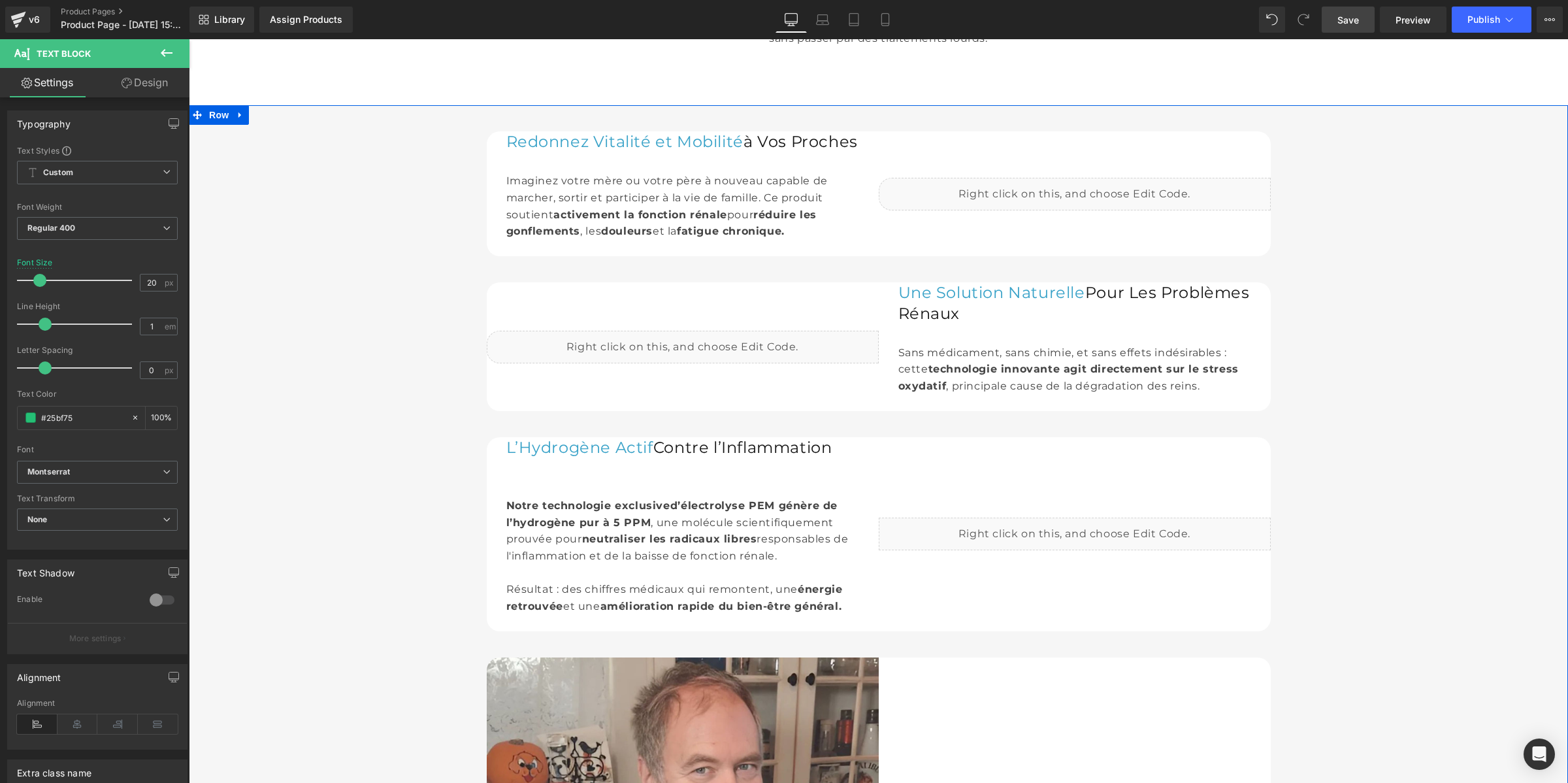
scroll to position [751, 0]
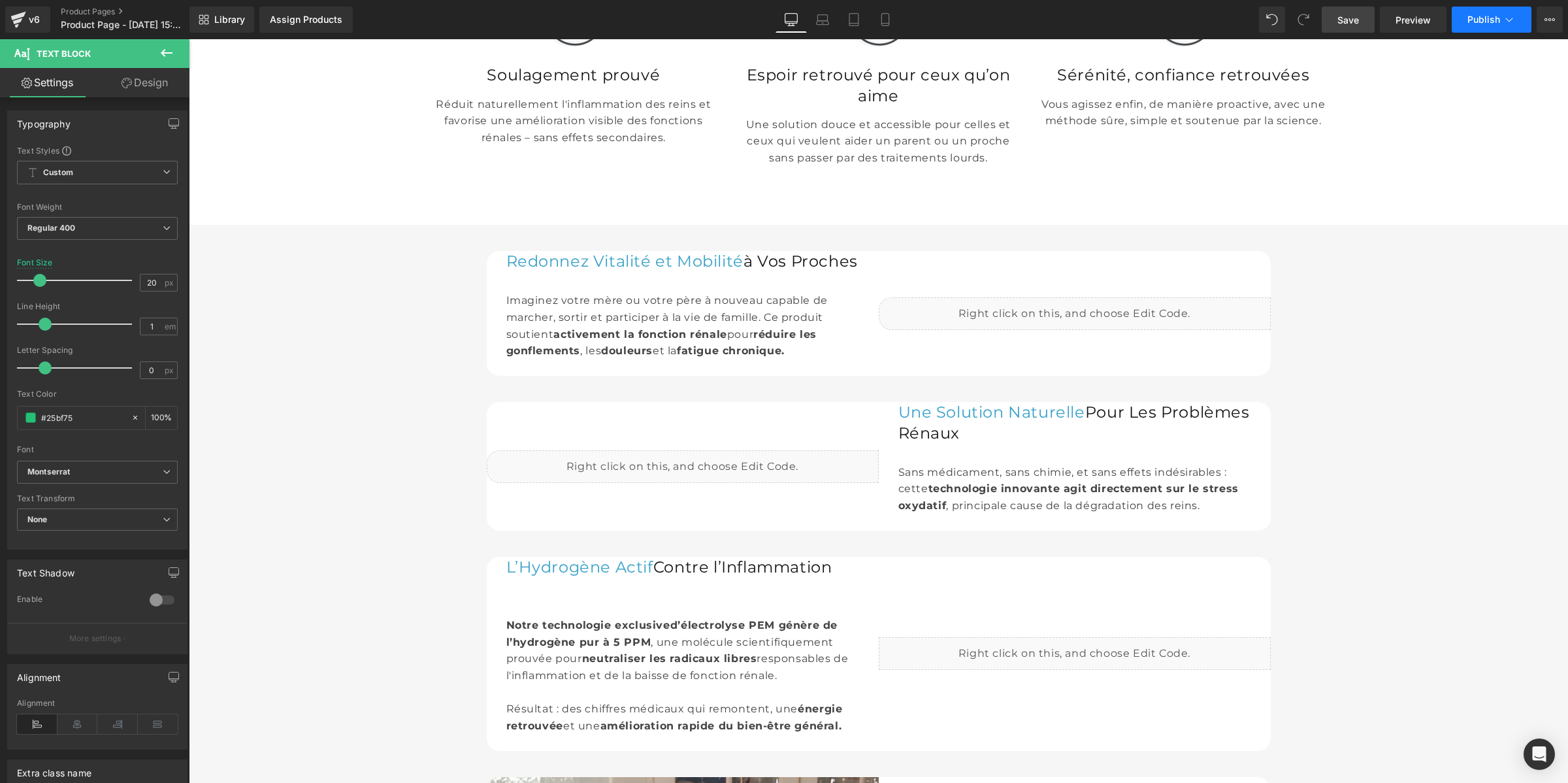
click at [1467, 8] on button "Publish" at bounding box center [1491, 19] width 80 height 26
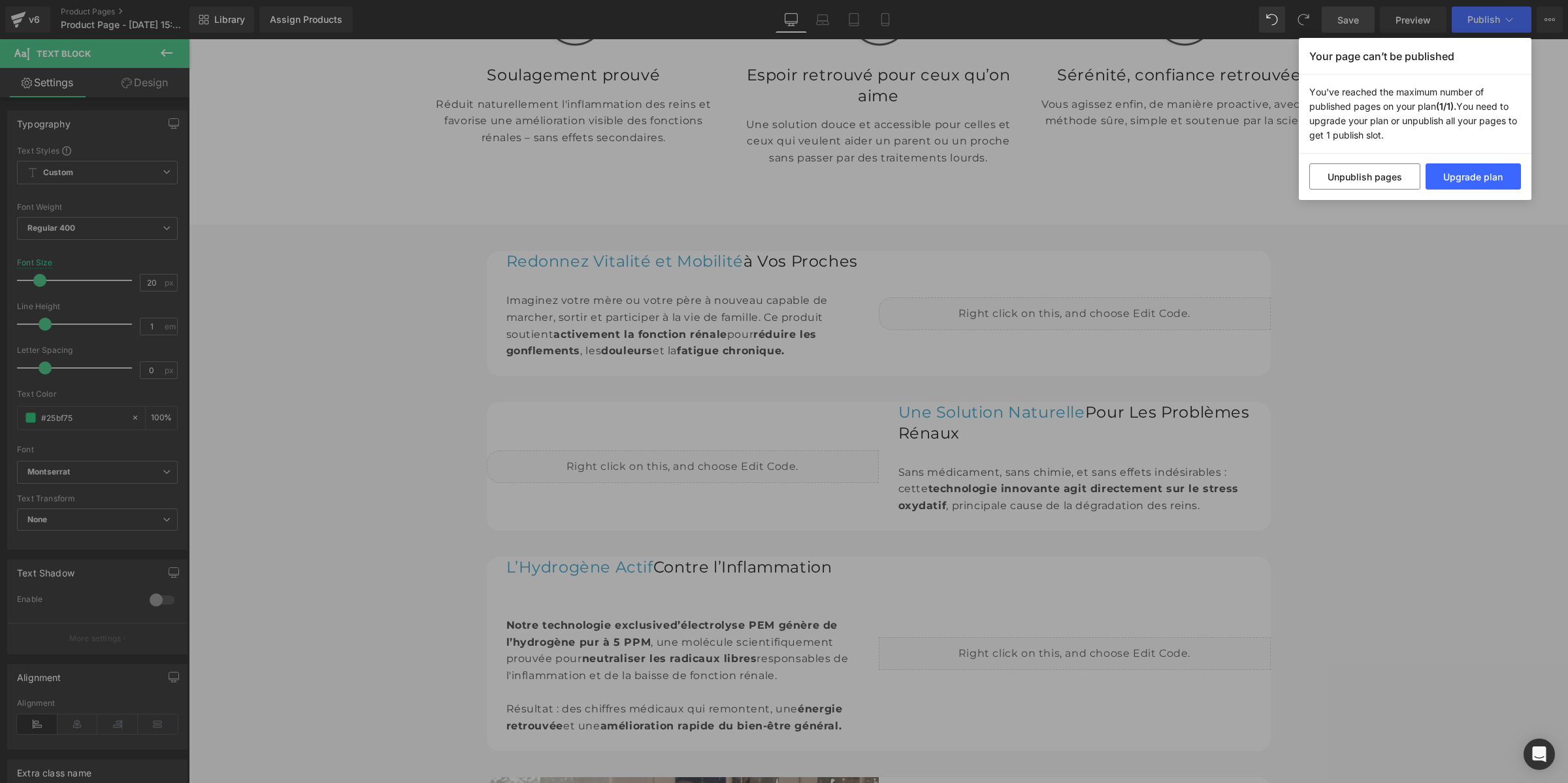
drag, startPoint x: 1269, startPoint y: 59, endPoint x: 1117, endPoint y: 1, distance: 162.7
click at [1269, 59] on div "Your page can’t be published You've reached the maximum number of published pag…" at bounding box center [784, 391] width 1568 height 783
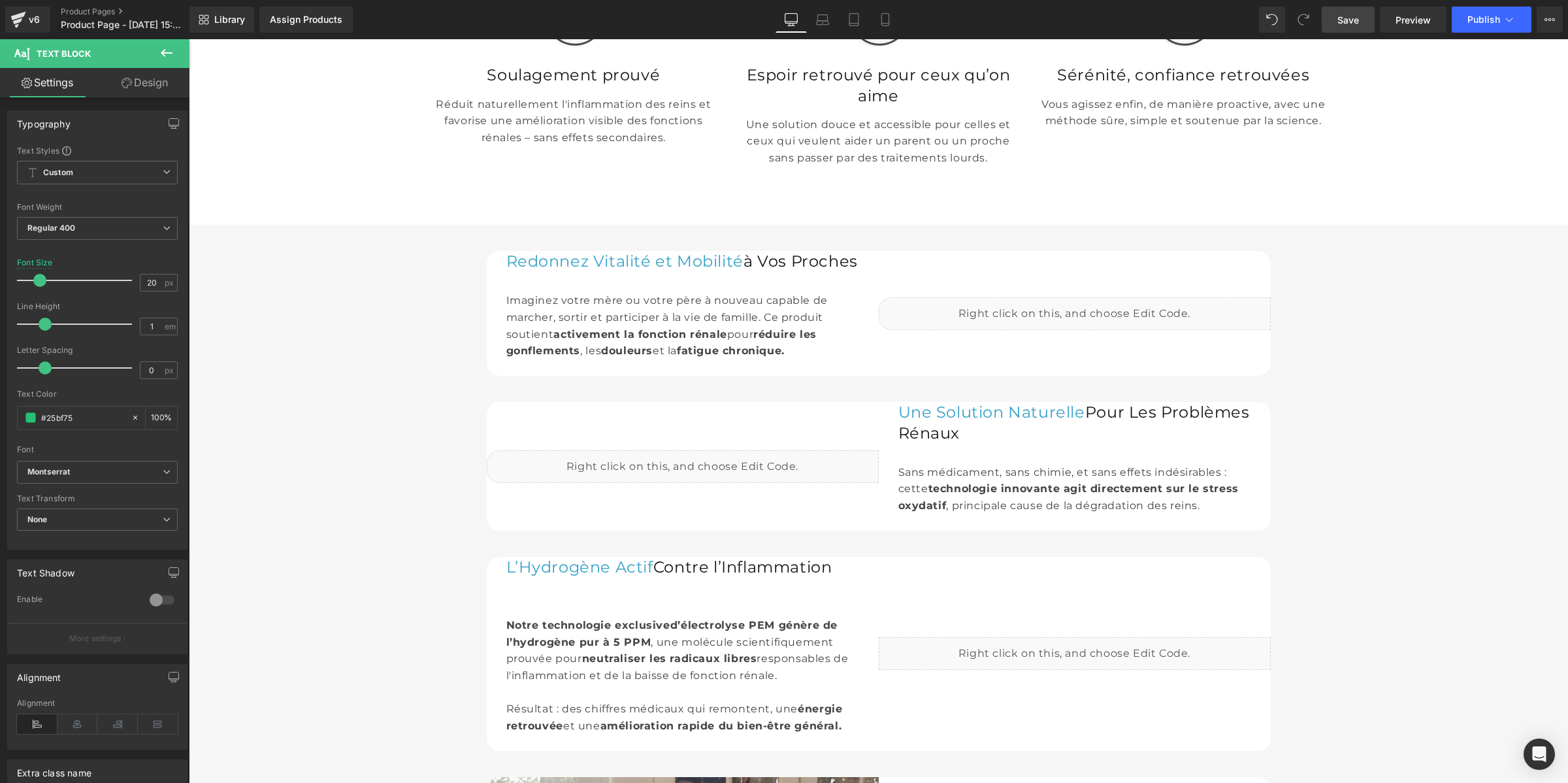
click at [1340, 18] on span "Save" at bounding box center [1348, 20] width 22 height 13
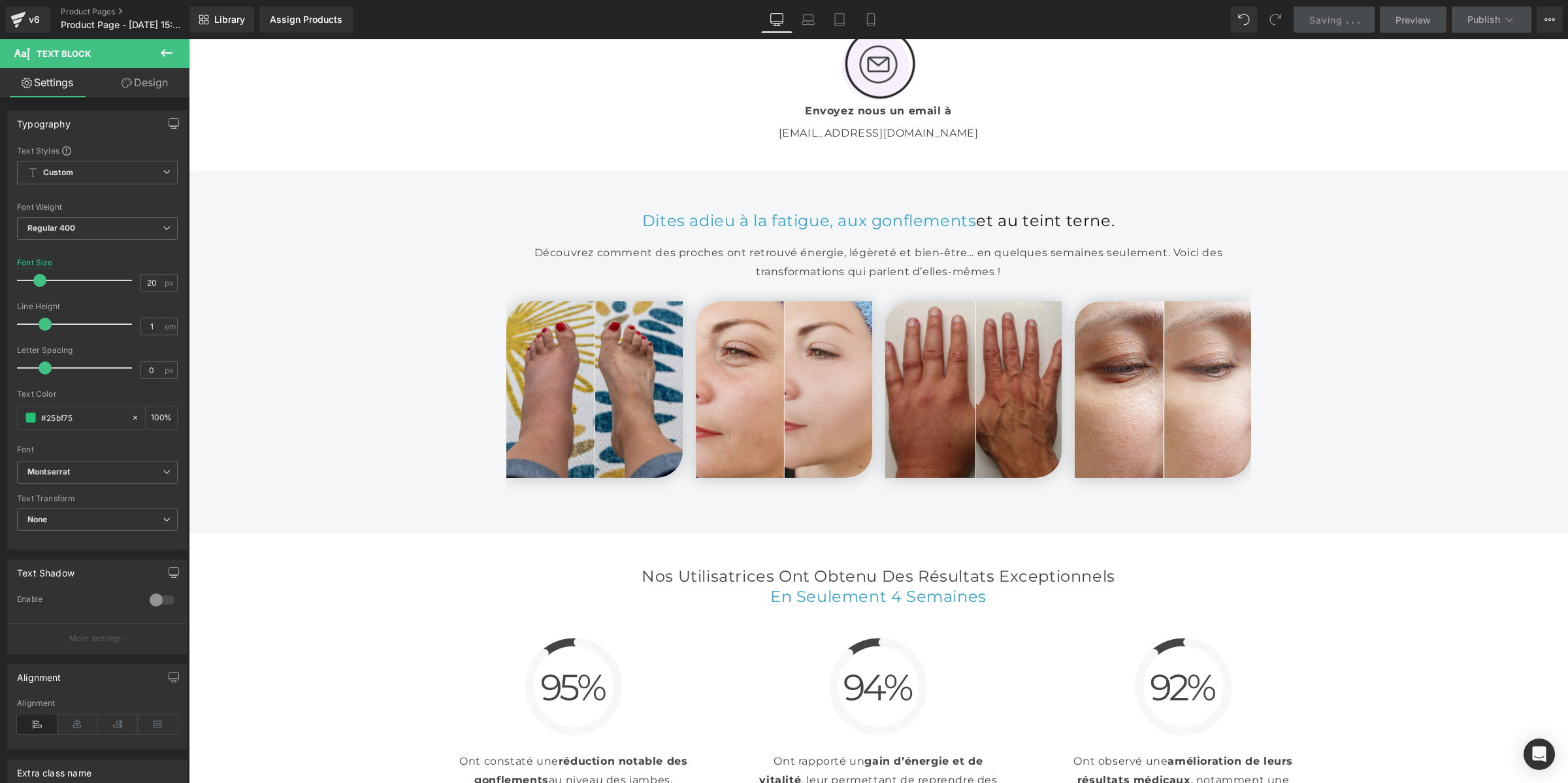
scroll to position [2384, 0]
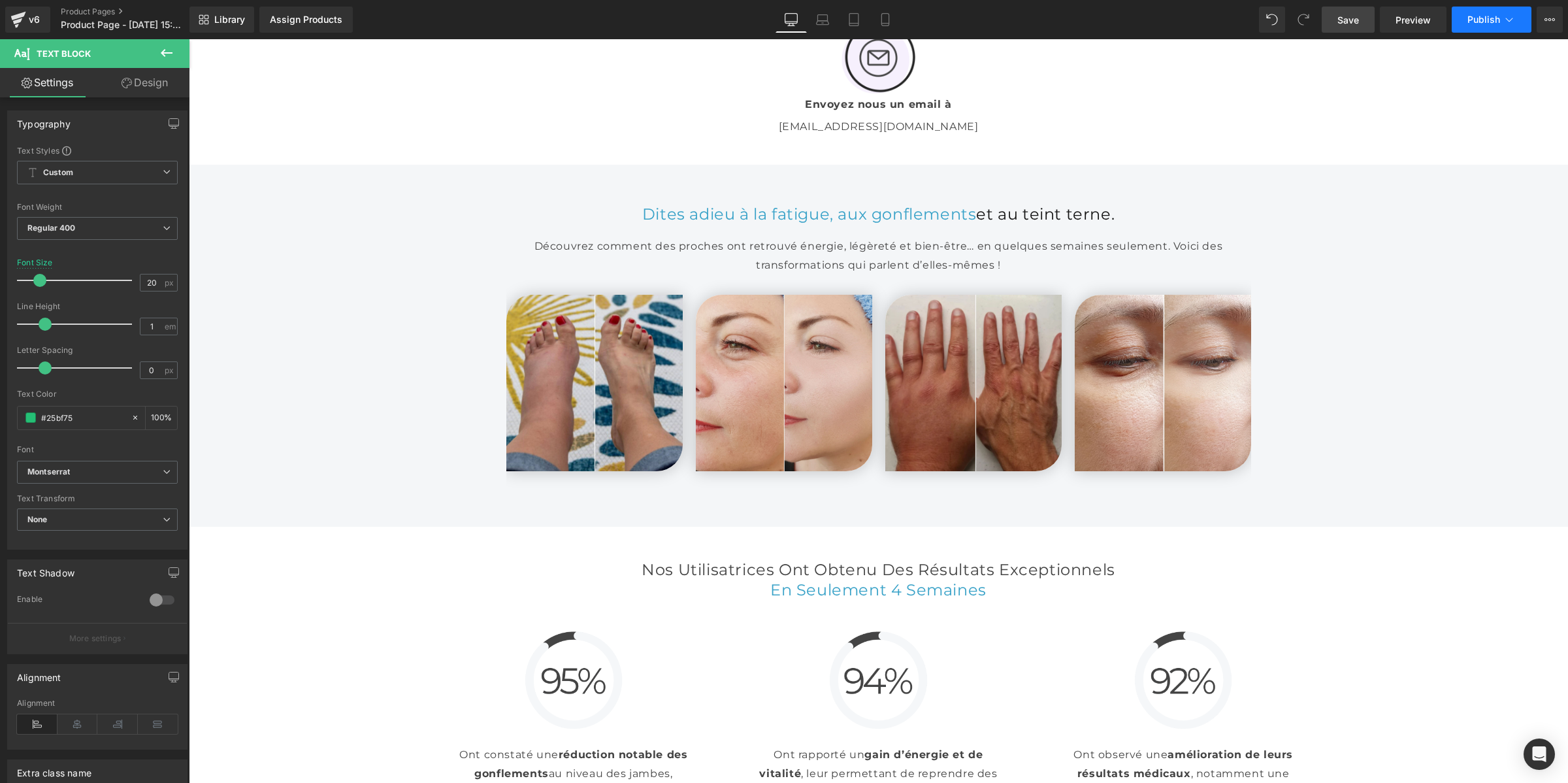
click at [1472, 6] on button "Publish" at bounding box center [1491, 19] width 80 height 26
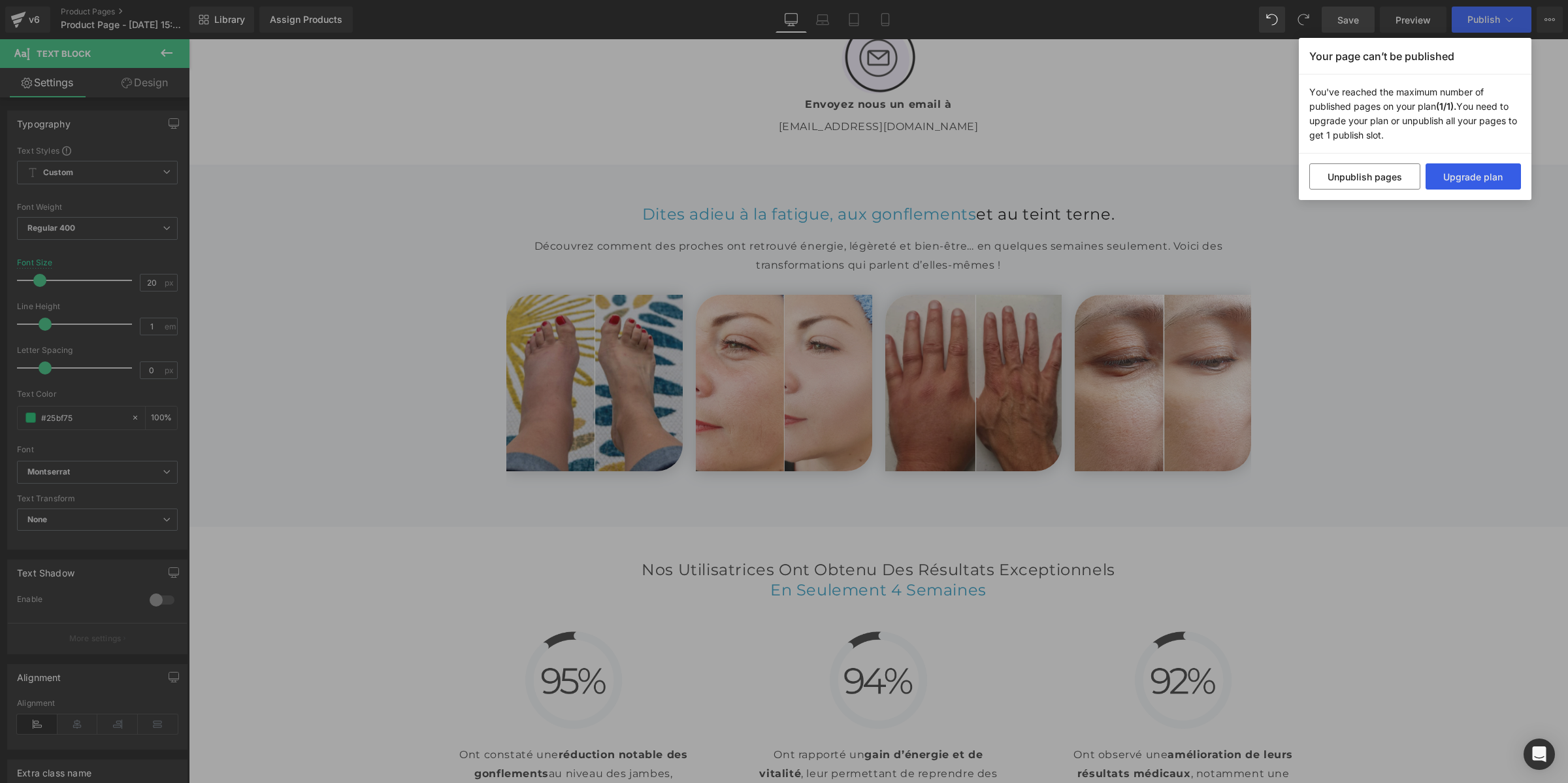
click at [1472, 180] on button "Upgrade plan" at bounding box center [1473, 176] width 96 height 26
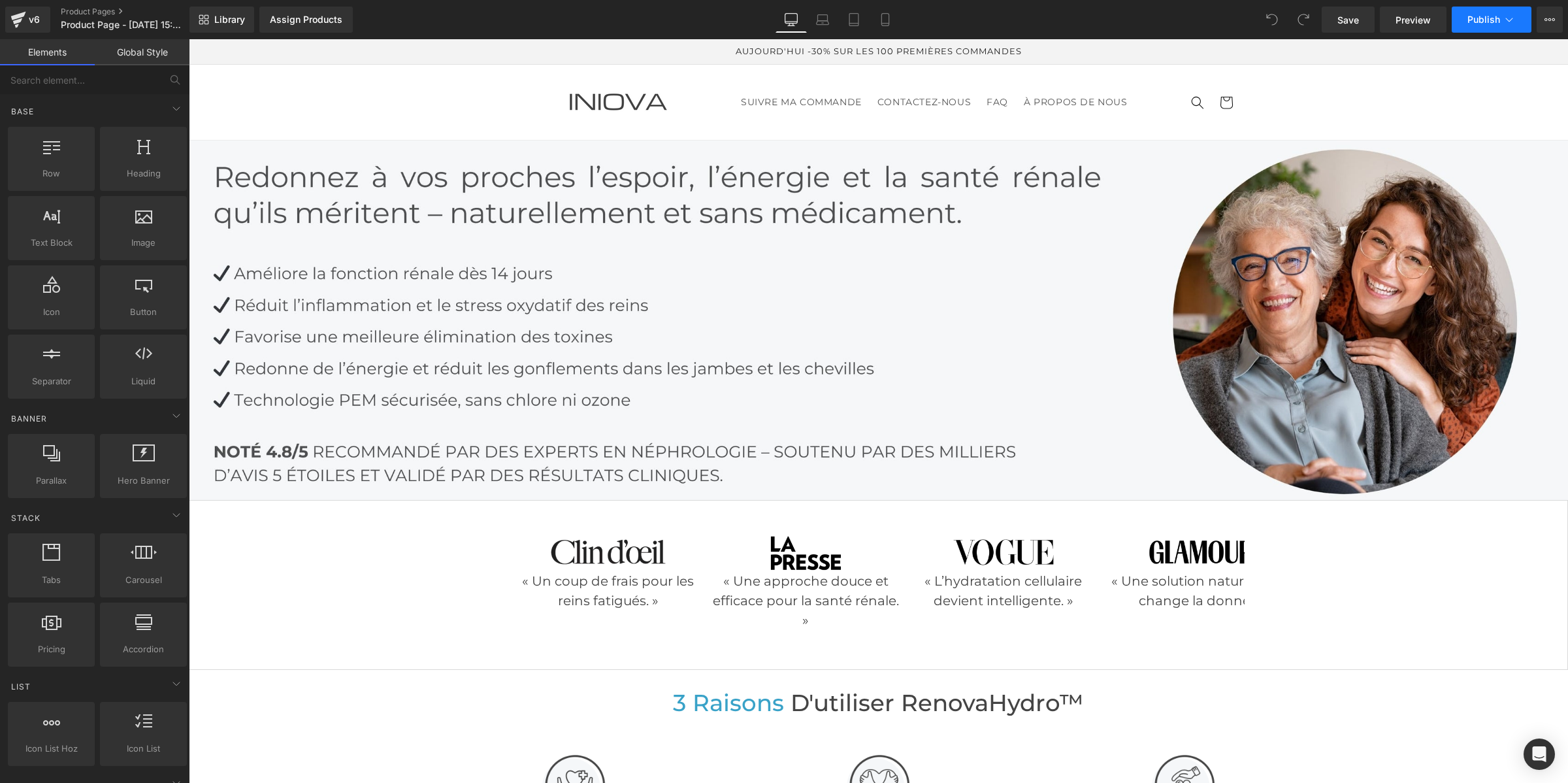
click at [1474, 27] on button "Publish" at bounding box center [1491, 19] width 80 height 26
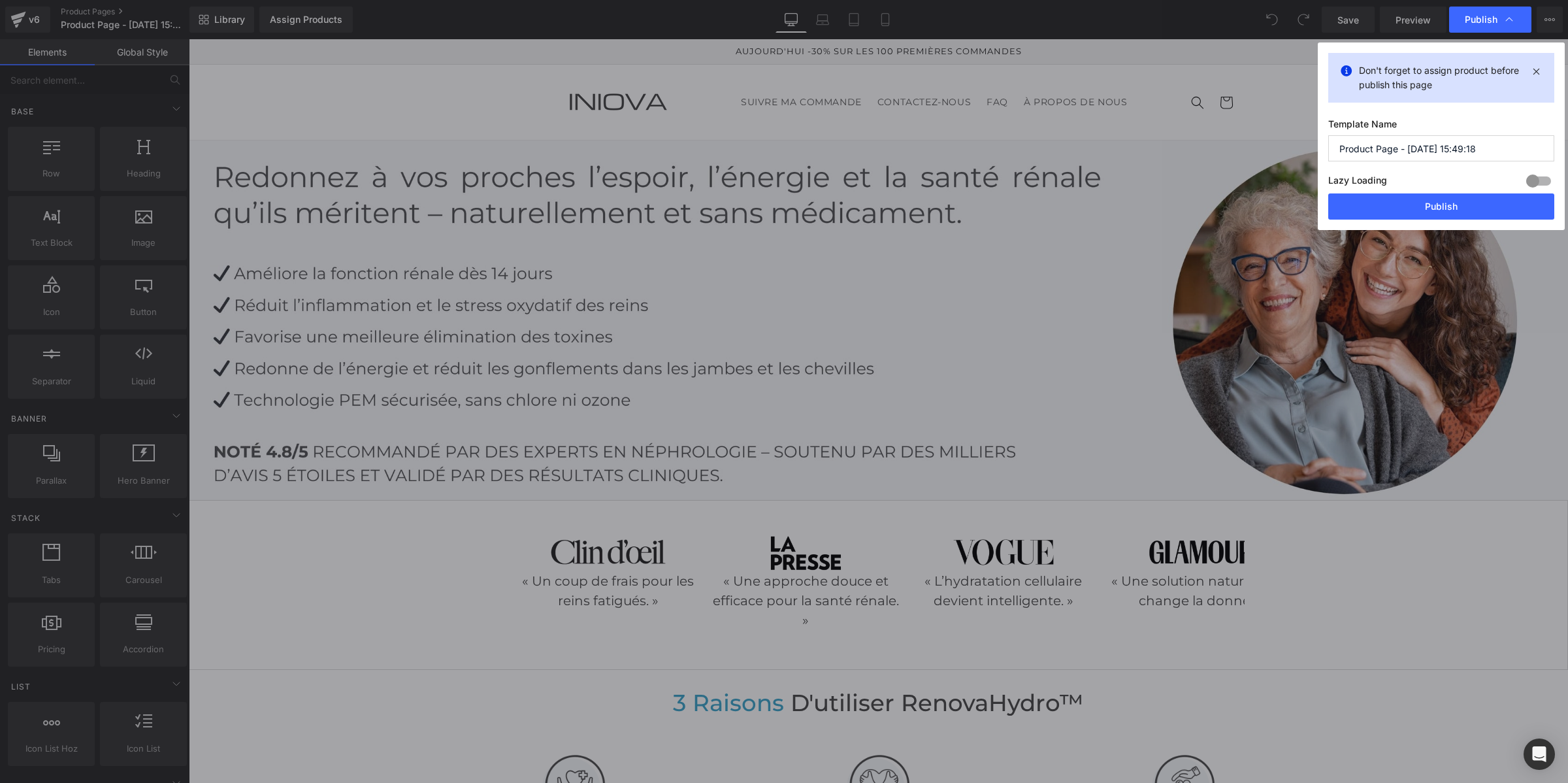
drag, startPoint x: 1498, startPoint y: 142, endPoint x: 1323, endPoint y: 144, distance: 175.0
click at [1324, 142] on div "Don't forget to assign product before publish this page Template Name Product P…" at bounding box center [1440, 136] width 247 height 188
type input "Bouteille"
drag, startPoint x: 1466, startPoint y: 204, endPoint x: 1270, endPoint y: 160, distance: 200.9
click at [1466, 204] on button "Publish" at bounding box center [1441, 206] width 226 height 26
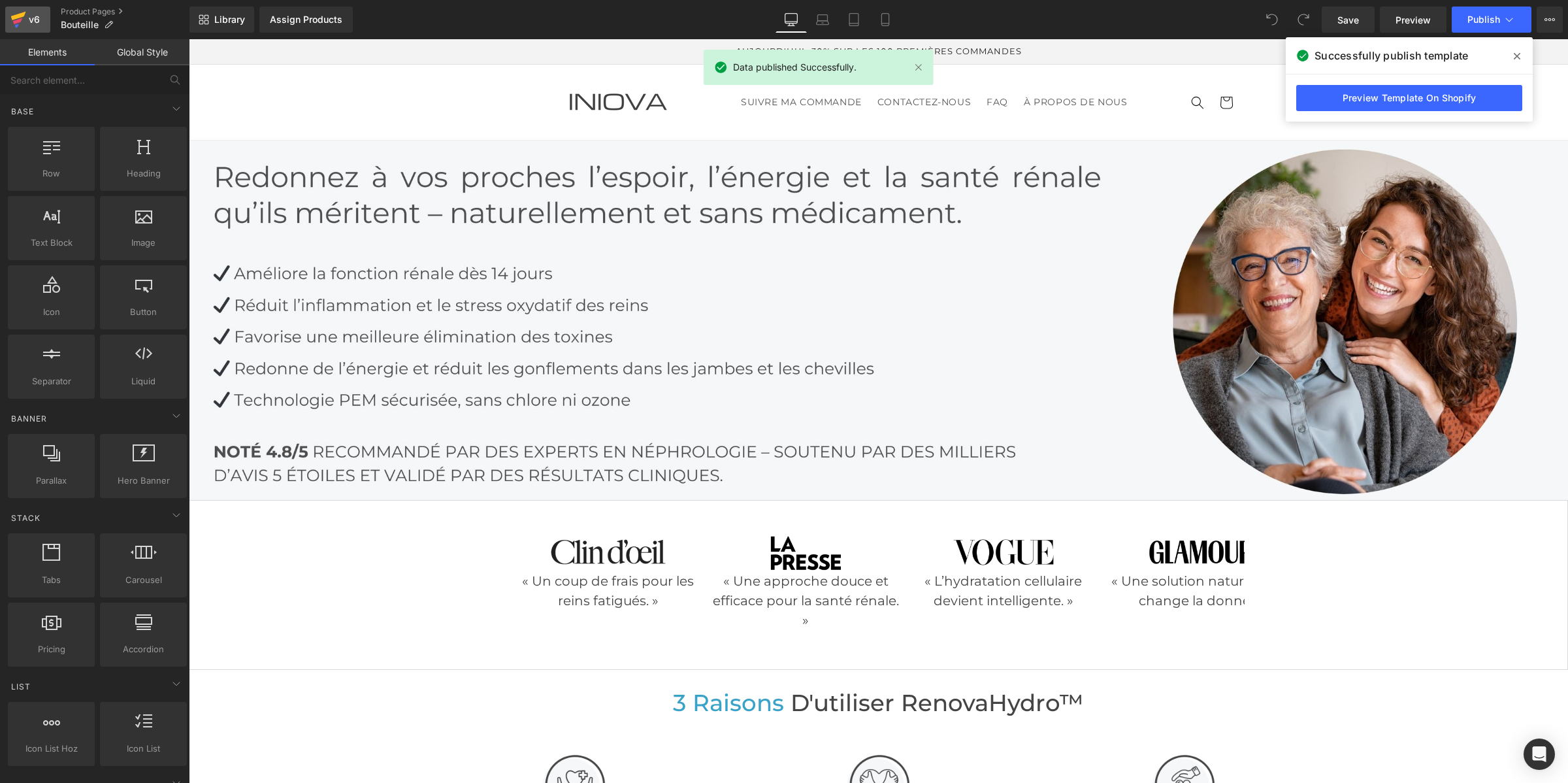
click at [32, 13] on div "v6" at bounding box center [34, 19] width 16 height 17
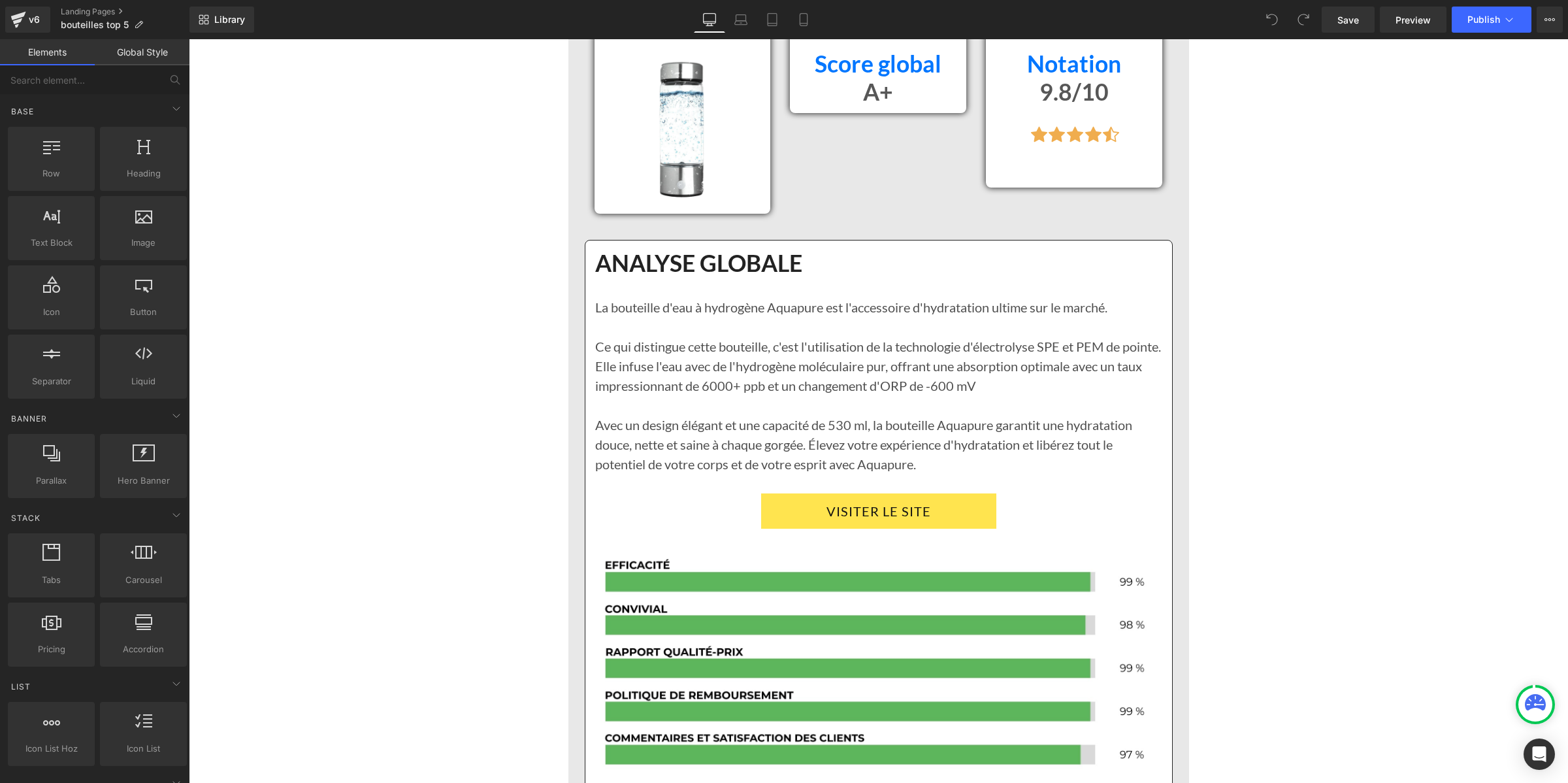
scroll to position [1961, 0]
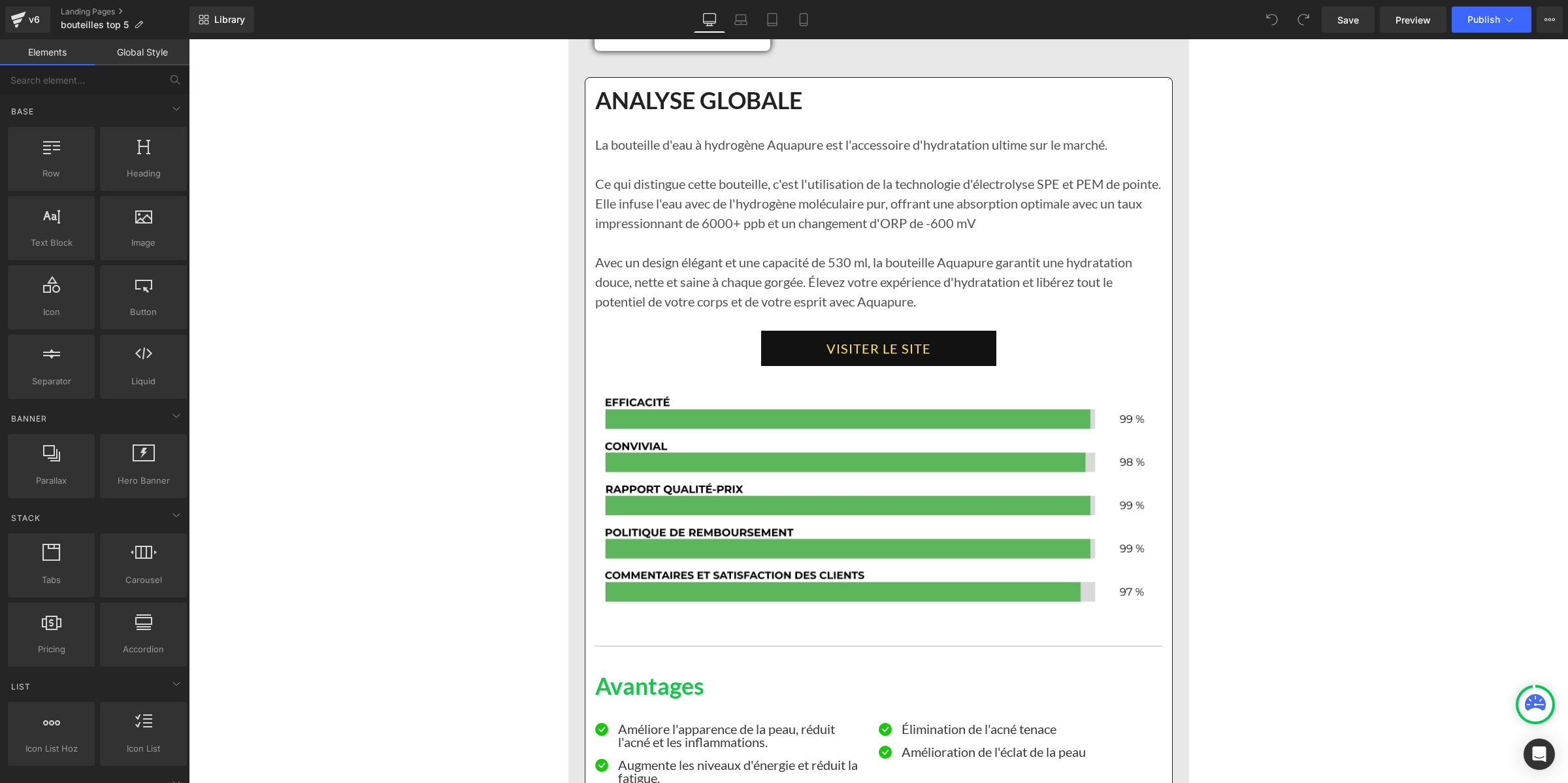
click at [831, 366] on link "VISITER LE SITE" at bounding box center [879, 348] width 235 height 35
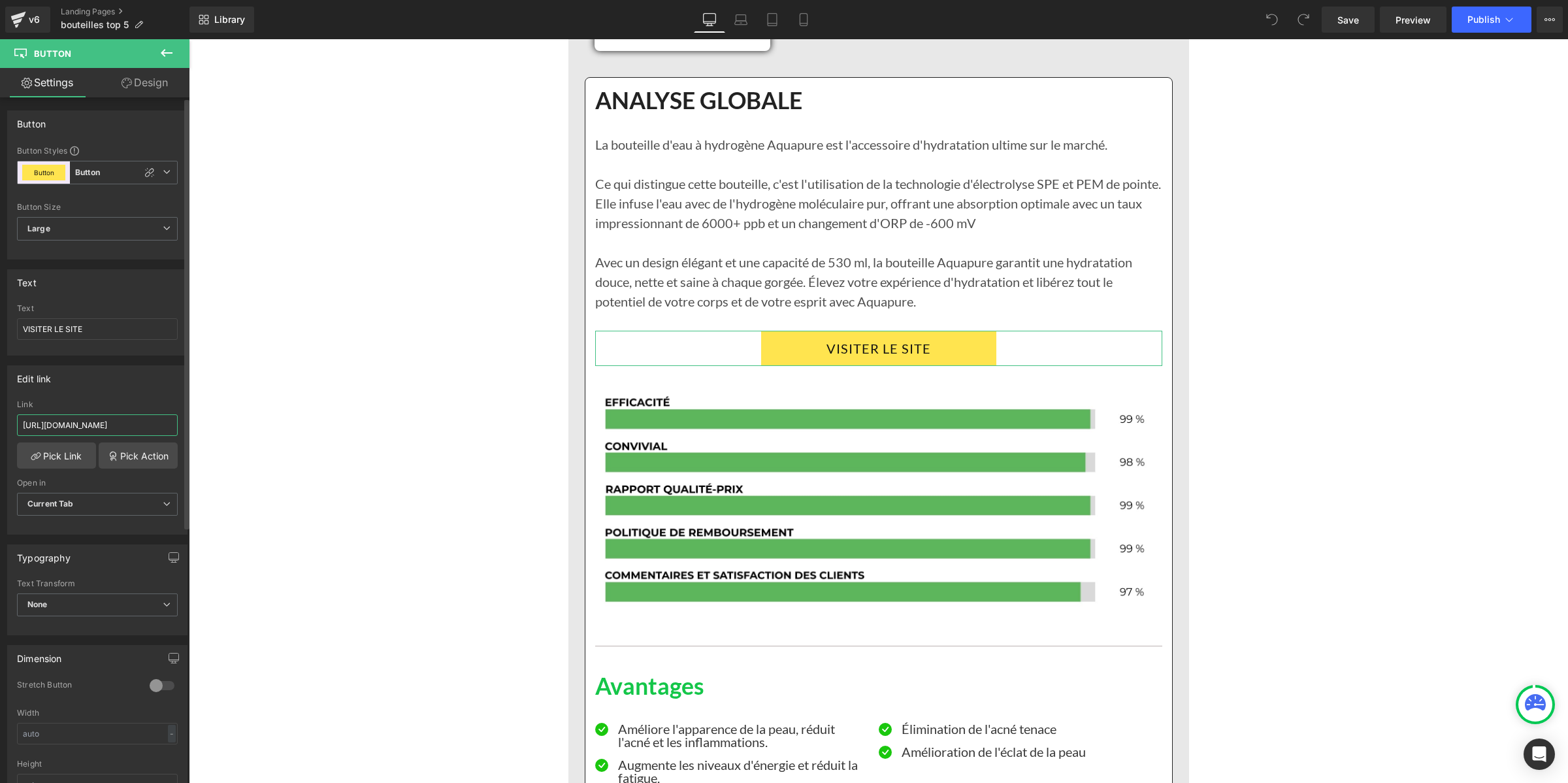
click at [47, 417] on input "[URL][DOMAIN_NAME]" at bounding box center [97, 425] width 161 height 22
type input "[URL][DOMAIN_NAME]"
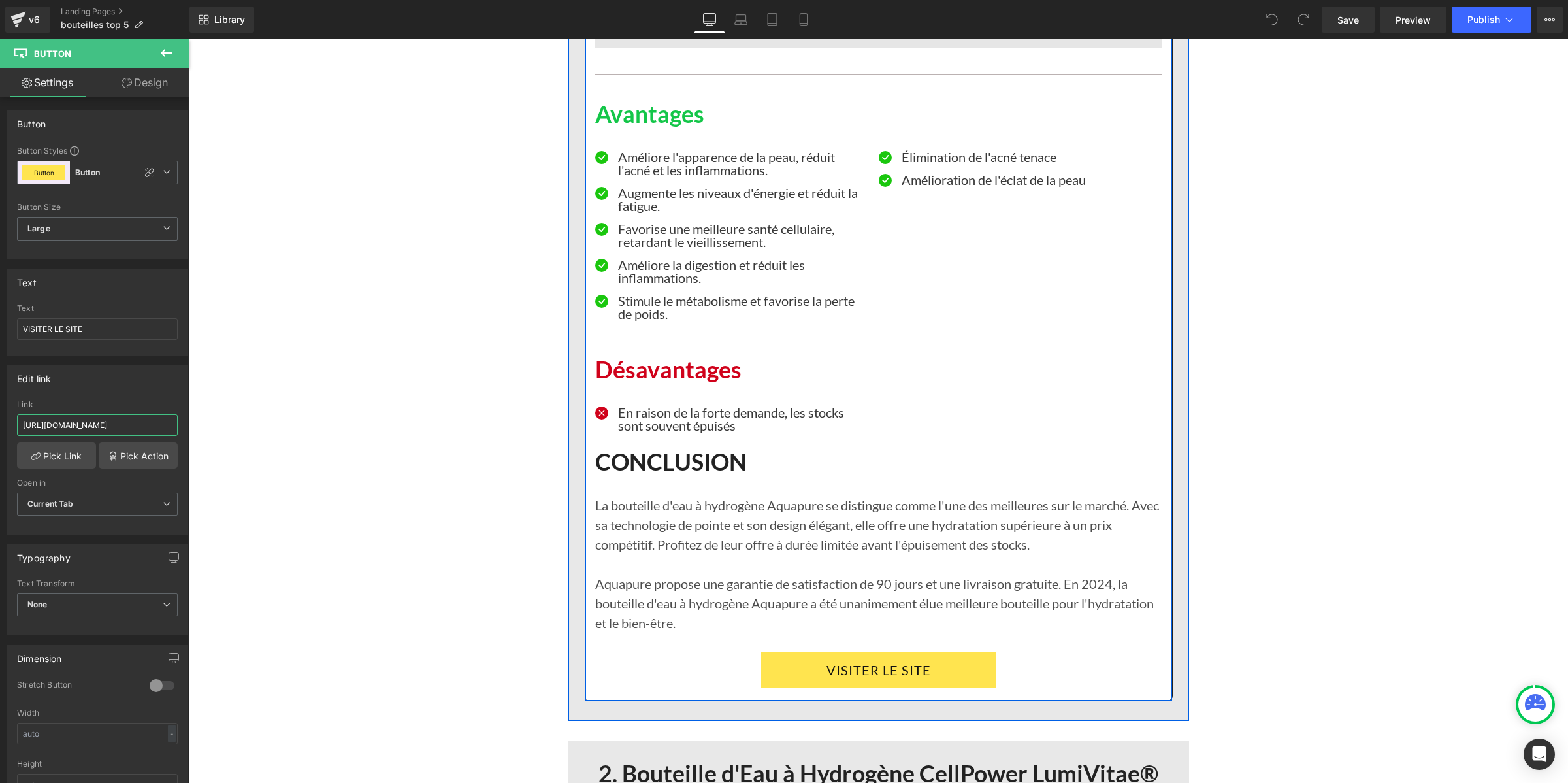
scroll to position [2941, 0]
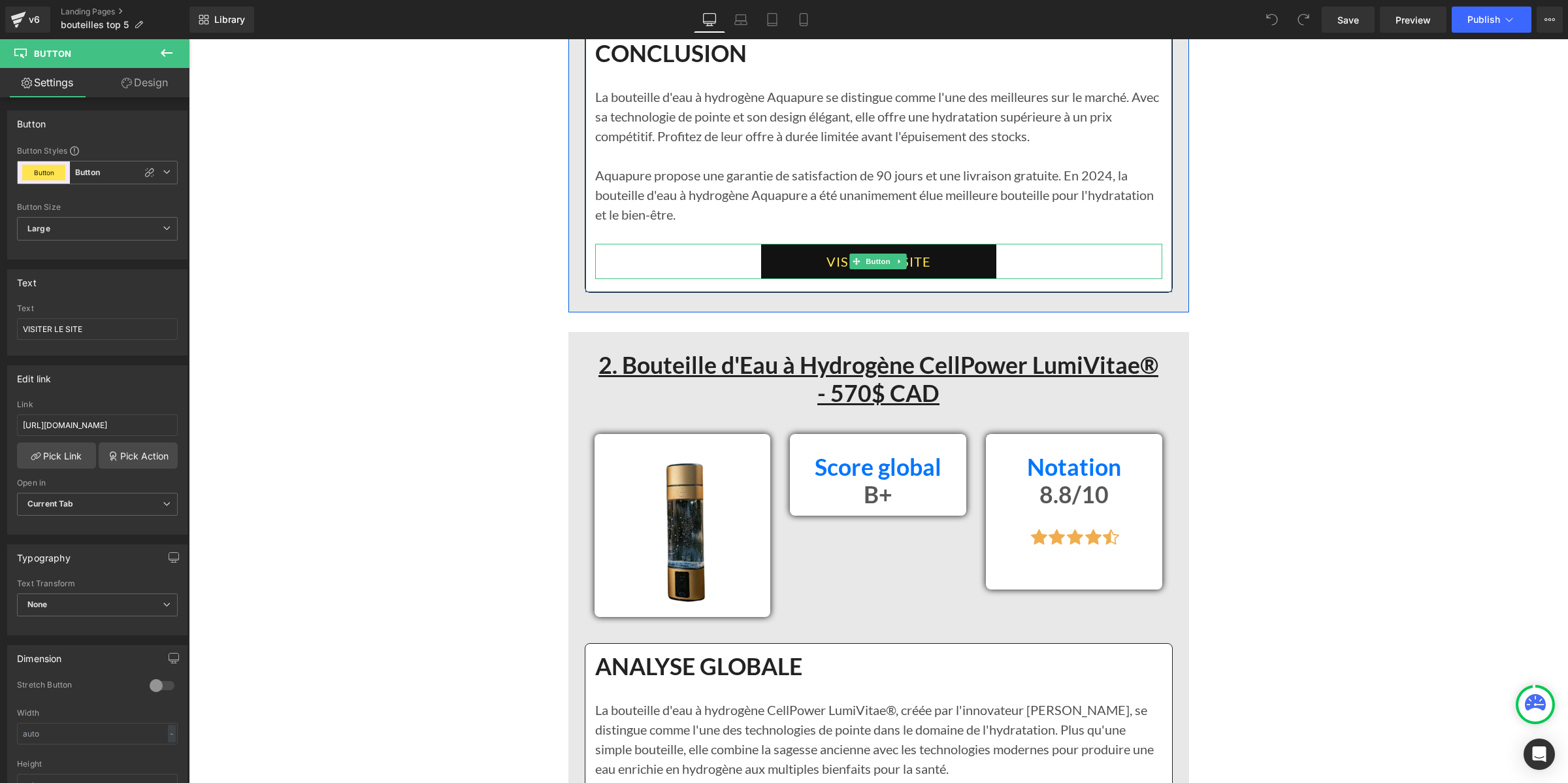
click at [794, 276] on link "VISITER LE SITE" at bounding box center [879, 261] width 235 height 35
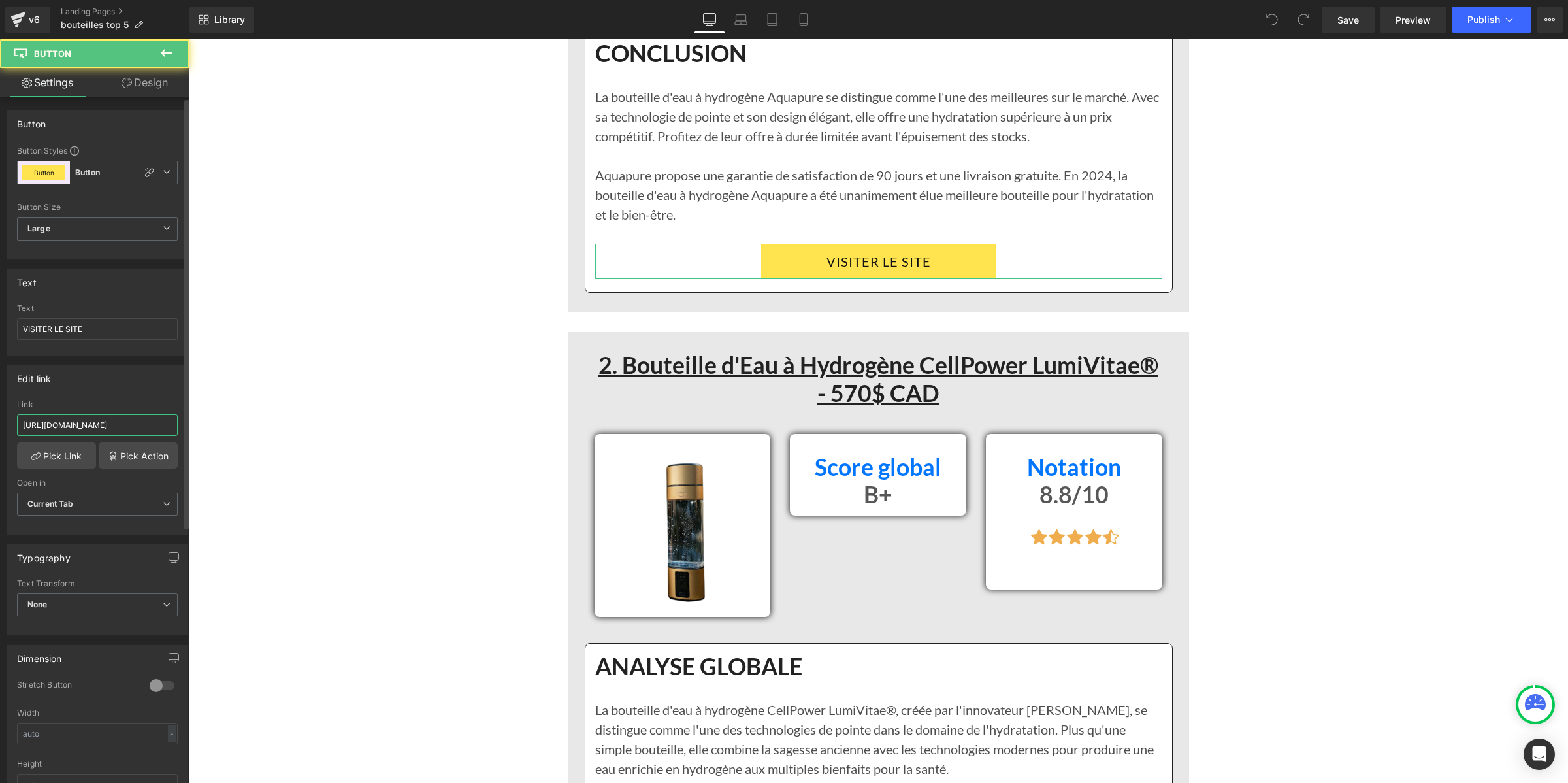
click at [82, 420] on input "[URL][DOMAIN_NAME]" at bounding box center [97, 425] width 161 height 22
type input "[URL][DOMAIN_NAME]"
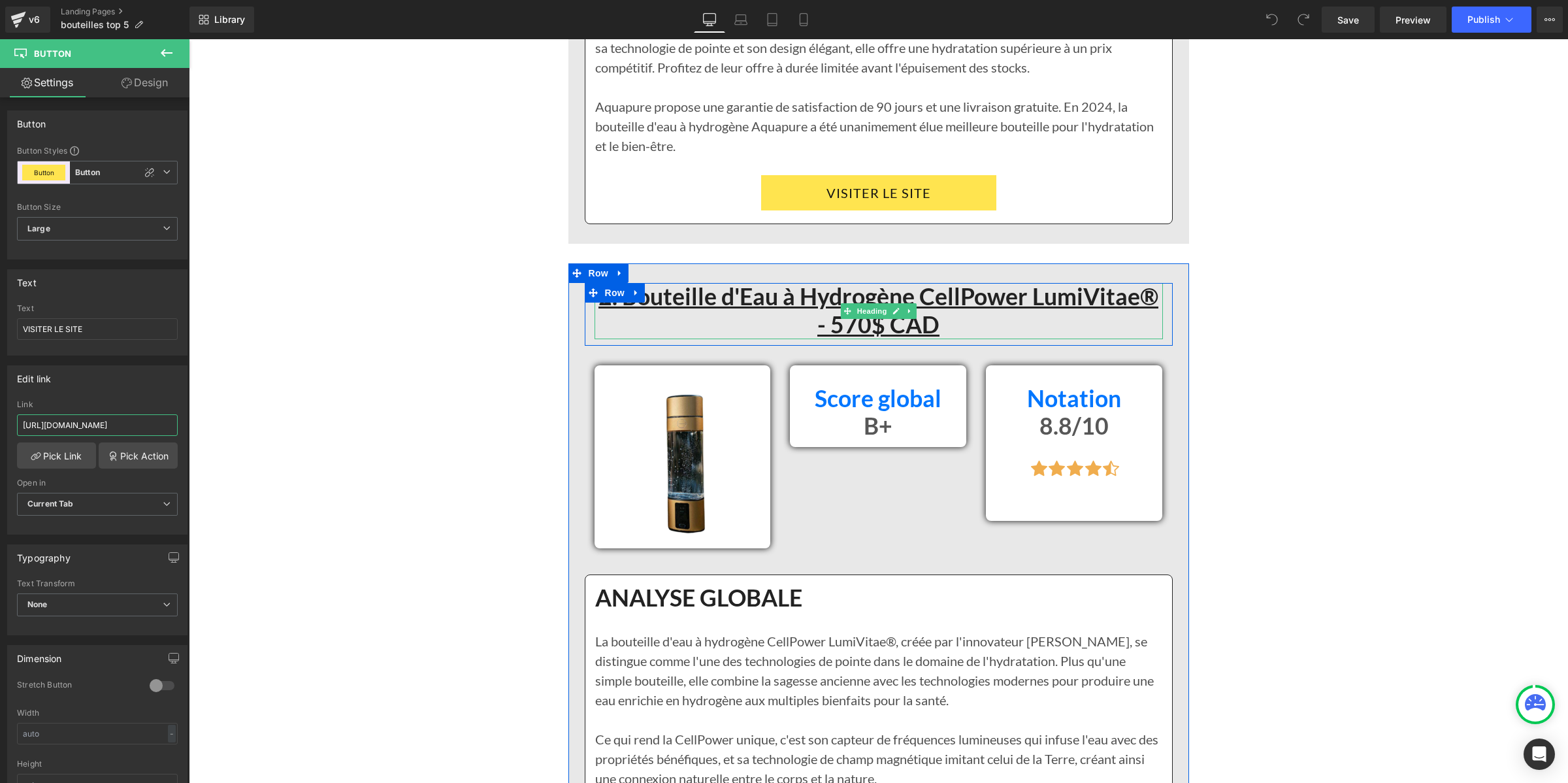
scroll to position [3431, 0]
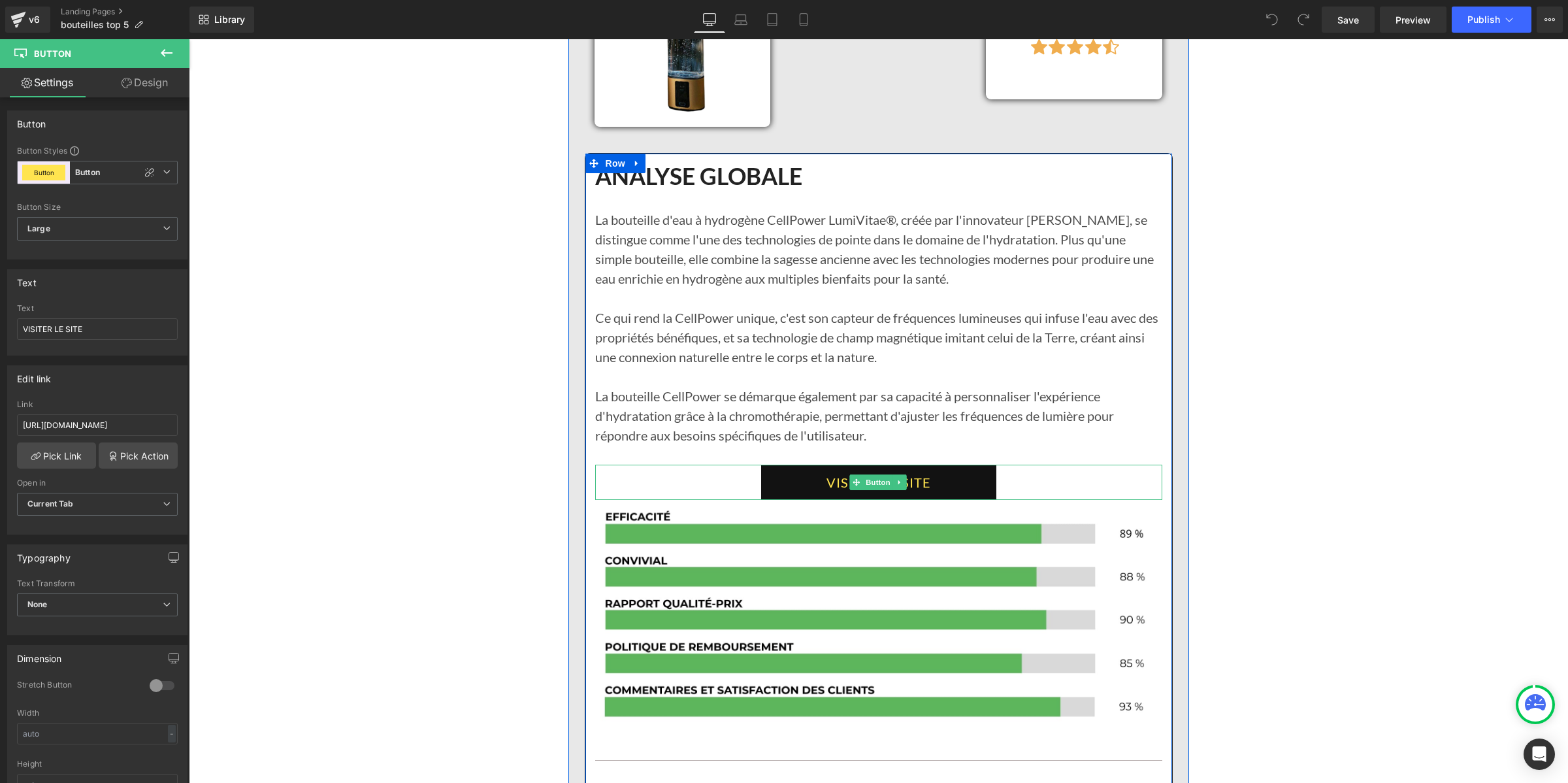
click at [835, 500] on link "VISITER LE SITE" at bounding box center [879, 482] width 235 height 35
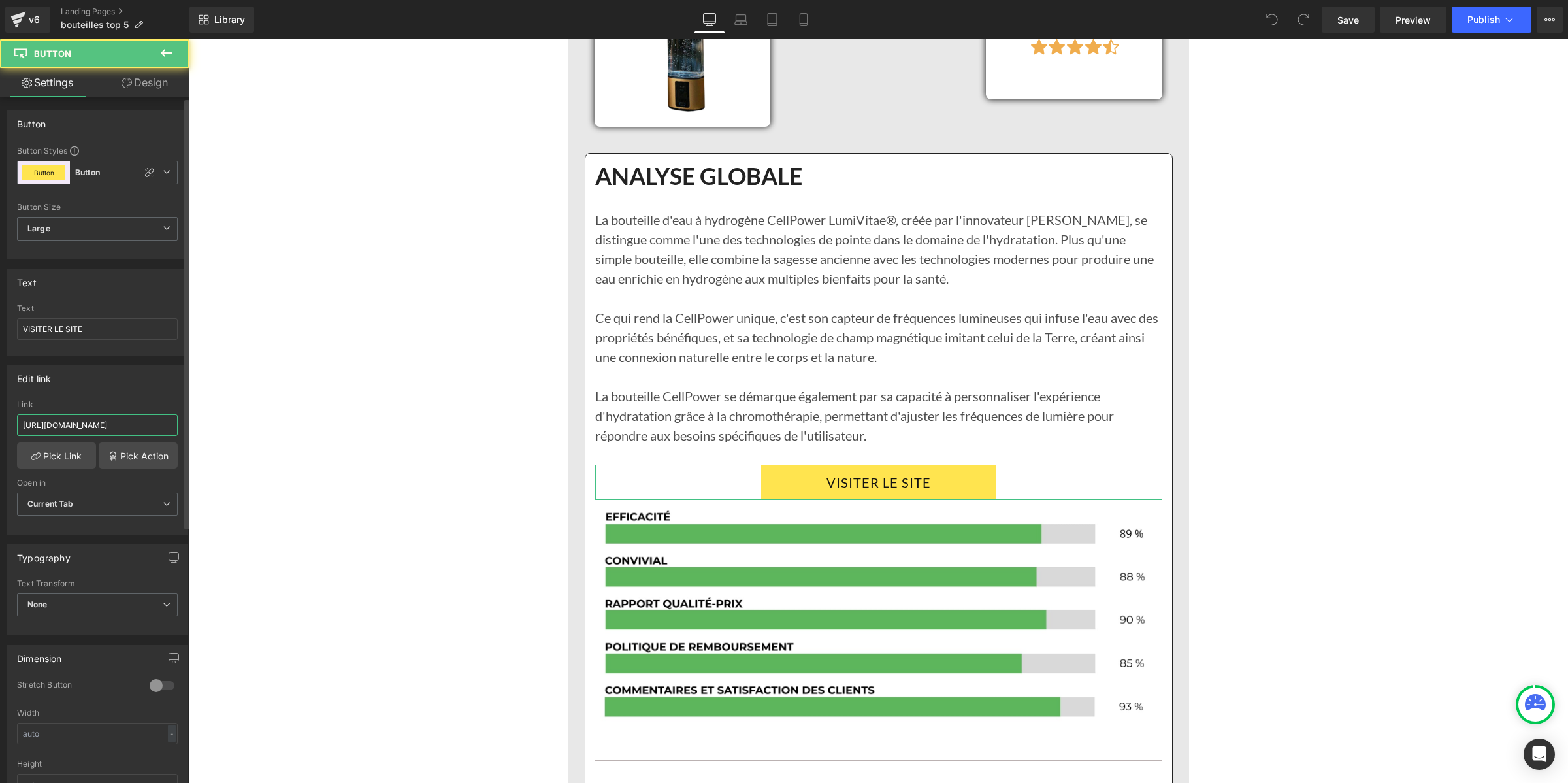
click at [73, 418] on input "[URL][DOMAIN_NAME]" at bounding box center [97, 425] width 161 height 22
click at [72, 419] on input "[URL][DOMAIN_NAME]" at bounding box center [97, 425] width 161 height 22
type input "[URL][DOMAIN_NAME]"
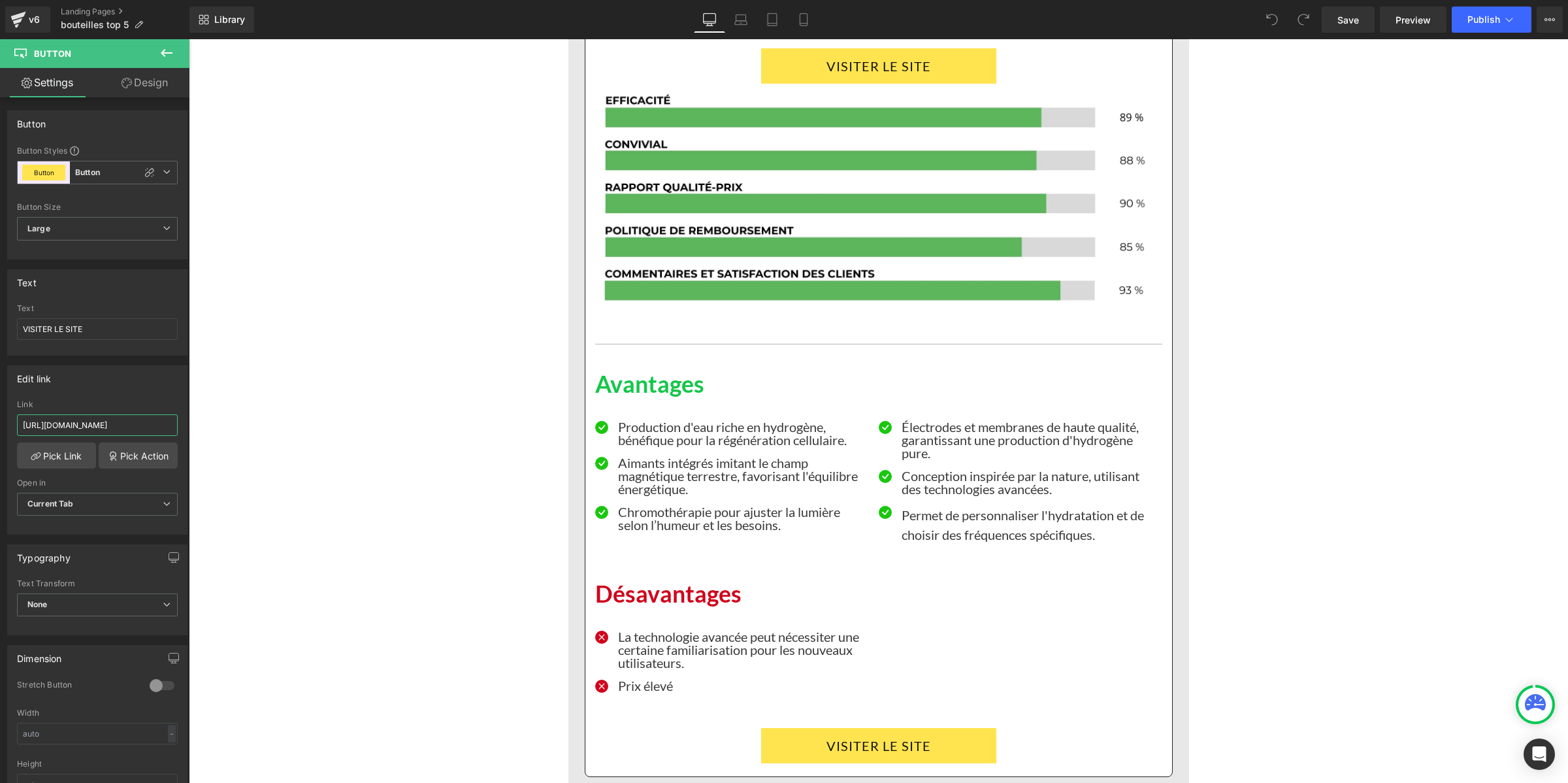
scroll to position [3921, 0]
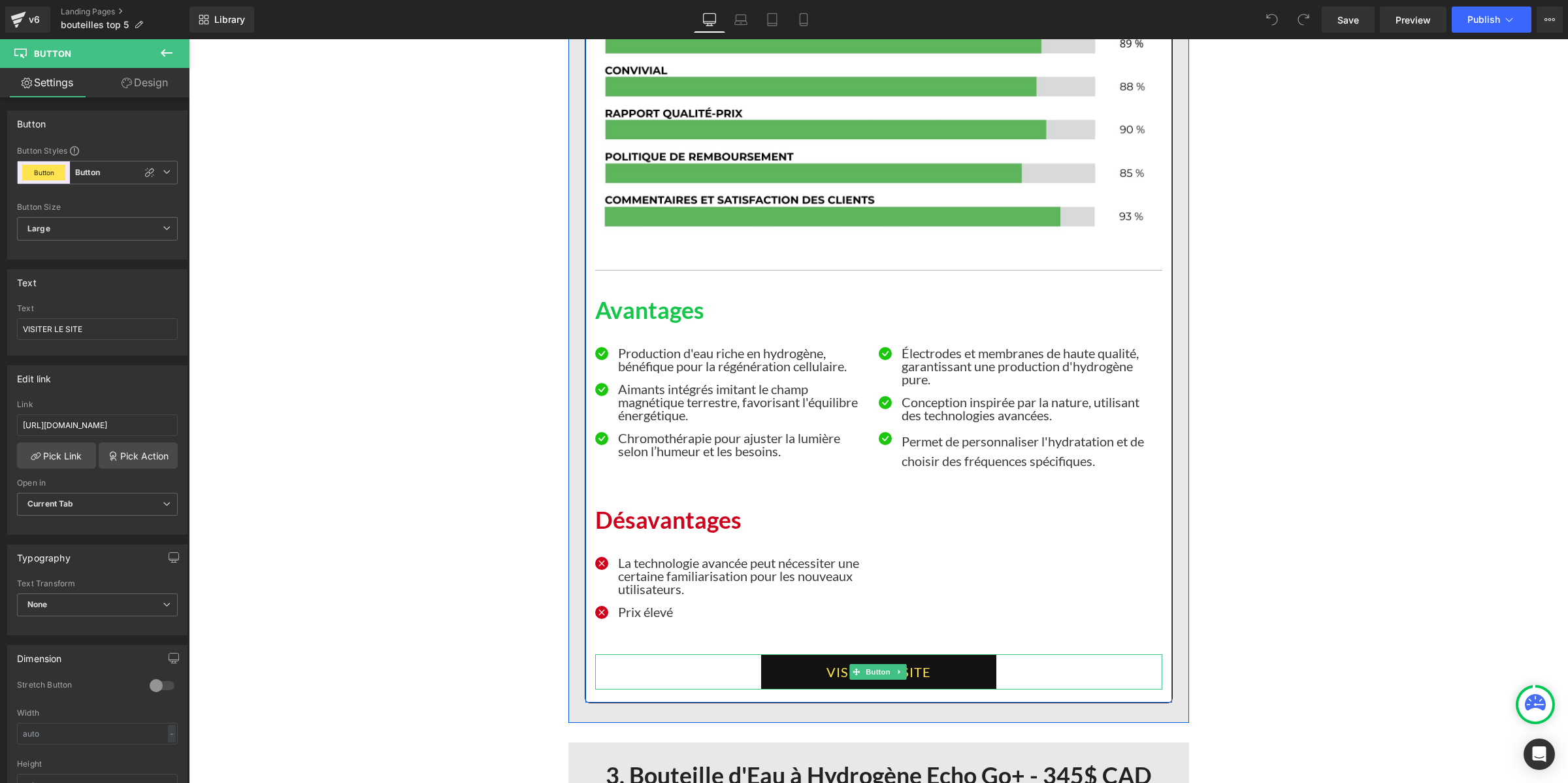
click at [794, 690] on link "VISITER LE SITE" at bounding box center [879, 672] width 235 height 35
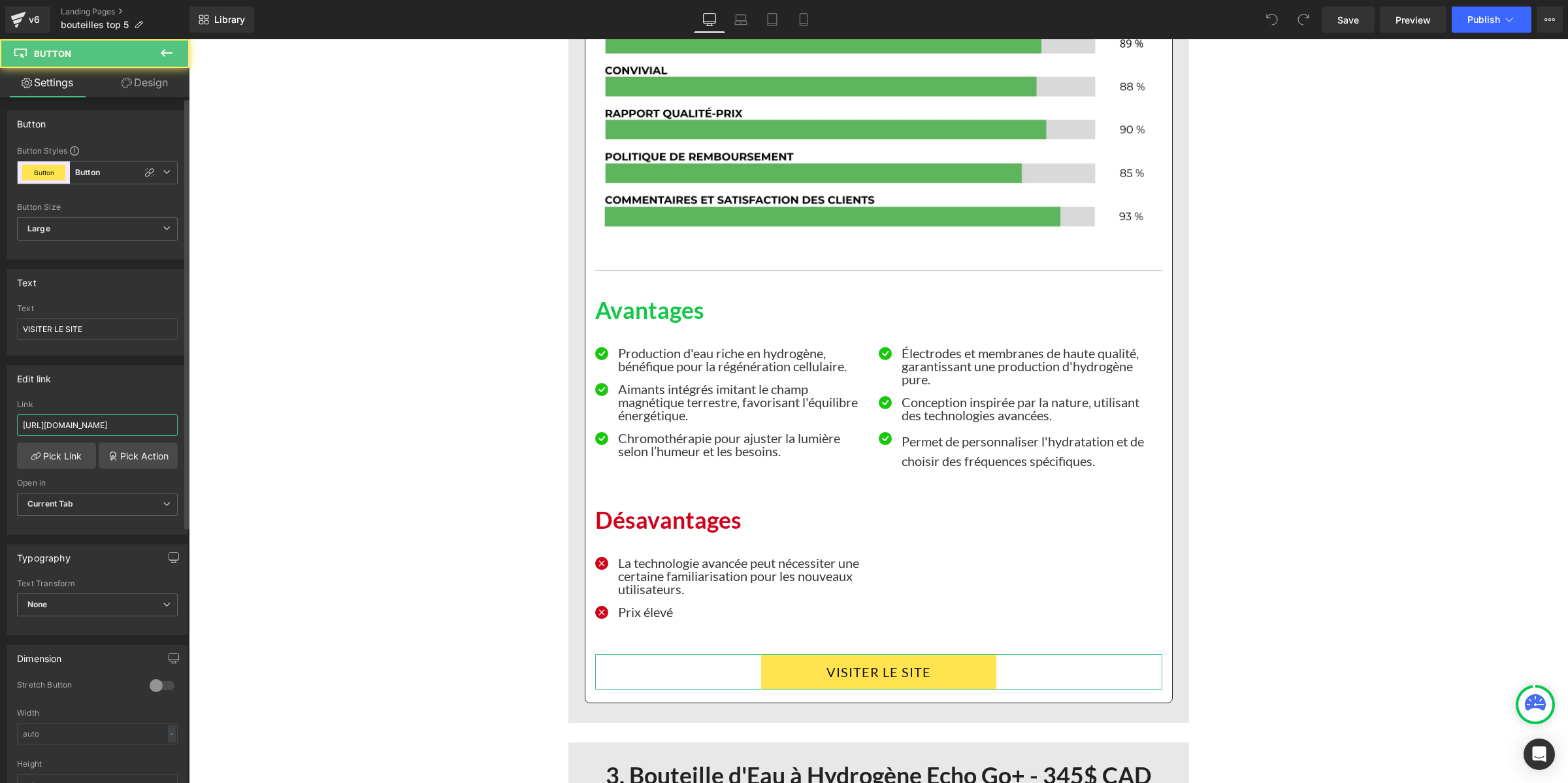
click at [64, 429] on input "https://iniova.co/pages/neuromarketing-aquapure" at bounding box center [97, 425] width 161 height 22
paste input "roducts/aquapure-solution-naturelle-de-soutien-renal"
type input "https://iniova.co/products/aquapure-solution-naturelle-de-soutien-renal"
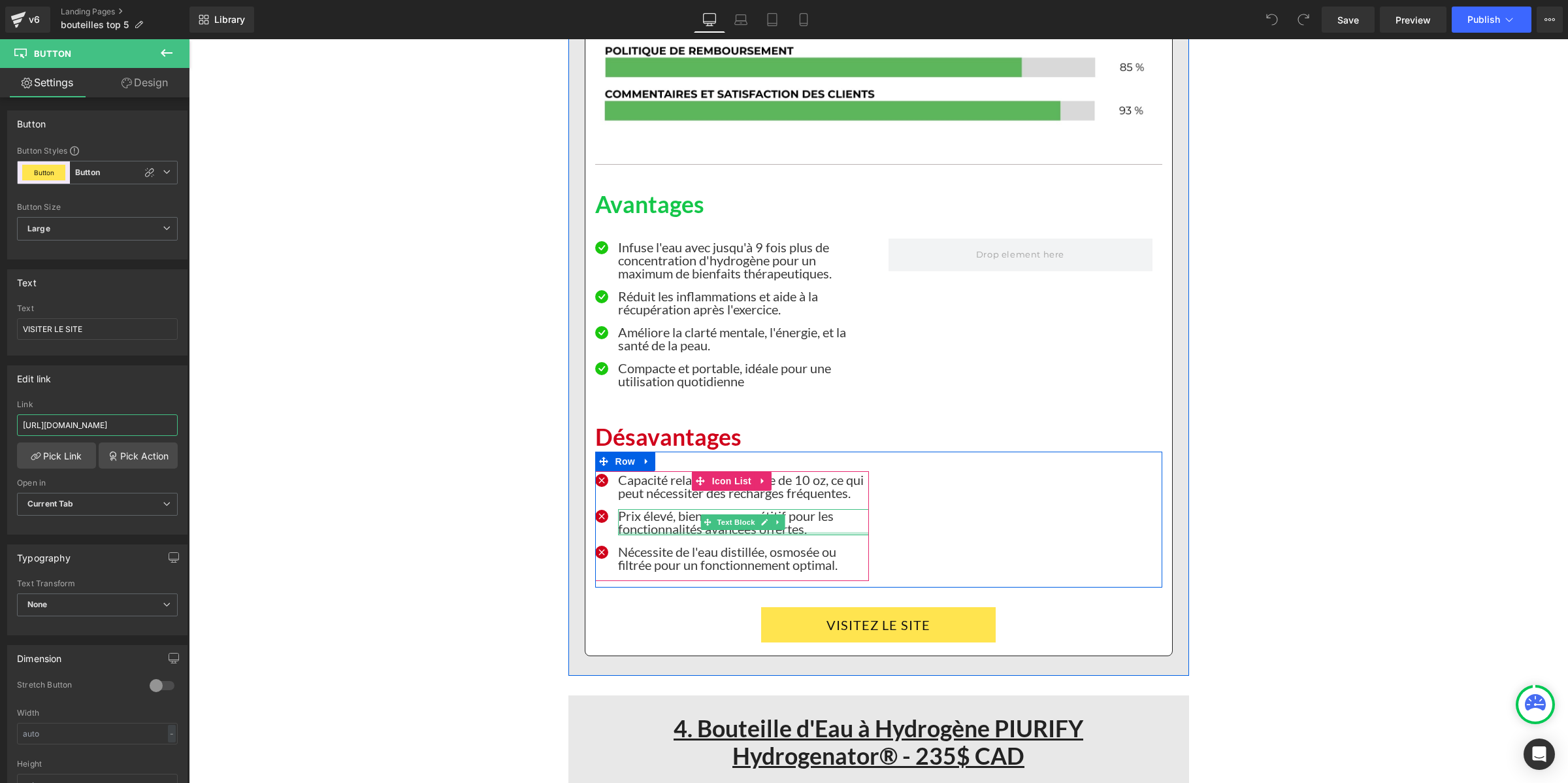
scroll to position [5637, 0]
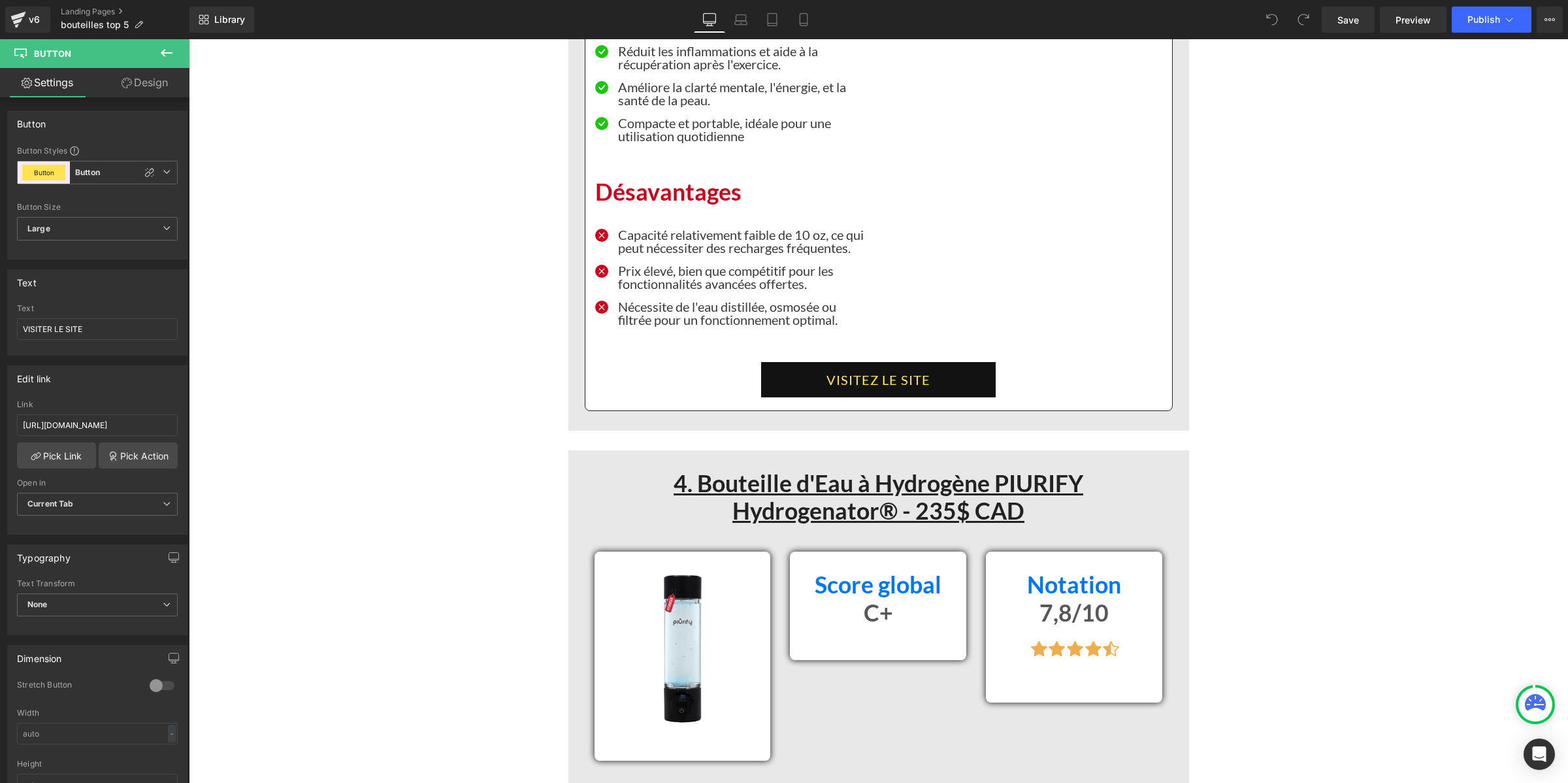
click at [769, 397] on link "VISITEZ LE SITE" at bounding box center [878, 379] width 235 height 35
click at [140, 429] on input "https://iniova.co/pages/neuromarketing-aquapure" at bounding box center [97, 425] width 161 height 22
type input "https://iniova.co/products/aquapure-solution-naturelle-de-soutien-renal"
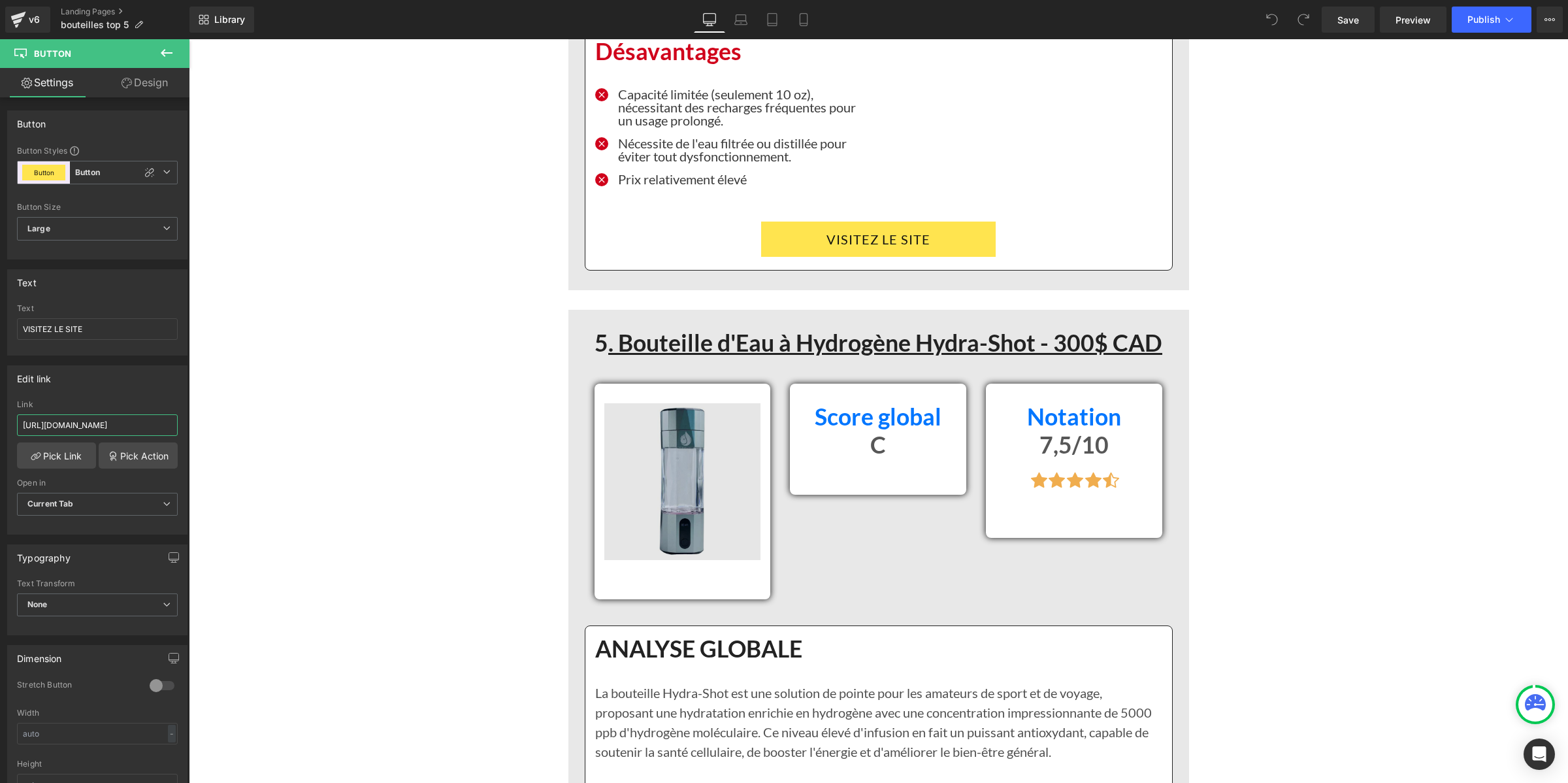
scroll to position [7189, 0]
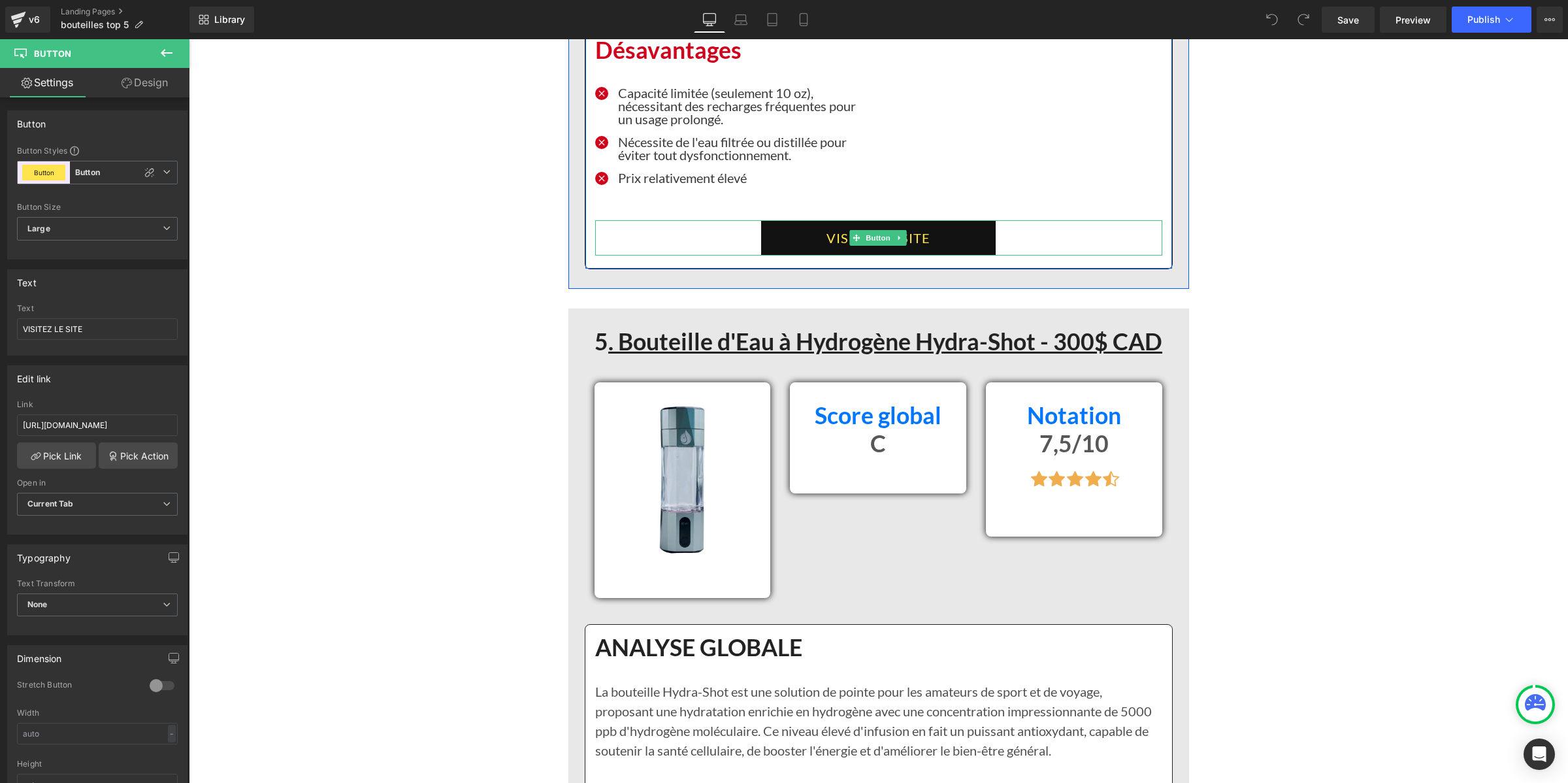
click at [778, 255] on link "VISITEZ LE SITE" at bounding box center [878, 237] width 235 height 35
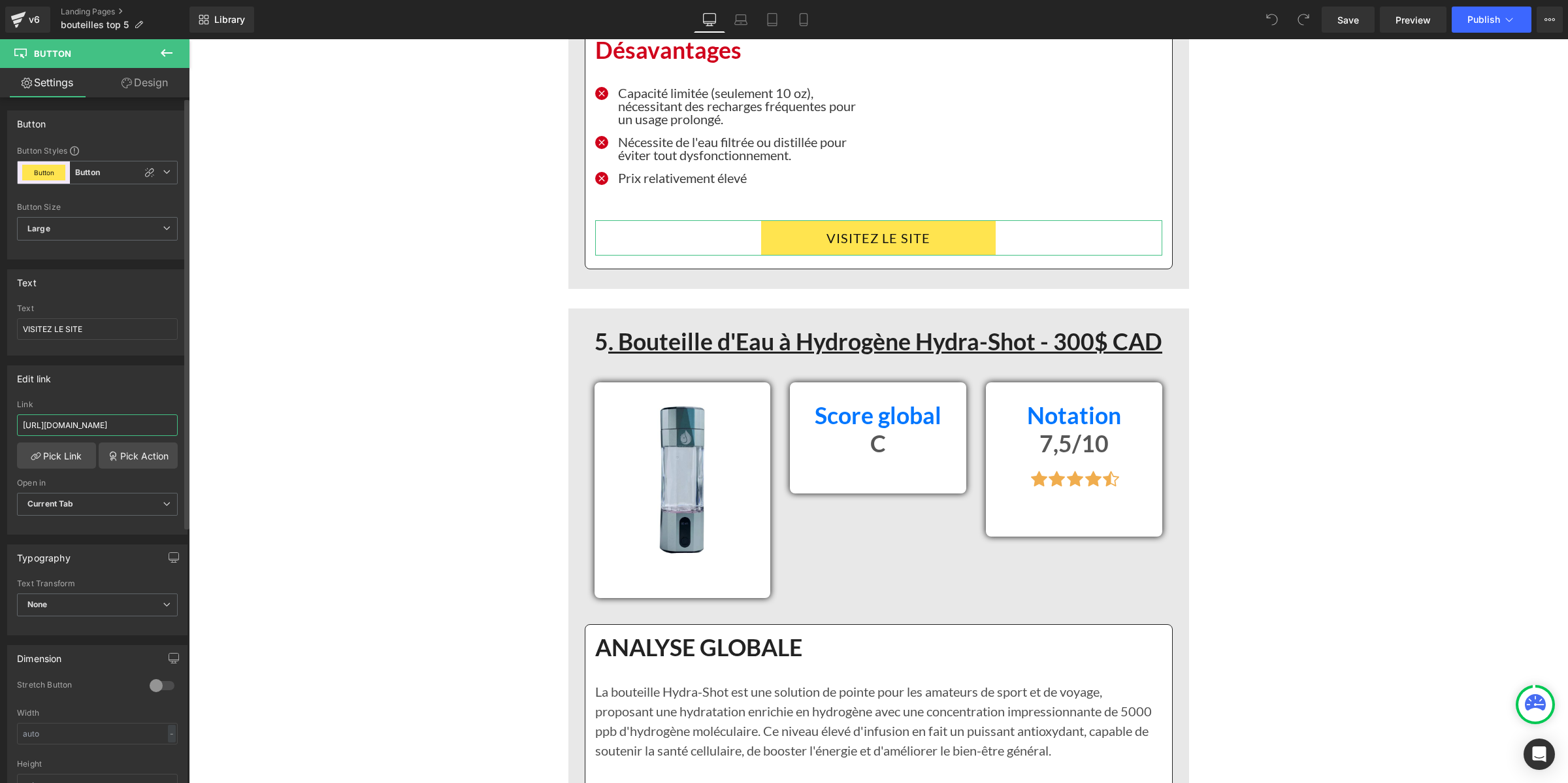
click at [105, 427] on input "https://iniova.co/pages/neuromarketing-aquapure" at bounding box center [97, 425] width 161 height 22
click at [103, 427] on input "https://iniova.co/pages/neuromarketing-aquapure" at bounding box center [97, 425] width 161 height 22
type input "https://iniova.co/products/aquapure-solution-naturelle-de-soutien-renal"
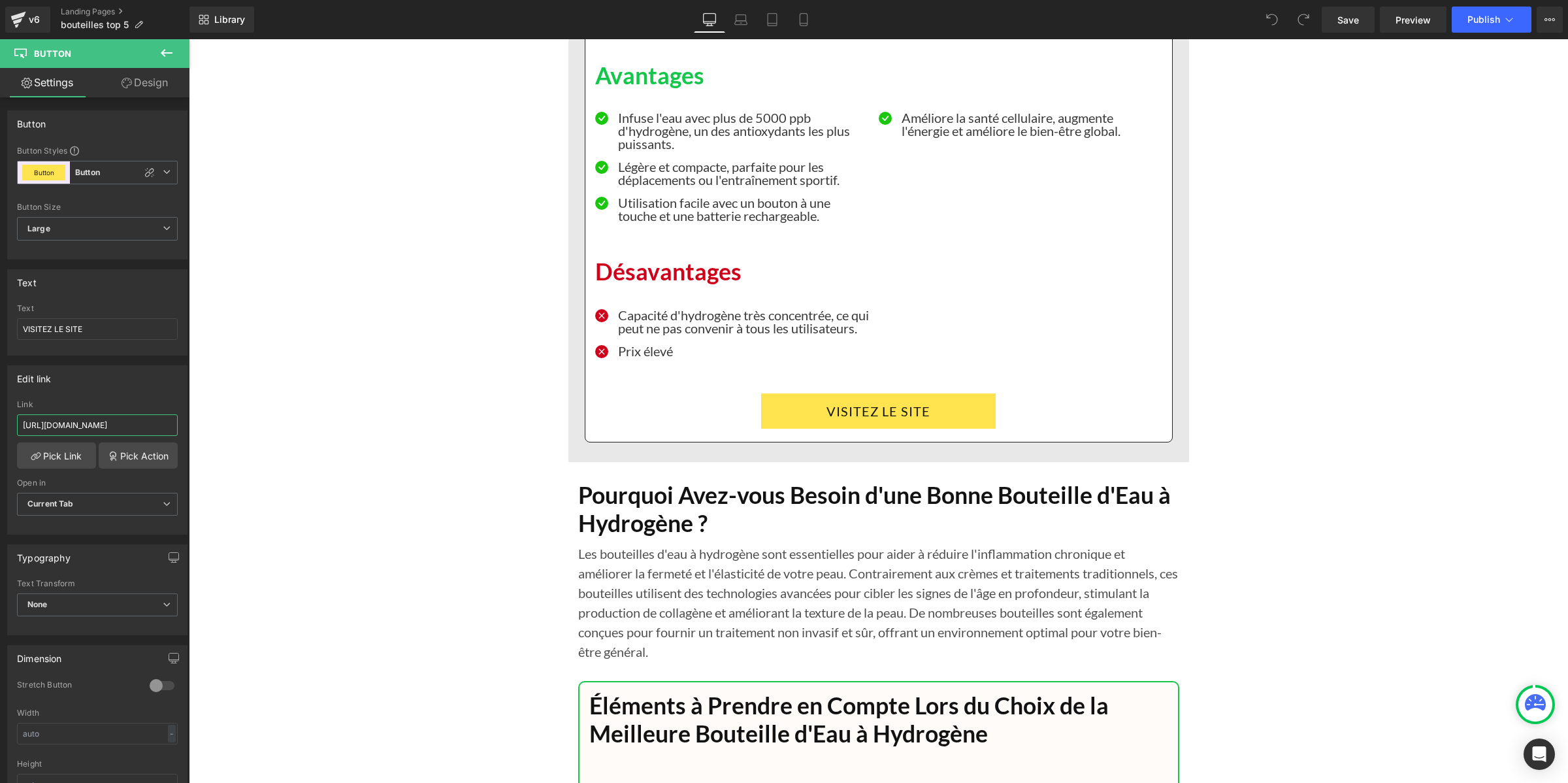
scroll to position [8333, 0]
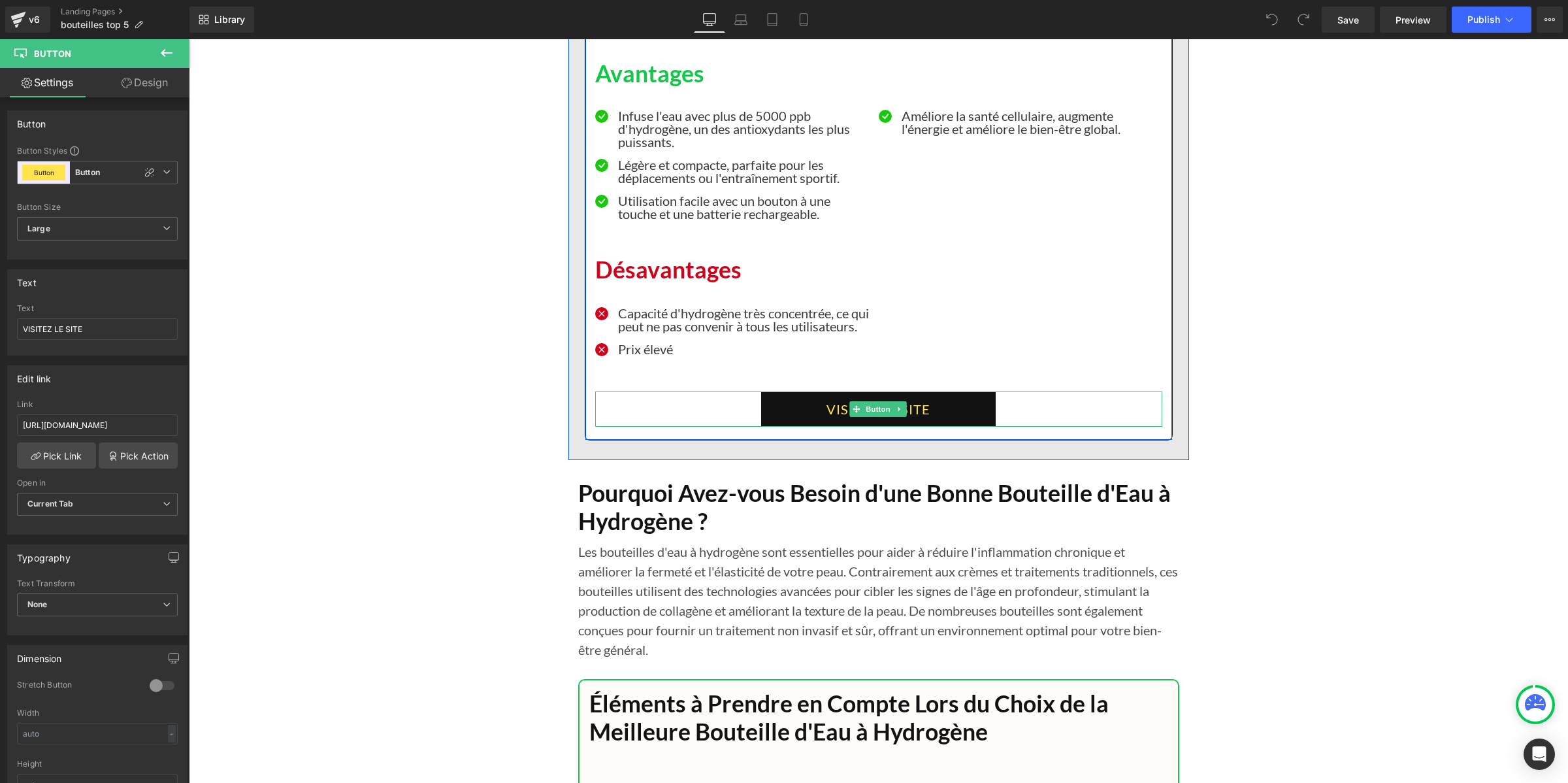
drag, startPoint x: 763, startPoint y: 438, endPoint x: 535, endPoint y: 438, distance: 228.0
click at [763, 427] on link "VISITEZ LE SITE" at bounding box center [878, 408] width 235 height 35
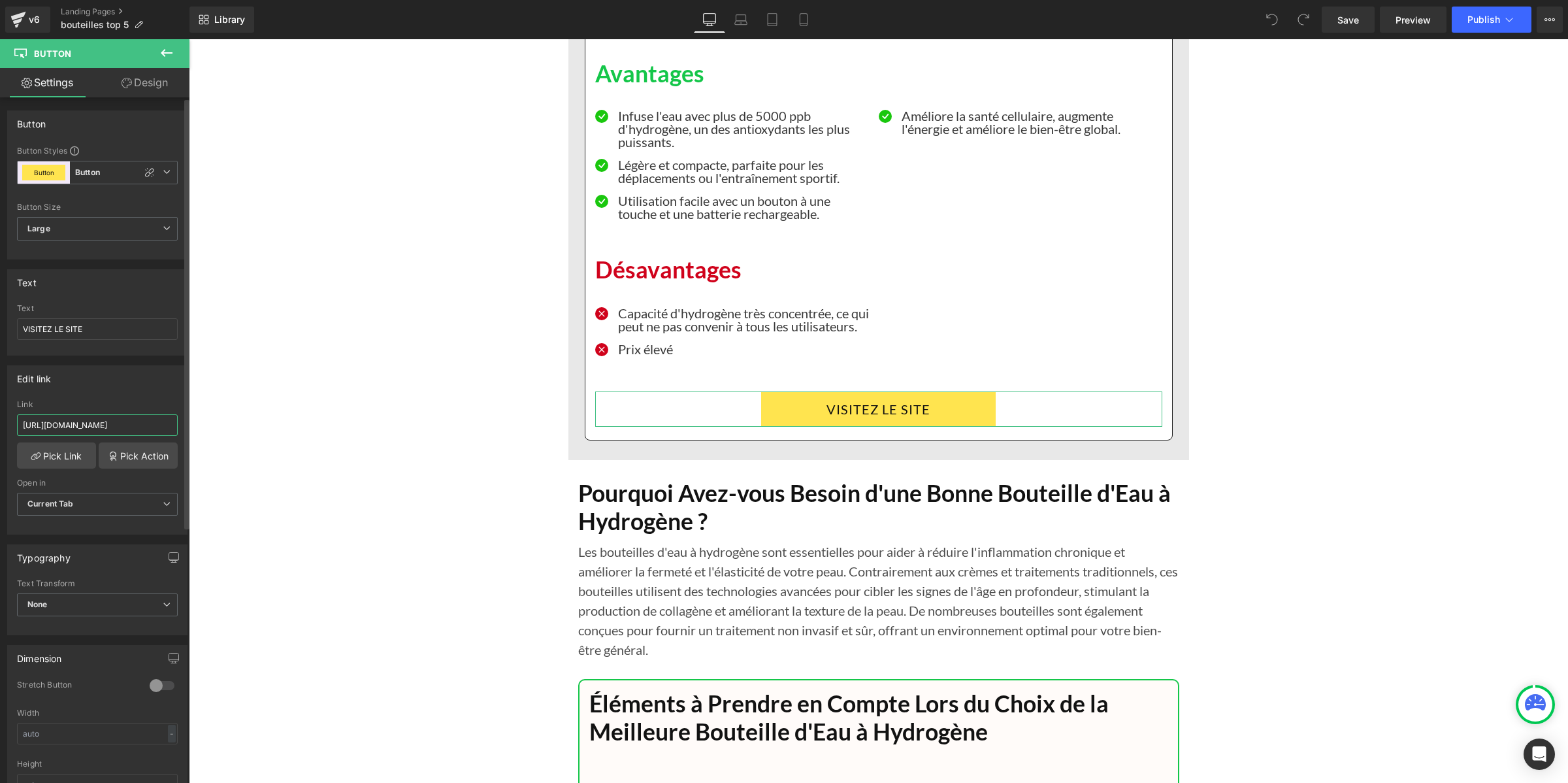
click at [155, 419] on input "https://iniova.co/pages/neuromarketing-aquapure" at bounding box center [97, 425] width 161 height 22
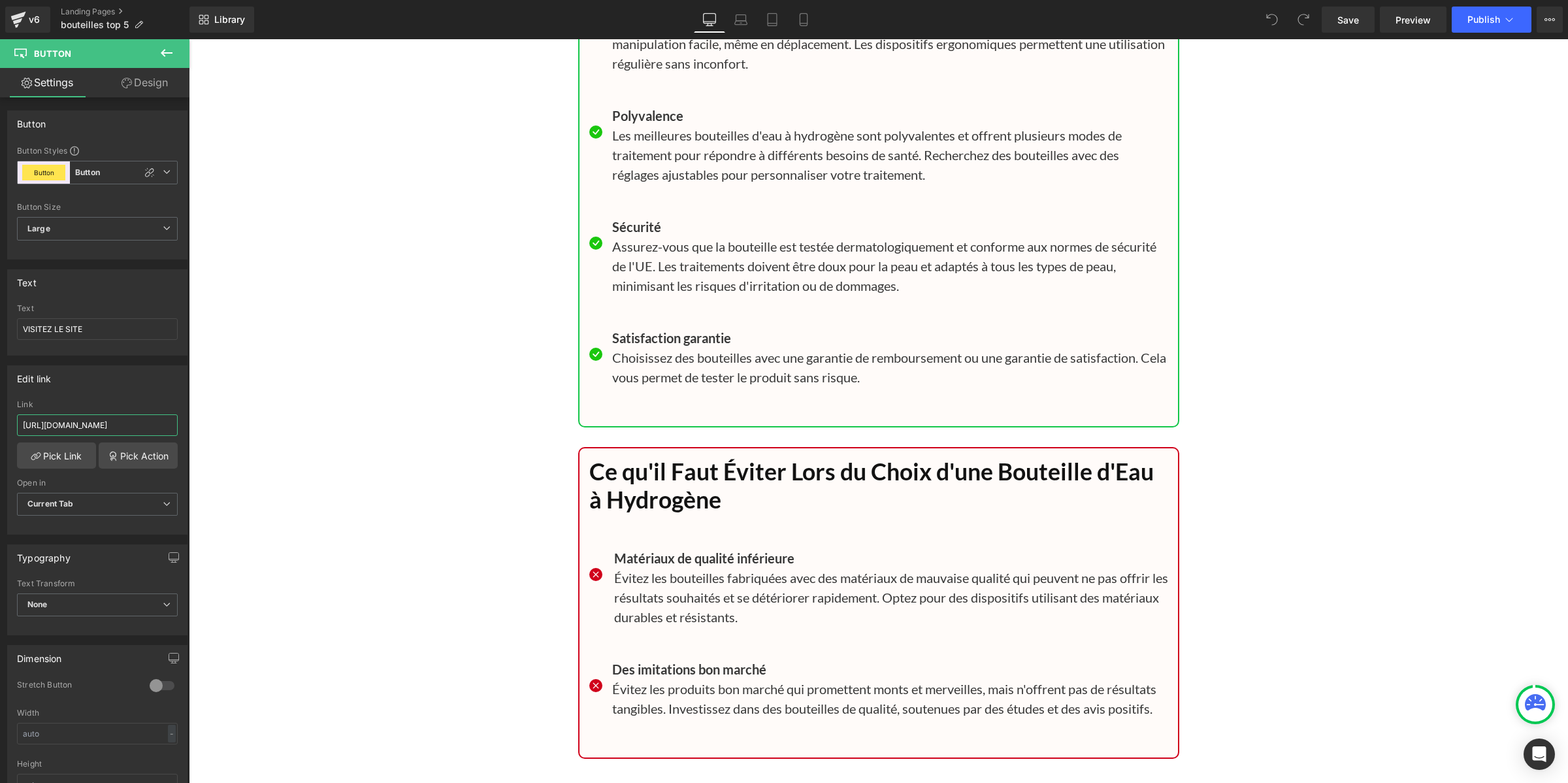
scroll to position [9477, 0]
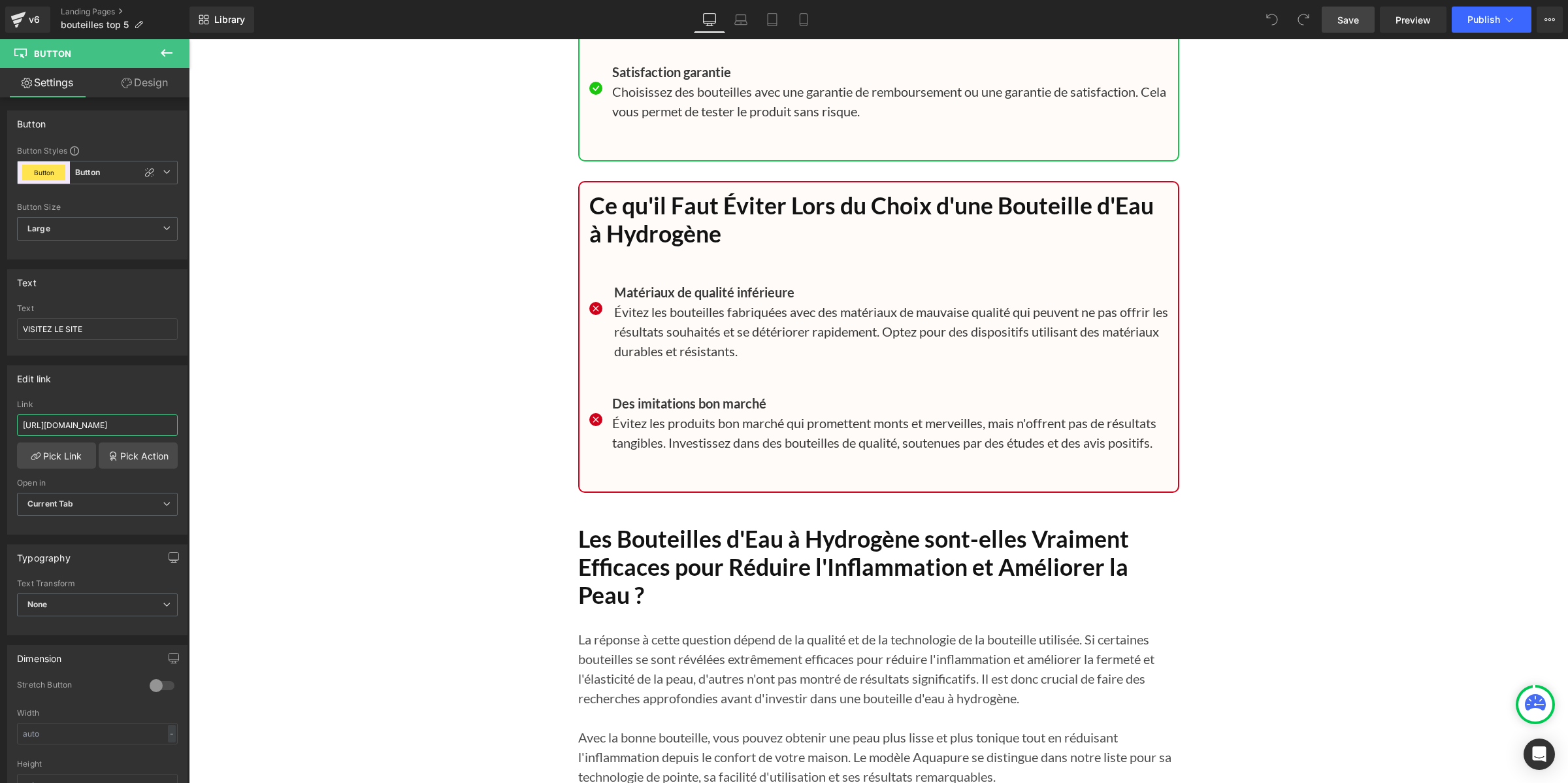
type input "https://iniova.co/products/aquapure-solution-naturelle-de-soutien-renal"
click at [1334, 13] on link "Save" at bounding box center [1348, 19] width 53 height 26
click at [1466, 22] on button "Publish" at bounding box center [1491, 19] width 80 height 26
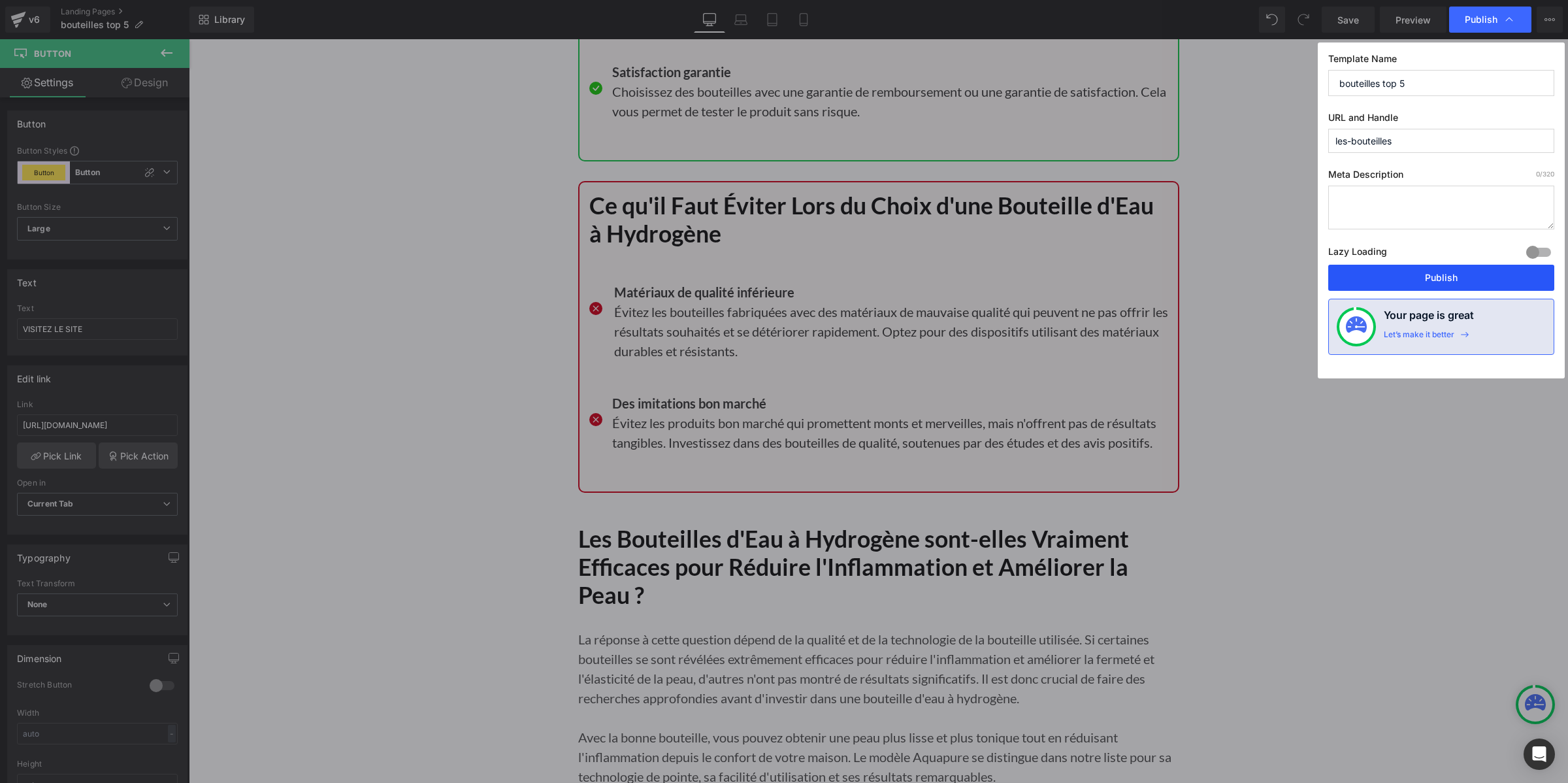
click at [1426, 281] on button "Publish" at bounding box center [1441, 277] width 226 height 26
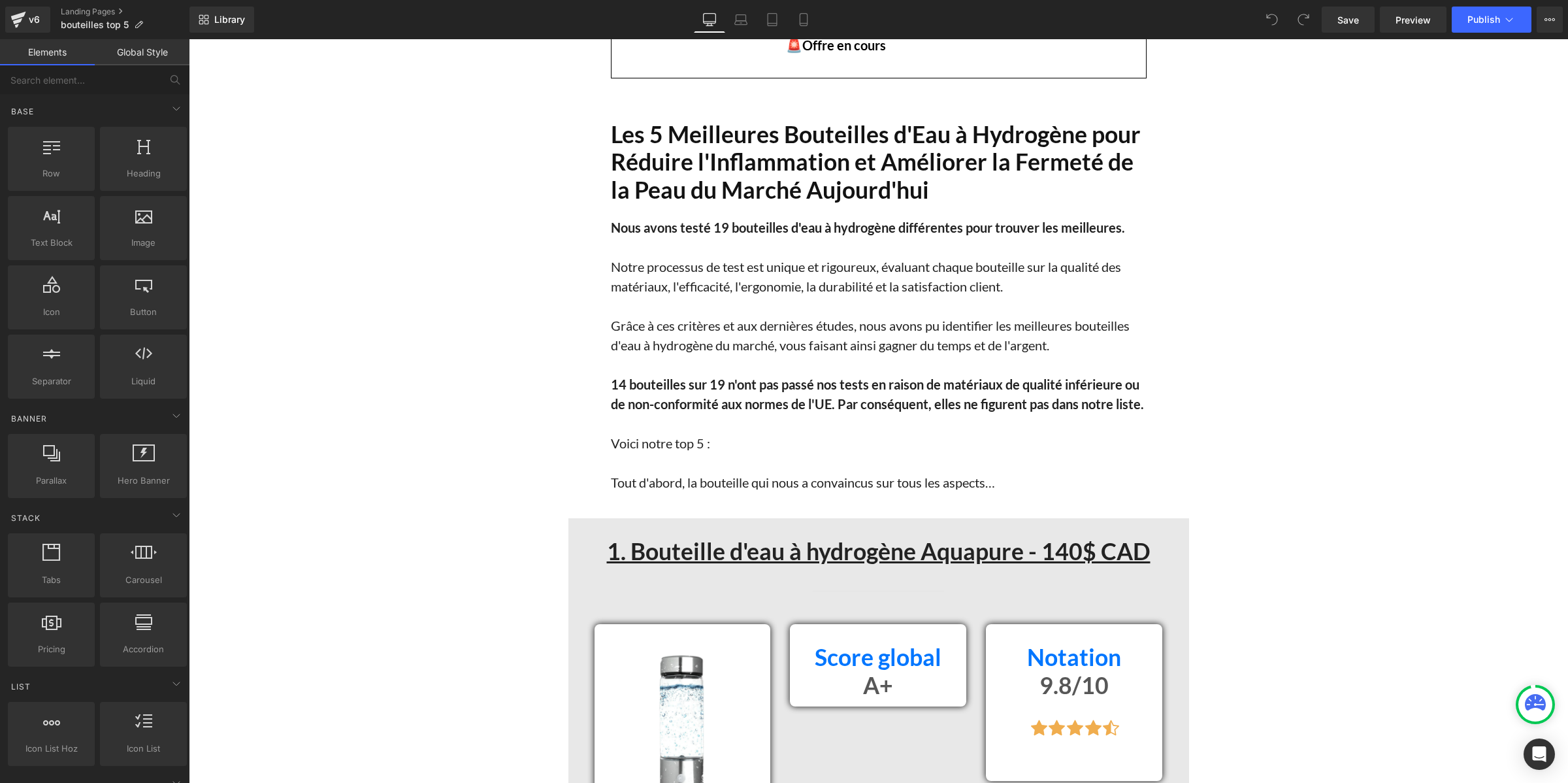
scroll to position [1634, 0]
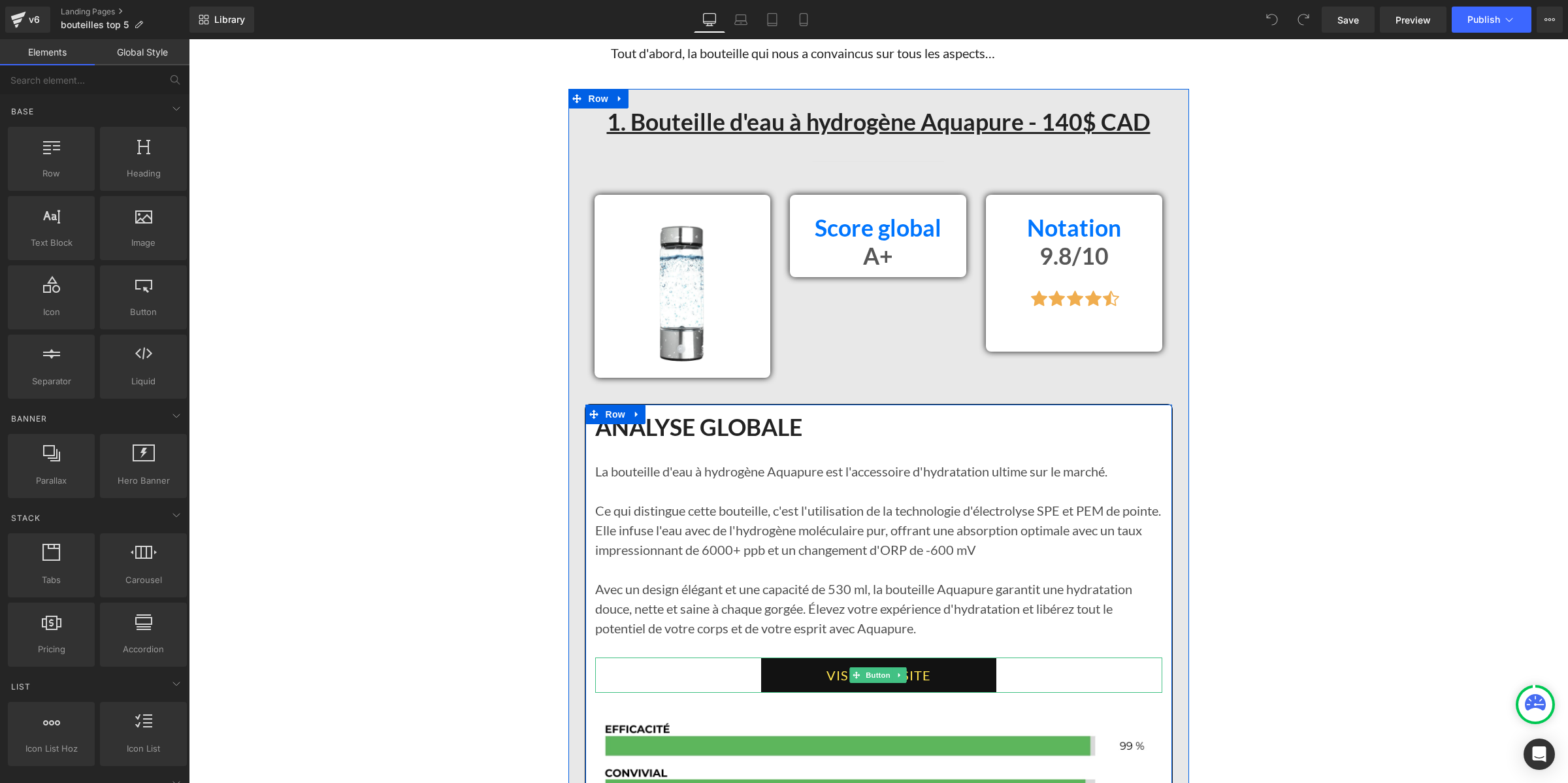
click at [795, 687] on link "VISITER LE SITE" at bounding box center [879, 674] width 235 height 35
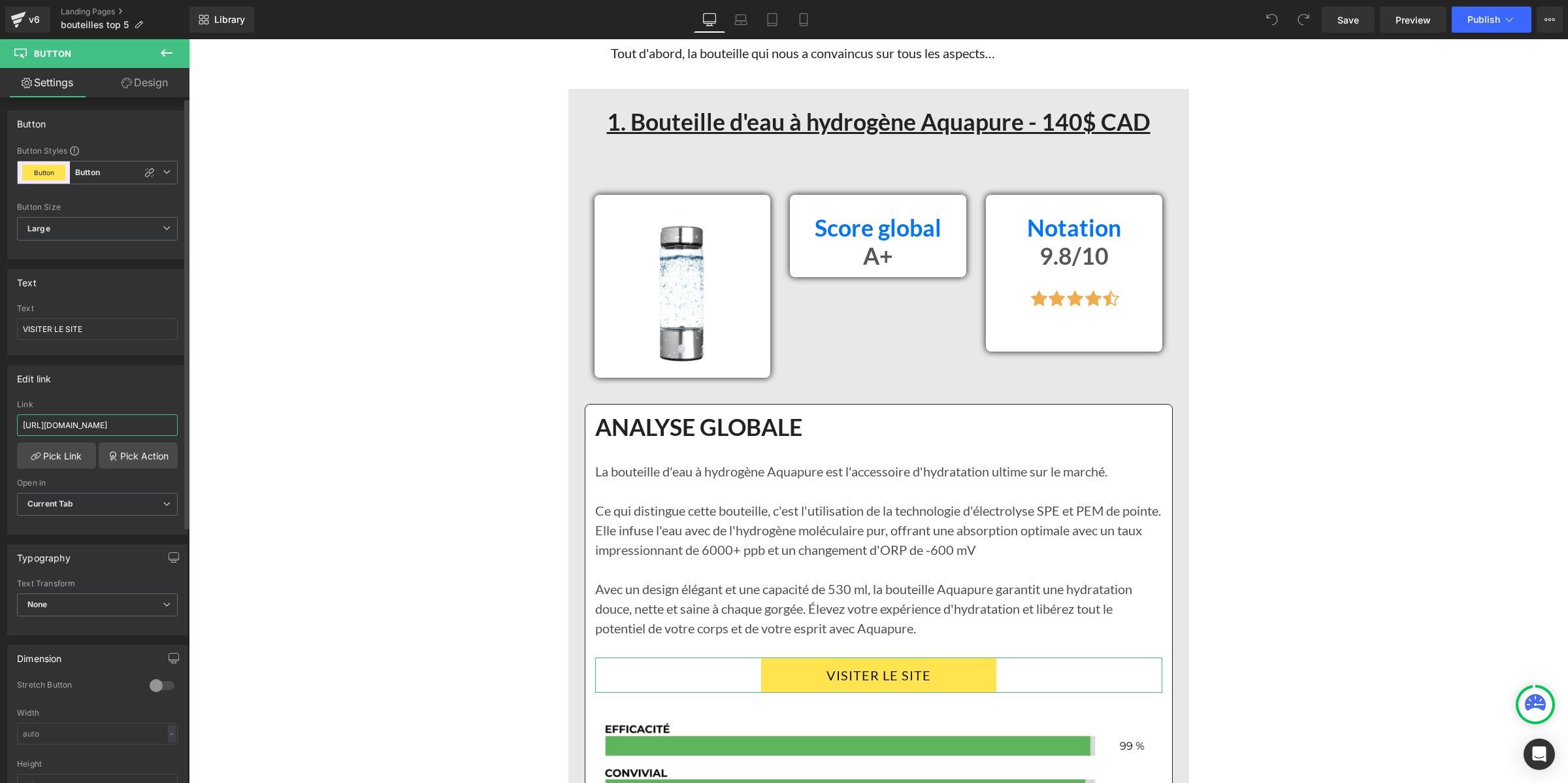
click at [79, 428] on input "[URL][DOMAIN_NAME]" at bounding box center [97, 425] width 161 height 22
click at [79, 428] on input "https://iniova.co/products/aquapure-solution-naturelle-de-soutien-renal" at bounding box center [97, 425] width 161 height 22
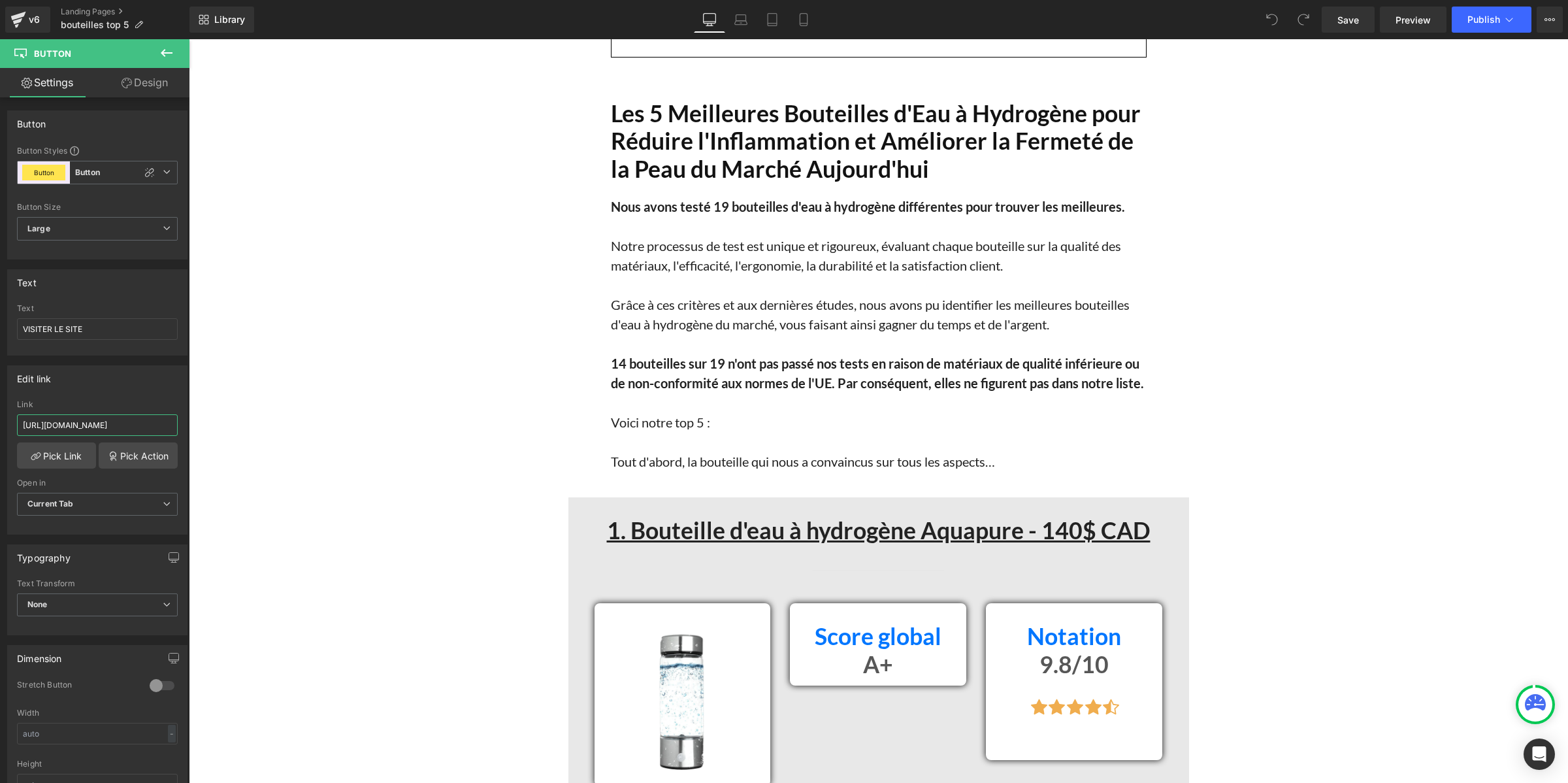
scroll to position [817, 0]
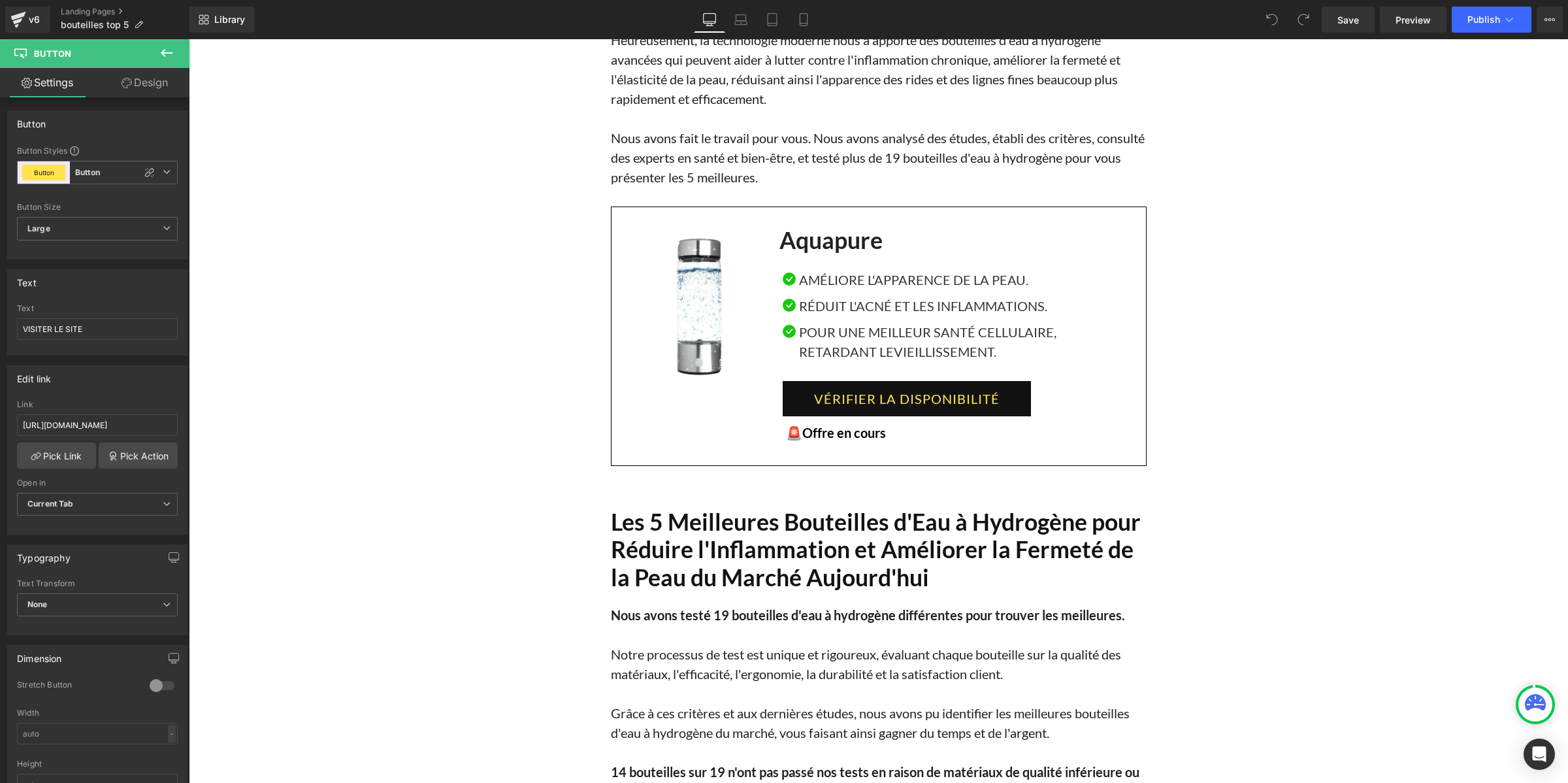
click at [791, 413] on link "VÉRIFIER LA DISPONIBILITÉ" at bounding box center [907, 398] width 248 height 35
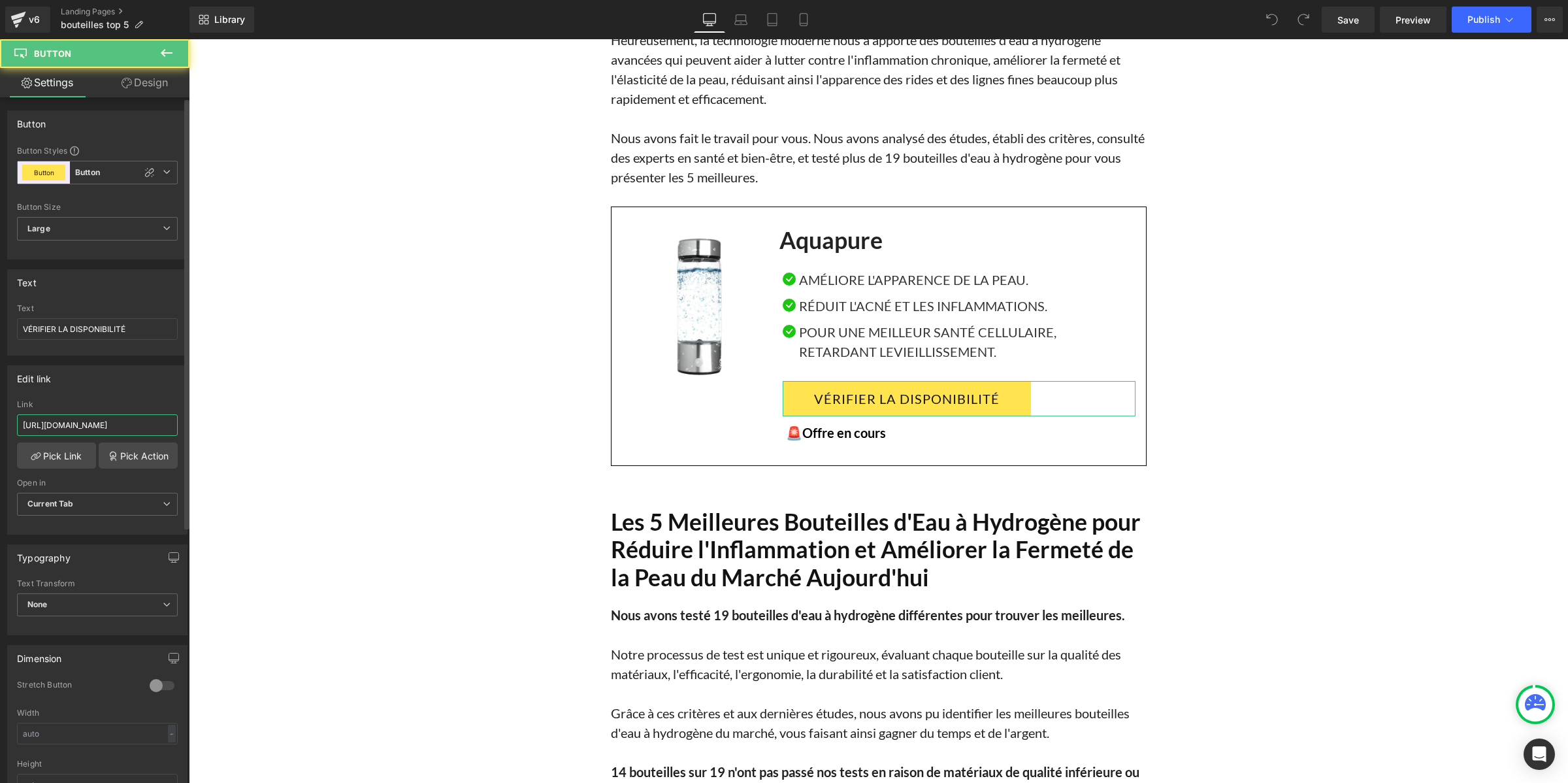
click at [83, 430] on input "https://iniova.co/pages/neuromarketing-aquapure" at bounding box center [97, 425] width 161 height 22
paste input "roducts/aquapure-solution-naturelle-de-soutien-renal"
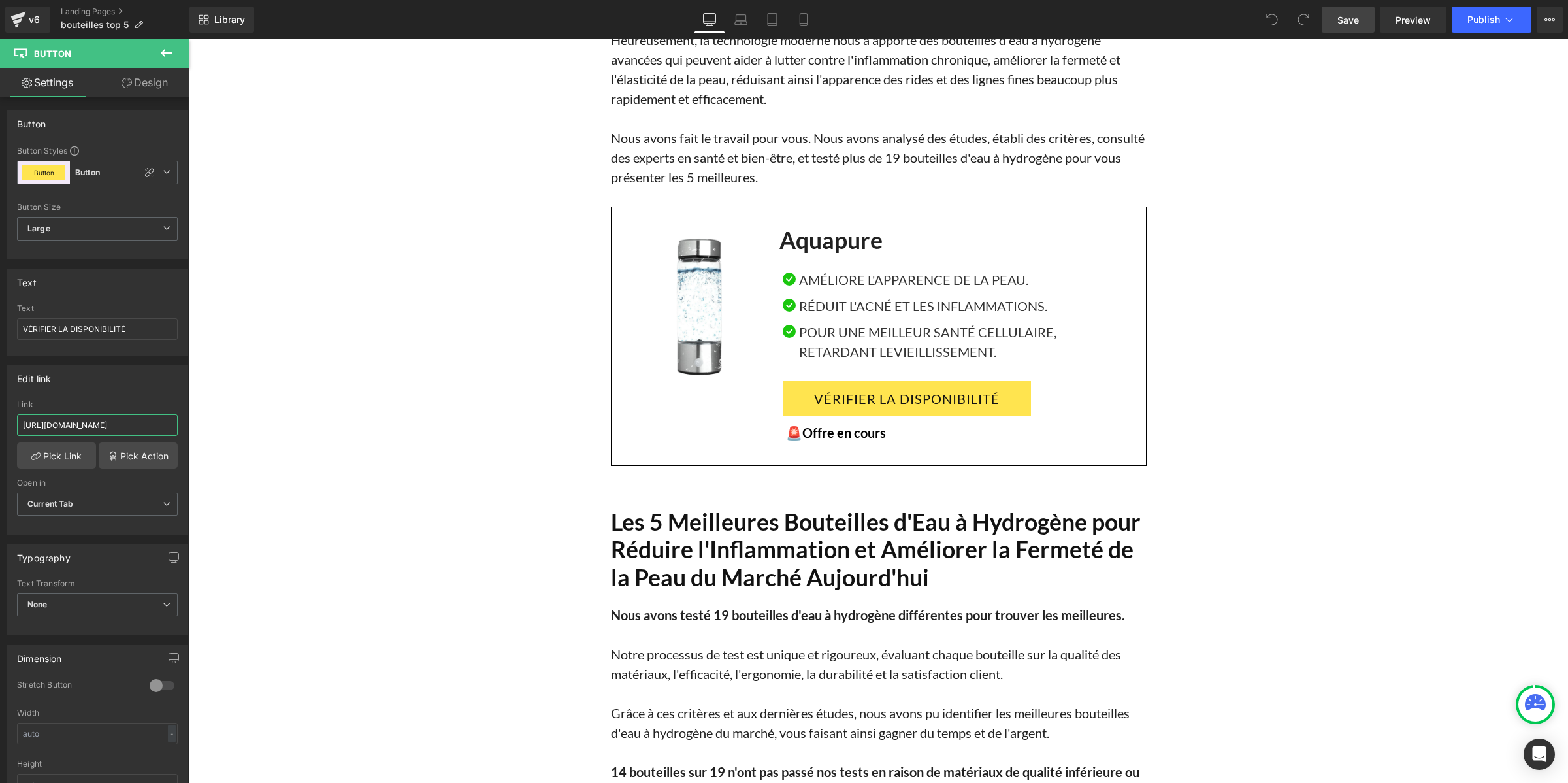
type input "https://iniova.co/products/aquapure-solution-naturelle-de-soutien-renal"
click at [1351, 18] on span "Save" at bounding box center [1348, 20] width 22 height 13
click at [1466, 17] on button "Publish" at bounding box center [1491, 19] width 80 height 26
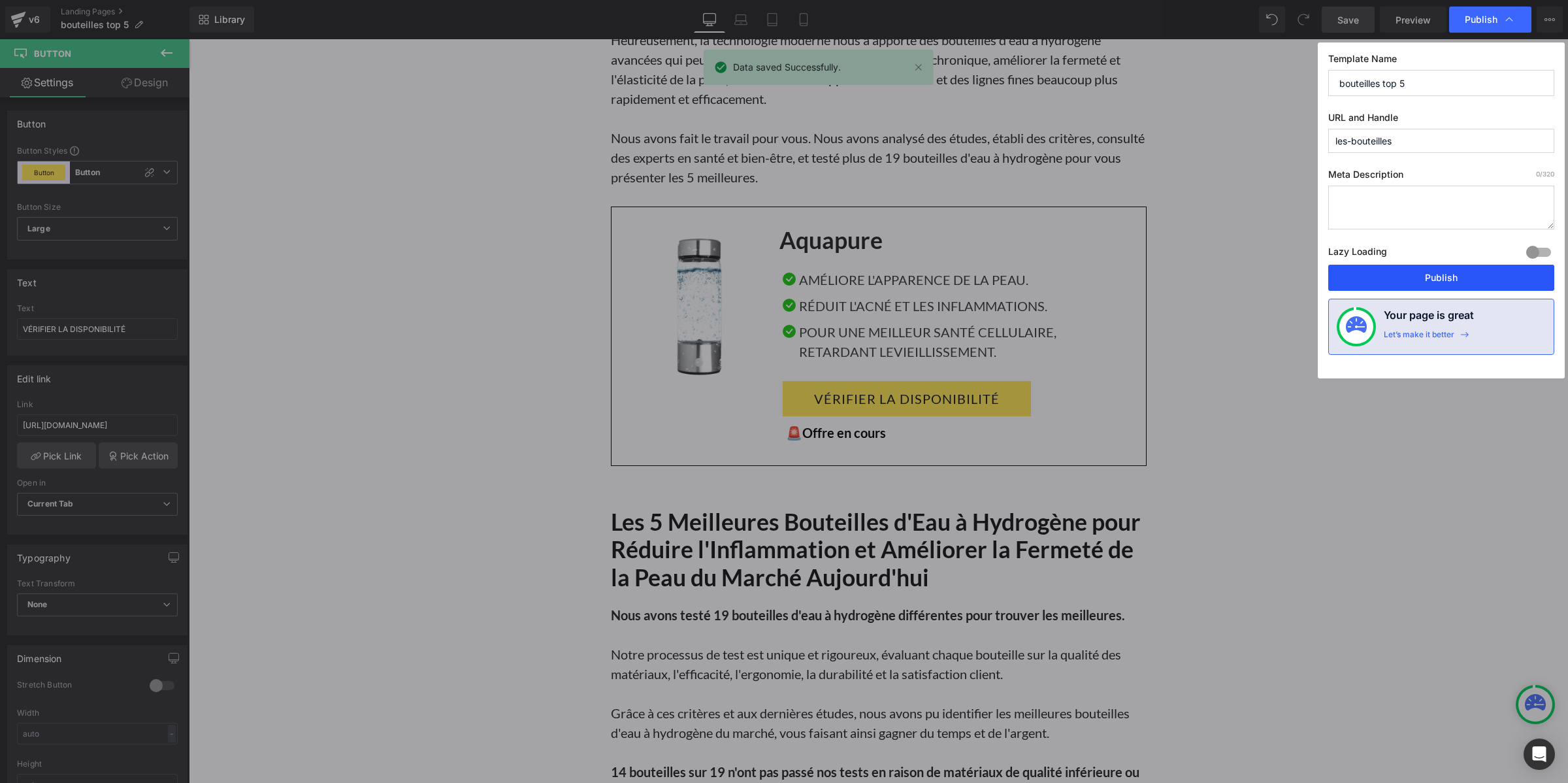
click at [1390, 276] on button "Publish" at bounding box center [1441, 277] width 226 height 26
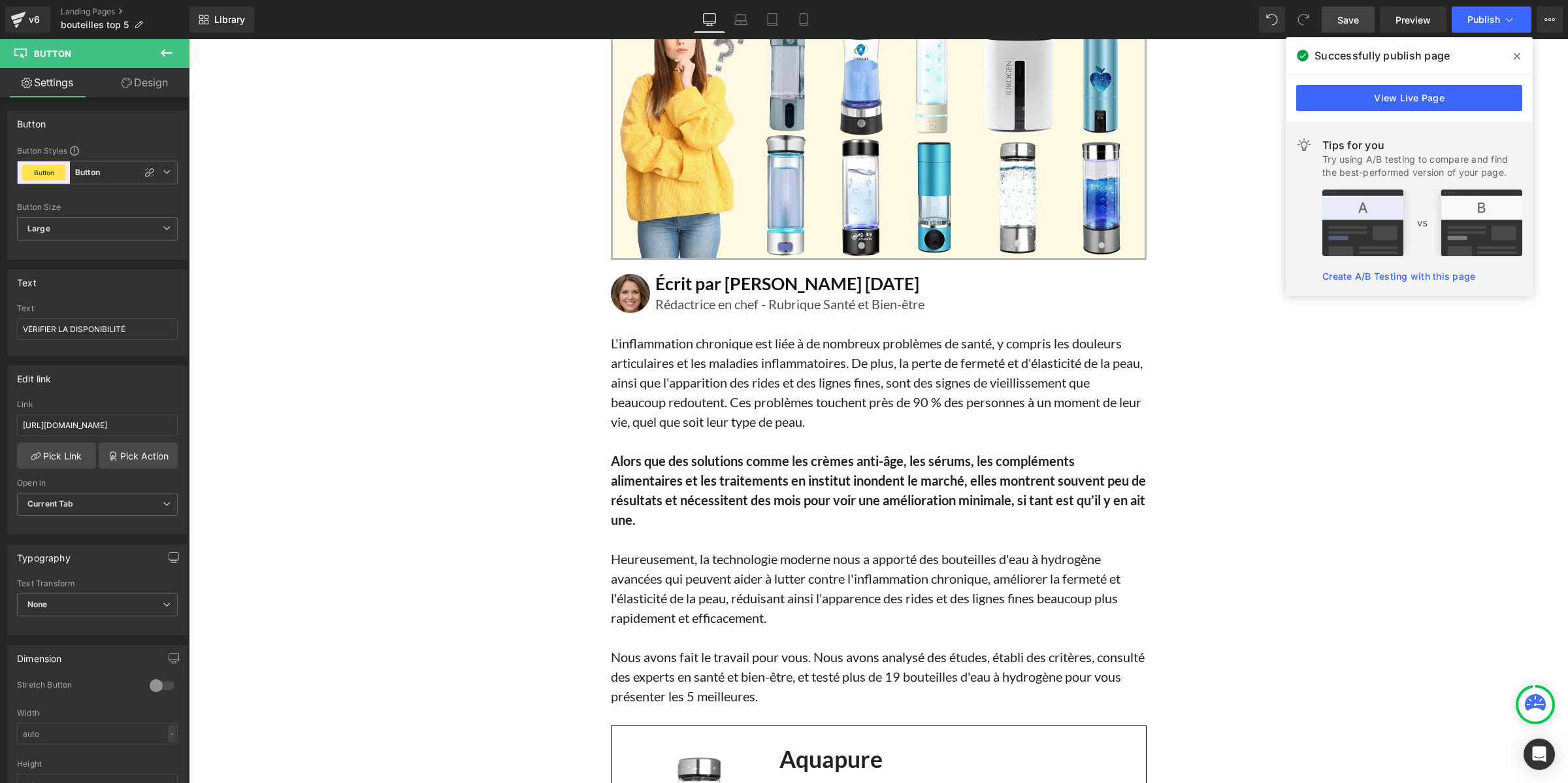
scroll to position [490, 0]
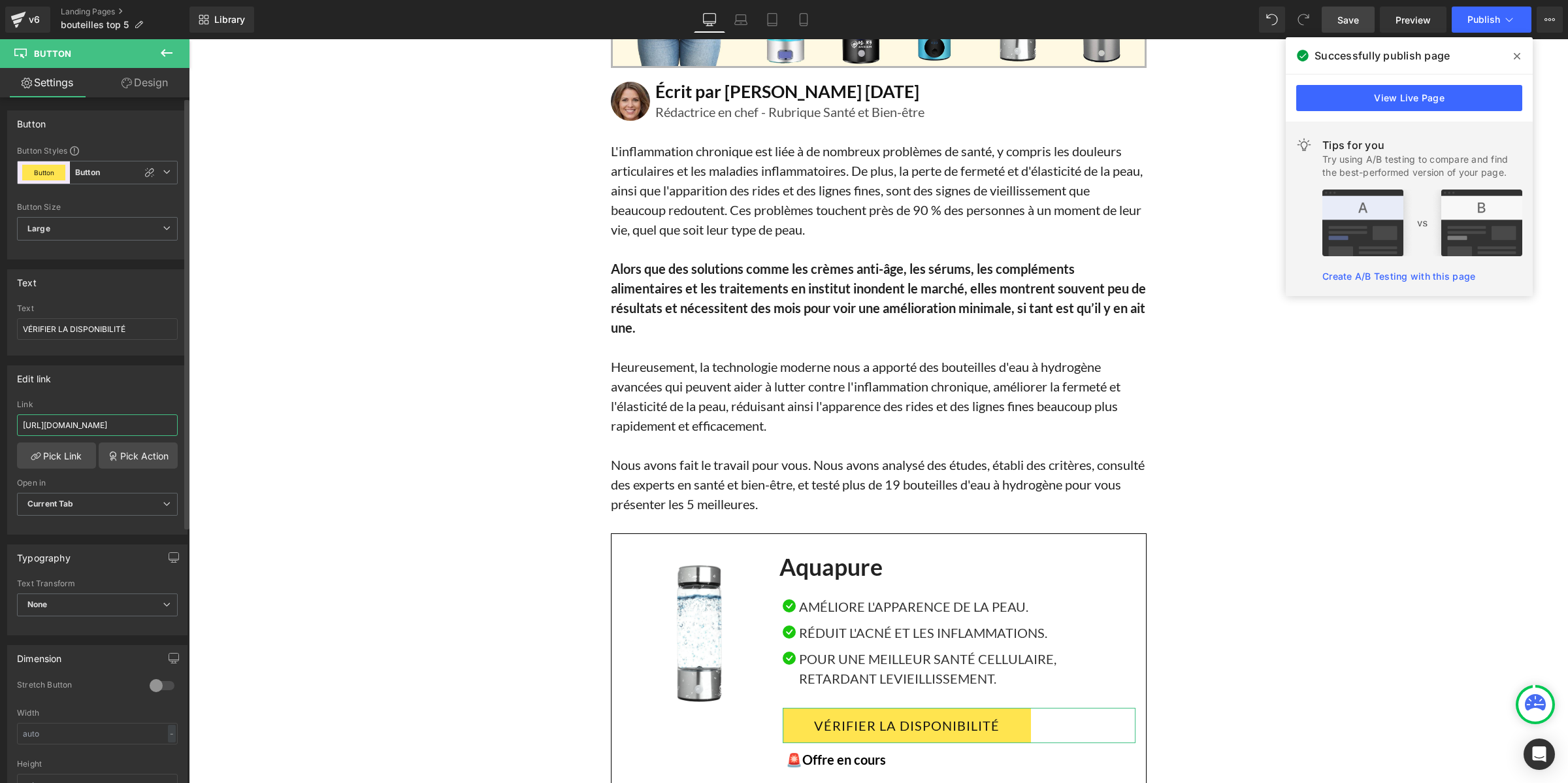
click at [90, 430] on input "https://iniova.co/products/aquapure-solution-naturelle-de-soutien-renal" at bounding box center [97, 425] width 161 height 22
click at [26, 21] on div "v6" at bounding box center [34, 19] width 16 height 17
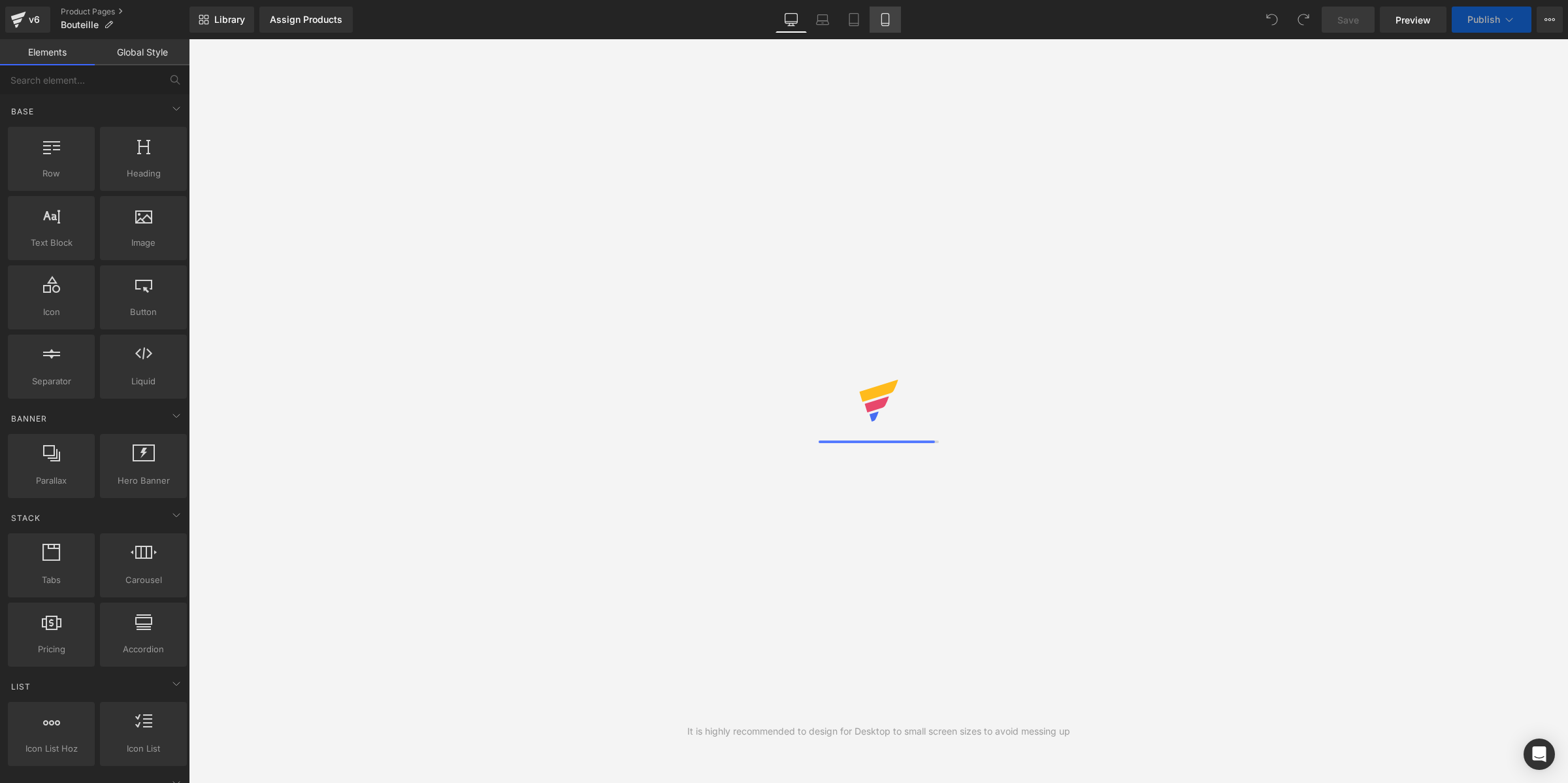
click at [795, 17] on icon at bounding box center [791, 20] width 13 height 13
click at [879, 22] on icon at bounding box center [885, 20] width 13 height 13
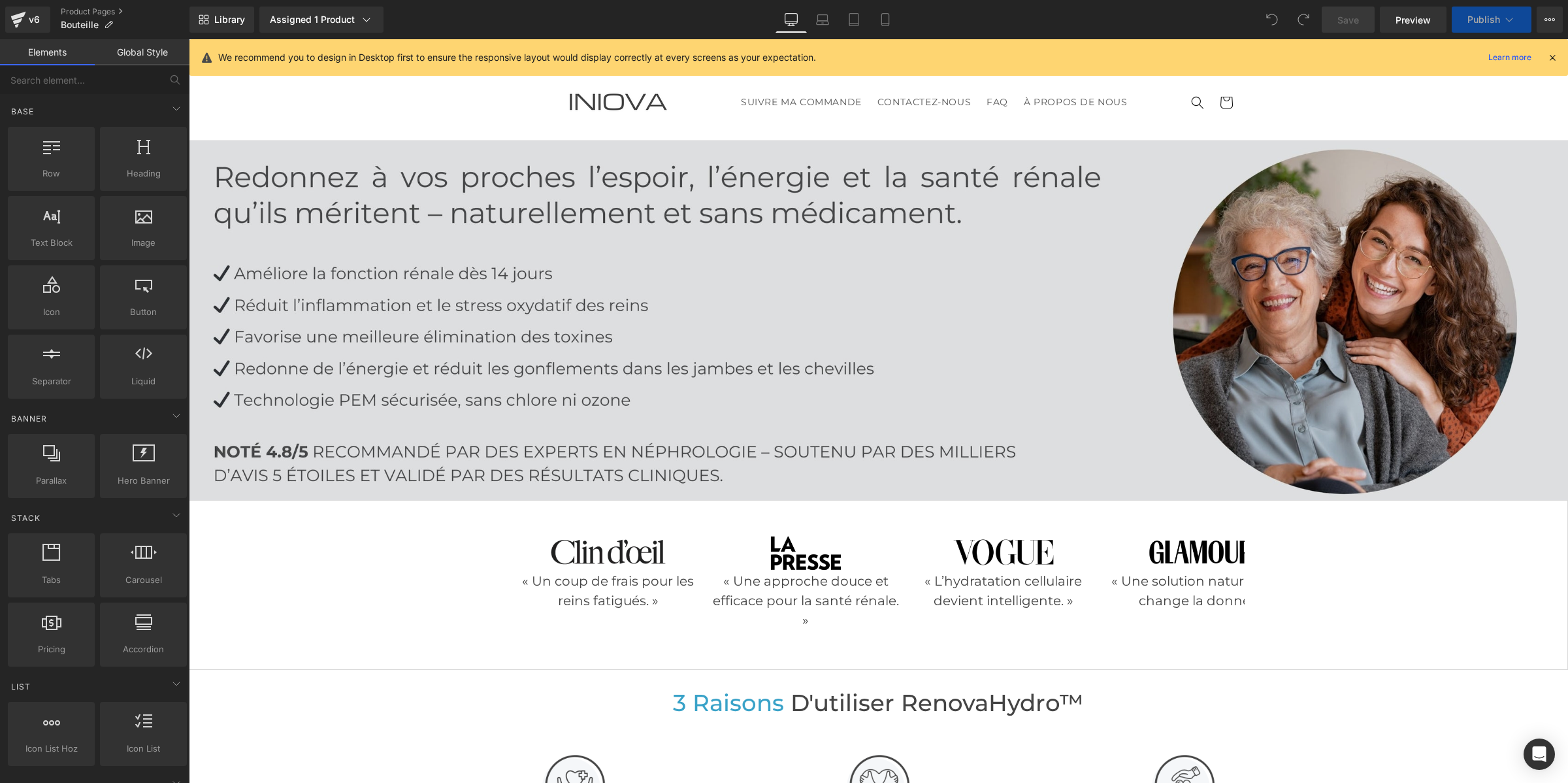
scroll to position [1, 0]
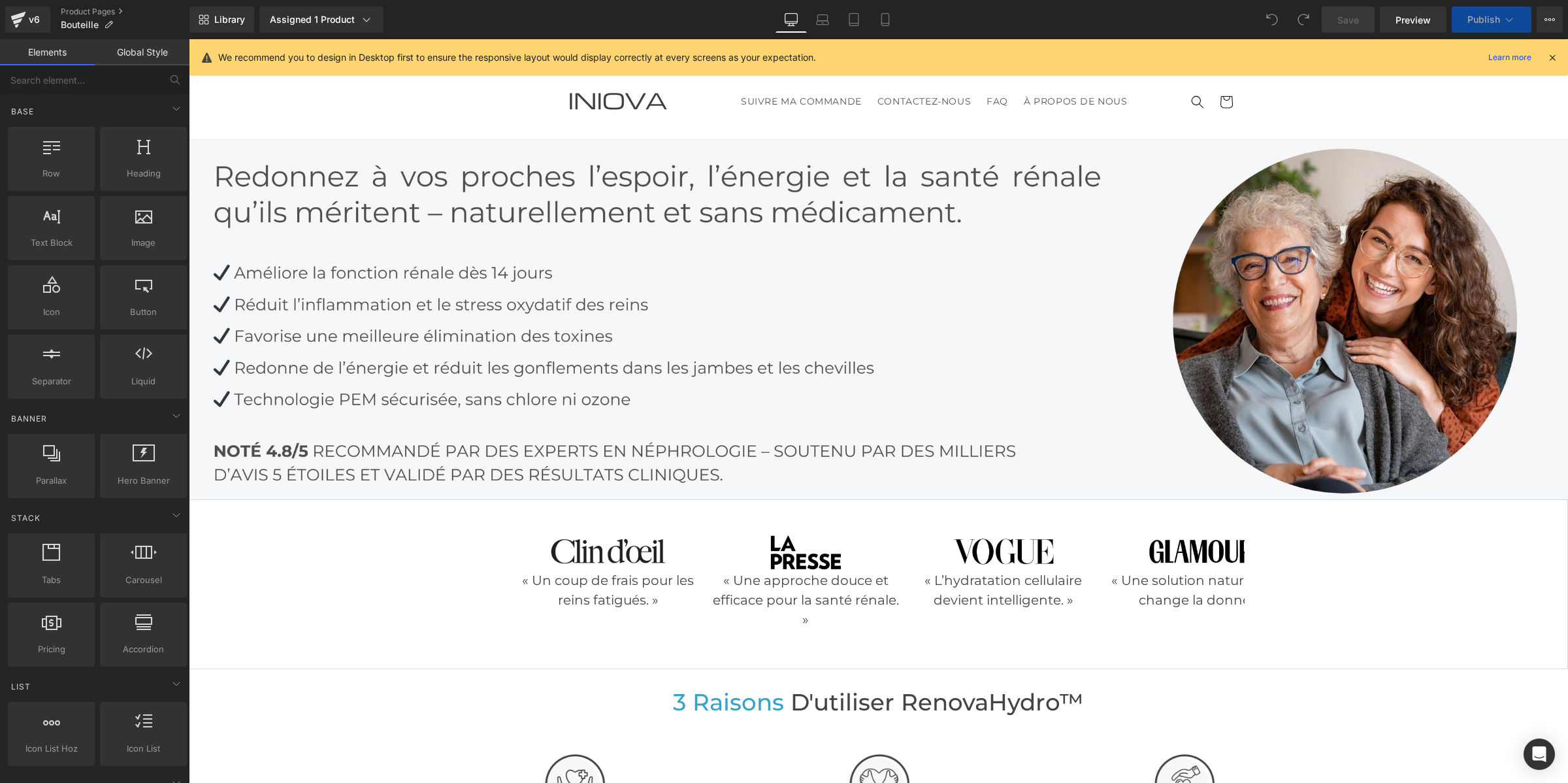
click at [889, 17] on icon at bounding box center [885, 20] width 13 height 13
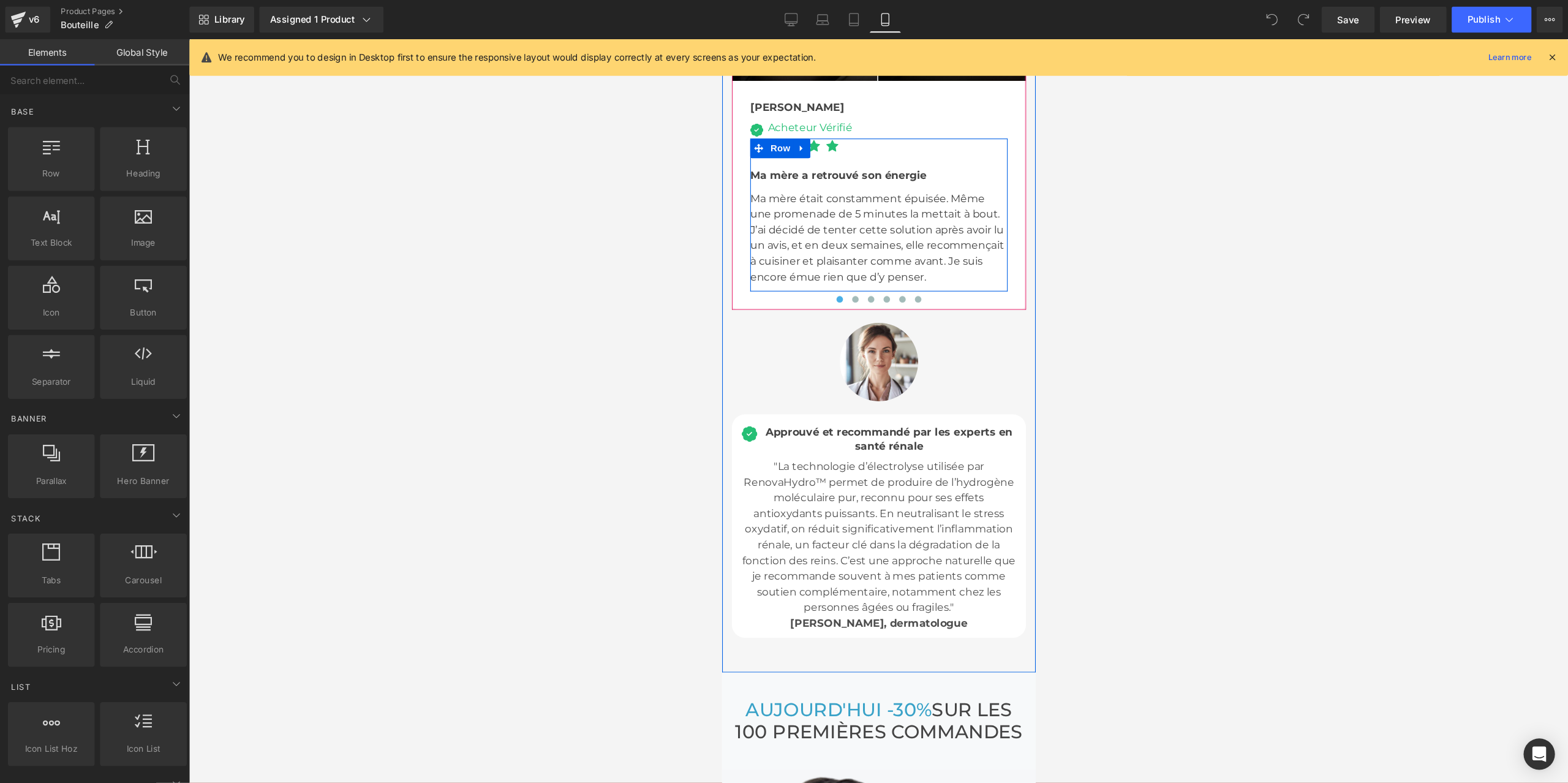
scroll to position [4902, 0]
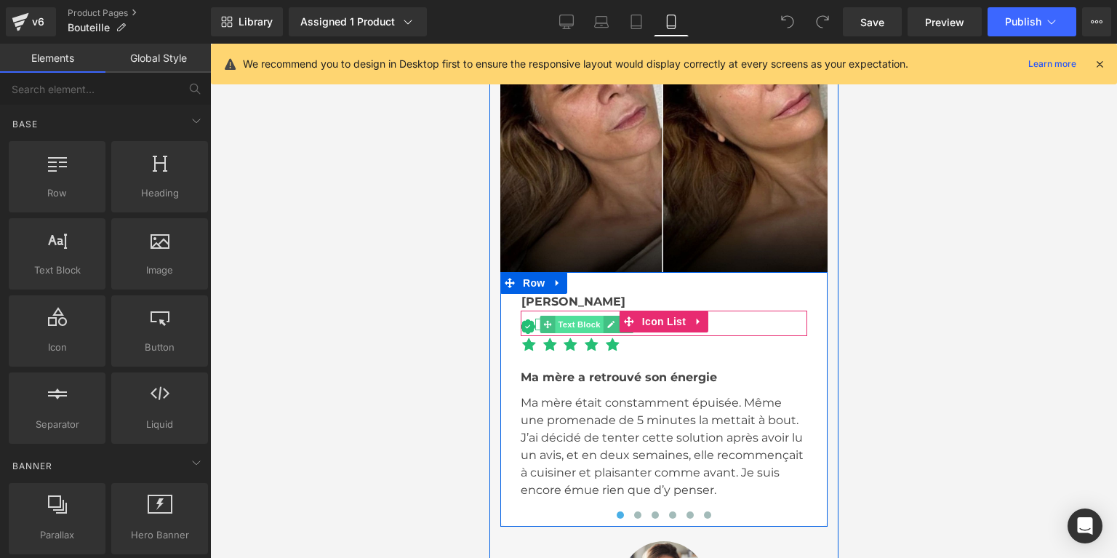
click at [572, 316] on span "Text Block" at bounding box center [578, 324] width 48 height 17
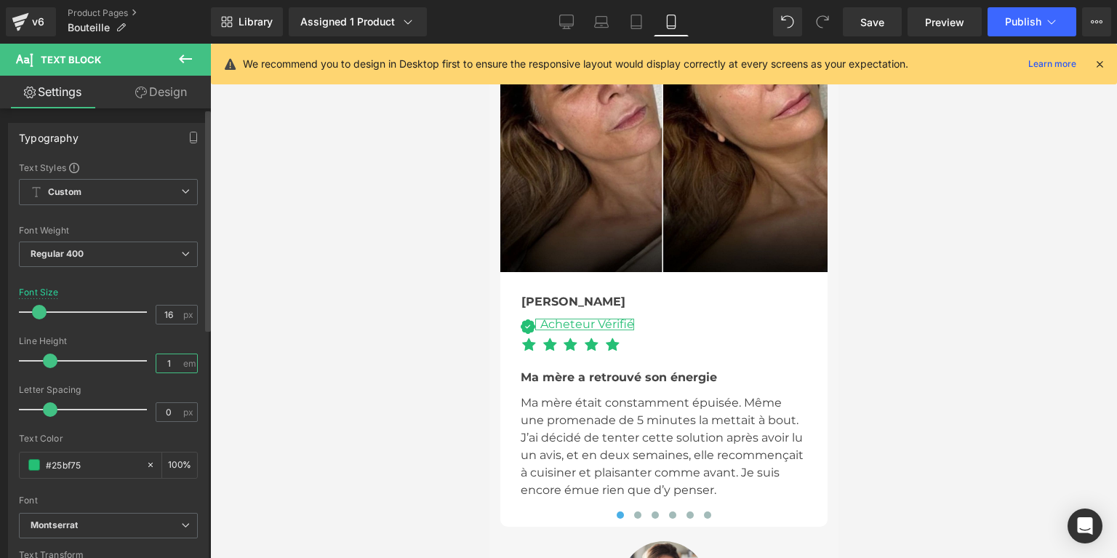
click at [166, 365] on input "1" at bounding box center [168, 363] width 25 height 18
drag, startPoint x: 49, startPoint y: 358, endPoint x: 57, endPoint y: 359, distance: 8.8
click at [57, 359] on span at bounding box center [59, 360] width 15 height 15
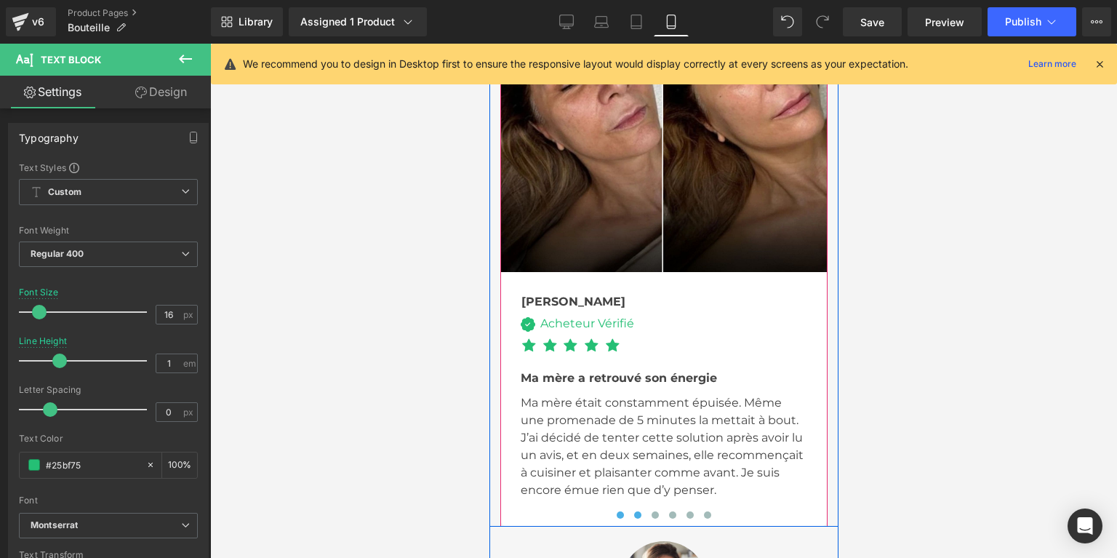
click at [633, 511] on span at bounding box center [636, 514] width 7 height 7
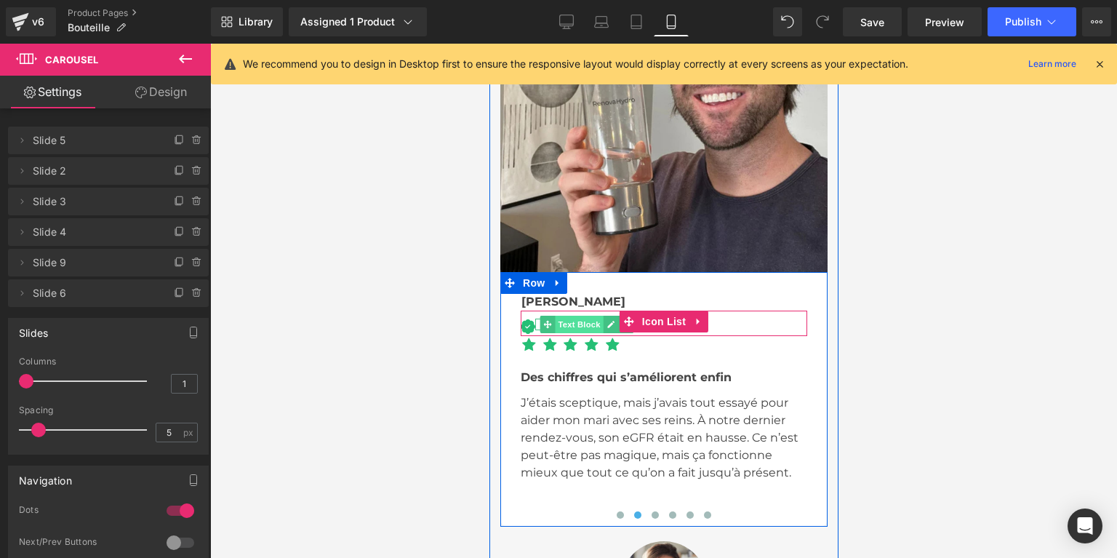
click at [557, 316] on span "Text Block" at bounding box center [578, 324] width 48 height 17
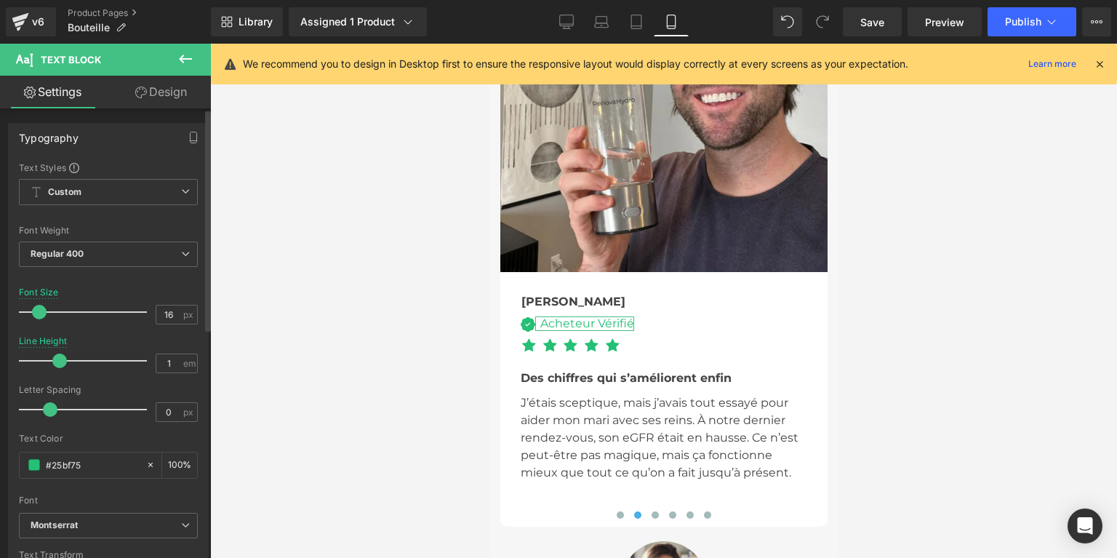
drag, startPoint x: 49, startPoint y: 358, endPoint x: 59, endPoint y: 358, distance: 9.5
click at [59, 358] on span at bounding box center [59, 360] width 15 height 15
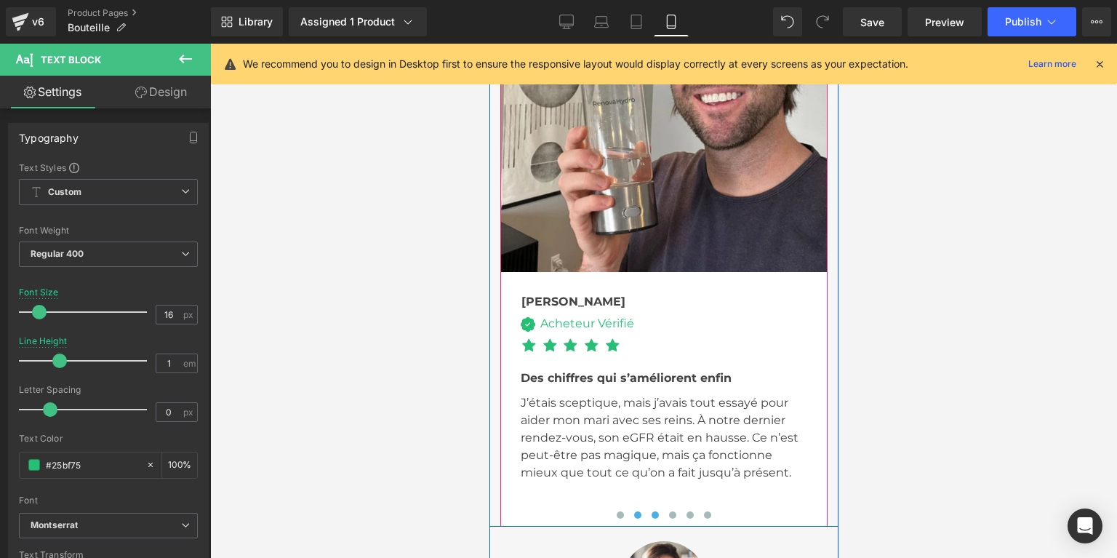
click at [651, 507] on button at bounding box center [654, 514] width 17 height 15
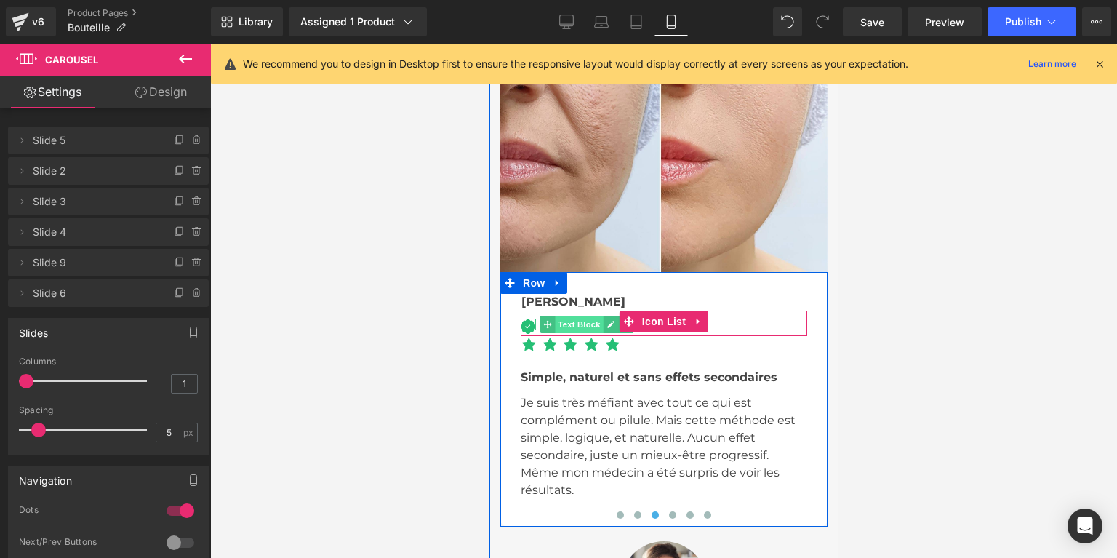
click at [562, 316] on span "Text Block" at bounding box center [578, 324] width 48 height 17
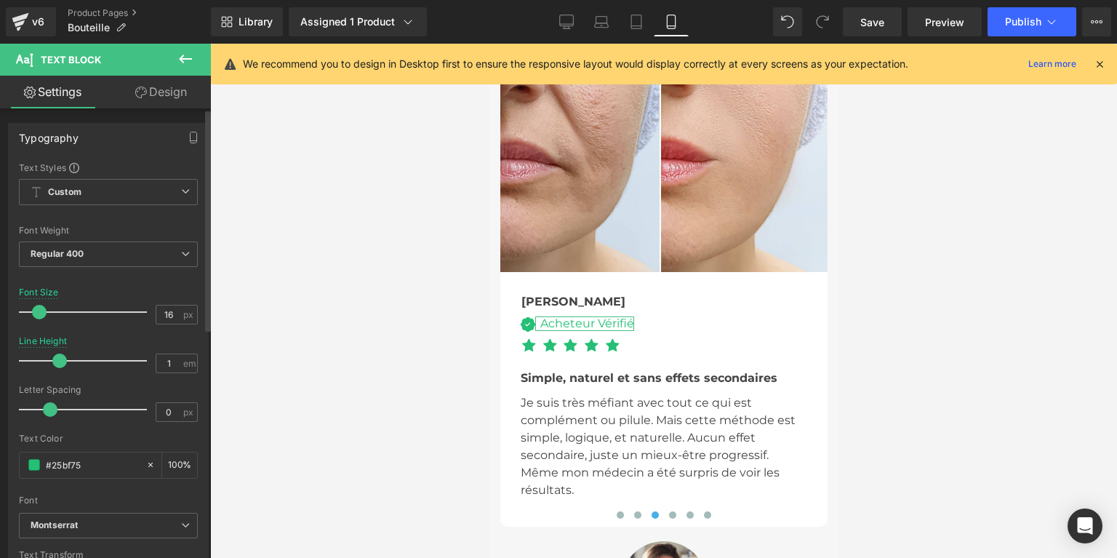
drag, startPoint x: 49, startPoint y: 360, endPoint x: 56, endPoint y: 359, distance: 7.3
click at [56, 359] on span at bounding box center [59, 360] width 15 height 15
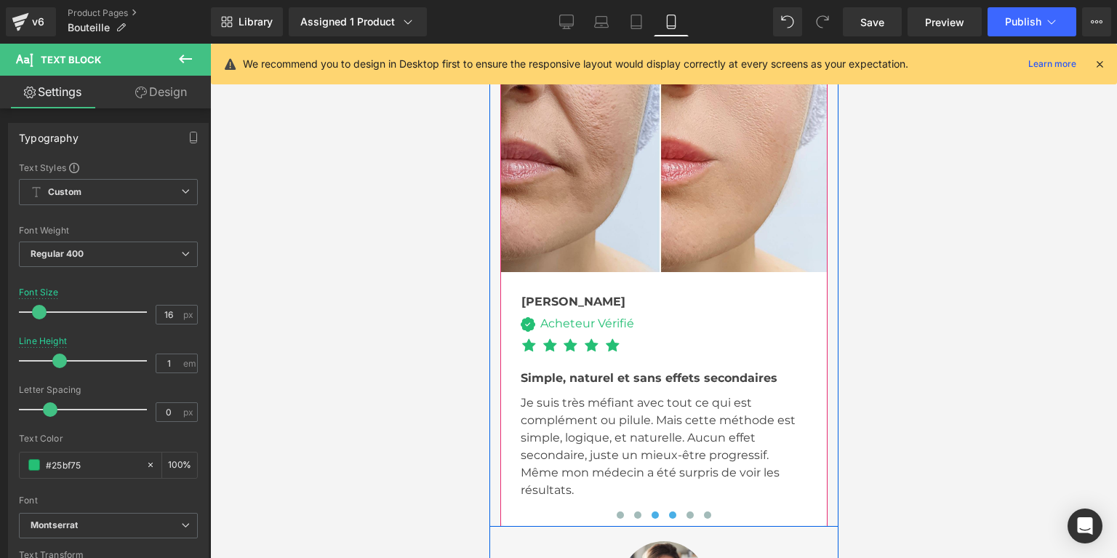
click at [668, 511] on span at bounding box center [671, 514] width 7 height 7
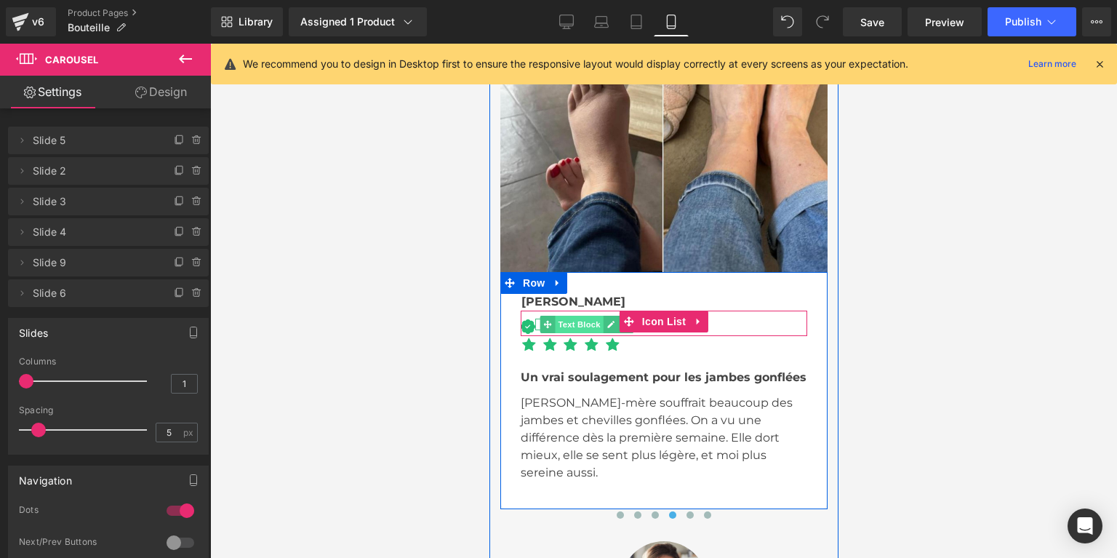
click at [562, 316] on span "Text Block" at bounding box center [578, 324] width 48 height 17
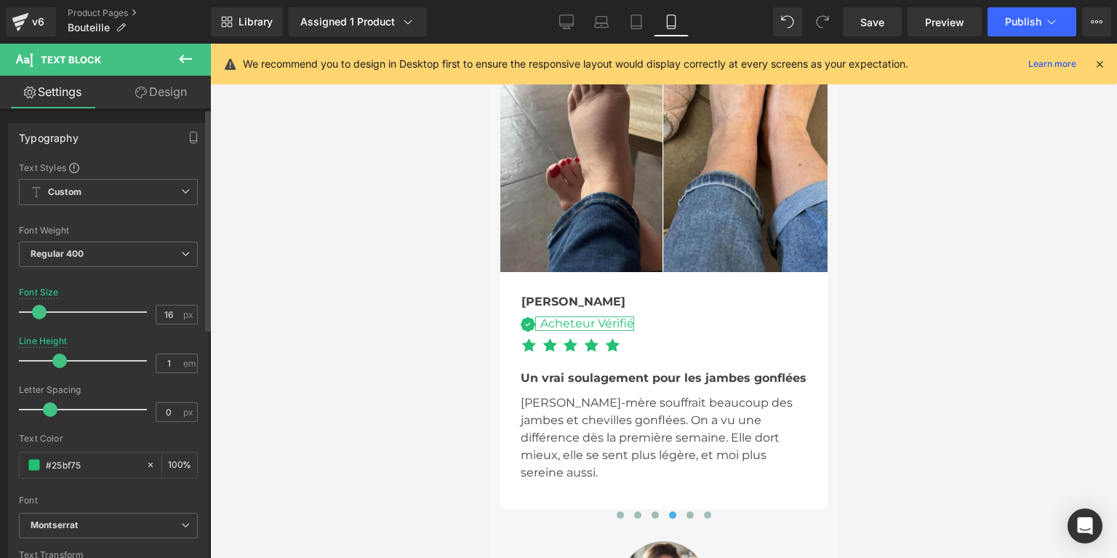
drag, startPoint x: 49, startPoint y: 358, endPoint x: 58, endPoint y: 358, distance: 9.5
click at [58, 358] on span at bounding box center [59, 360] width 15 height 15
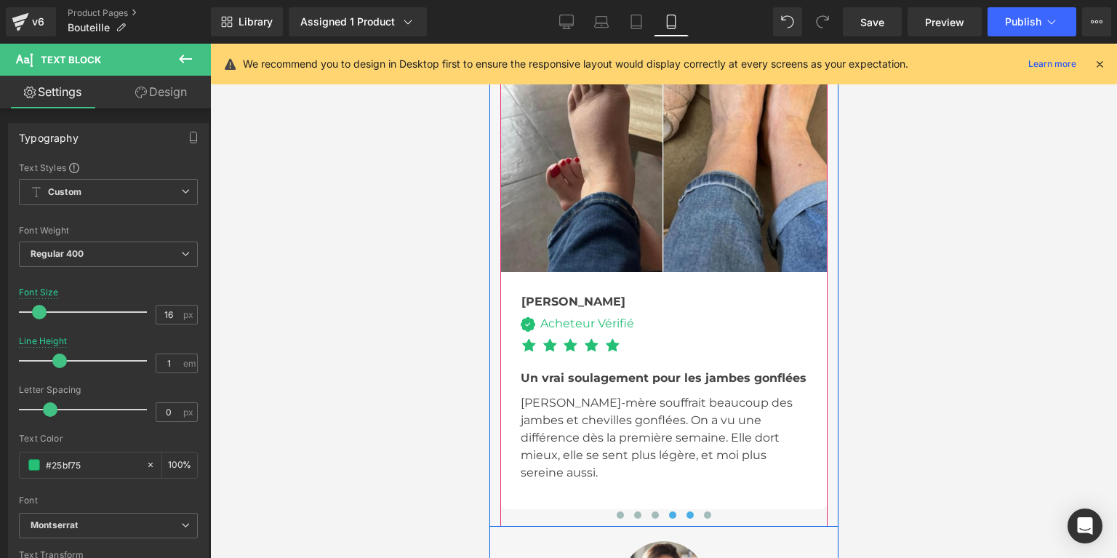
click at [686, 511] on span at bounding box center [689, 514] width 7 height 7
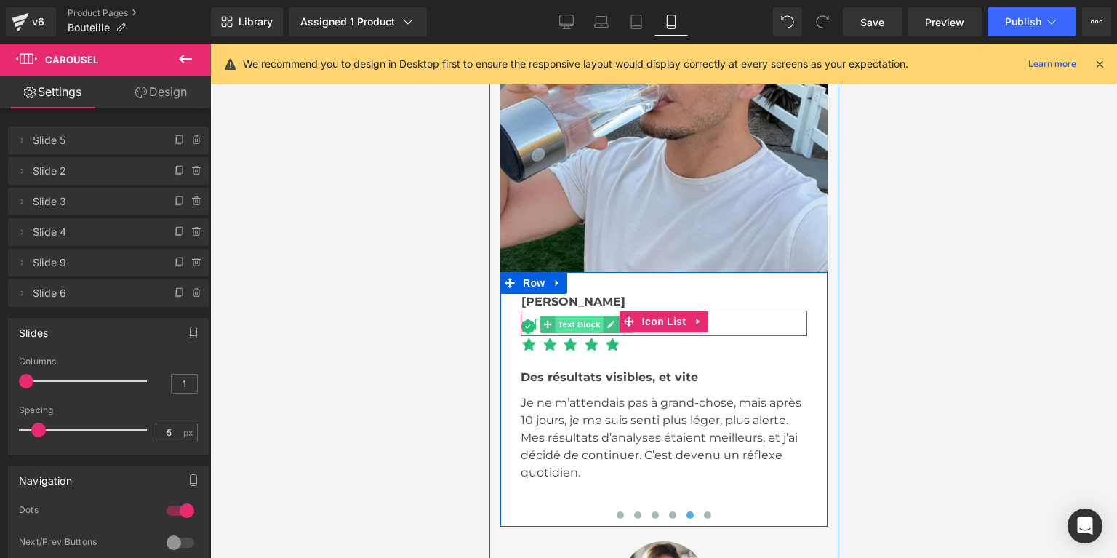
click at [566, 316] on span "Text Block" at bounding box center [578, 324] width 48 height 17
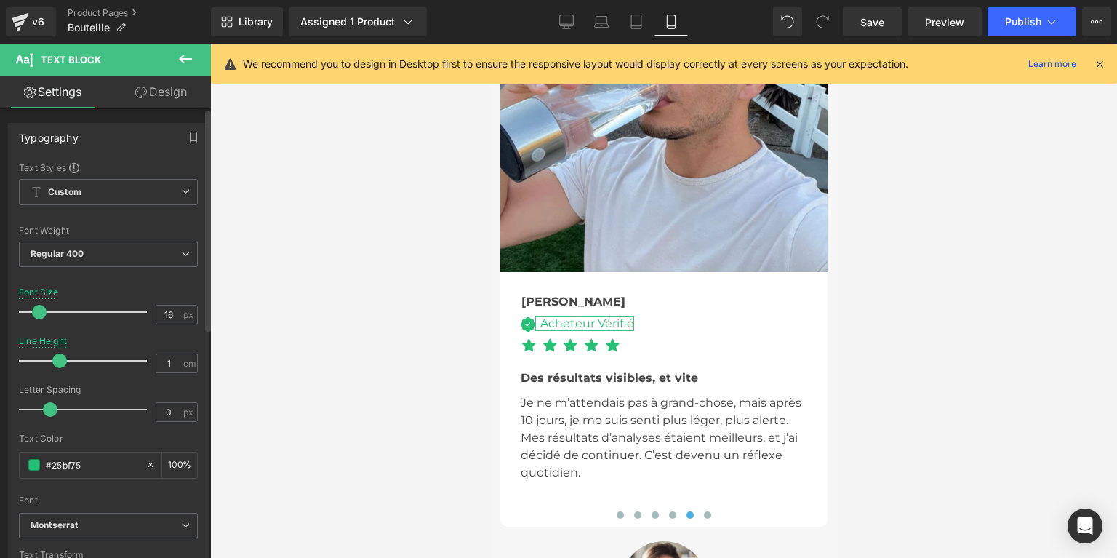
drag, startPoint x: 46, startPoint y: 362, endPoint x: 55, endPoint y: 361, distance: 9.5
click at [55, 361] on span at bounding box center [59, 360] width 15 height 15
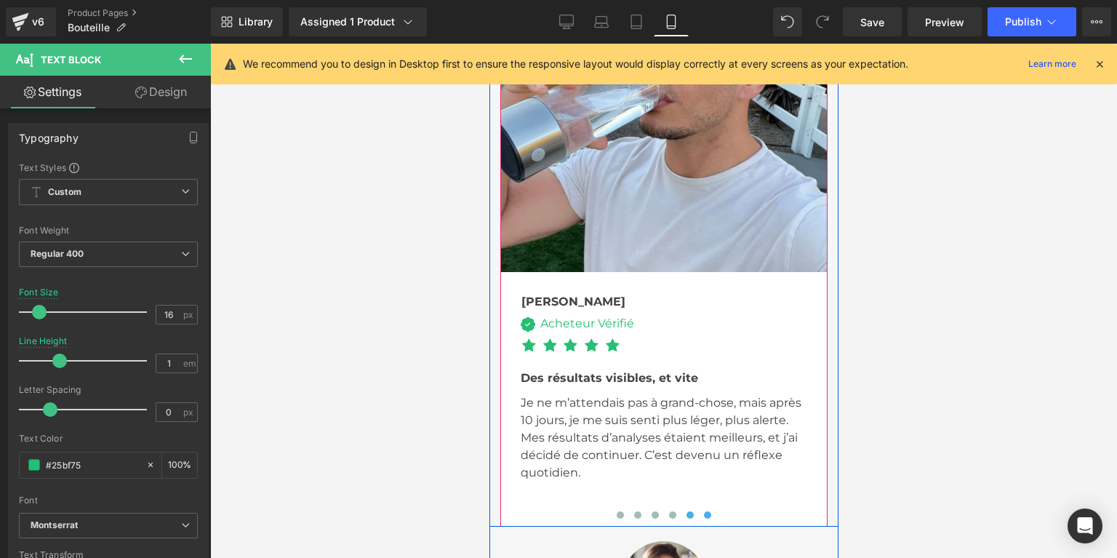
click at [703, 511] on span at bounding box center [706, 514] width 7 height 7
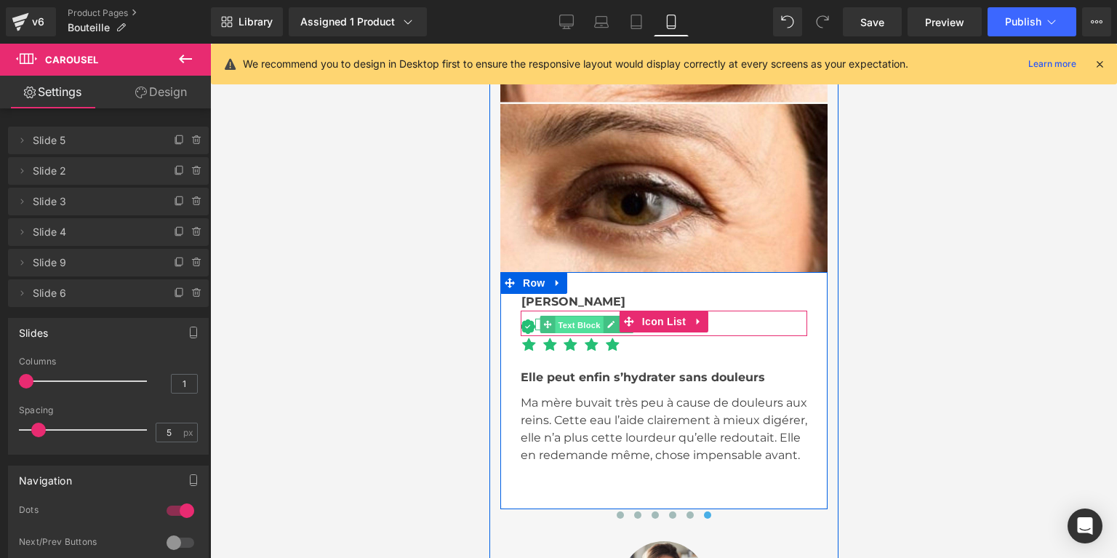
click at [559, 316] on span "Text Block" at bounding box center [578, 324] width 48 height 17
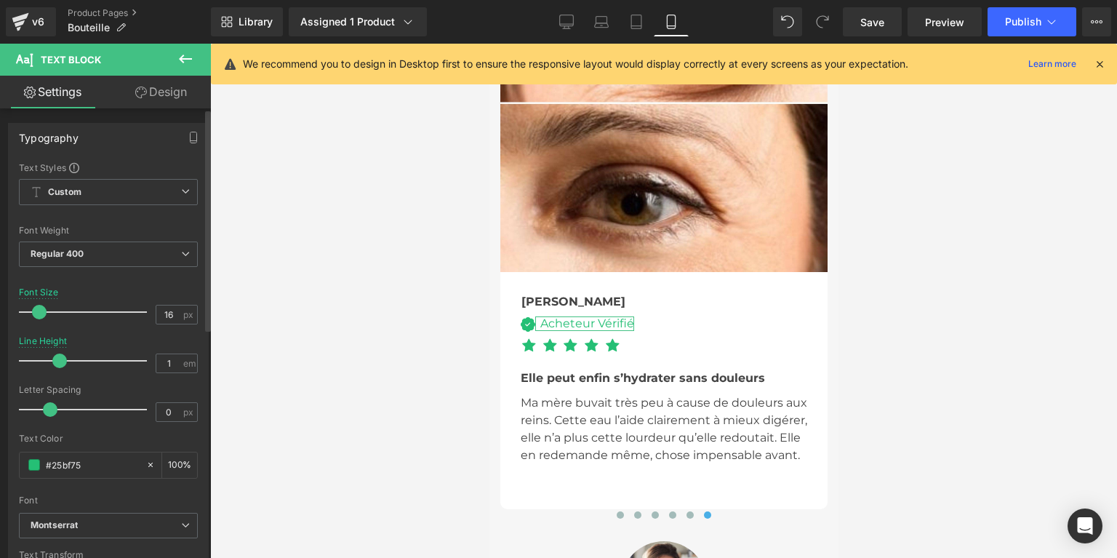
click at [57, 361] on span at bounding box center [59, 360] width 15 height 15
click at [871, 17] on span "Save" at bounding box center [872, 22] width 24 height 15
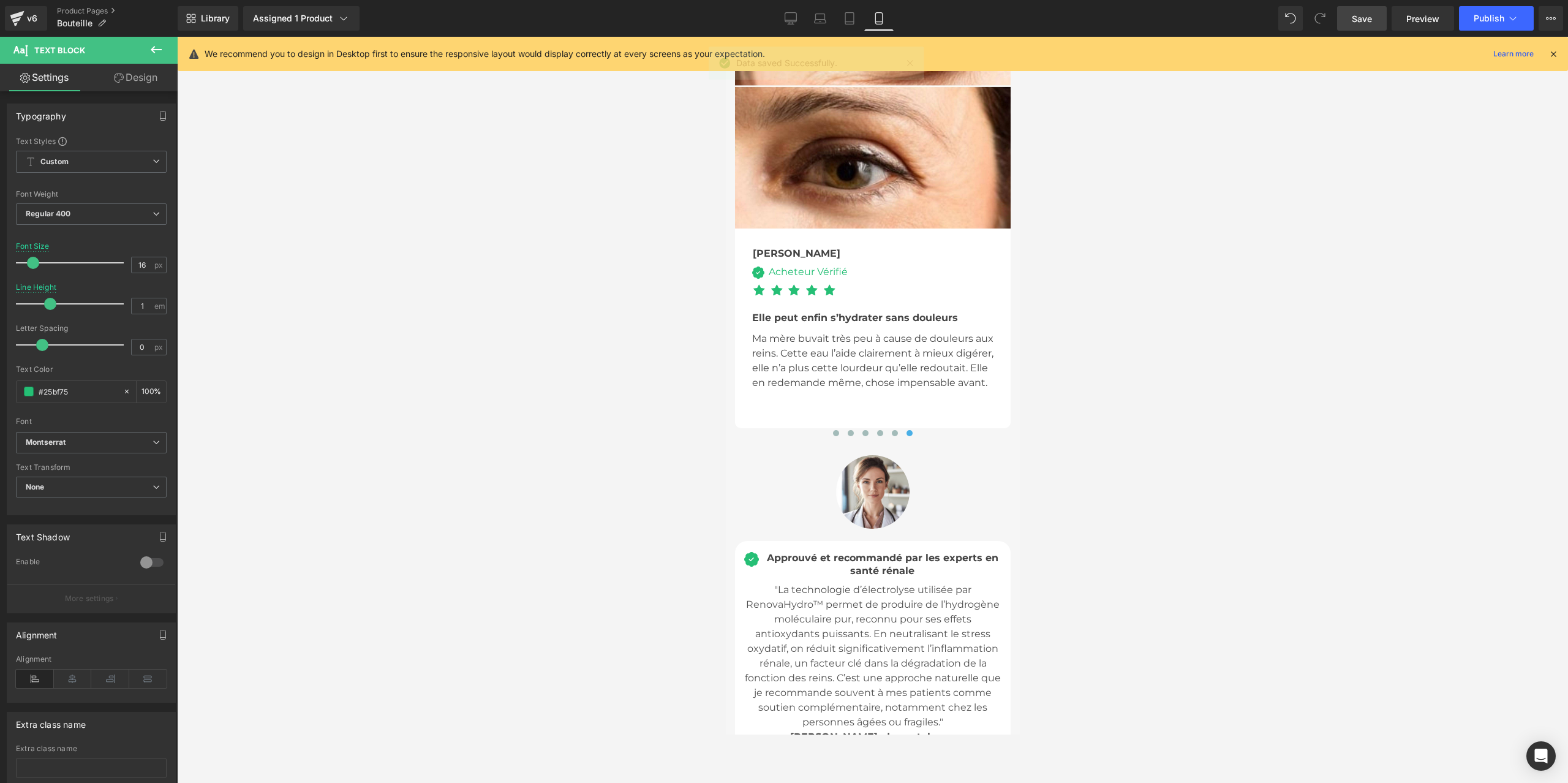
scroll to position [4903, 0]
click at [1469, 19] on button "Publish" at bounding box center [1496, 18] width 75 height 24
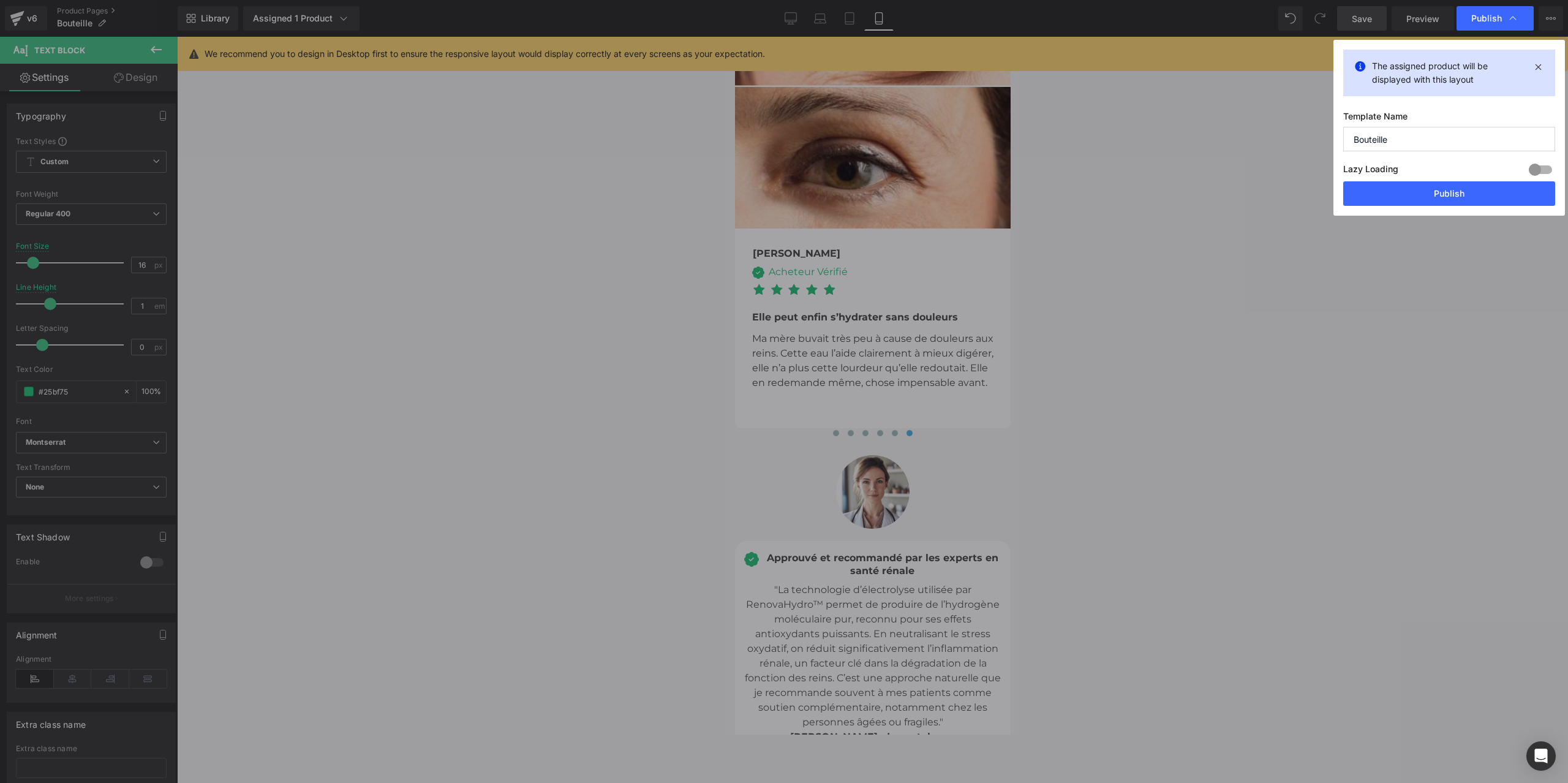
click at [1397, 192] on button "Publish" at bounding box center [1449, 193] width 212 height 24
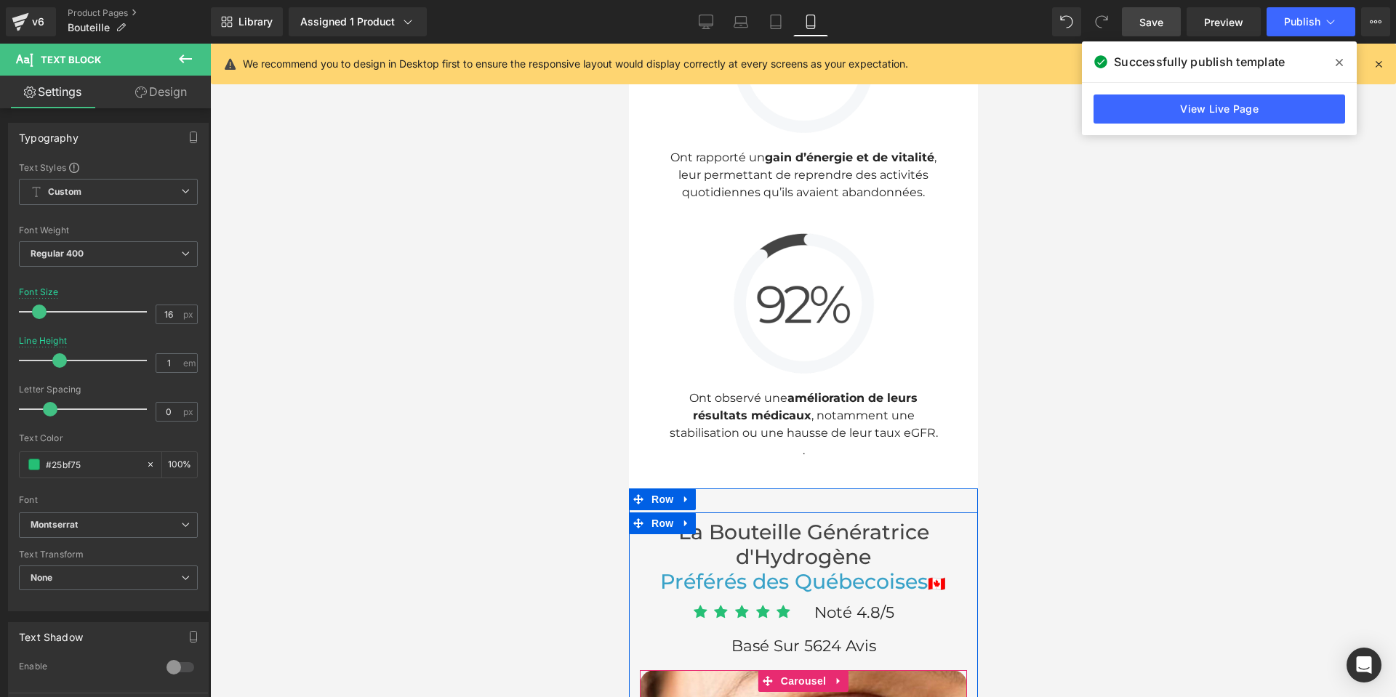
scroll to position [4727, 0]
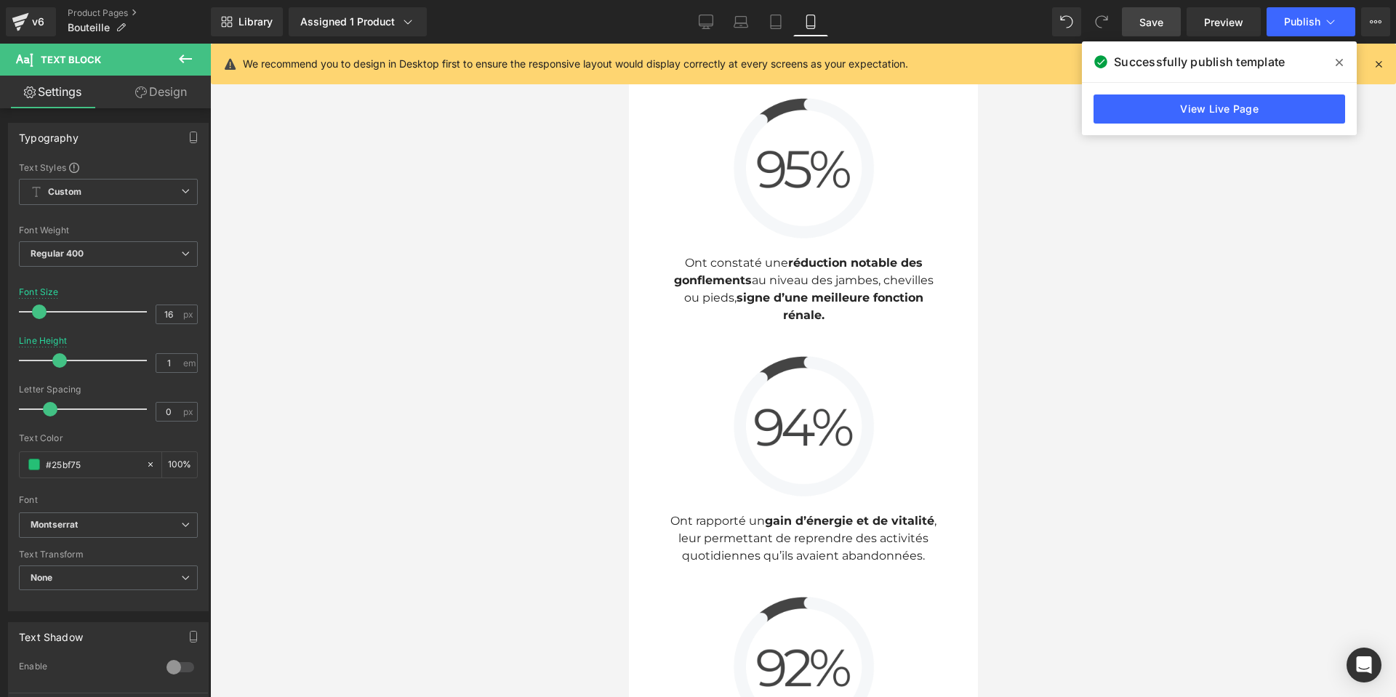
click at [1338, 60] on icon at bounding box center [1338, 62] width 7 height 7
